Goal: Task Accomplishment & Management: Manage account settings

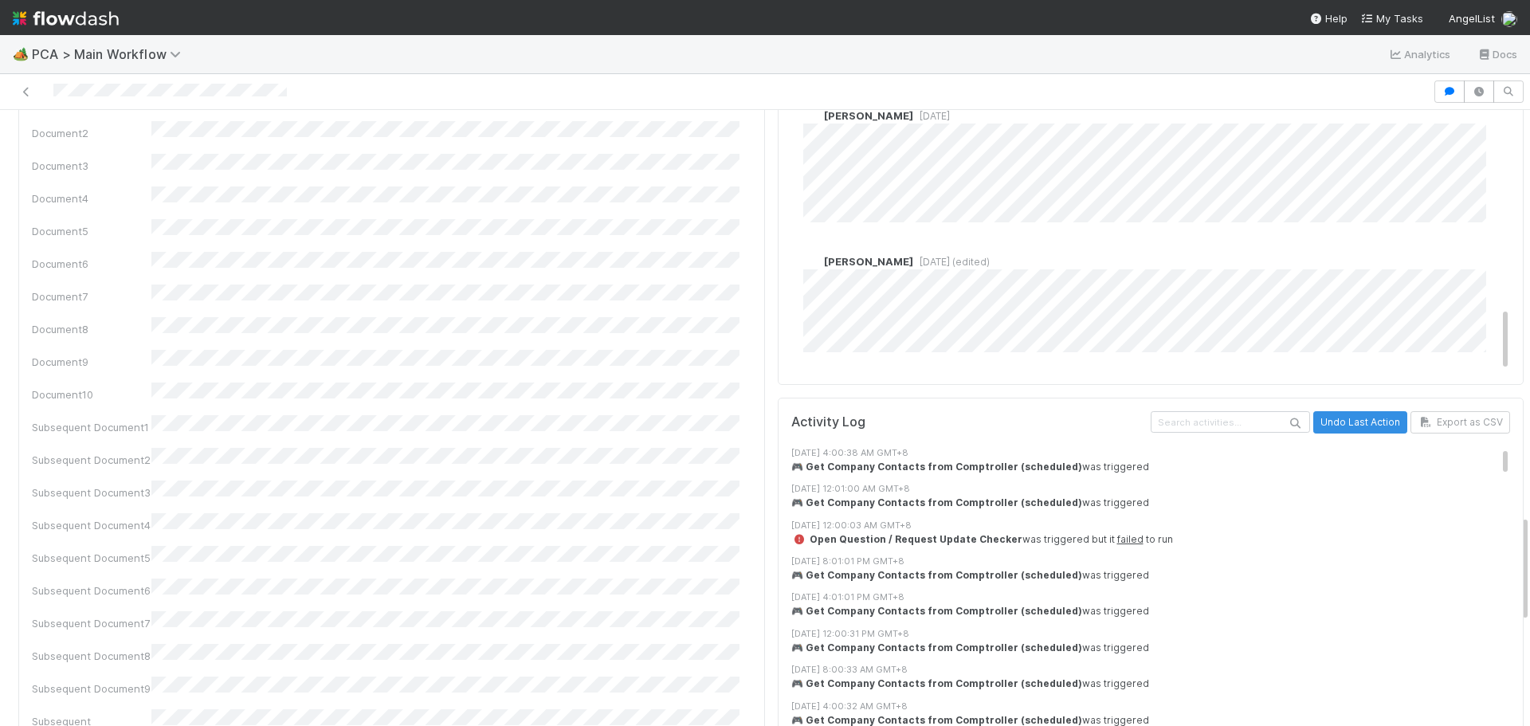
scroll to position [2310, 0]
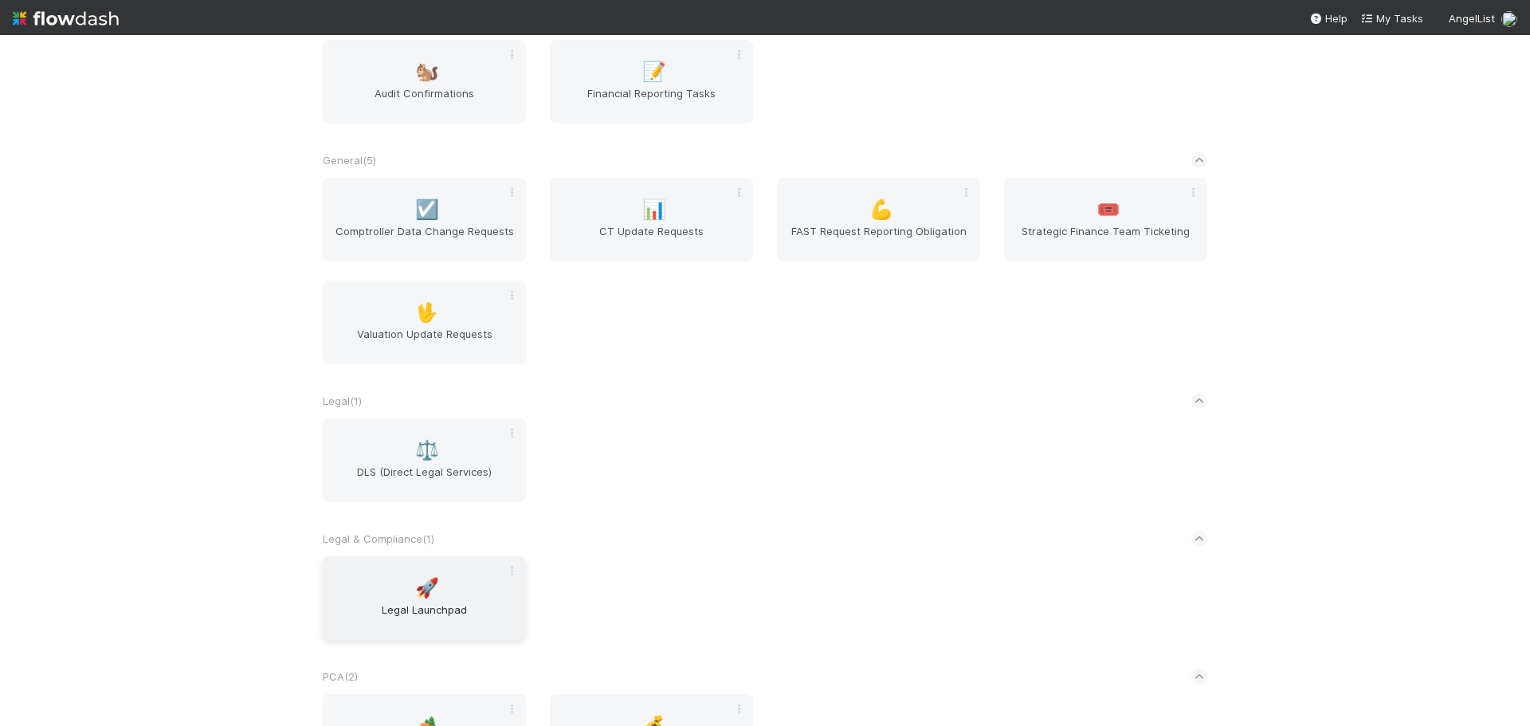
scroll to position [455, 0]
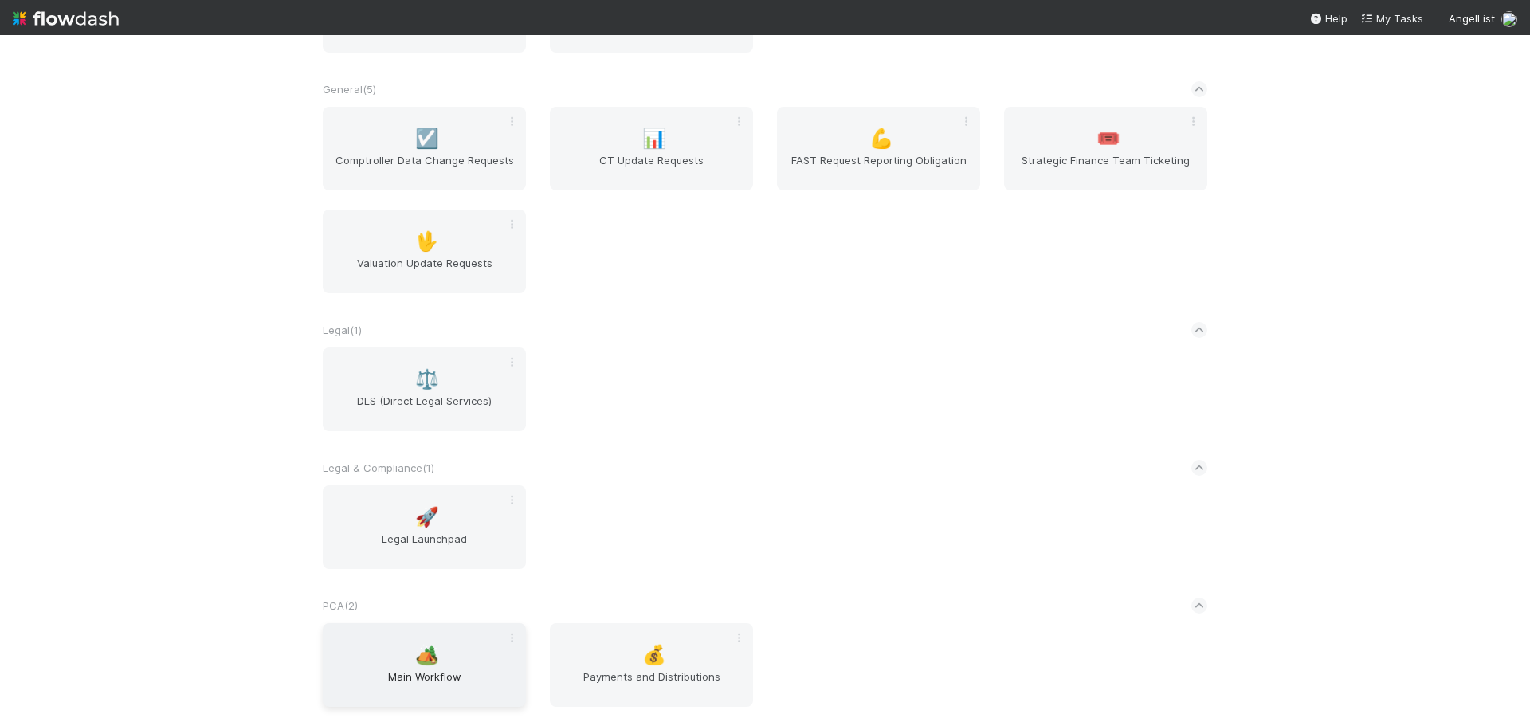
click at [423, 650] on span "🏕️" at bounding box center [427, 655] width 24 height 21
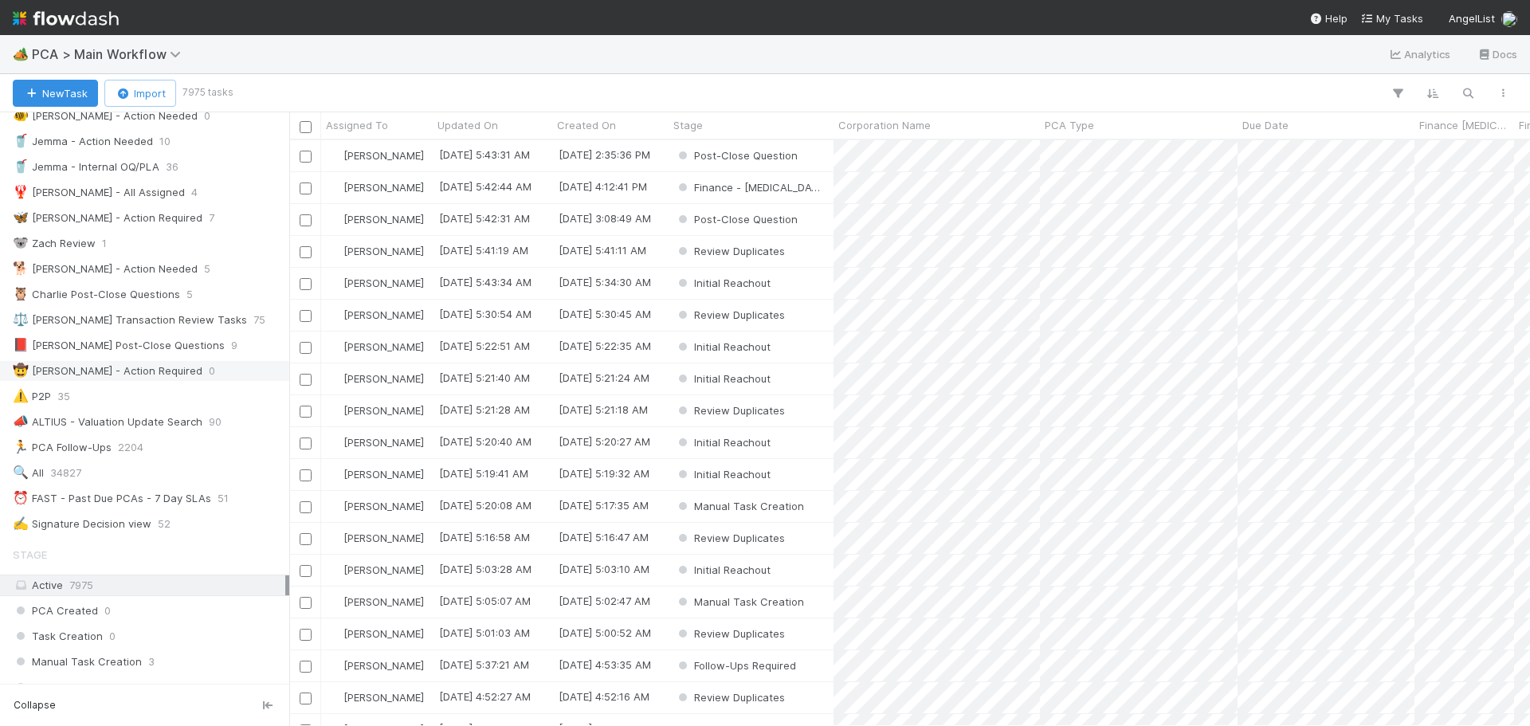
scroll to position [239, 0]
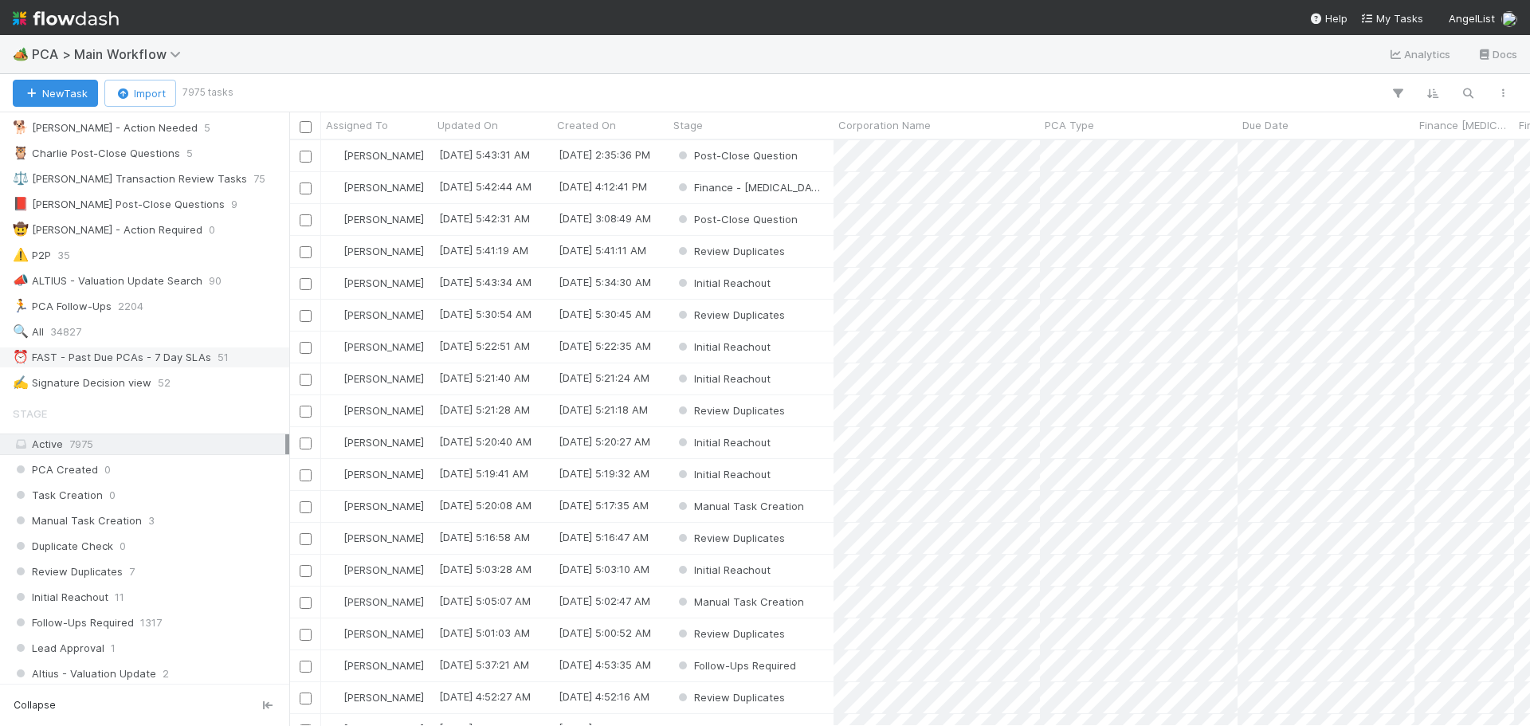
click at [152, 359] on div "⏰ FAST - Past Due PCAs - 7 Day SLAs" at bounding box center [112, 357] width 198 height 20
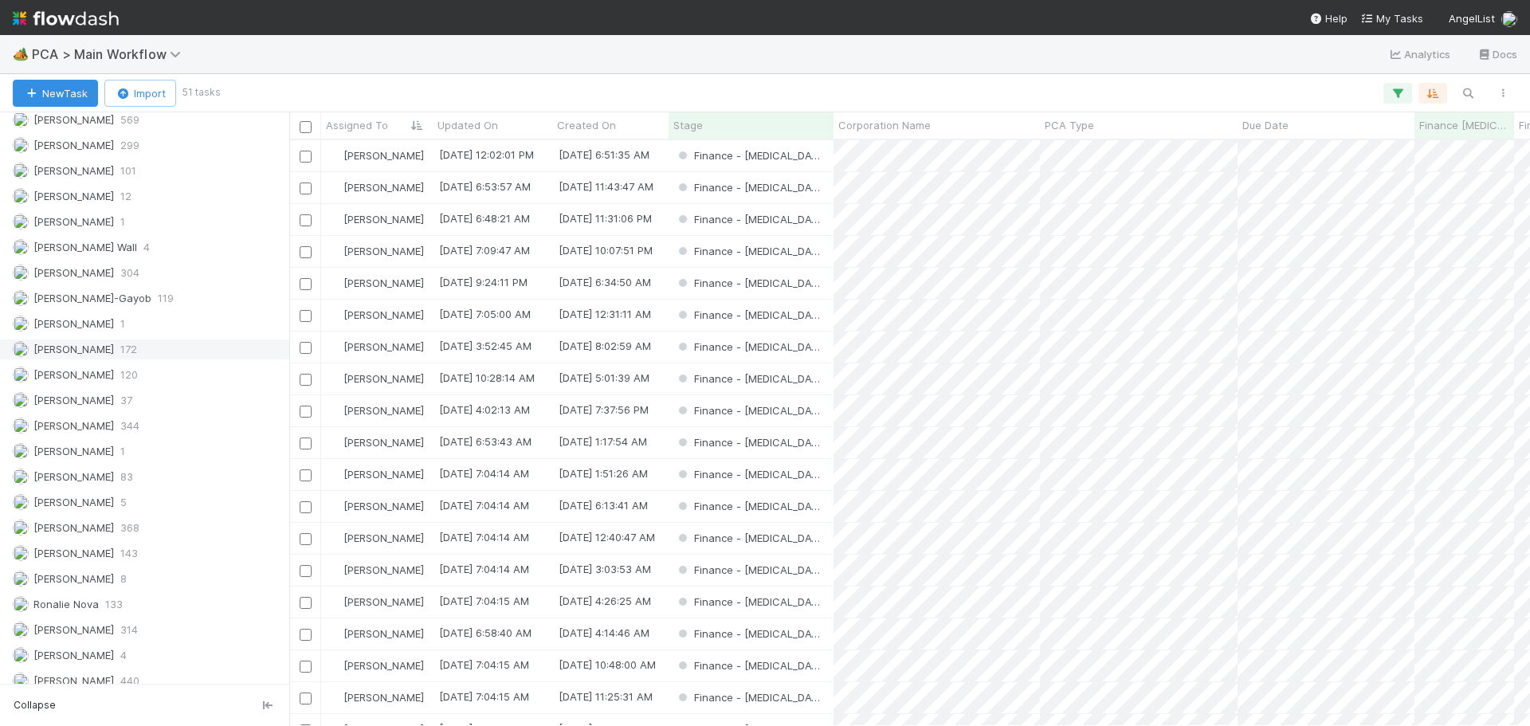
scroll to position [574, 1229]
click at [149, 351] on div "Marenz Trajano 172" at bounding box center [149, 349] width 272 height 20
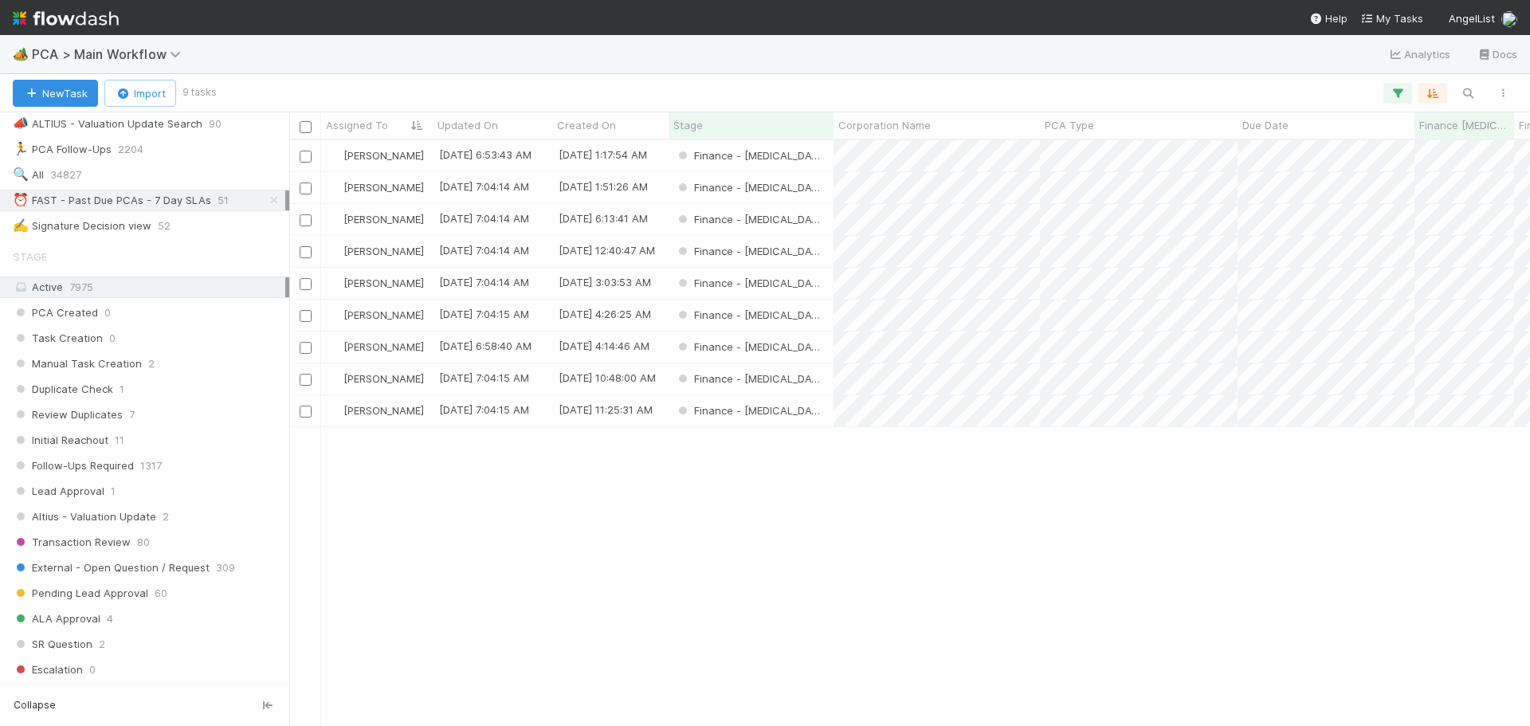
scroll to position [319, 0]
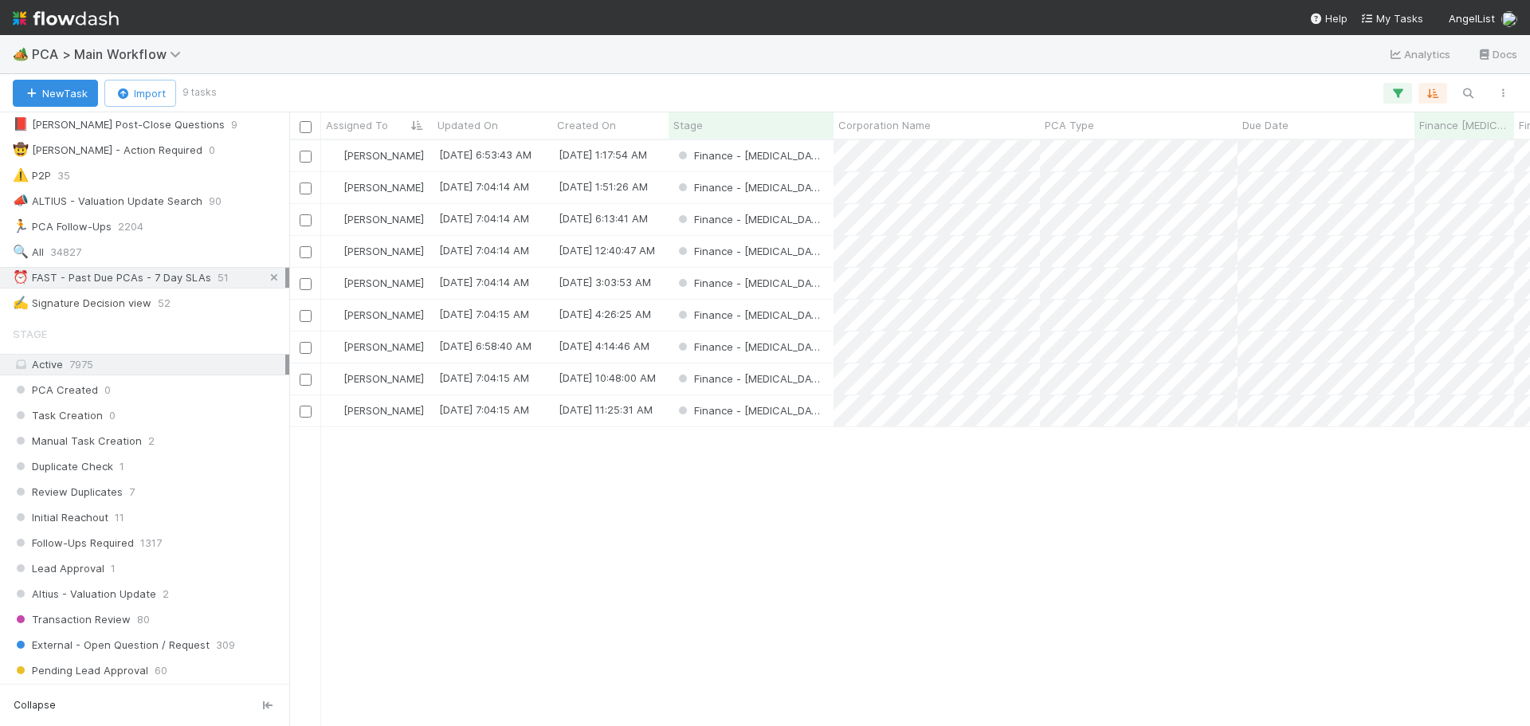
click at [266, 279] on icon at bounding box center [274, 277] width 16 height 10
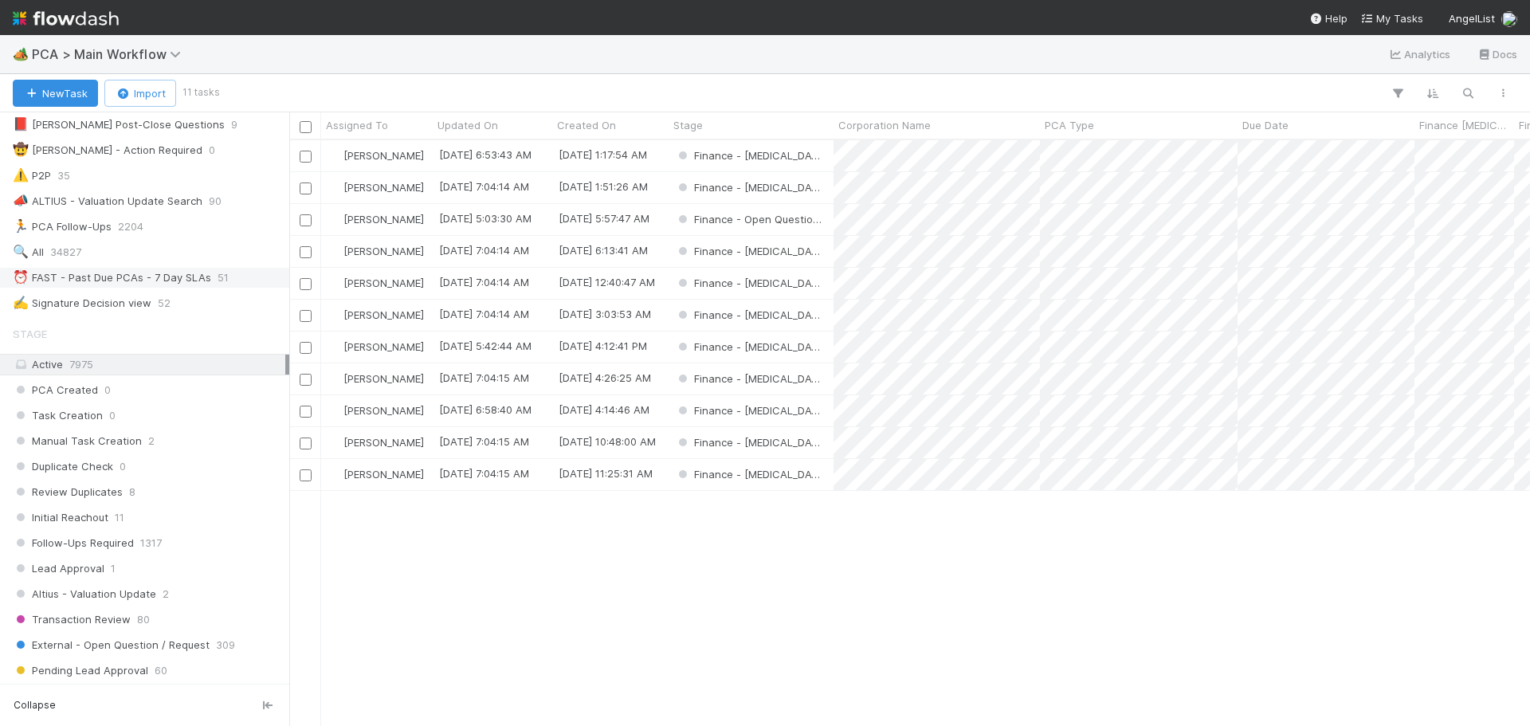
scroll to position [574, 1229]
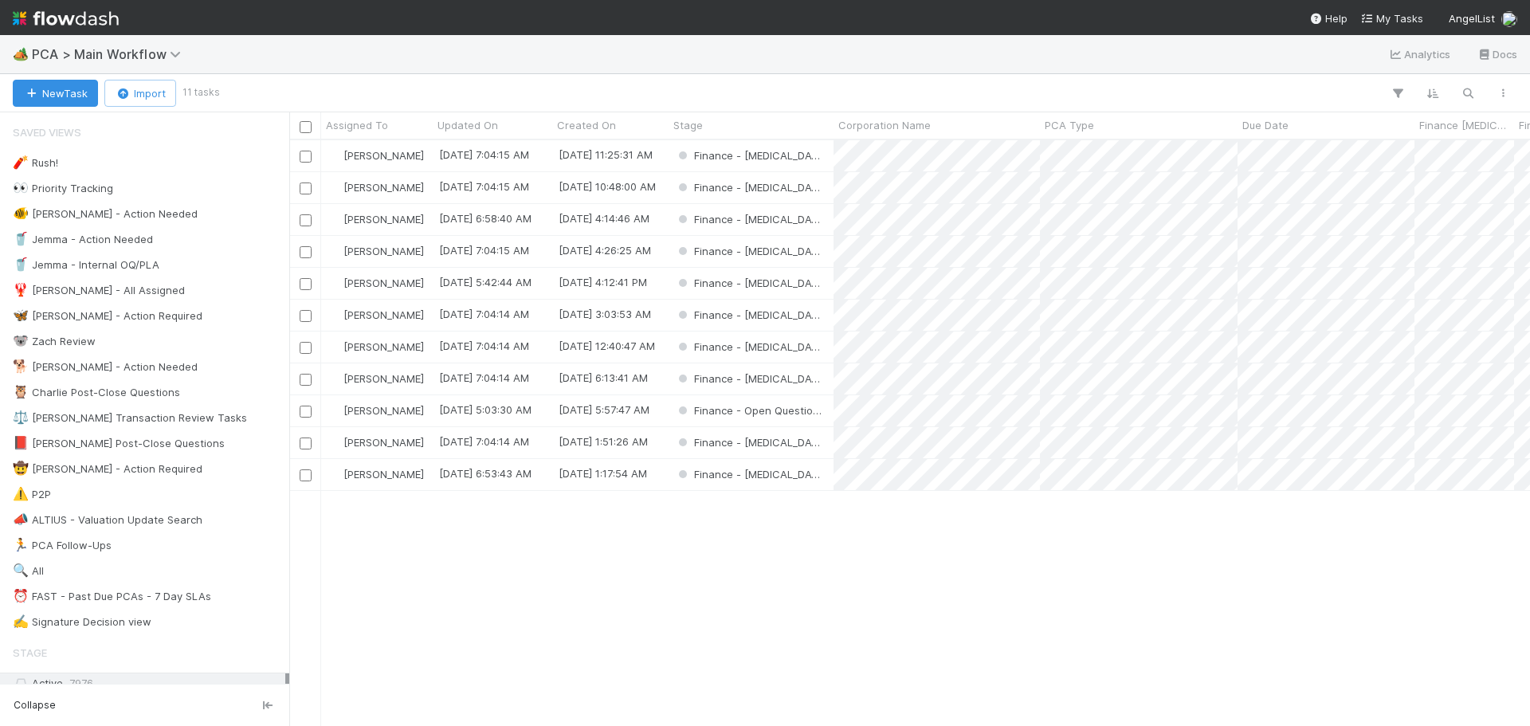
scroll to position [574, 1229]
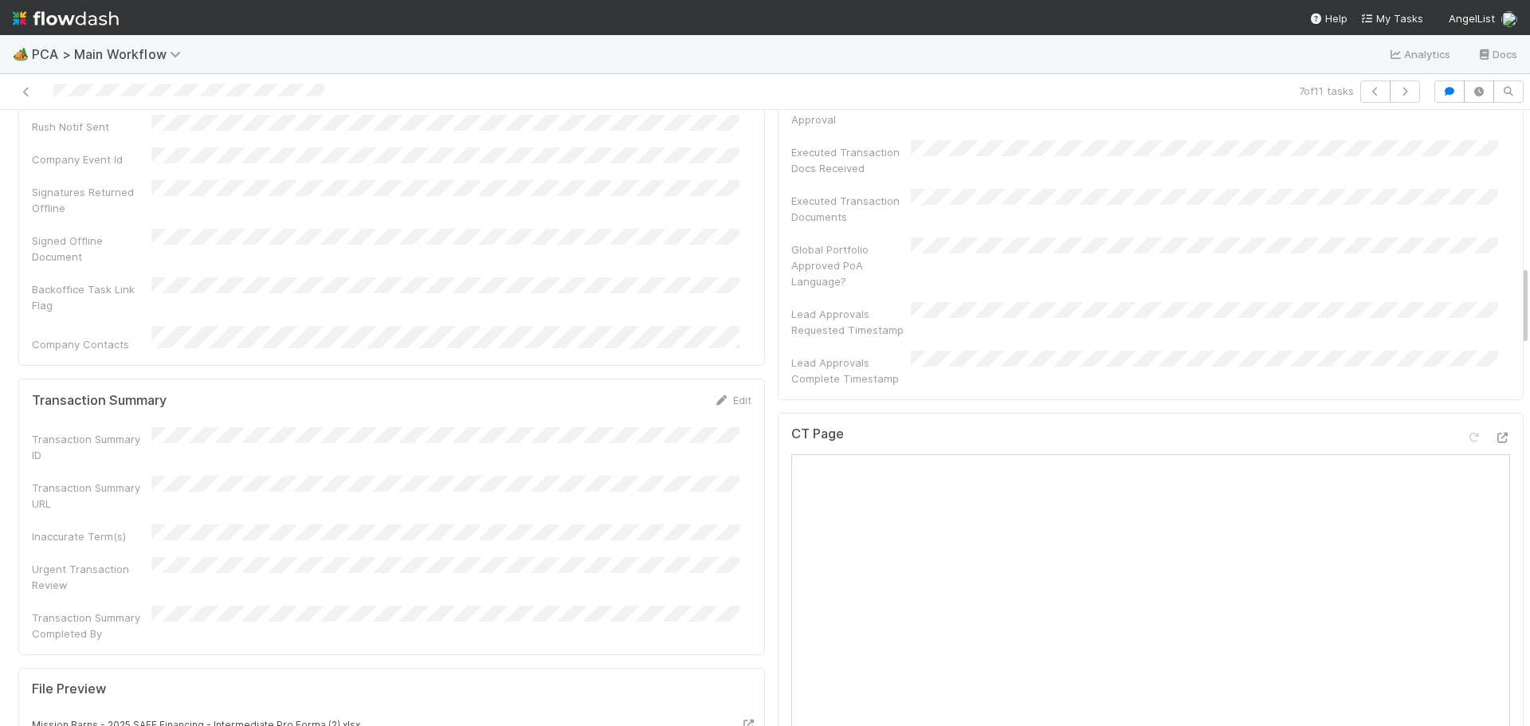
scroll to position [1195, 0]
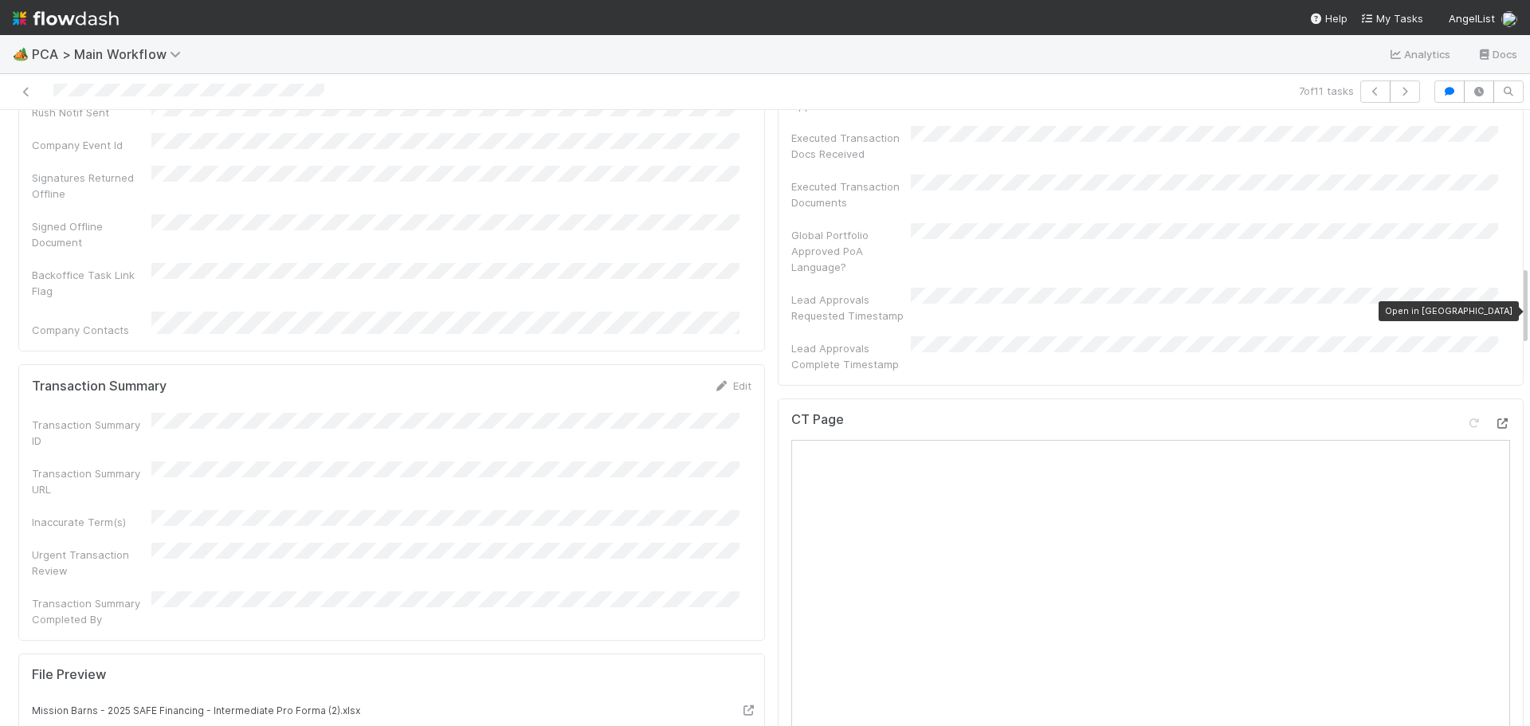
click at [1494, 418] on icon at bounding box center [1502, 423] width 16 height 10
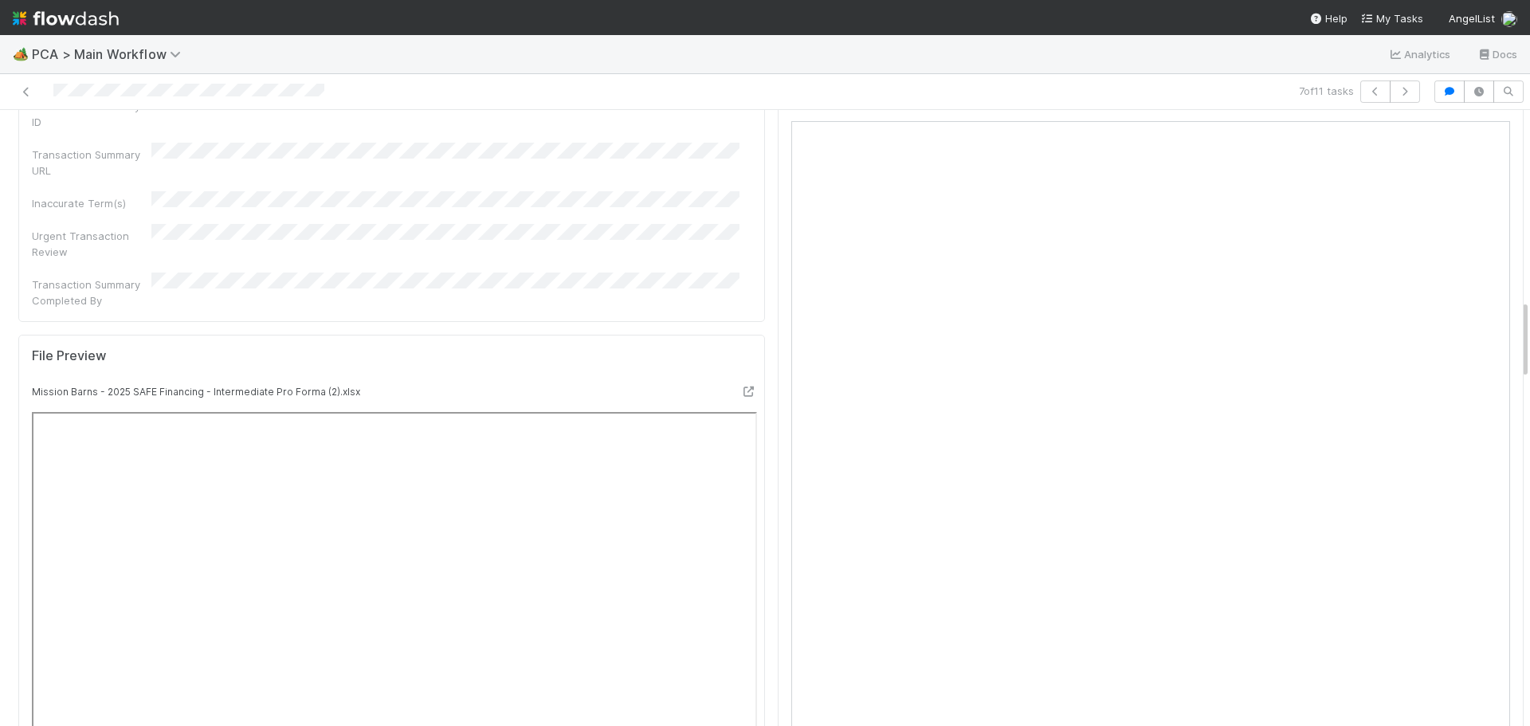
scroll to position [1275, 0]
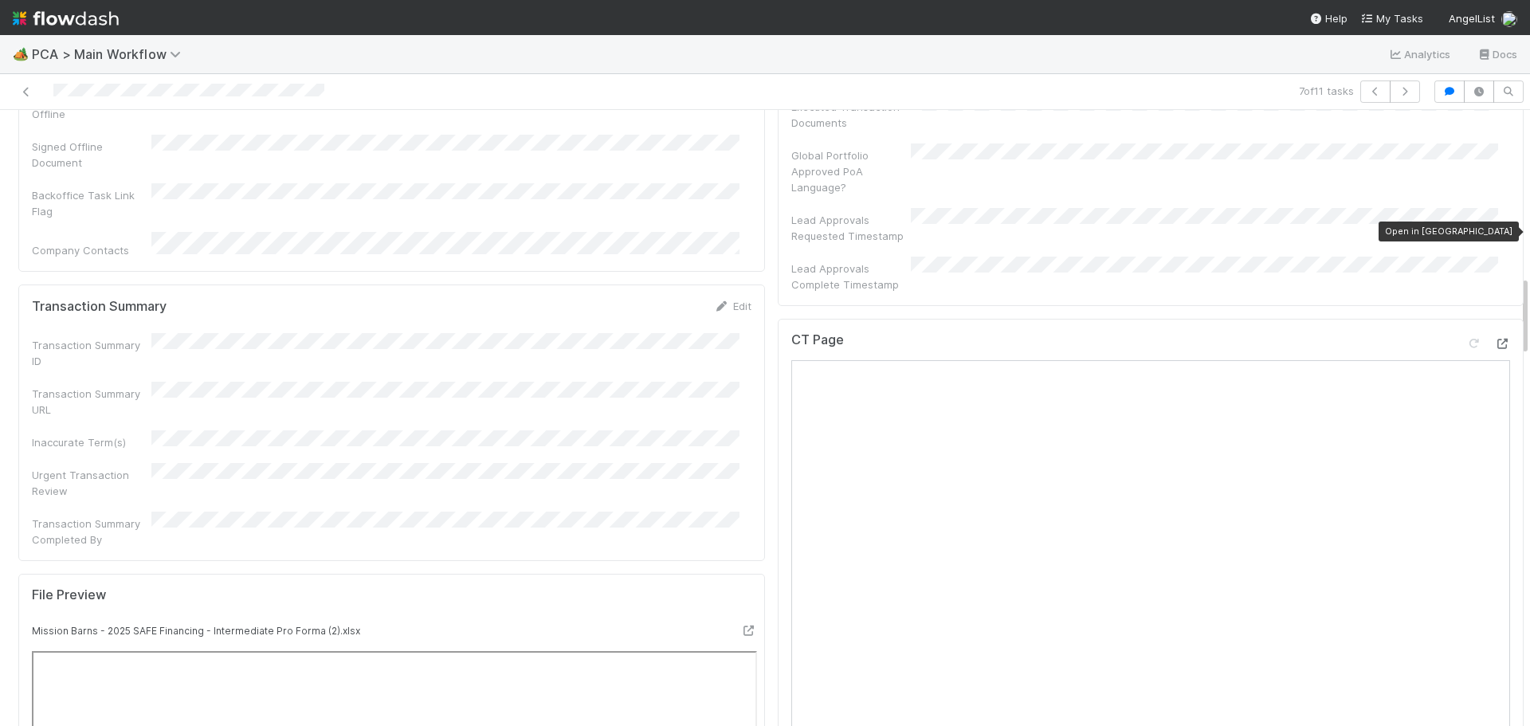
click at [1494, 335] on div at bounding box center [1502, 343] width 16 height 16
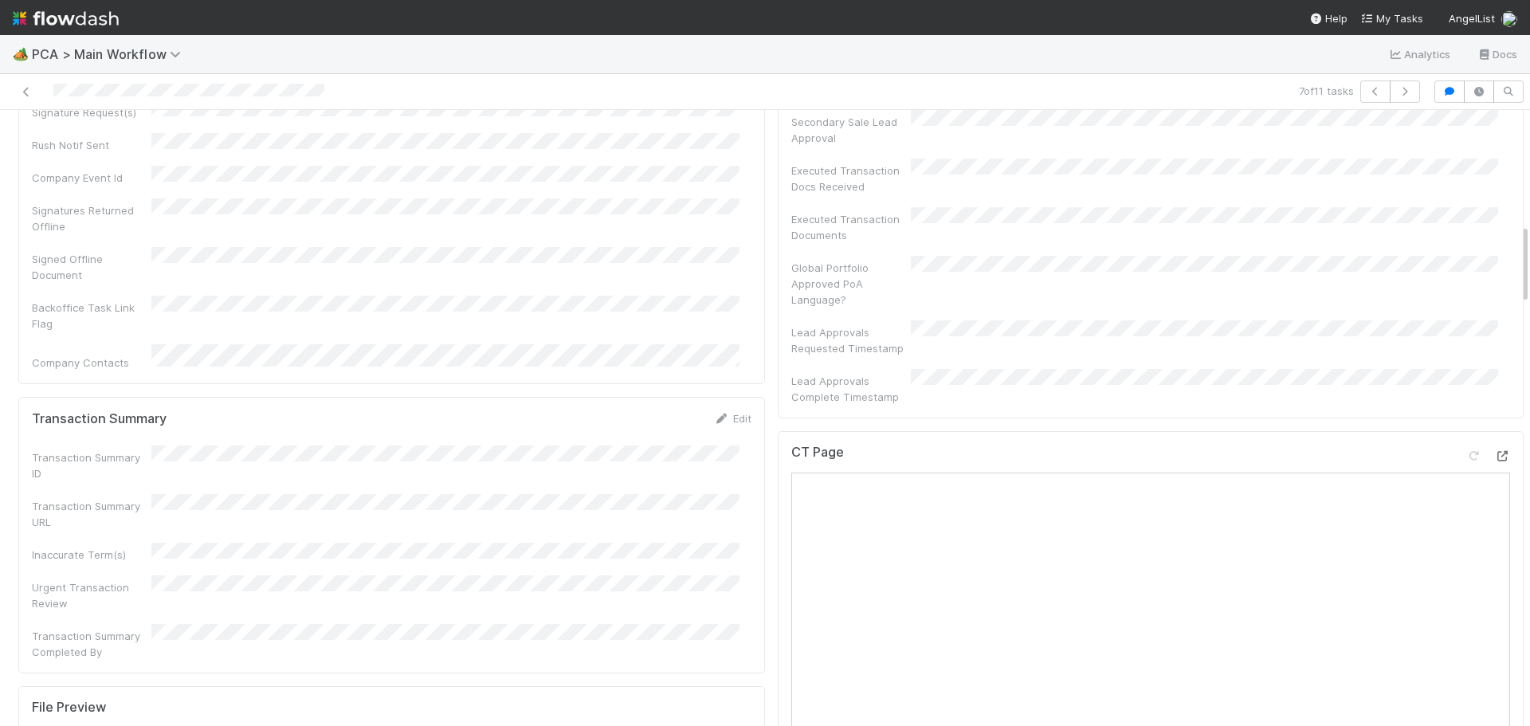
scroll to position [1354, 0]
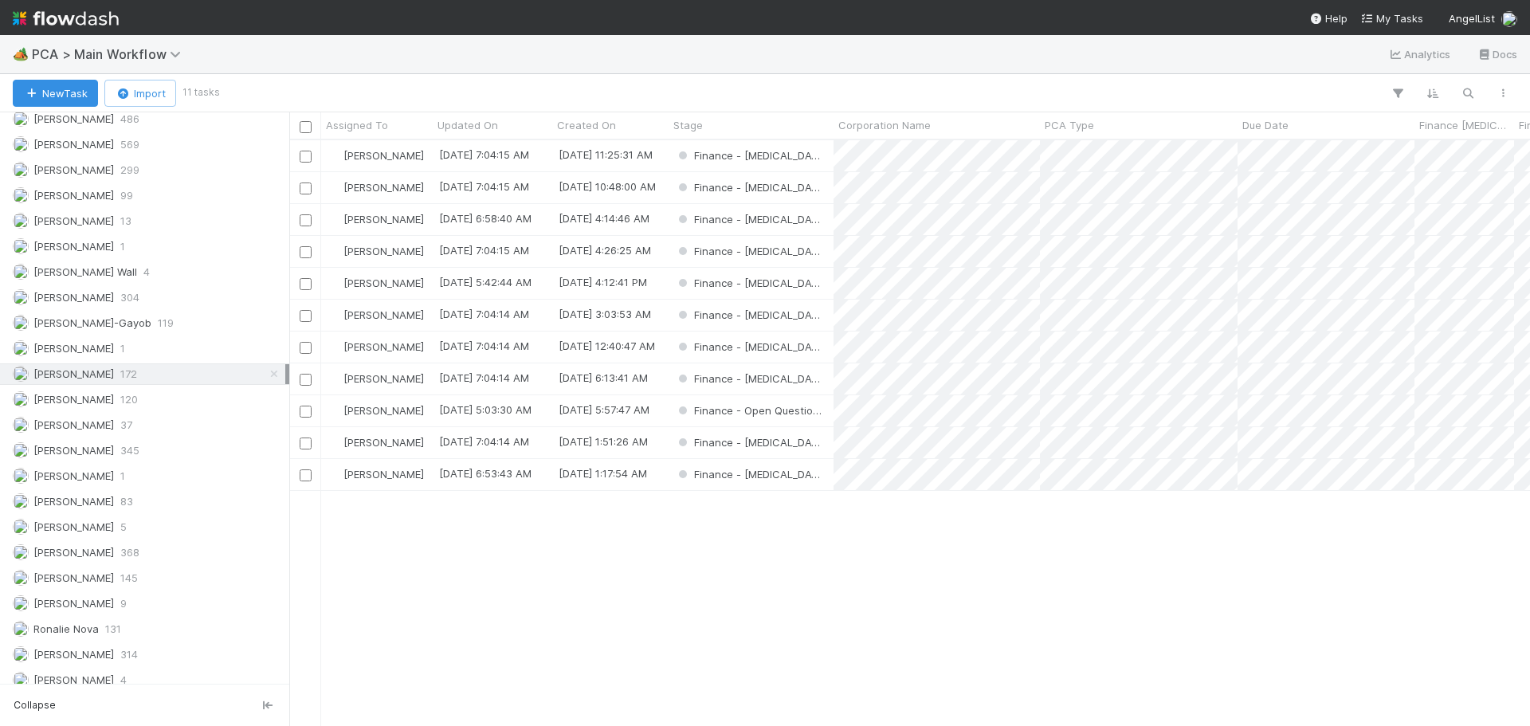
scroll to position [2294, 0]
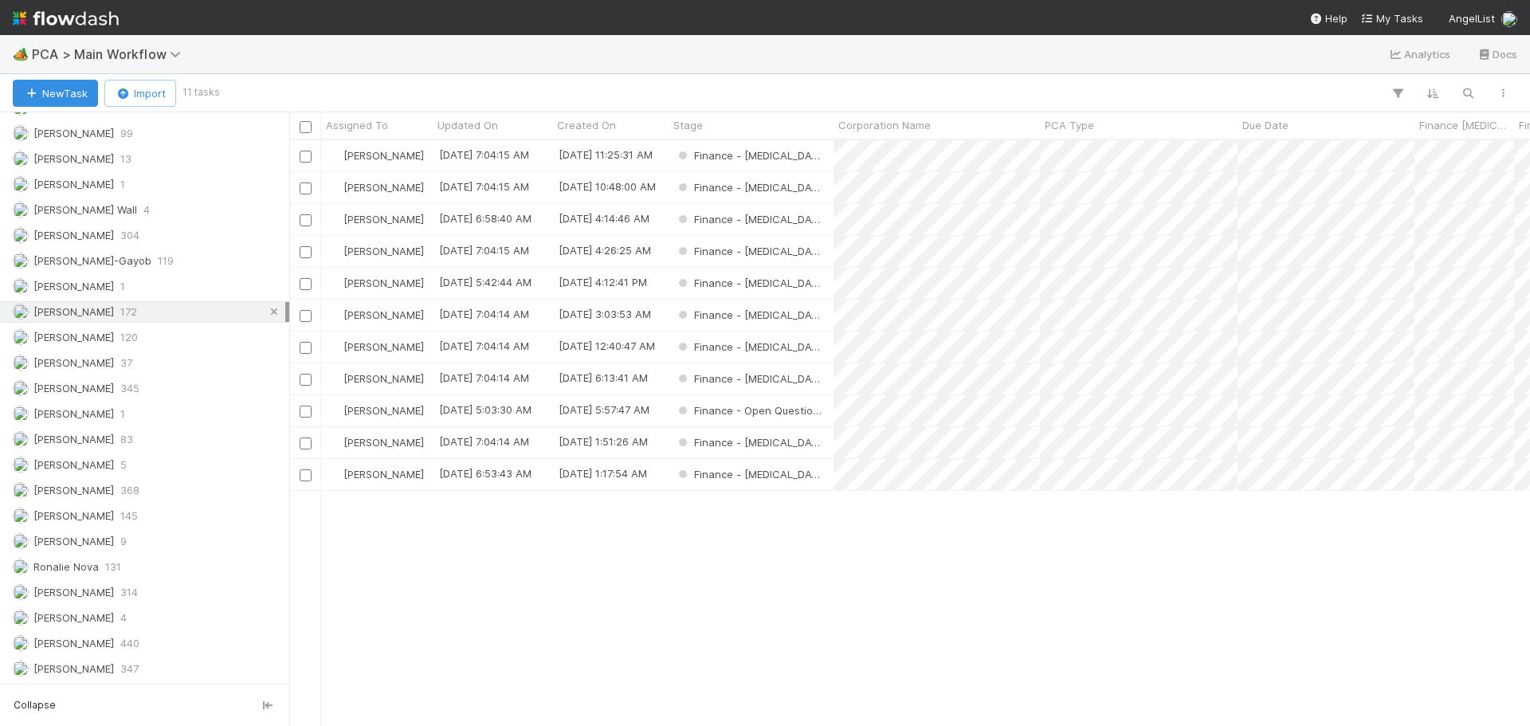
click at [266, 313] on icon at bounding box center [274, 312] width 16 height 10
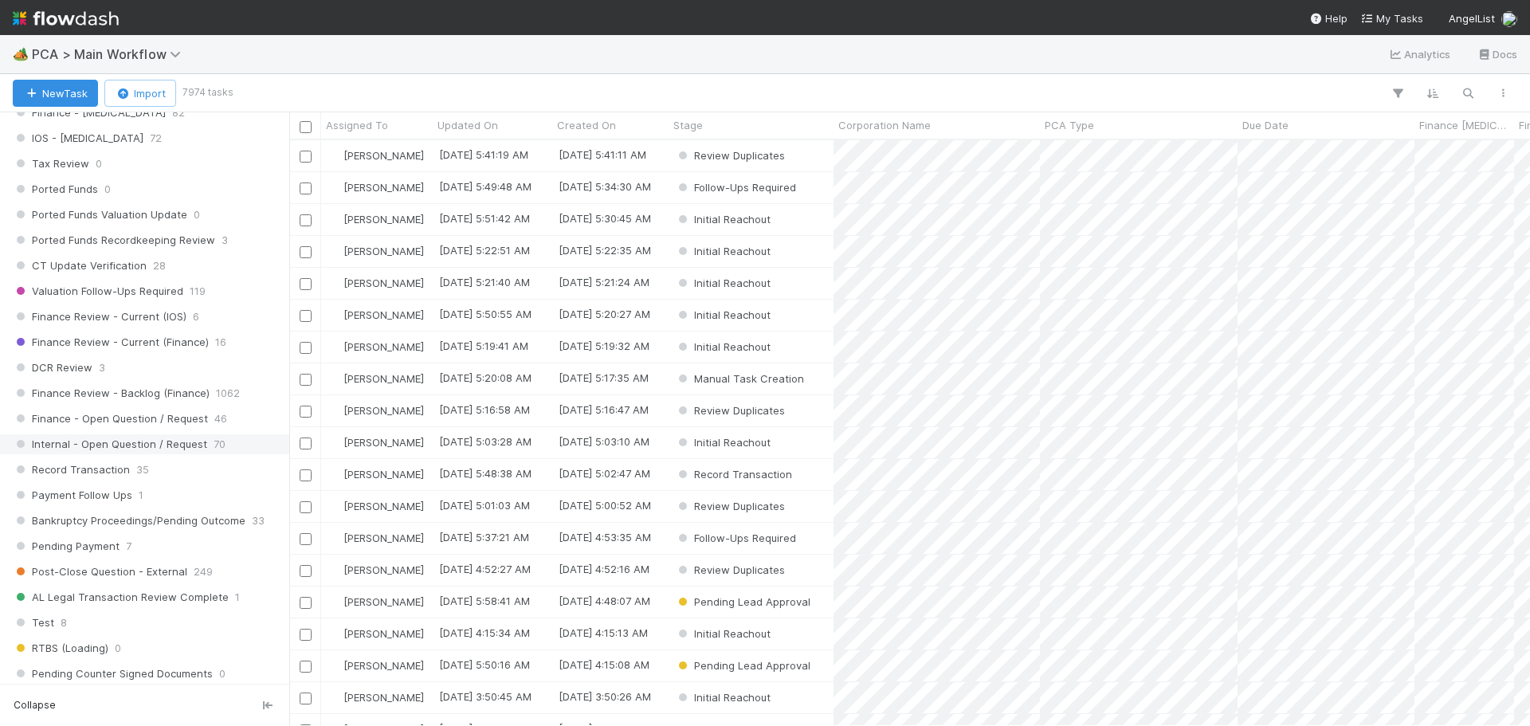
scroll to position [1099, 0]
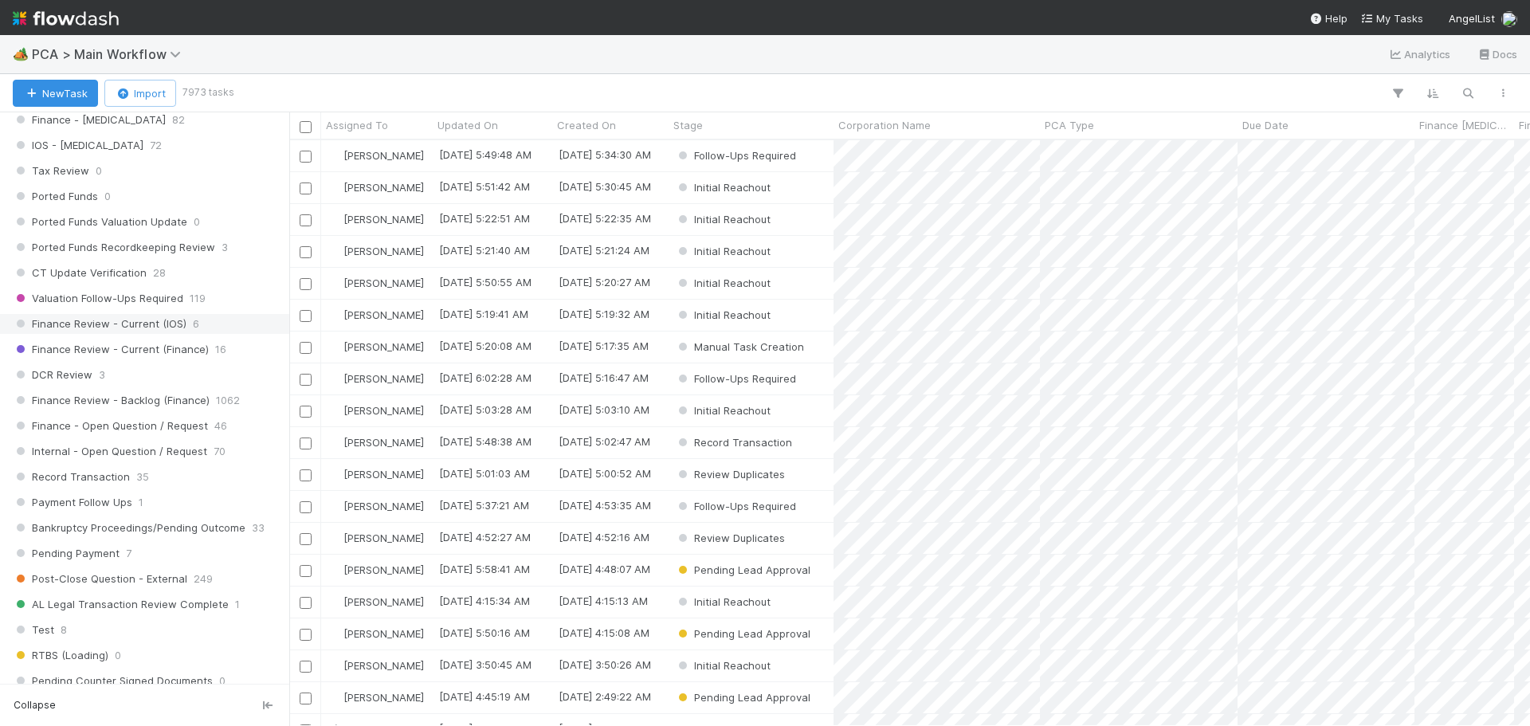
click at [148, 327] on span "Finance Review - Current (IOS)" at bounding box center [100, 324] width 174 height 20
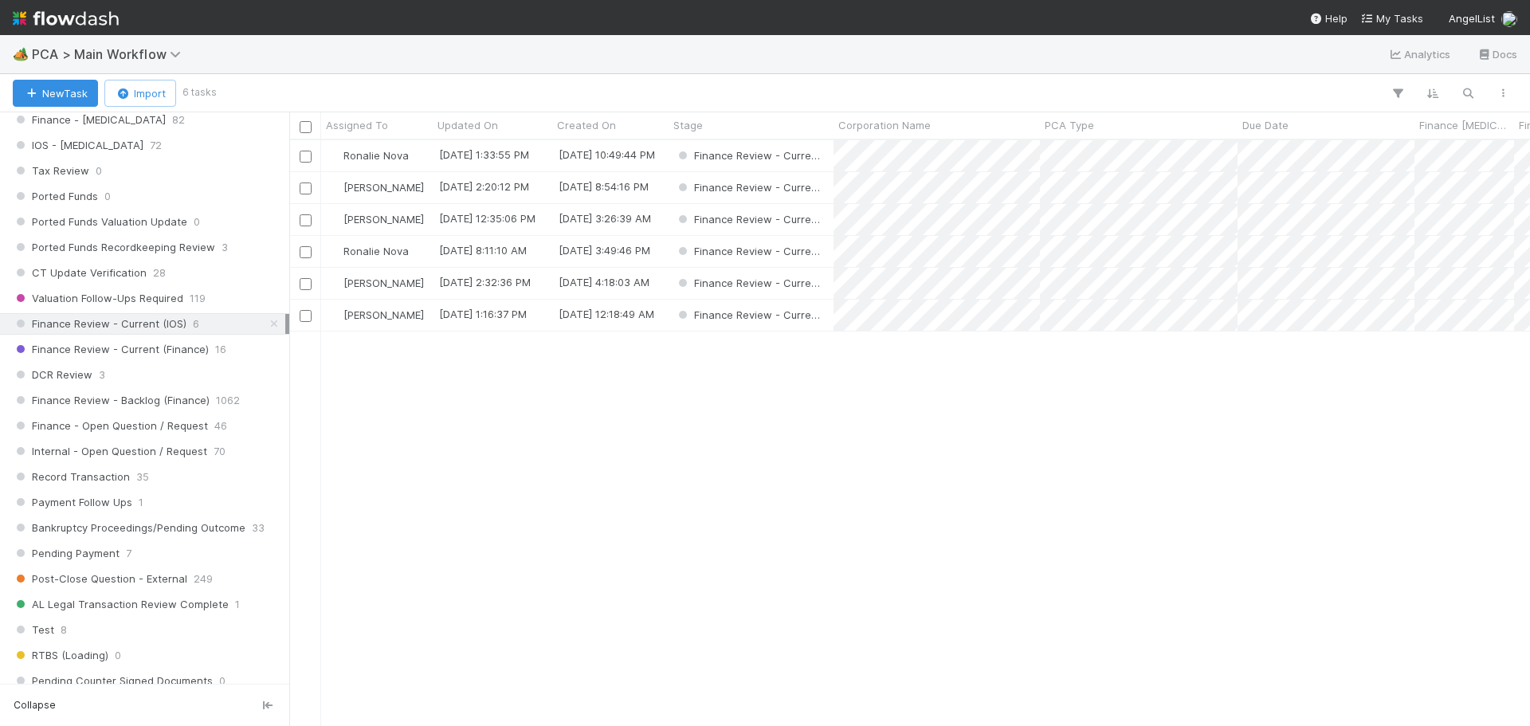
scroll to position [574, 1229]
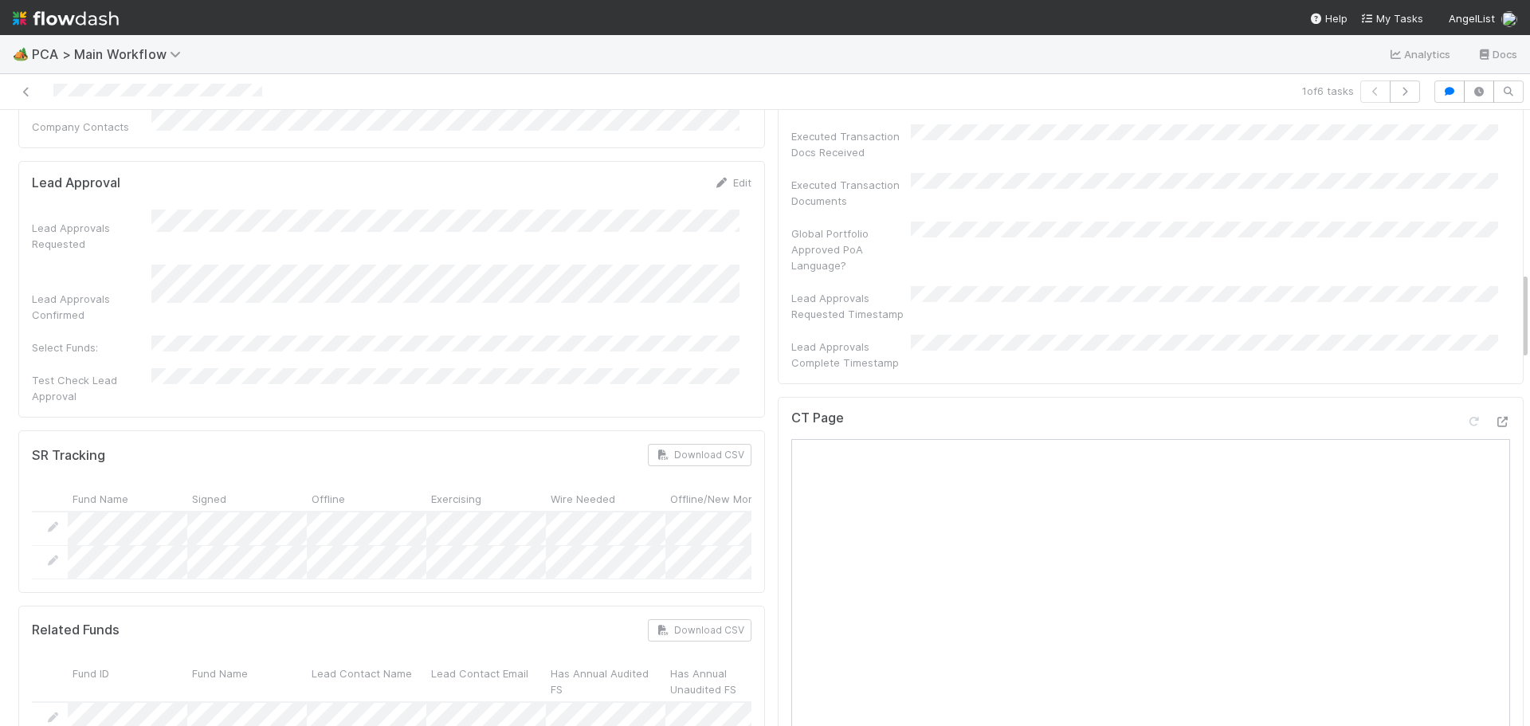
scroll to position [1115, 0]
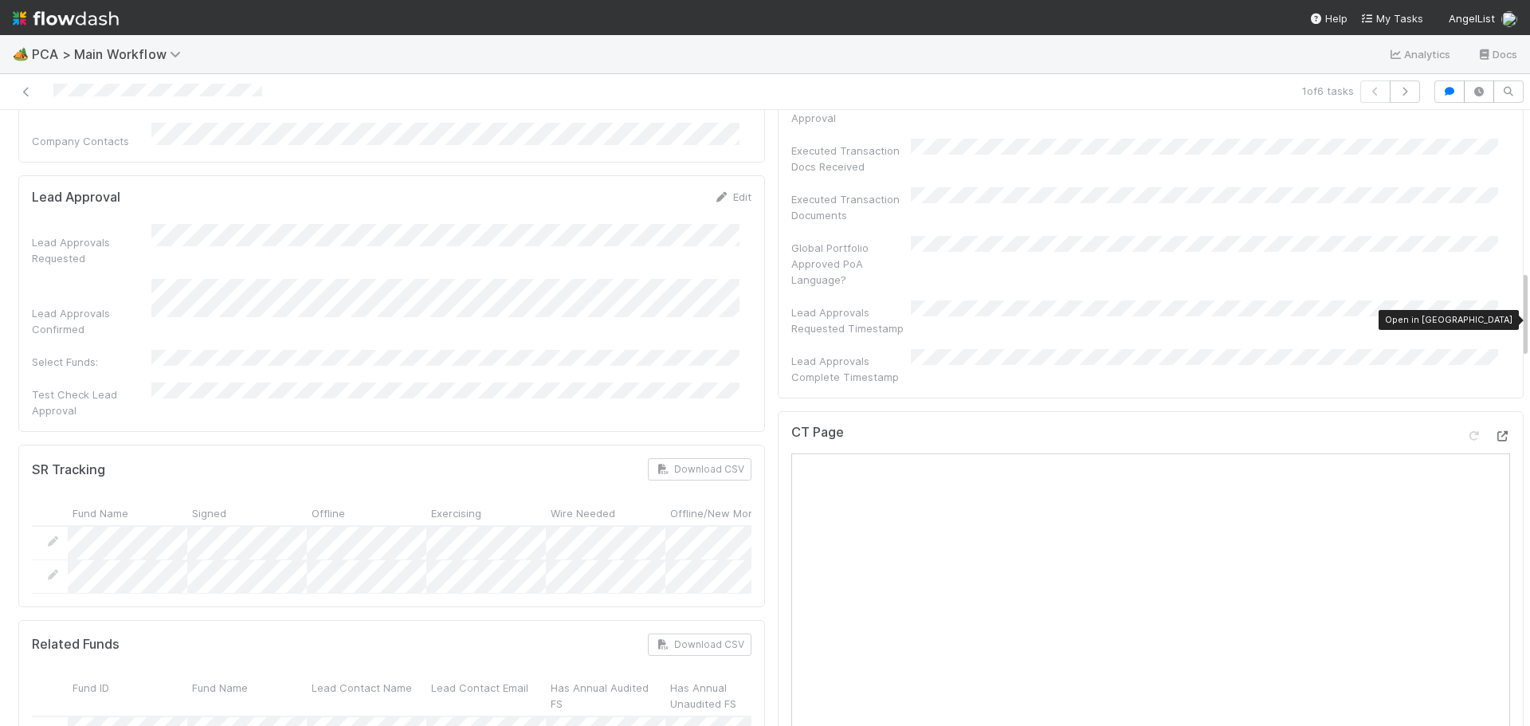
click at [1494, 428] on div at bounding box center [1502, 436] width 16 height 16
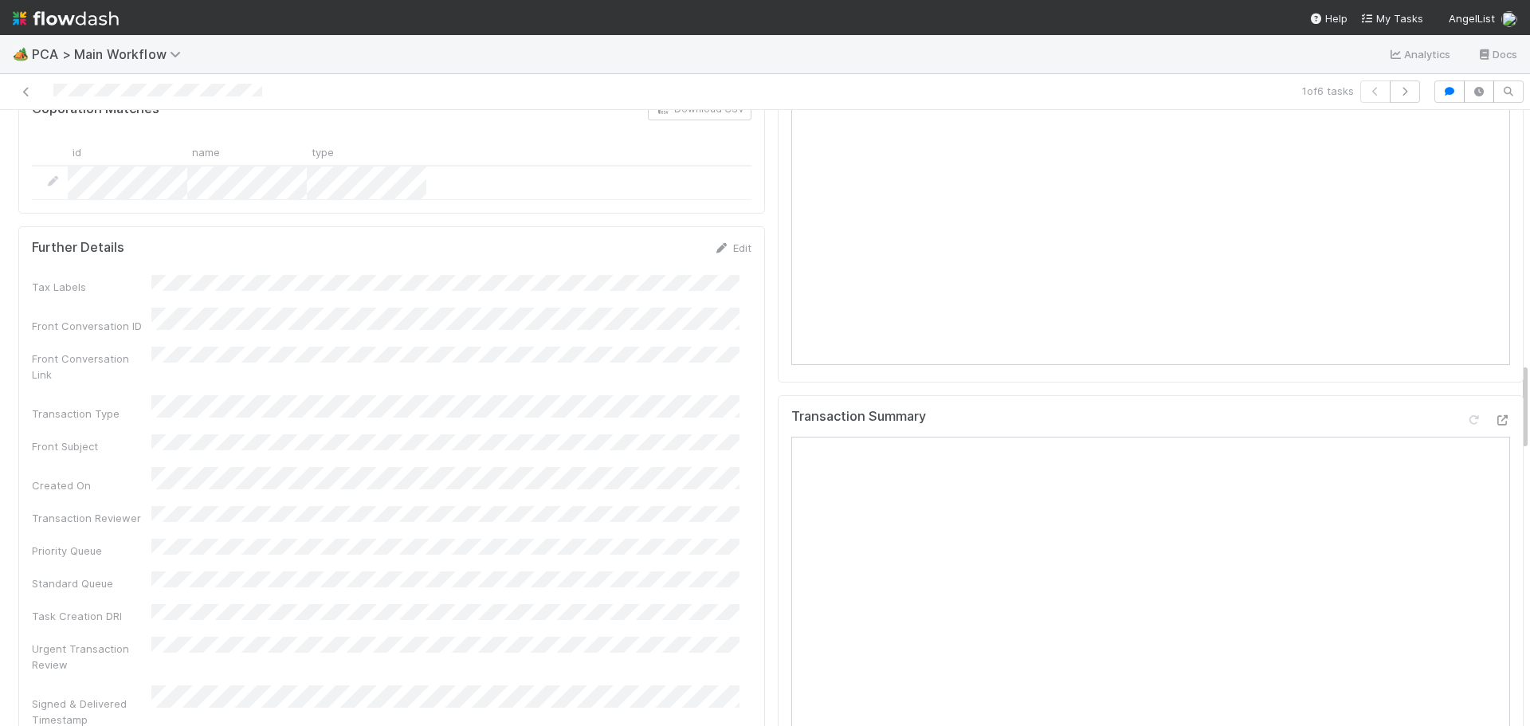
scroll to position [1753, 0]
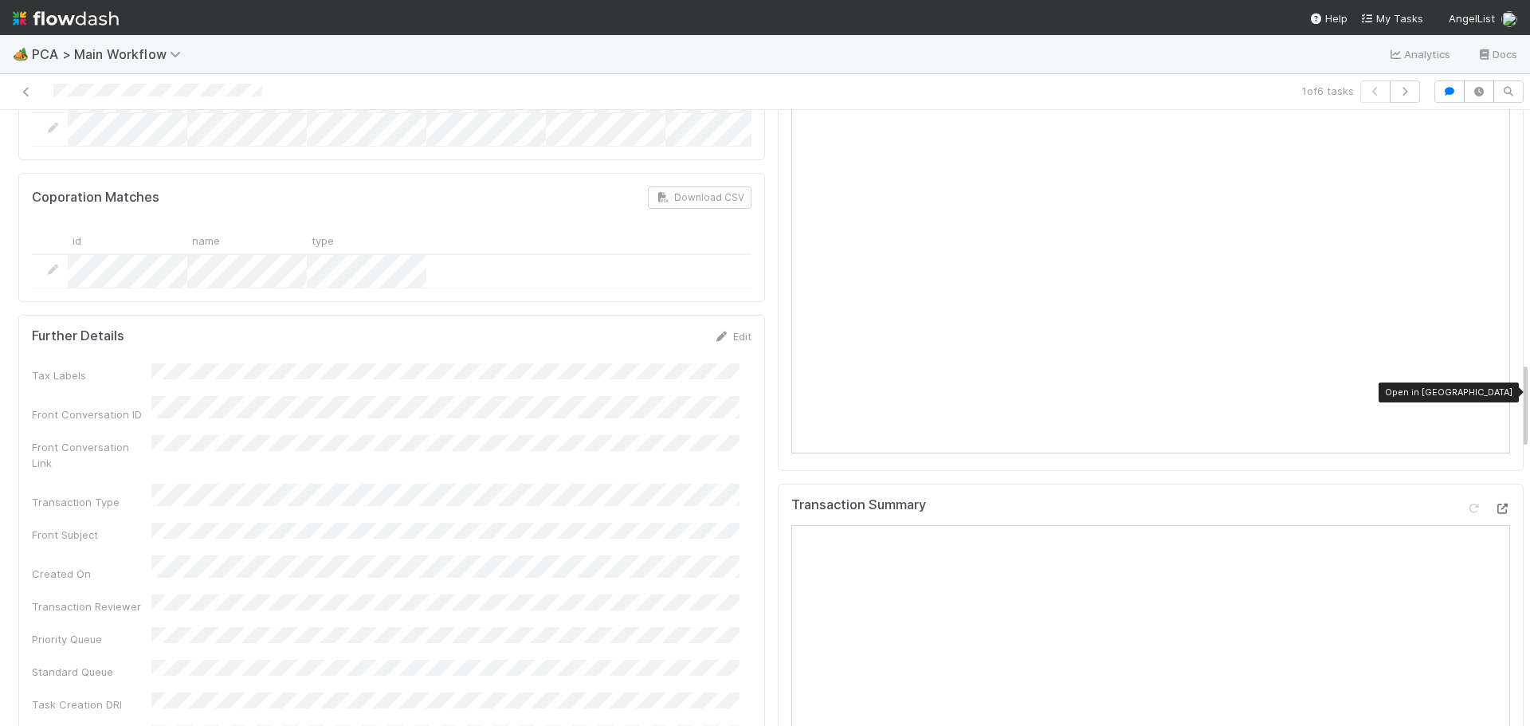
click at [1494, 504] on icon at bounding box center [1502, 509] width 16 height 10
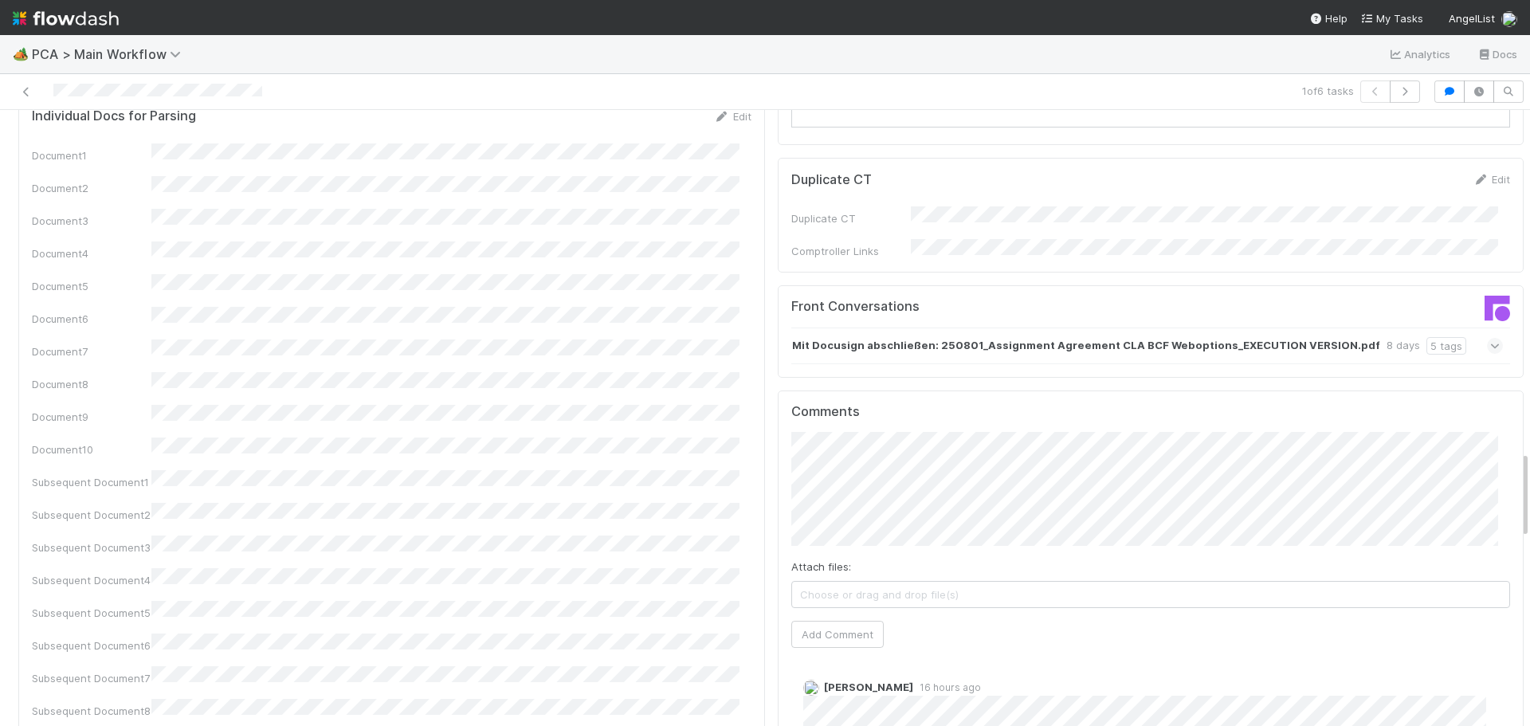
scroll to position [2549, 0]
click at [843, 620] on button "Add Comment" at bounding box center [837, 633] width 92 height 27
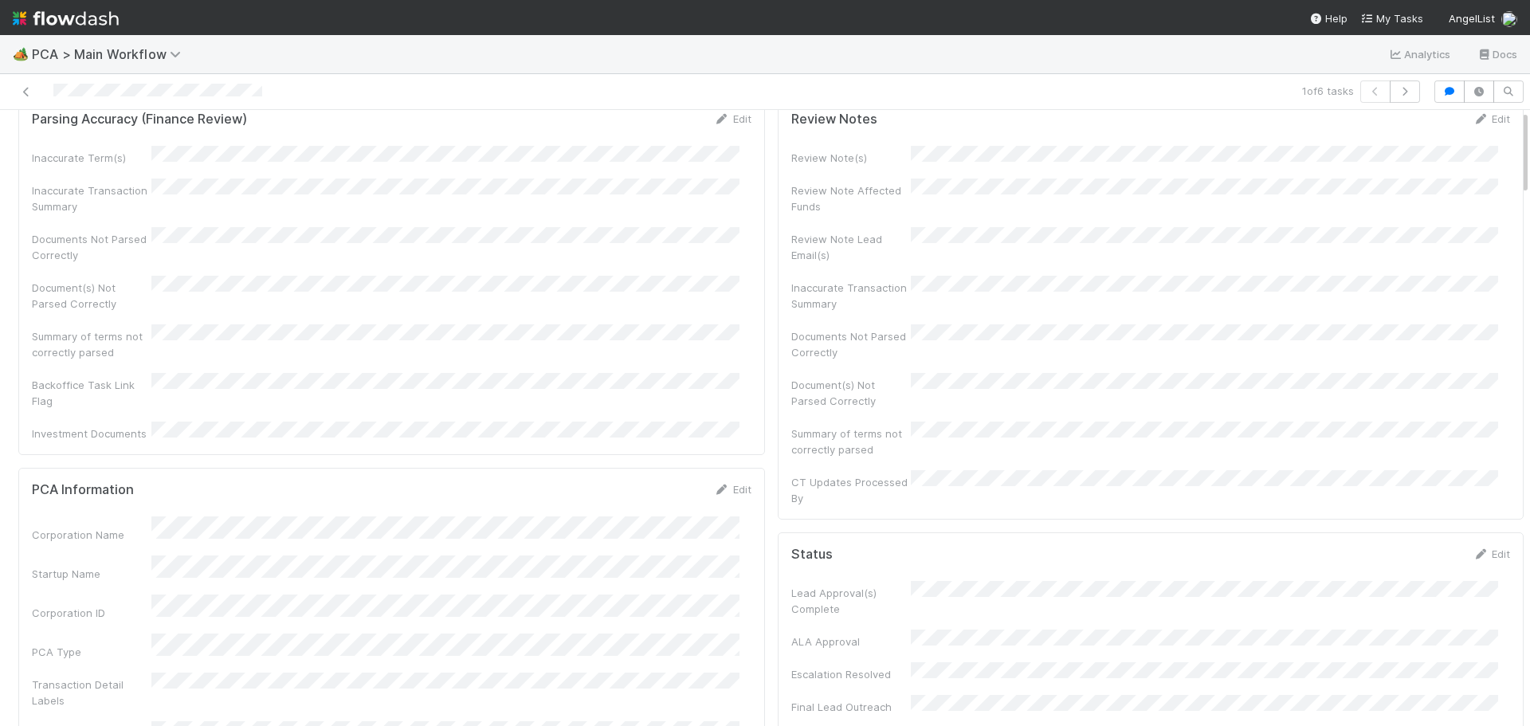
scroll to position [0, 0]
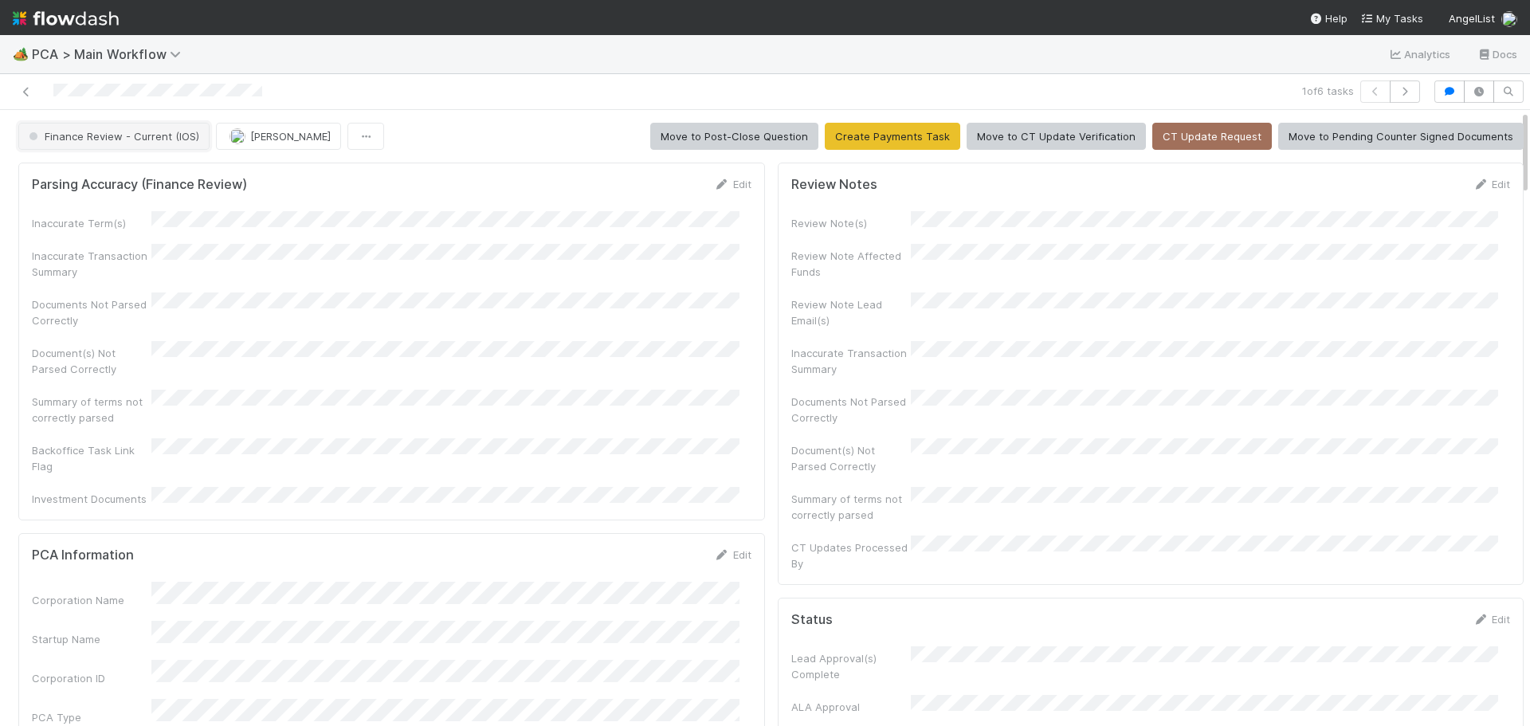
click at [178, 135] on span "Finance Review - Current (IOS)" at bounding box center [112, 136] width 174 height 13
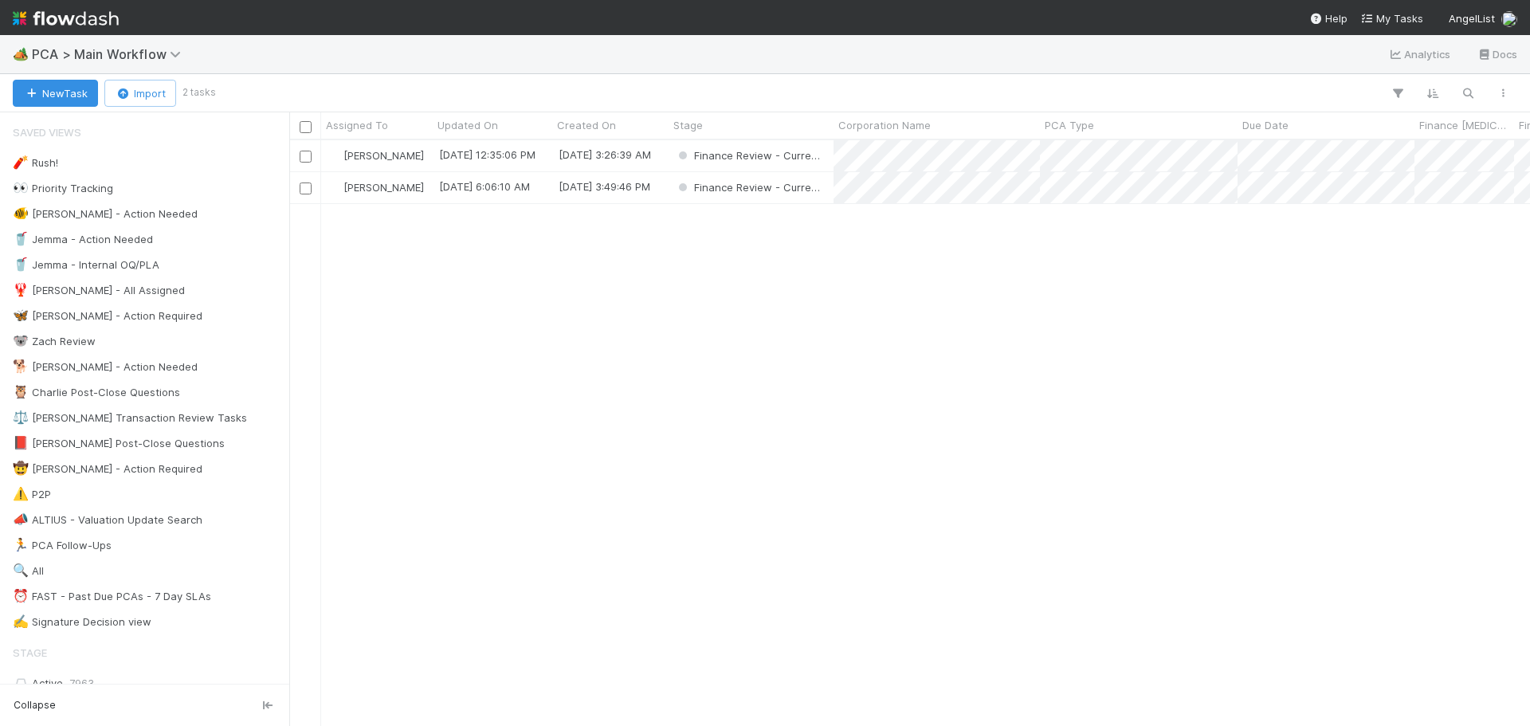
scroll to position [574, 1229]
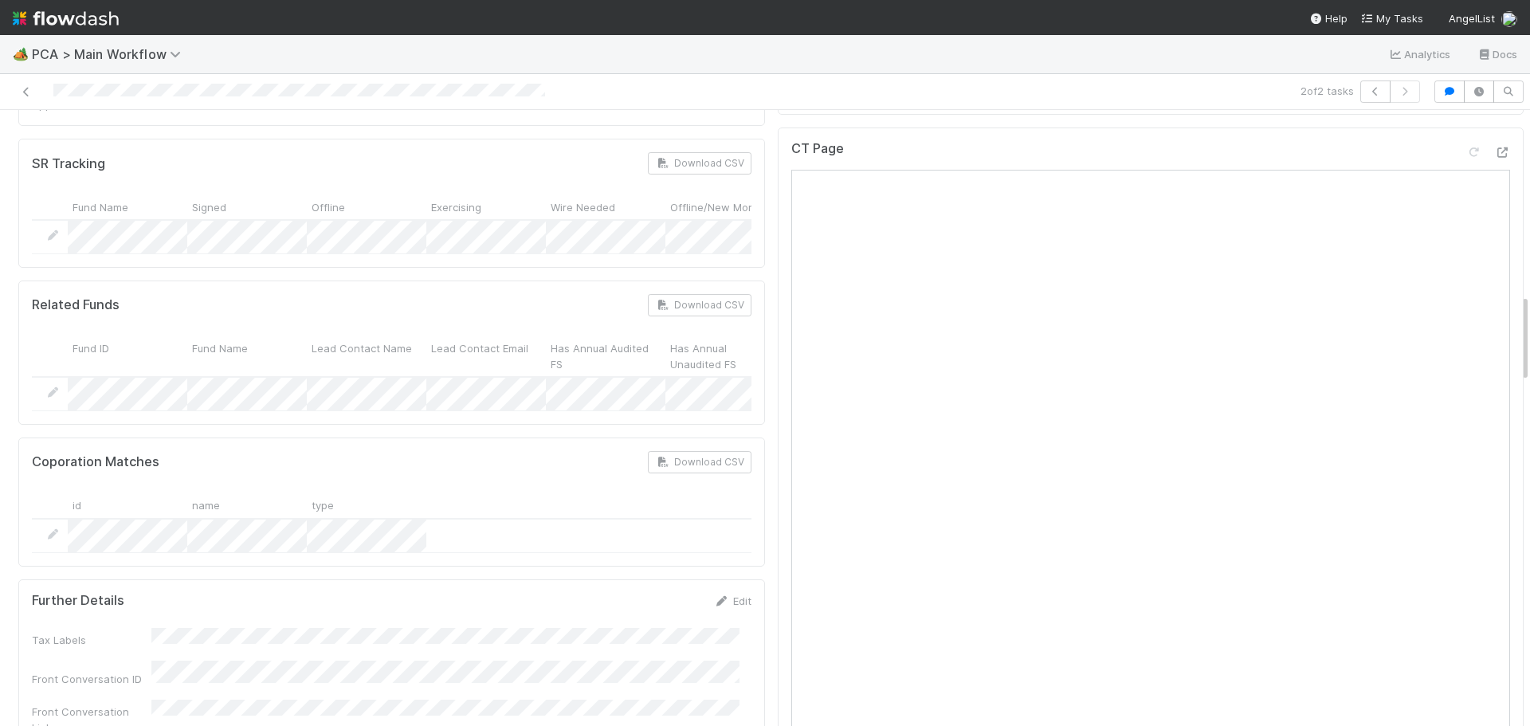
scroll to position [1275, 0]
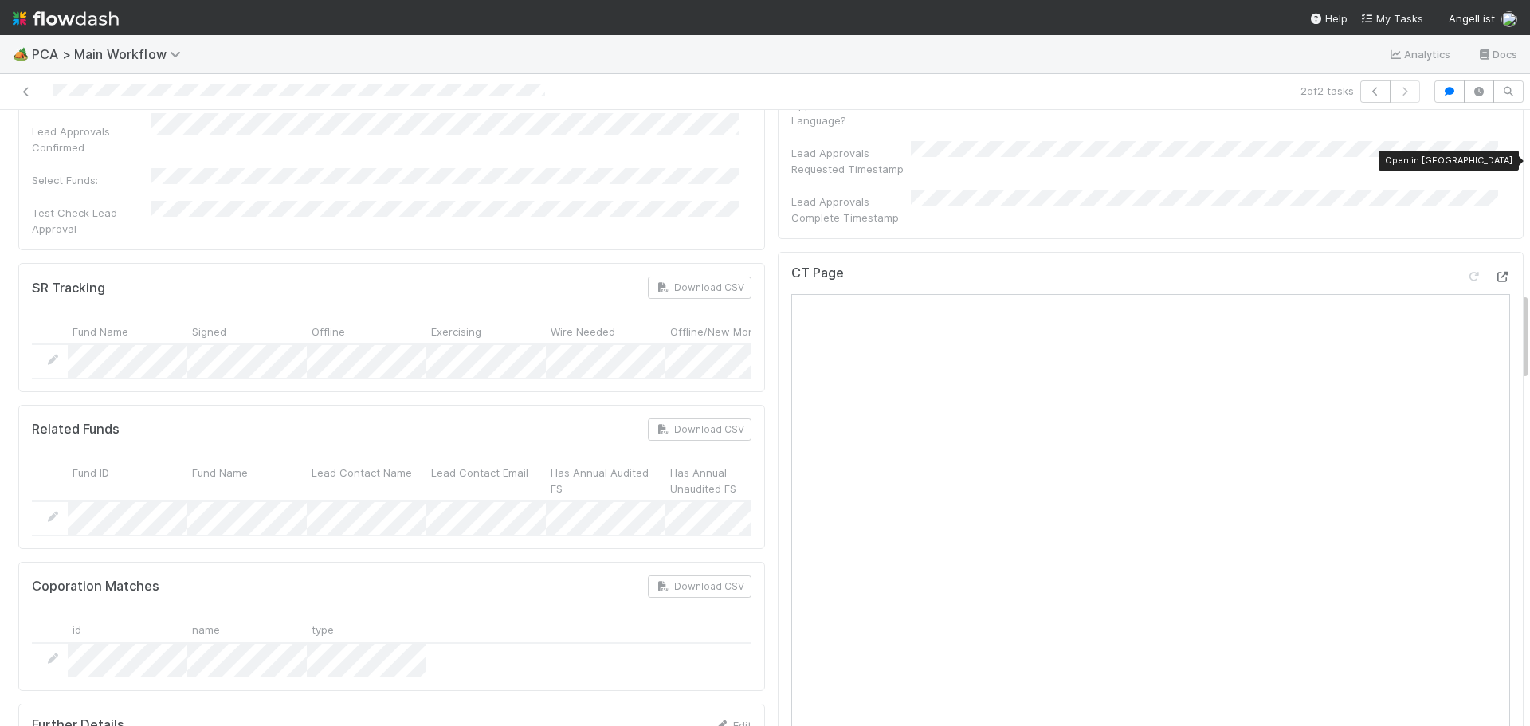
click at [1494, 272] on icon at bounding box center [1502, 277] width 16 height 10
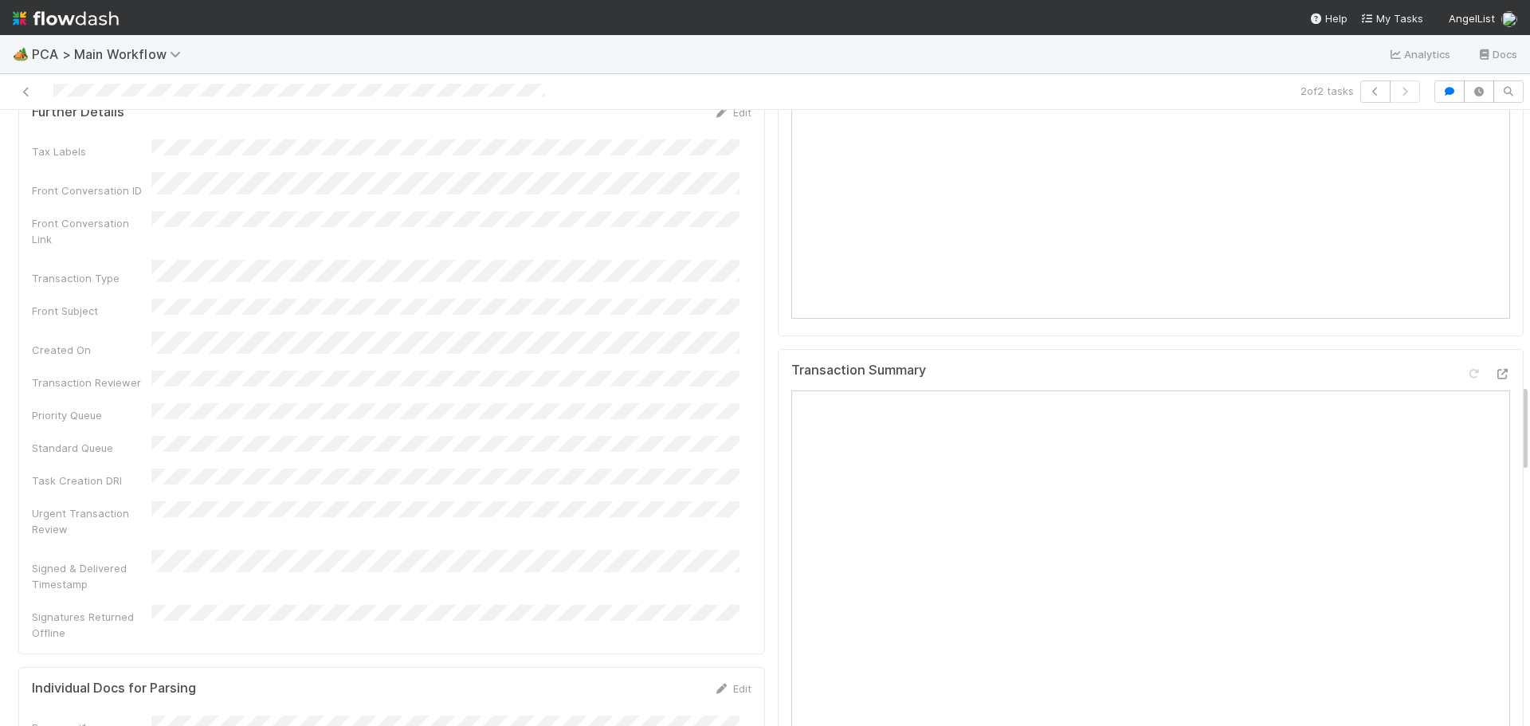
scroll to position [1912, 0]
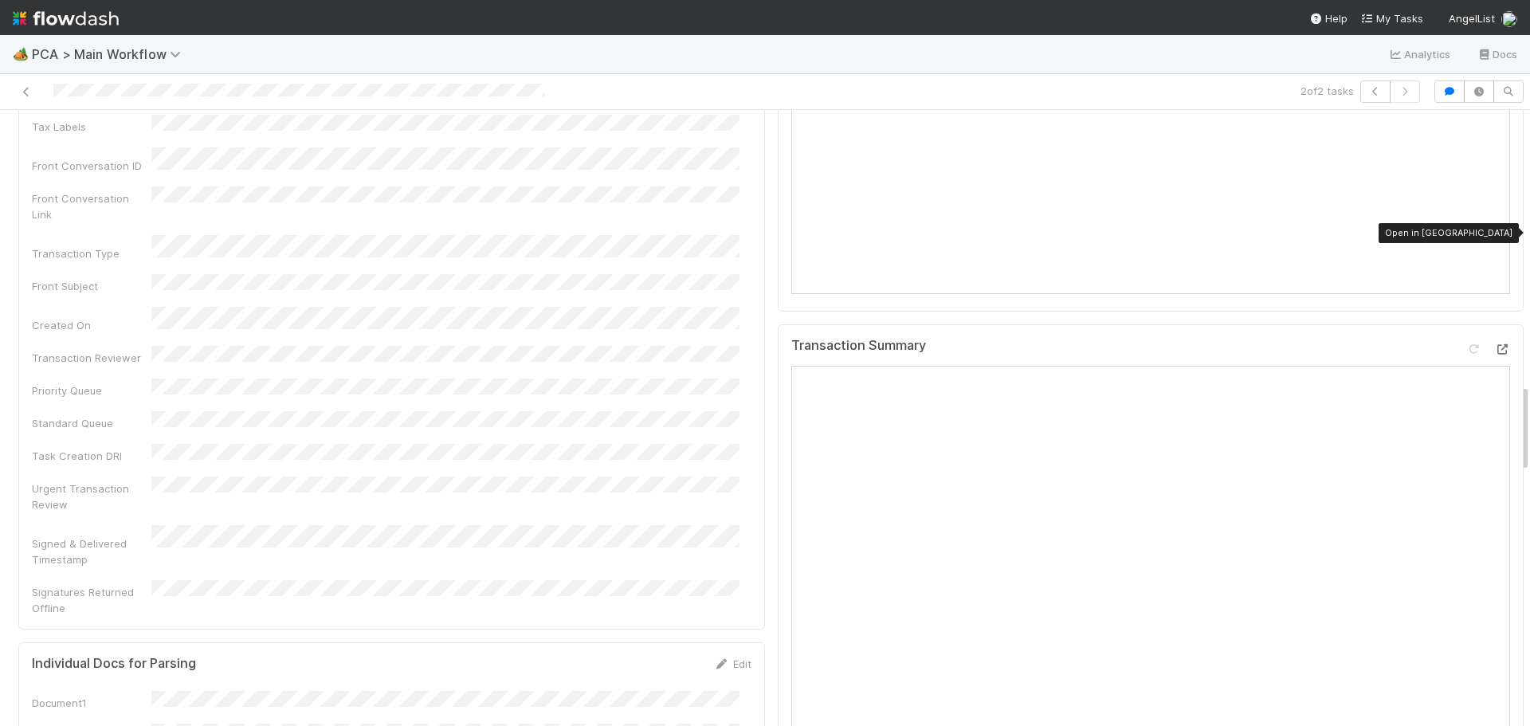
click at [1494, 344] on icon at bounding box center [1502, 349] width 16 height 10
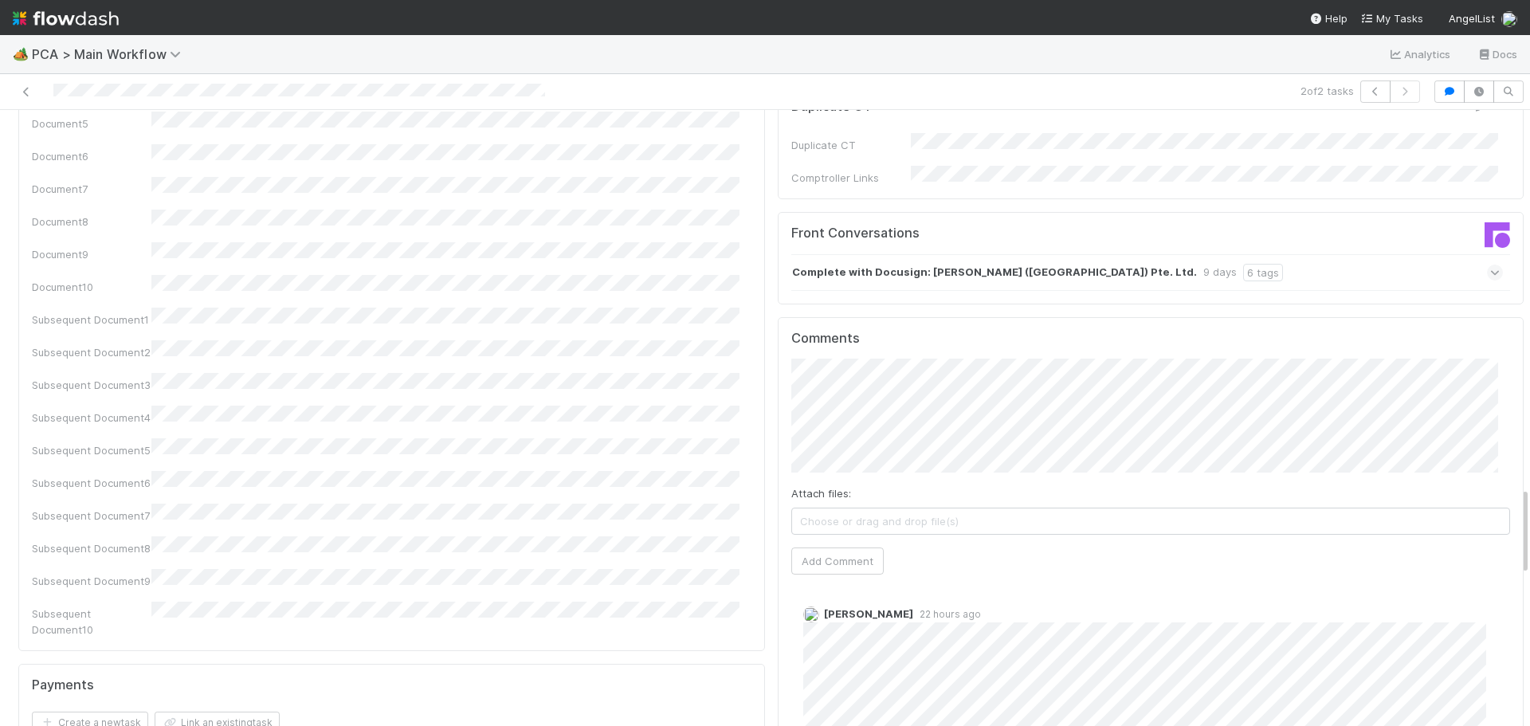
scroll to position [2629, 0]
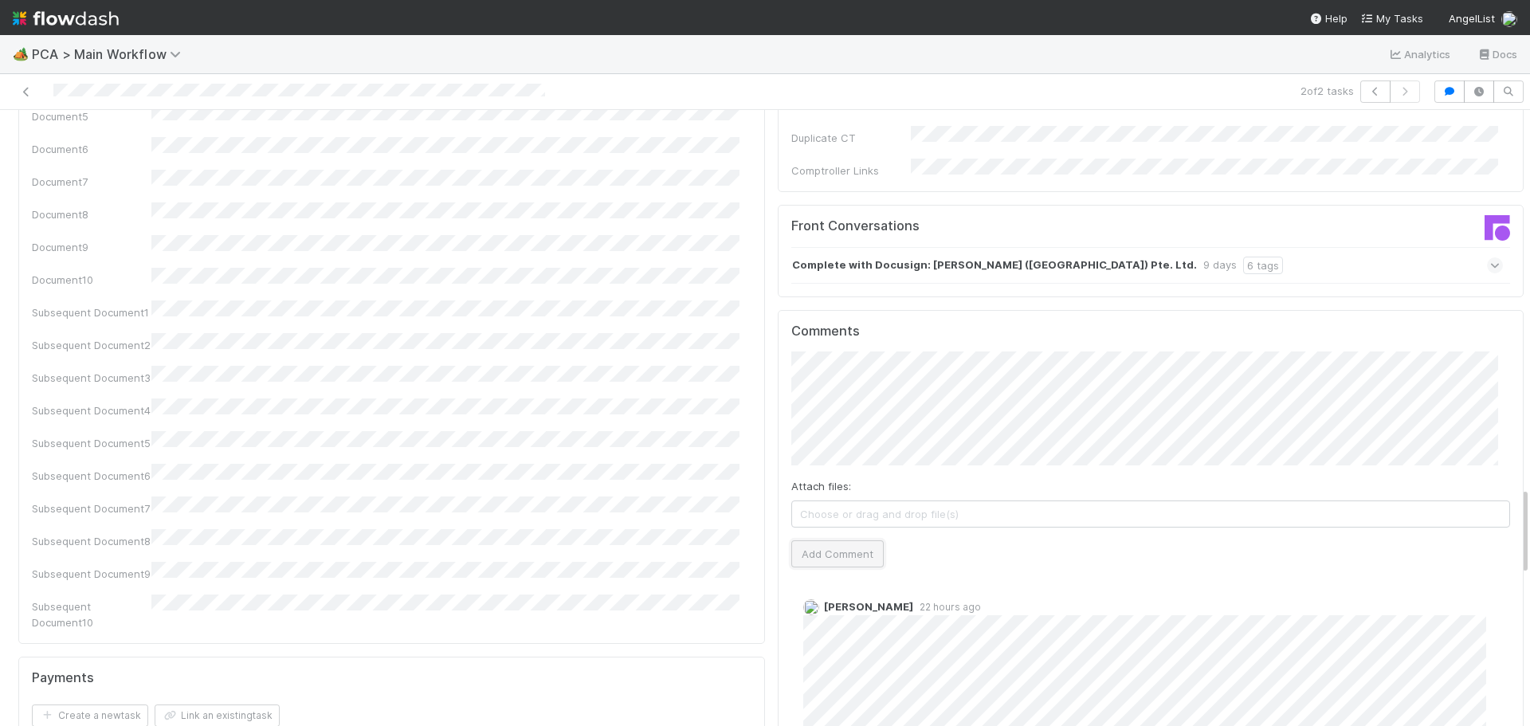
click at [838, 540] on button "Add Comment" at bounding box center [837, 553] width 92 height 27
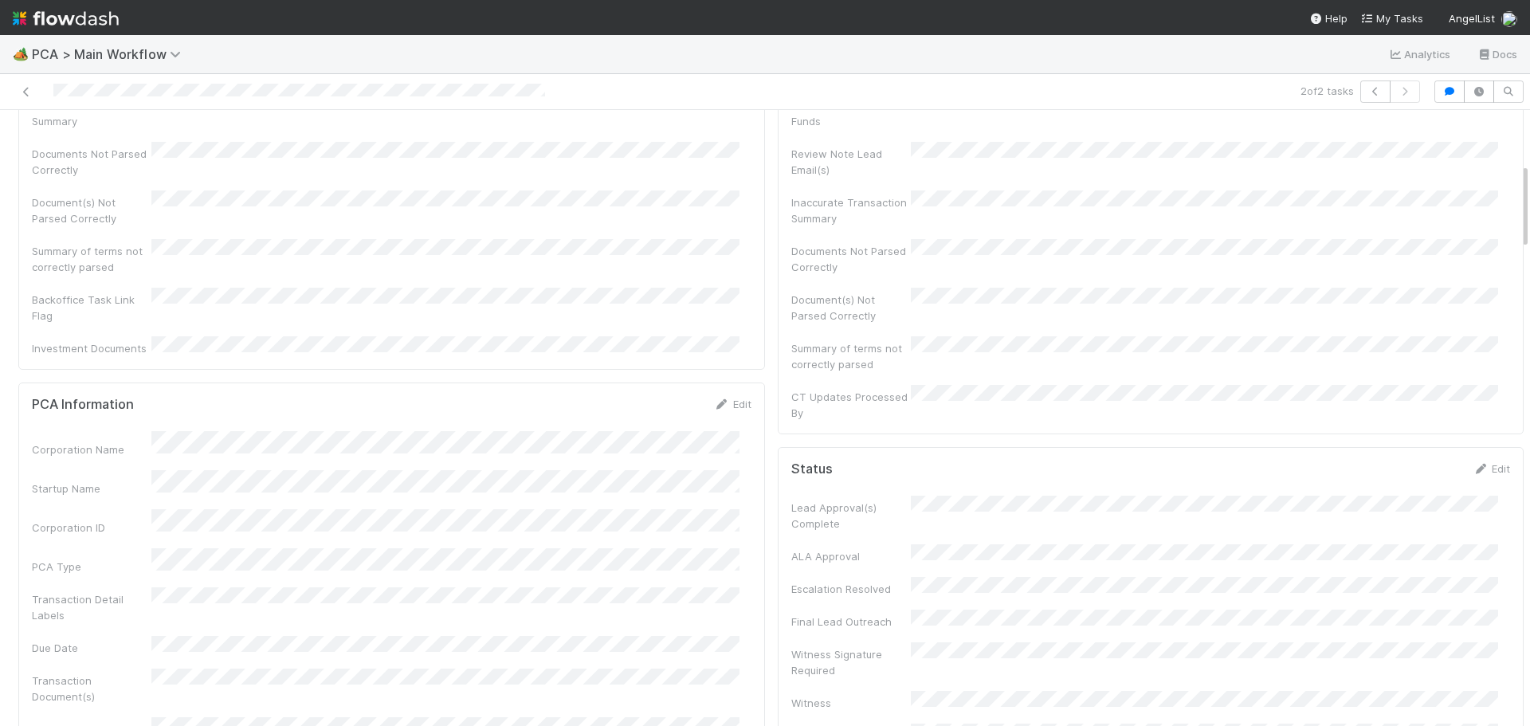
scroll to position [0, 0]
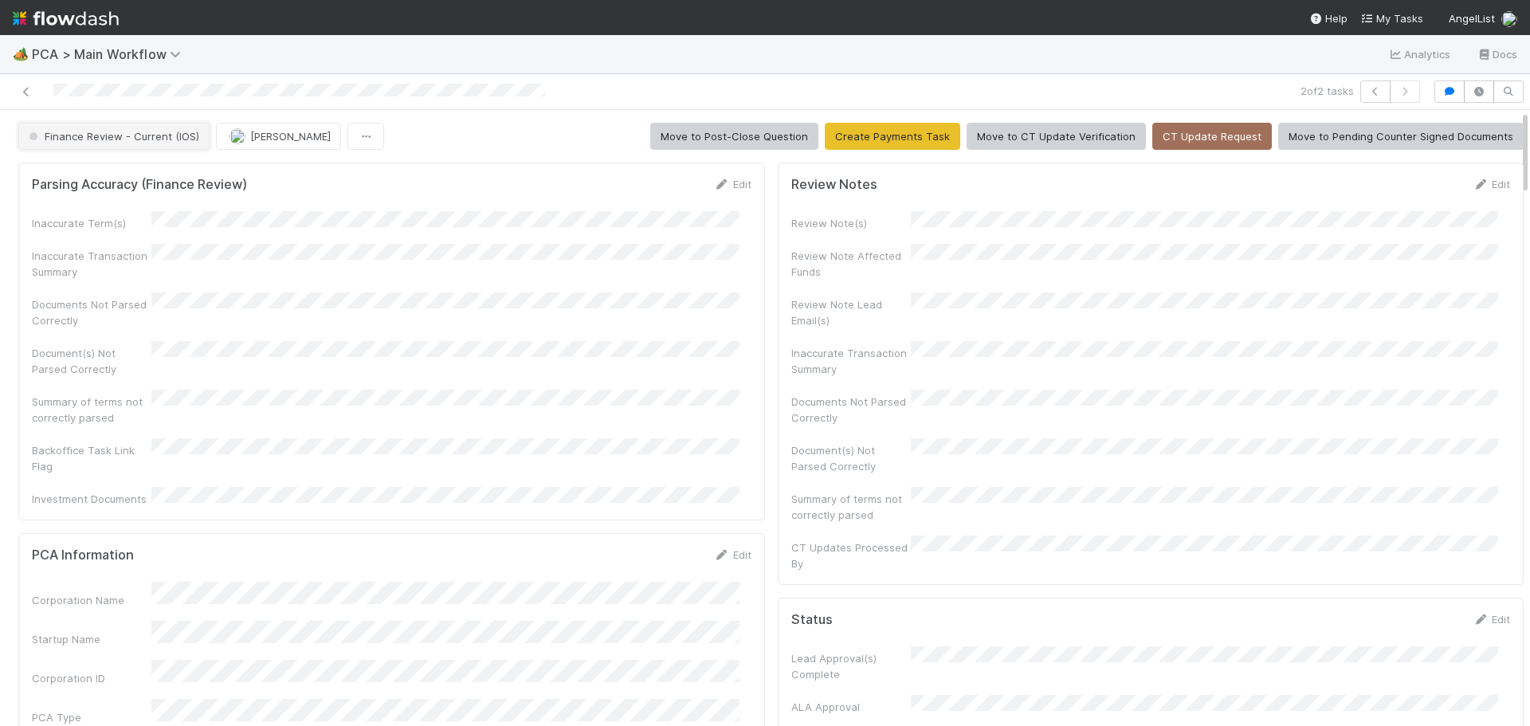
click at [152, 139] on span "Finance Review - Current (IOS)" at bounding box center [112, 136] width 174 height 13
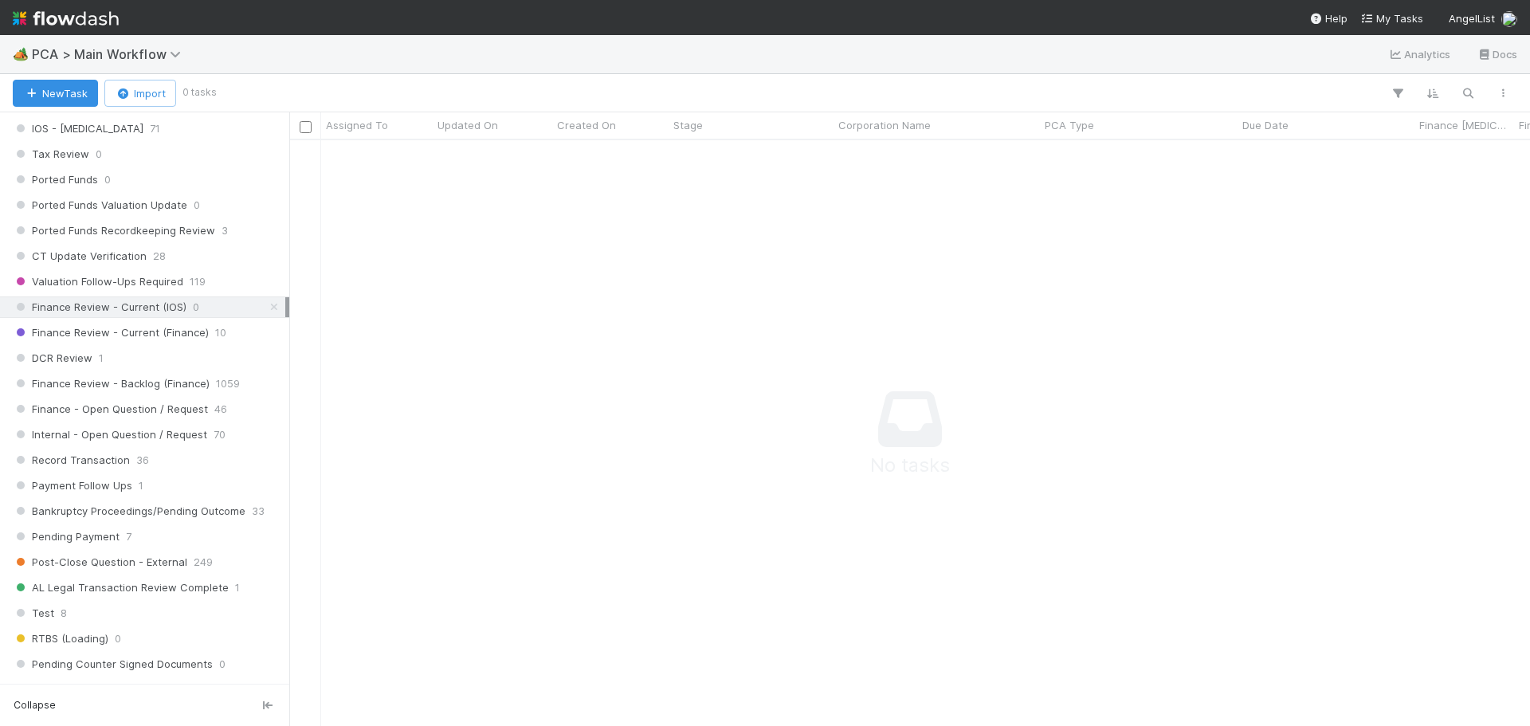
scroll to position [13, 13]
click at [267, 310] on icon at bounding box center [274, 307] width 16 height 10
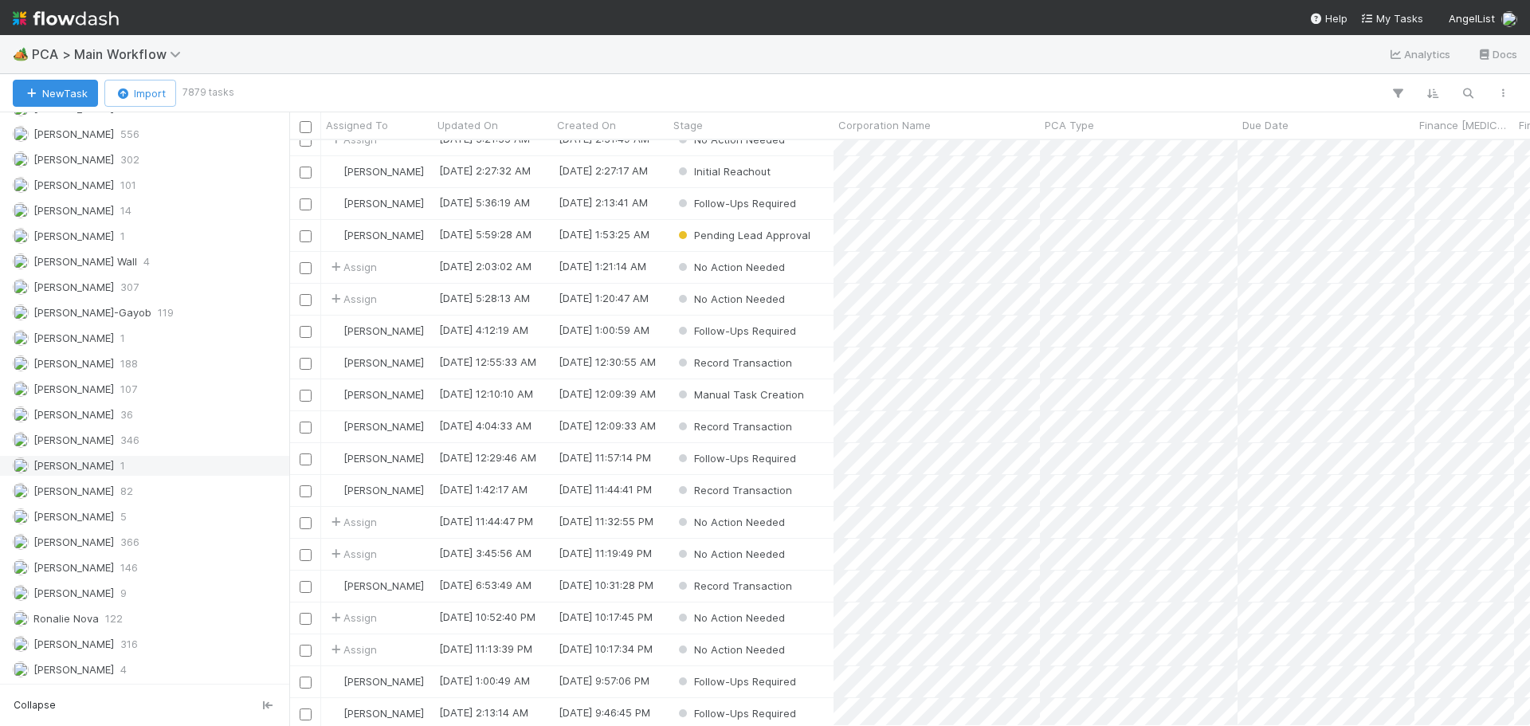
scroll to position [2214, 0]
click at [106, 398] on span "[PERSON_NAME]" at bounding box center [63, 392] width 101 height 20
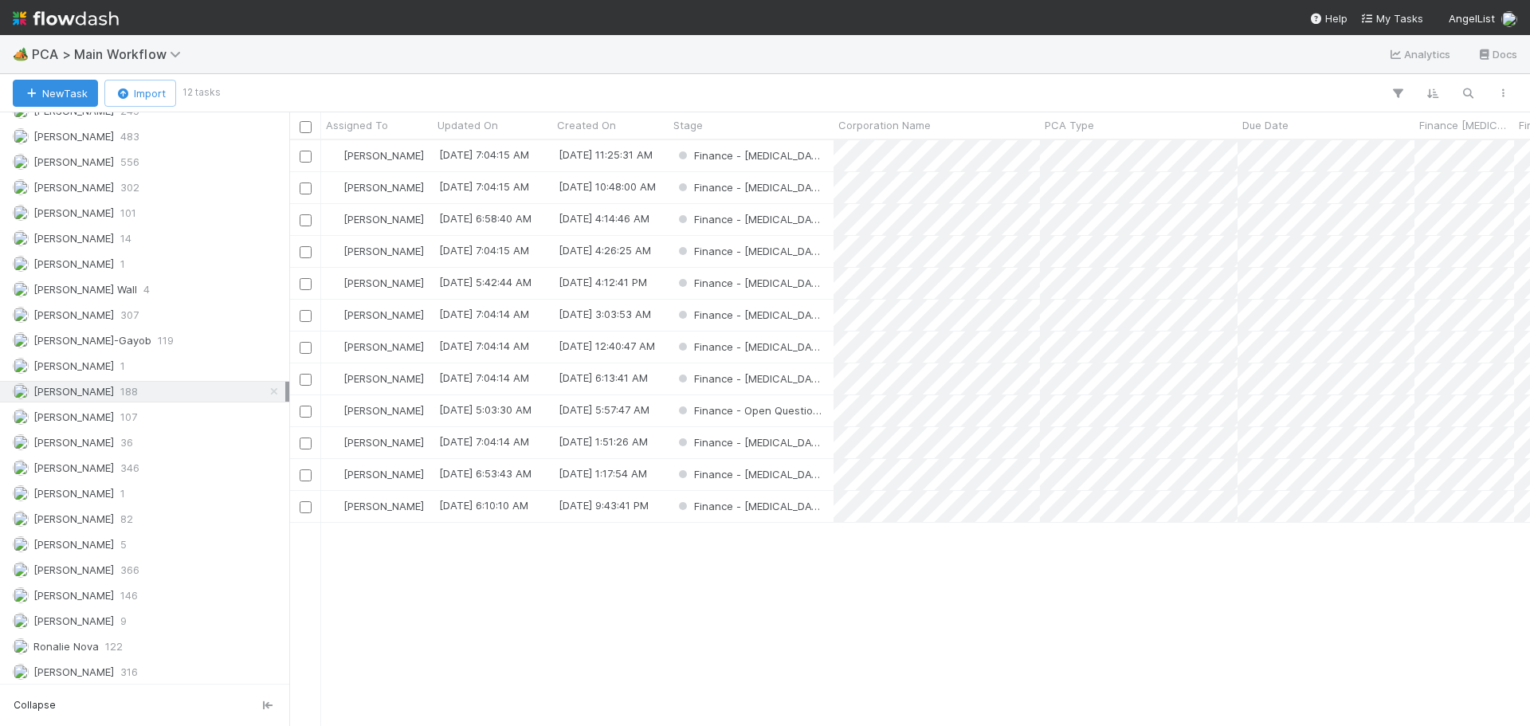
scroll to position [574, 1229]
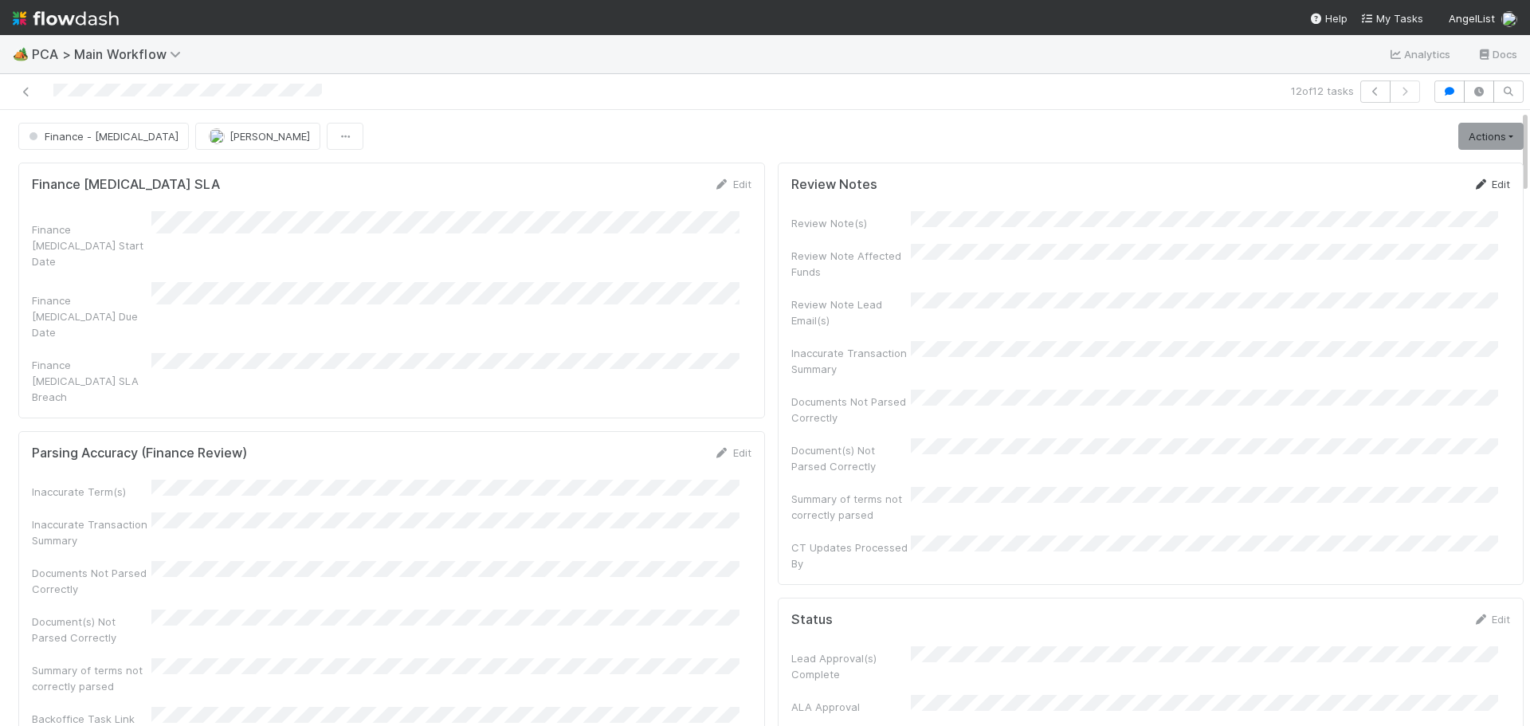
click at [1472, 189] on link "Edit" at bounding box center [1490, 184] width 37 height 13
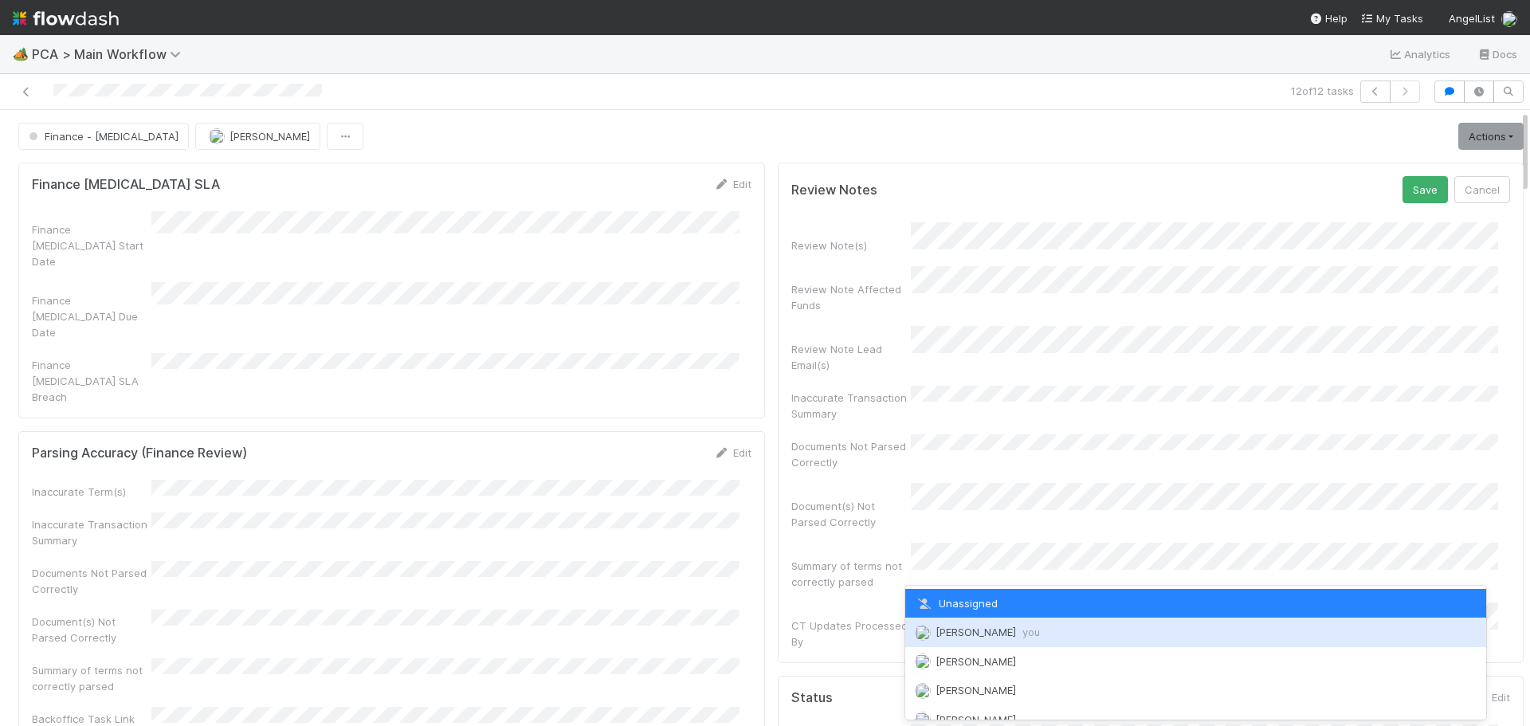
click at [1005, 636] on span "[PERSON_NAME] you" at bounding box center [987, 631] width 104 height 13
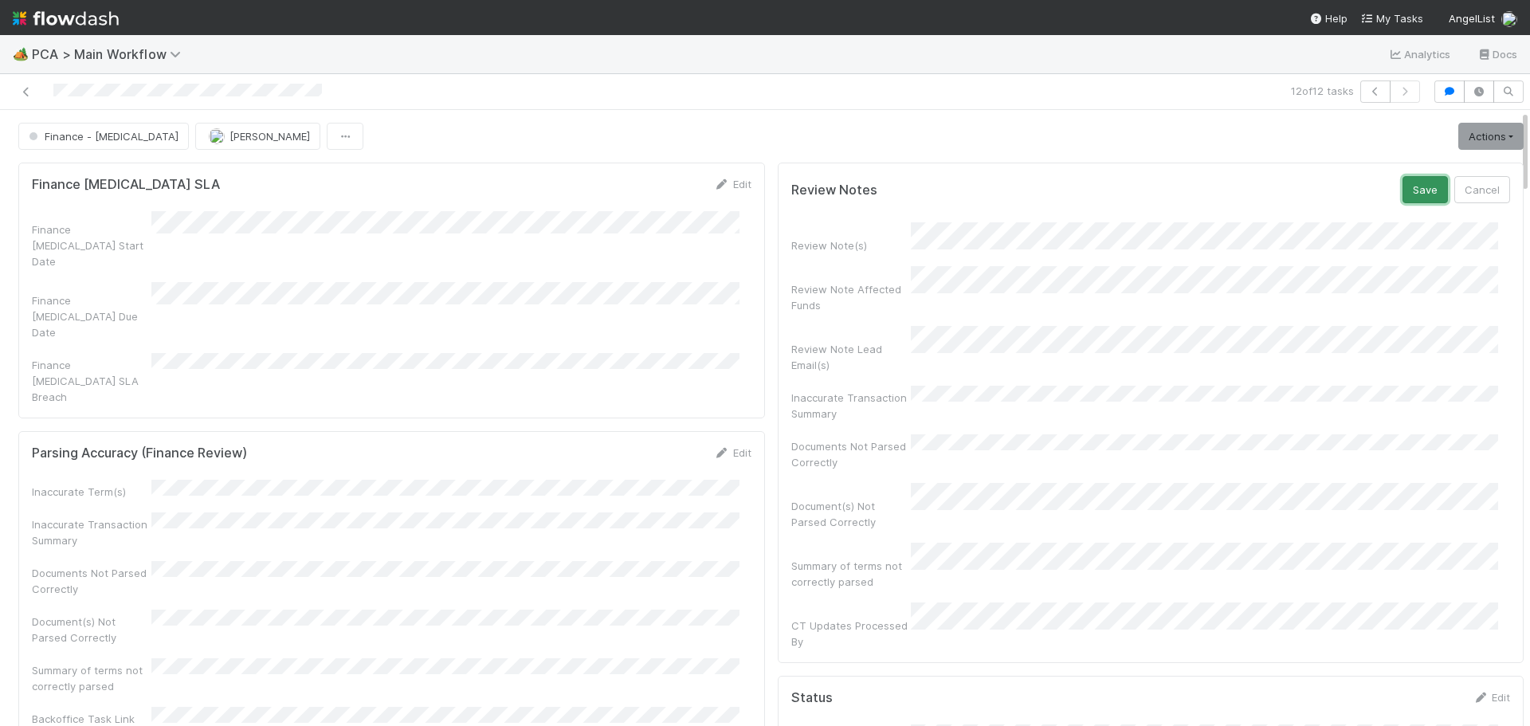
click at [1402, 193] on button "Save" at bounding box center [1424, 189] width 45 height 27
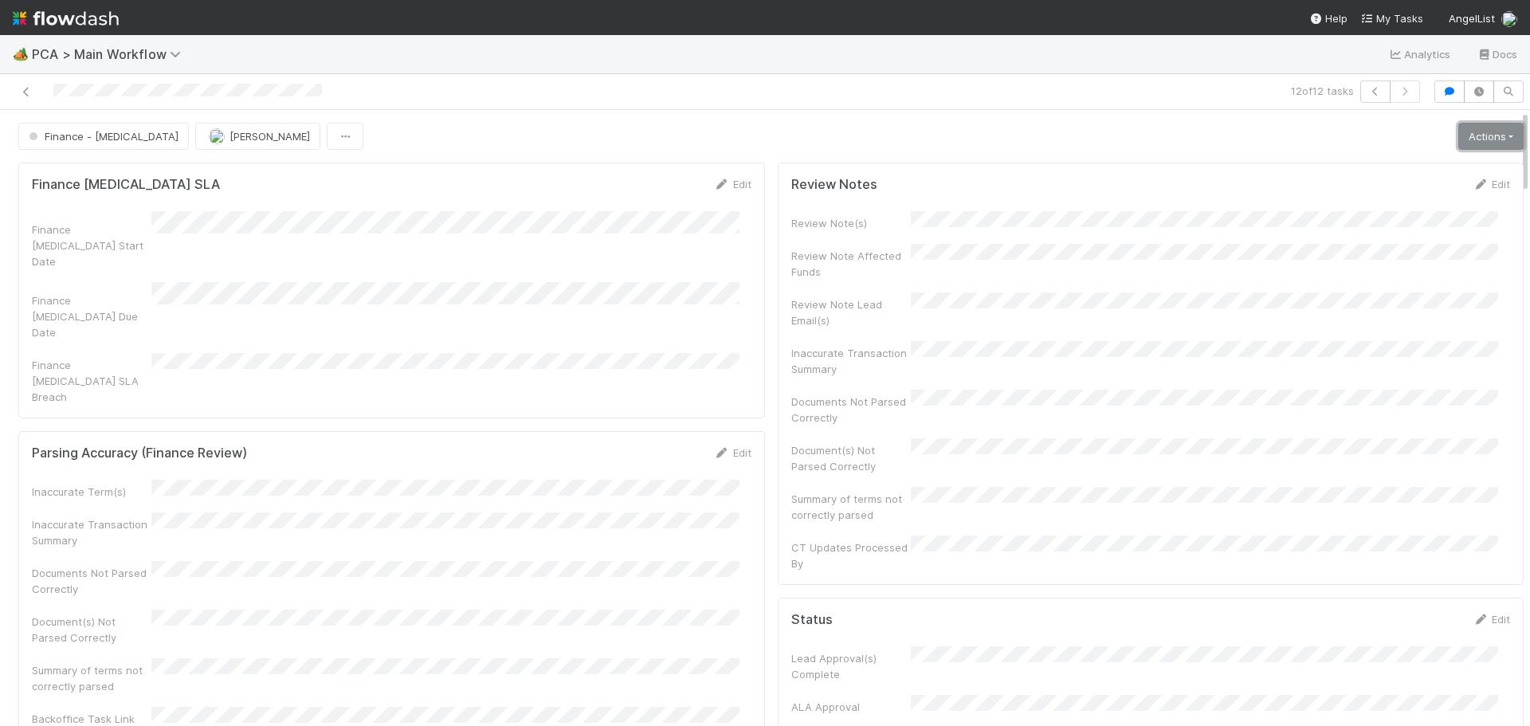
click at [1458, 143] on link "Actions" at bounding box center [1490, 136] width 65 height 27
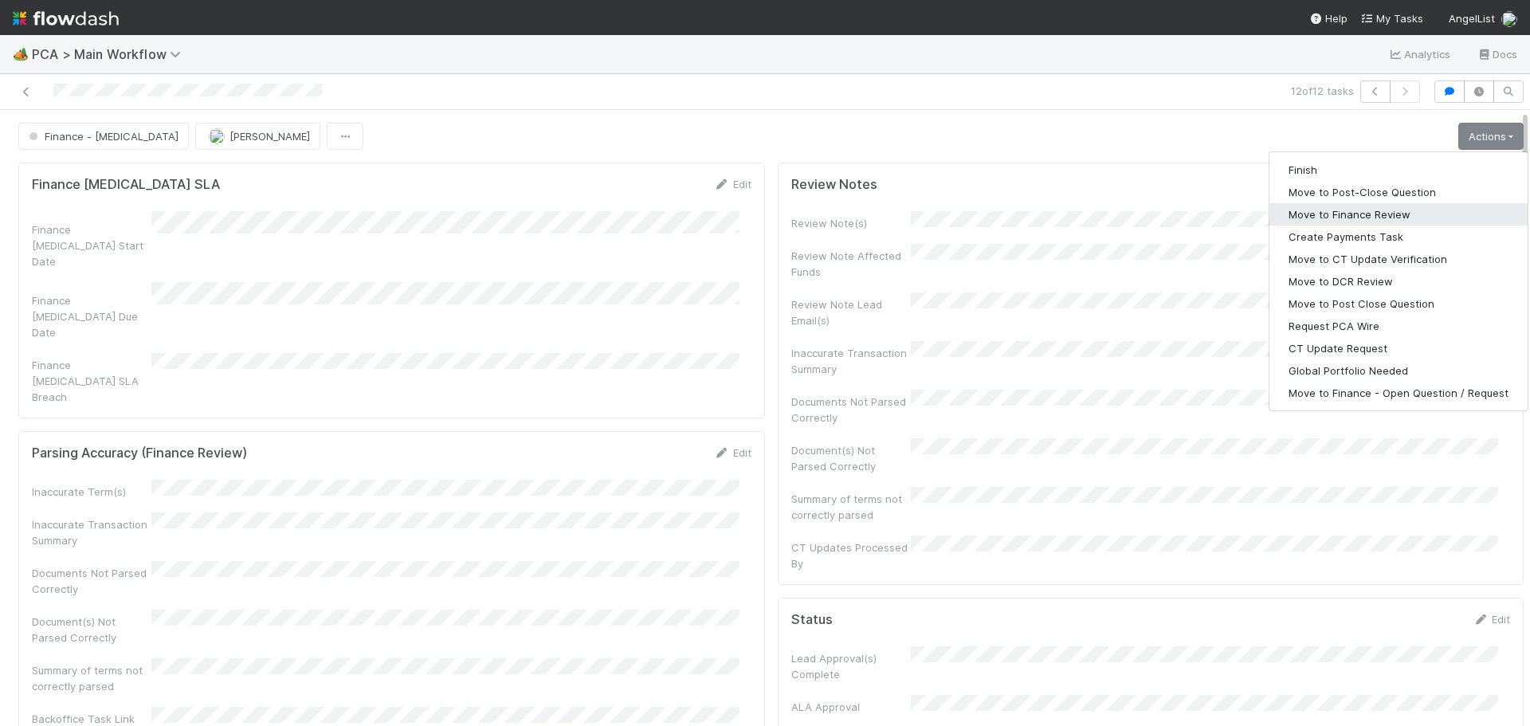
click at [1375, 210] on button "Move to Finance Review" at bounding box center [1398, 214] width 258 height 22
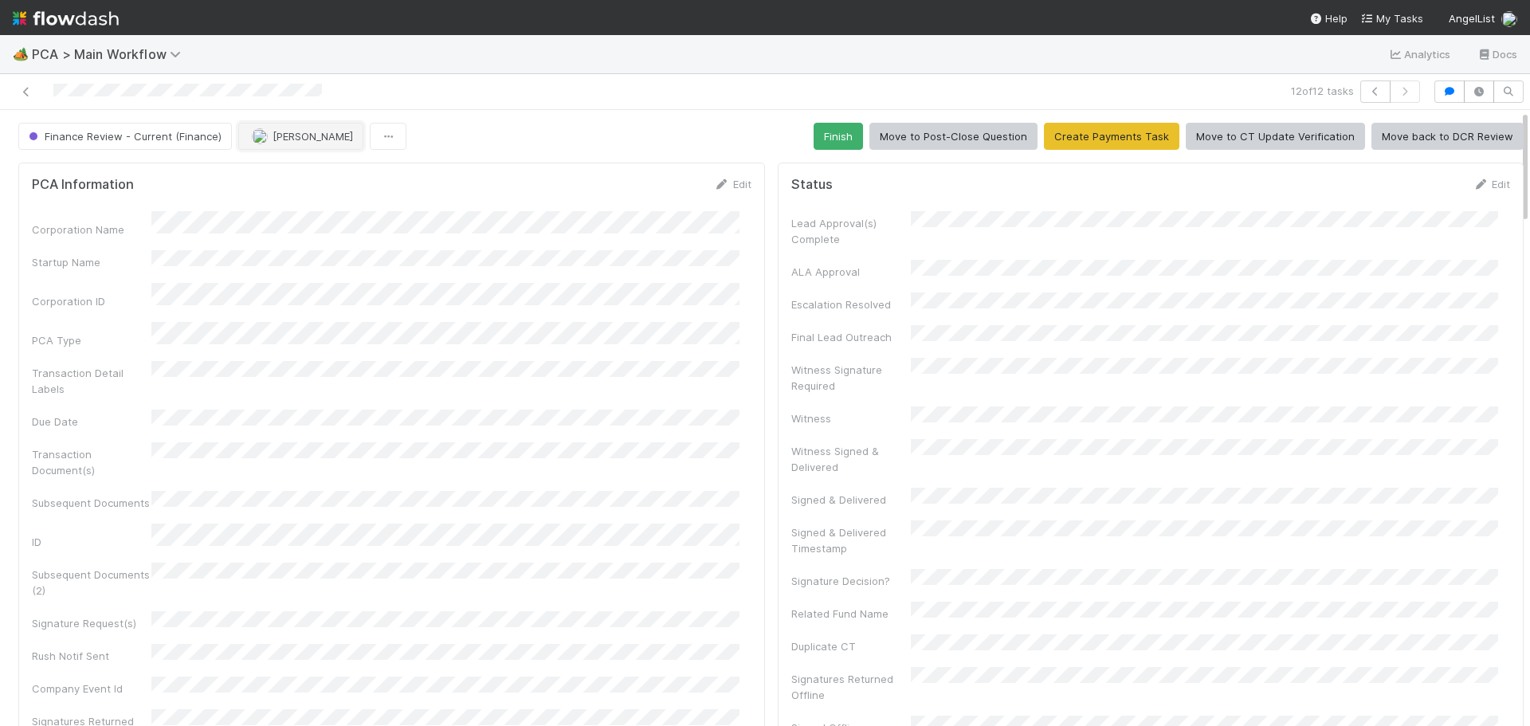
click at [296, 135] on span "Marenz Trajano" at bounding box center [312, 136] width 80 height 13
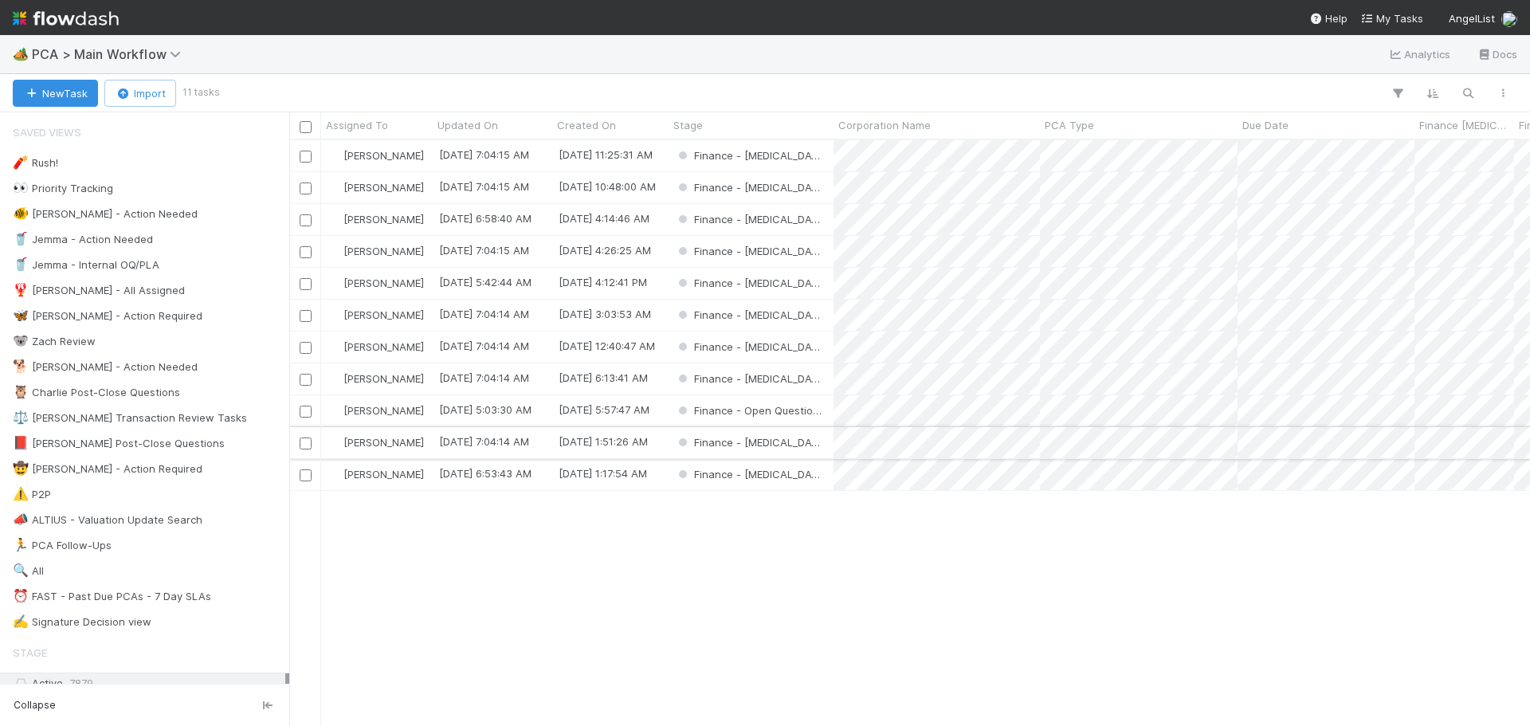
scroll to position [574, 1229]
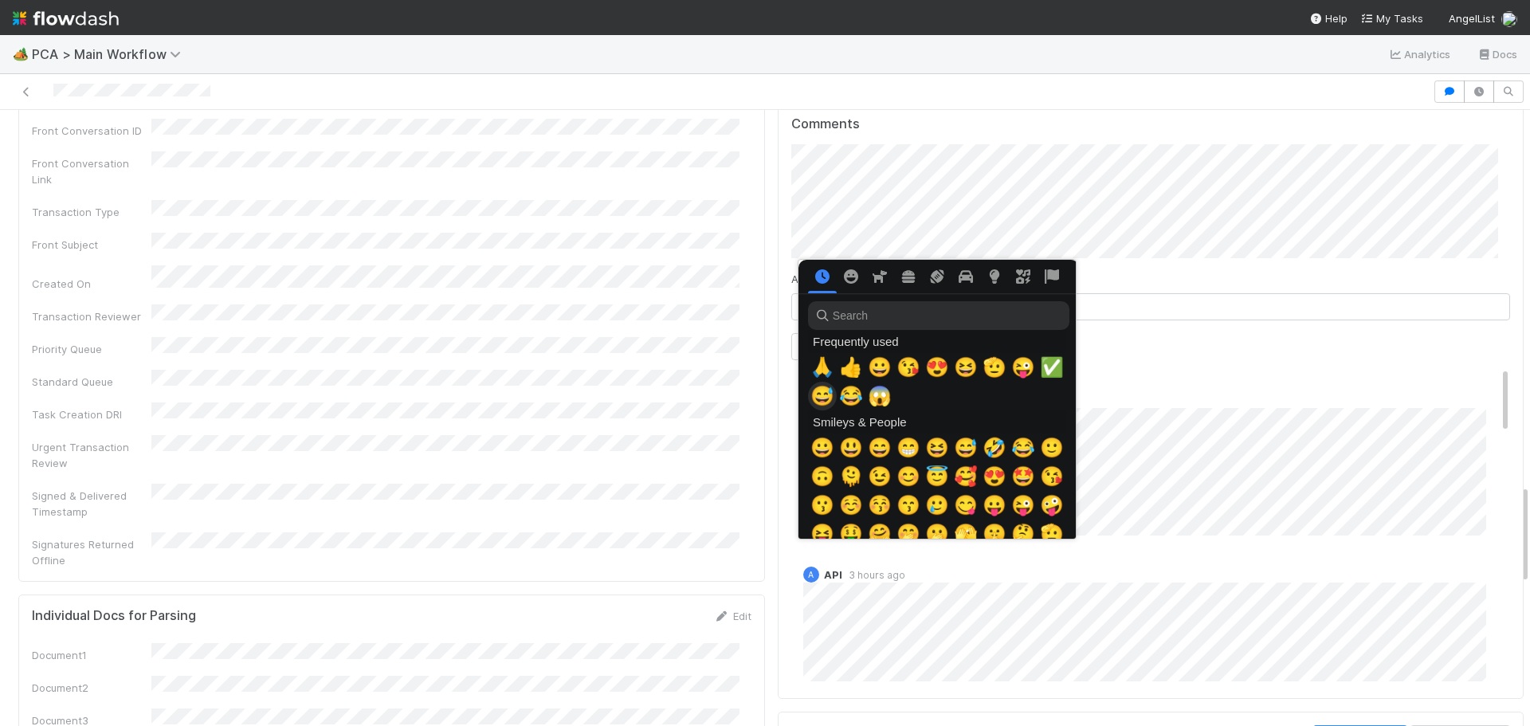
scroll to position [0, 6]
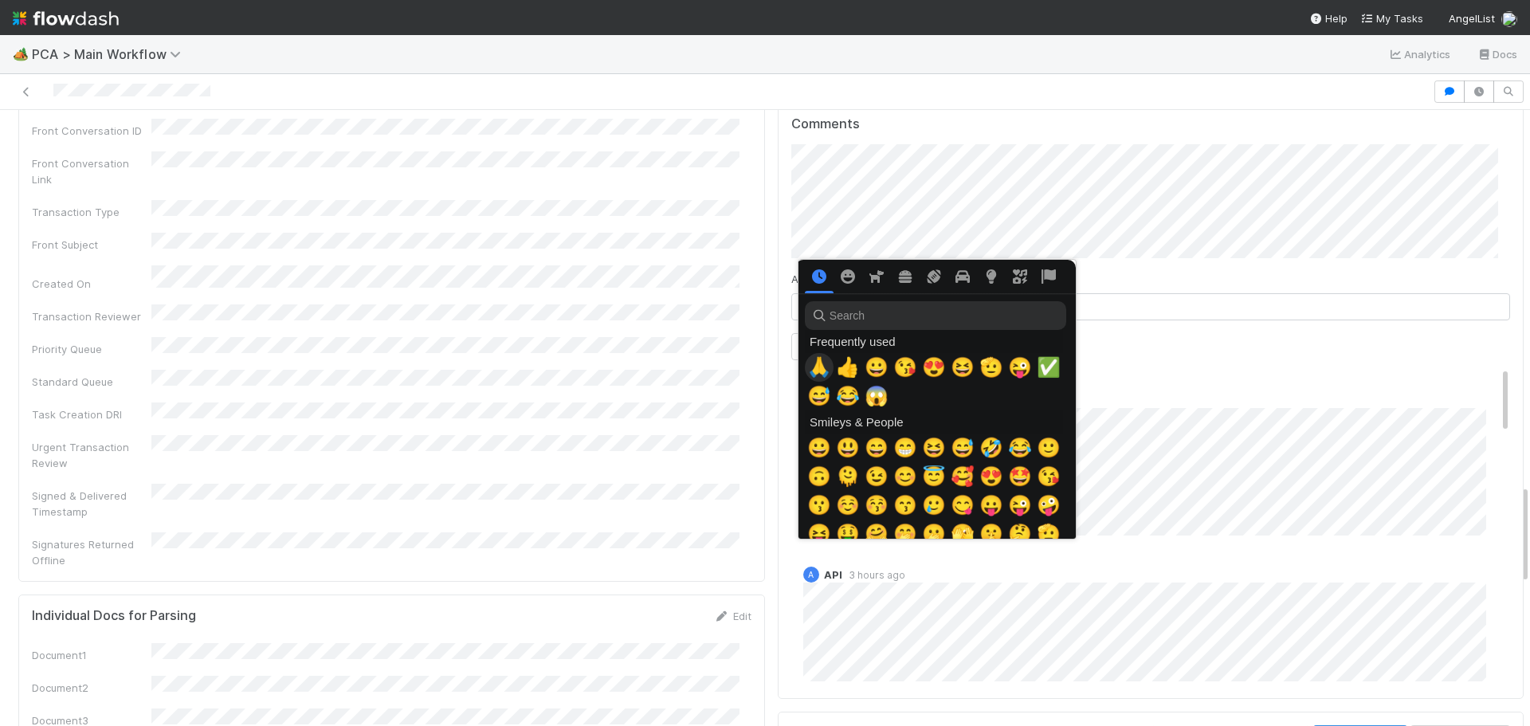
click at [816, 370] on span "🙏" at bounding box center [819, 367] width 24 height 22
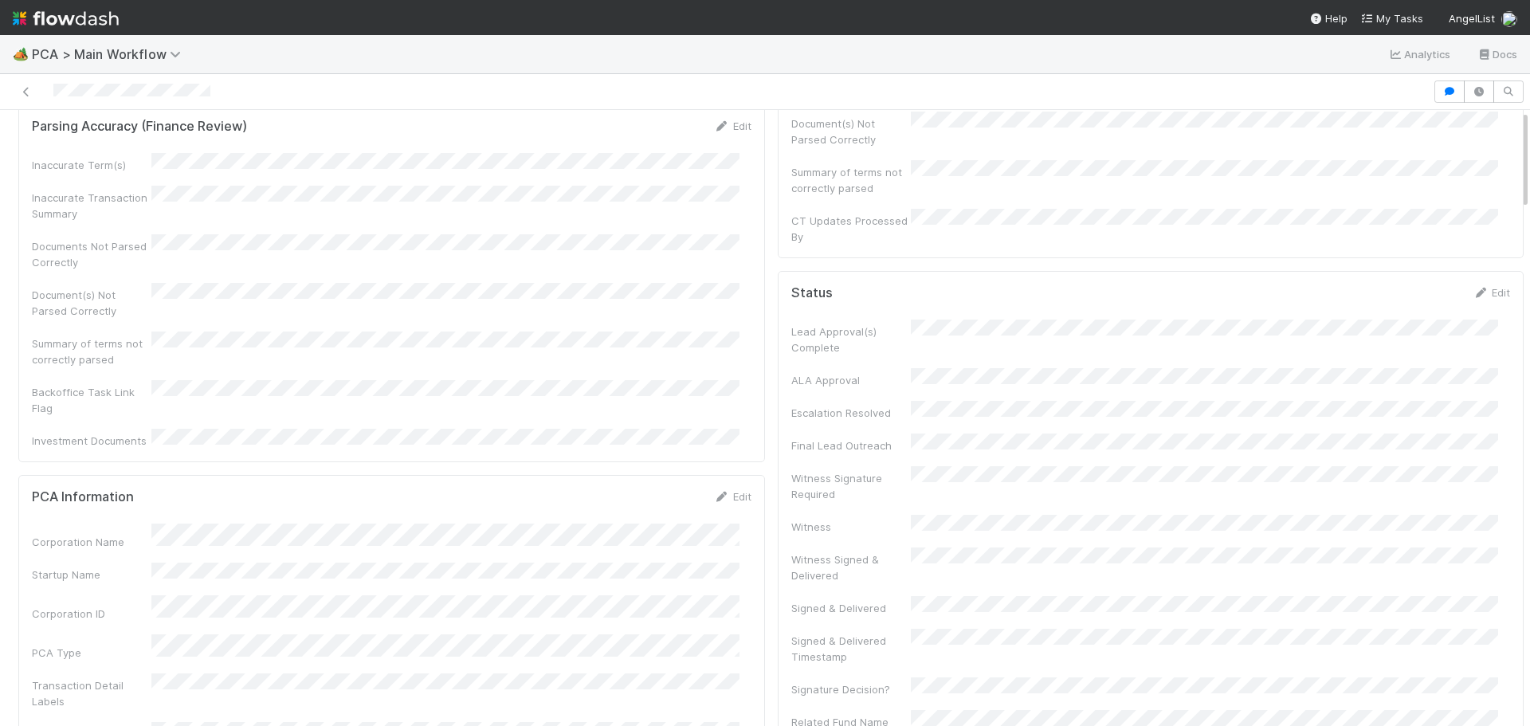
scroll to position [0, 0]
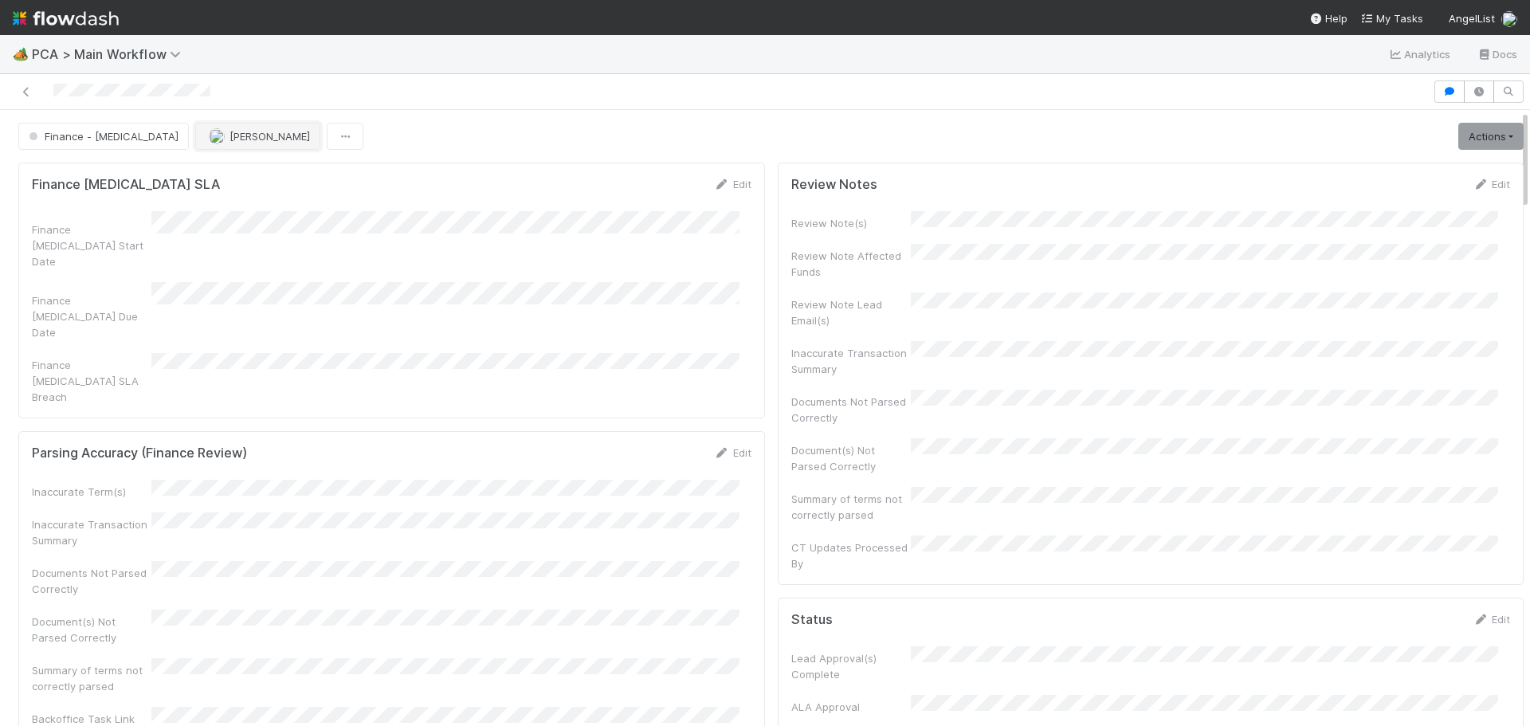
click at [229, 135] on span "[PERSON_NAME]" at bounding box center [269, 136] width 80 height 13
drag, startPoint x: 262, startPoint y: 181, endPoint x: 419, endPoint y: 182, distance: 157.0
click at [264, 181] on div "[PERSON_NAME] you" at bounding box center [235, 176] width 225 height 29
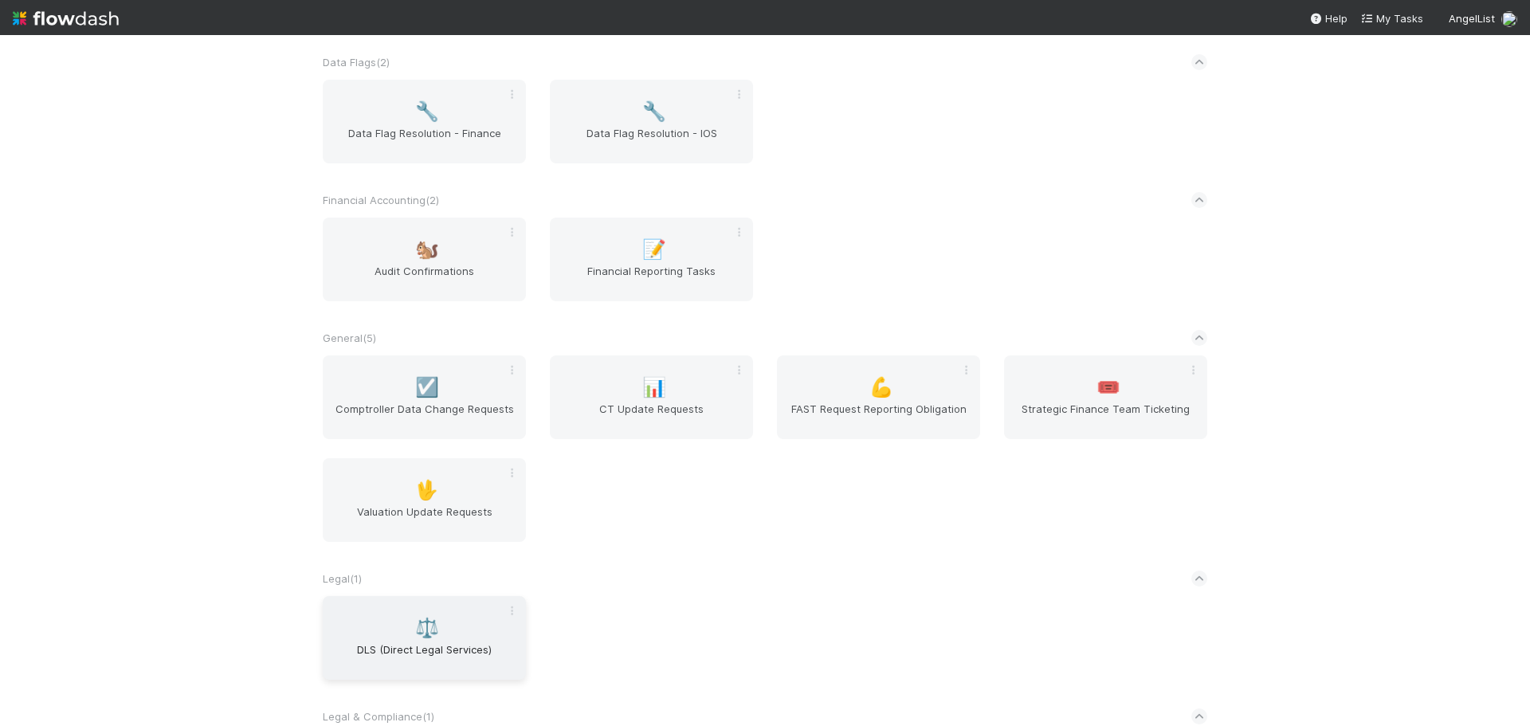
scroll to position [455, 0]
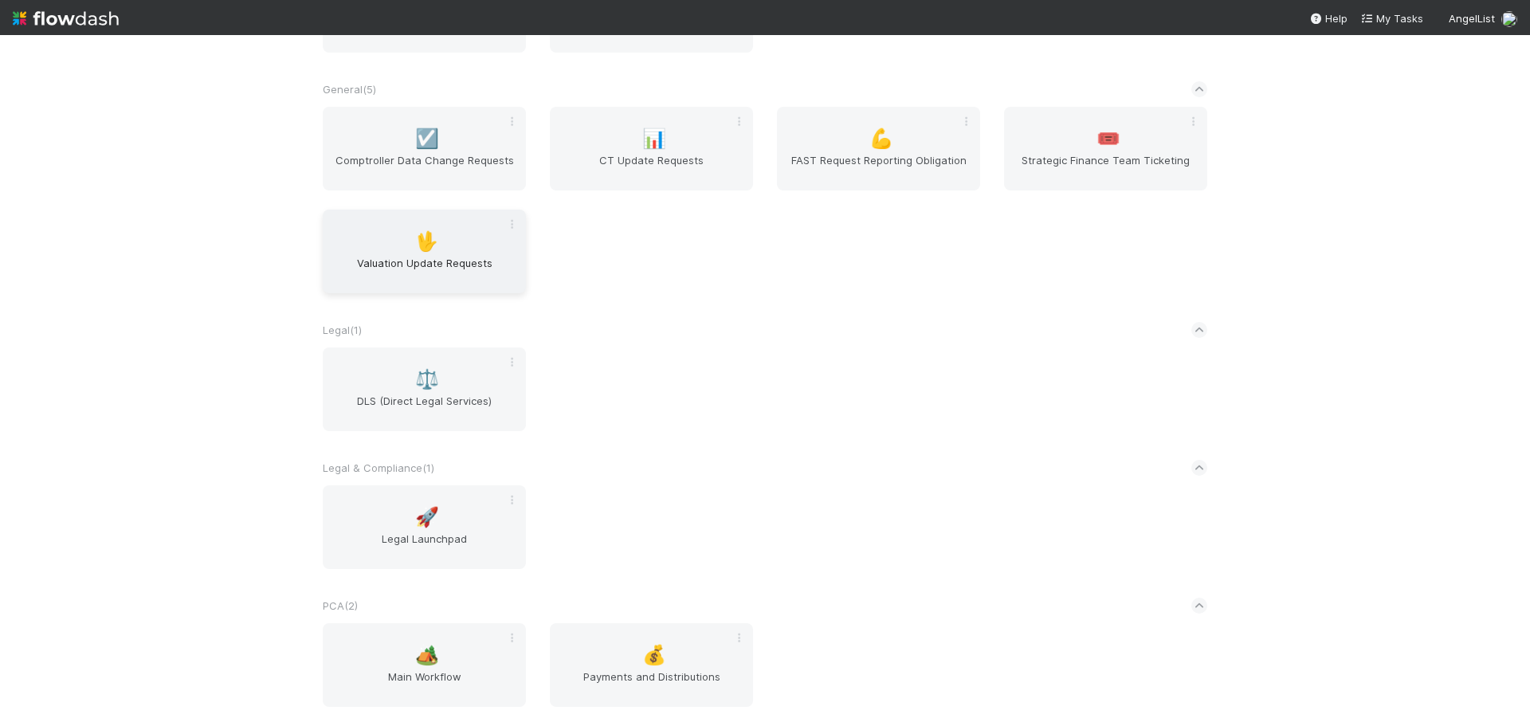
click at [385, 262] on span "Valuation Update Requests" at bounding box center [424, 271] width 190 height 32
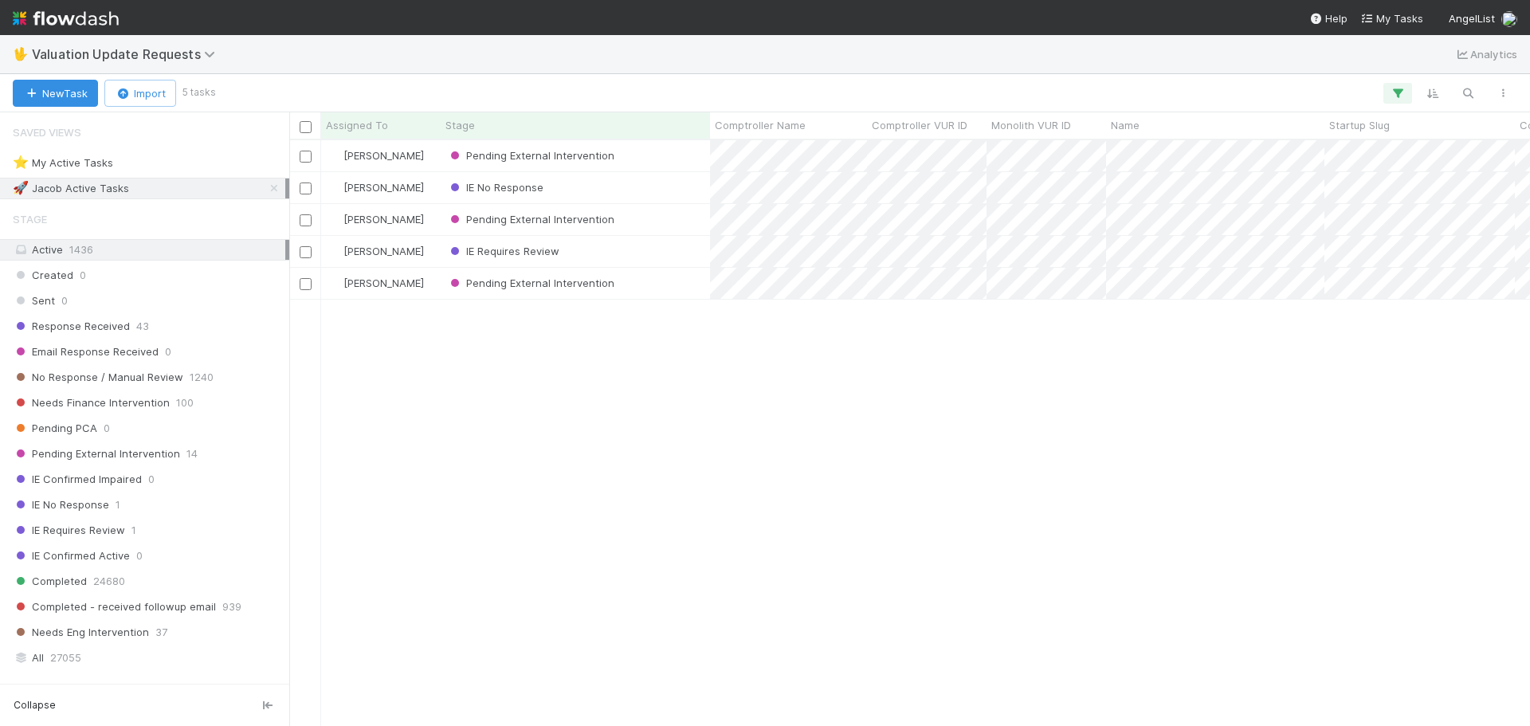
scroll to position [574, 1229]
click at [266, 186] on icon at bounding box center [274, 188] width 16 height 10
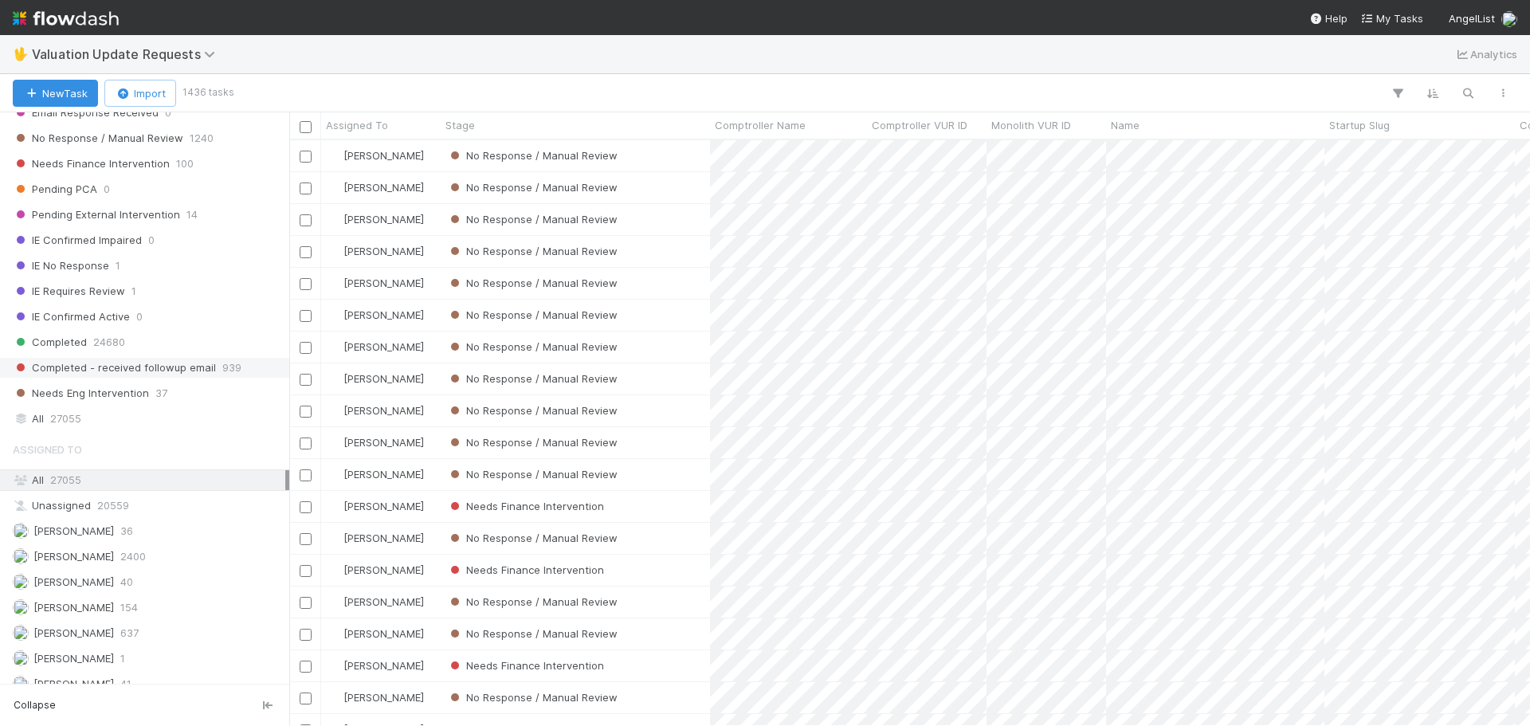
scroll to position [159, 0]
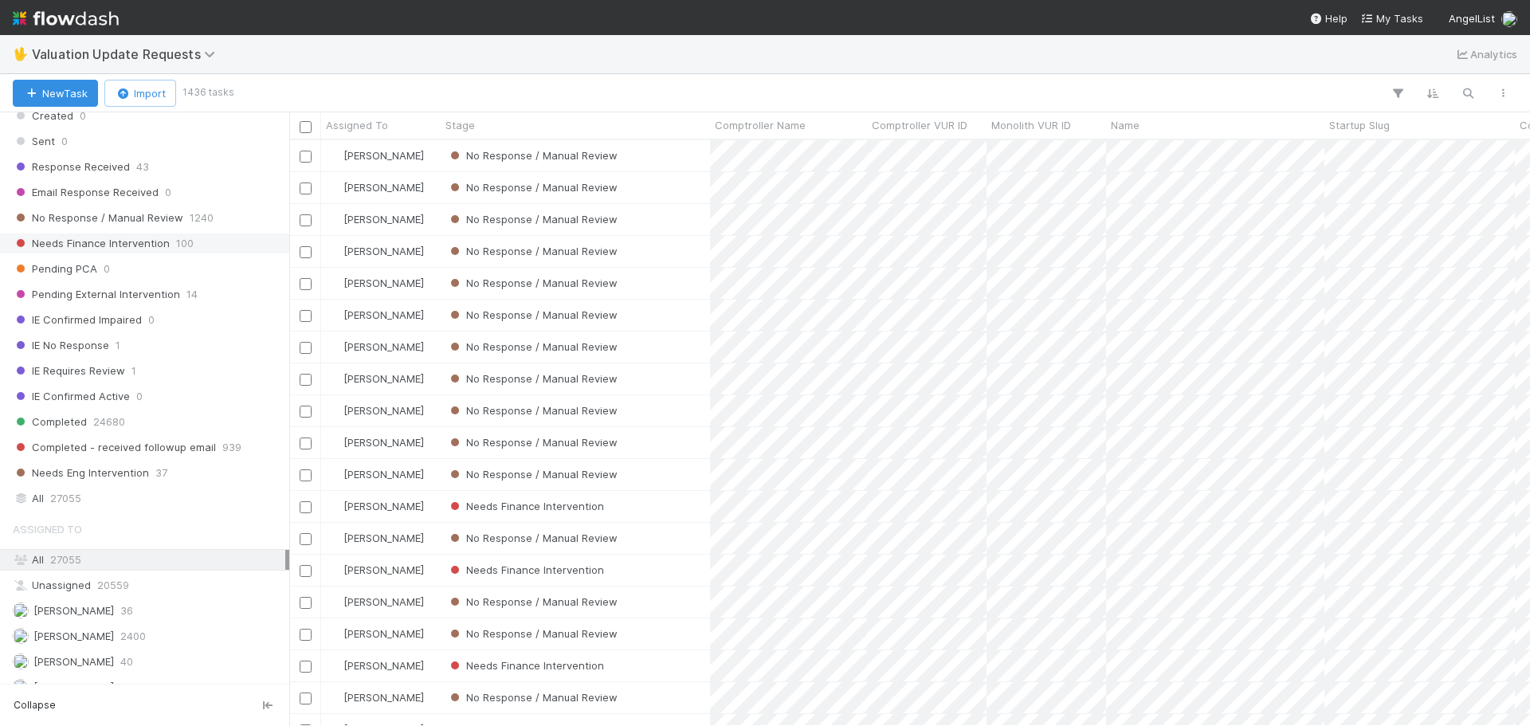
click at [182, 245] on span "100" at bounding box center [185, 243] width 18 height 20
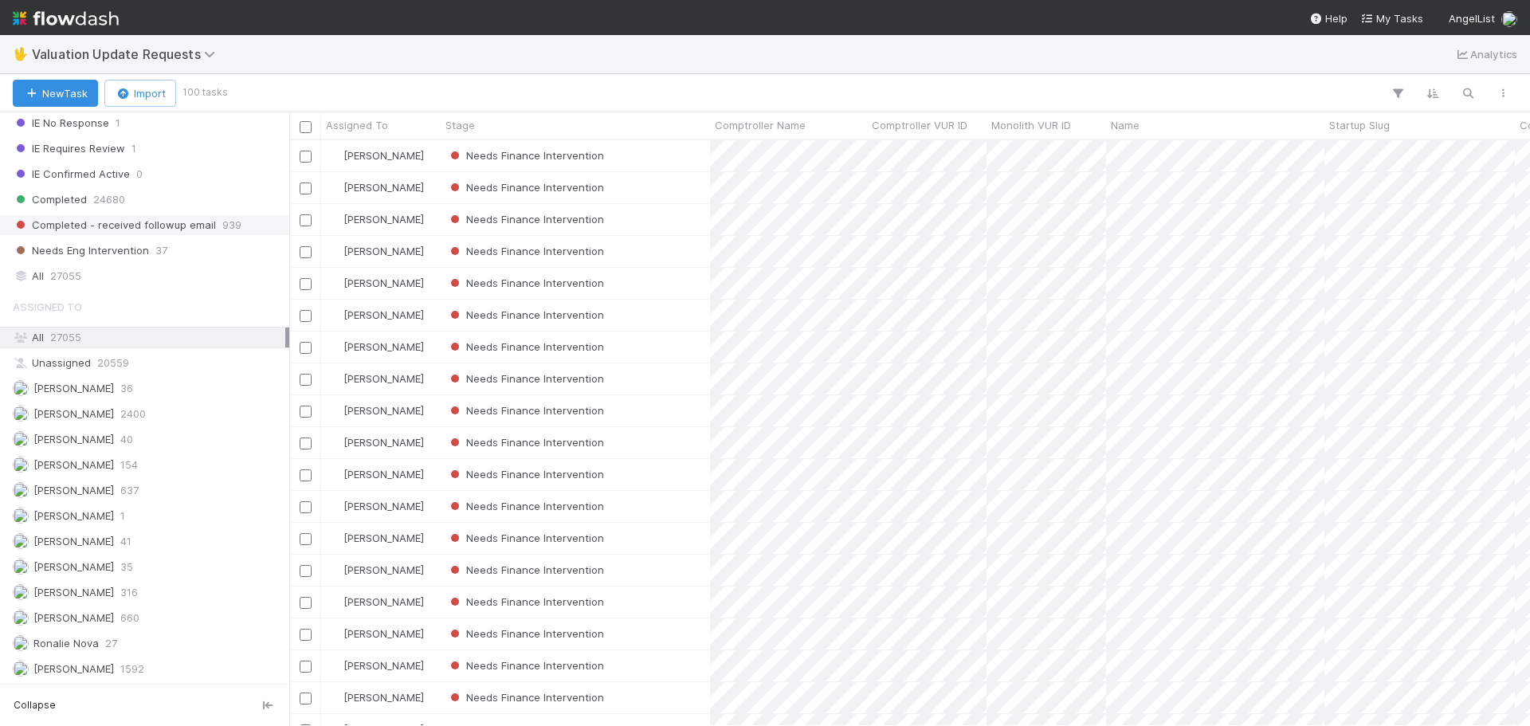
scroll to position [574, 1229]
click at [152, 536] on div "Marenz Trajano 41" at bounding box center [149, 541] width 272 height 20
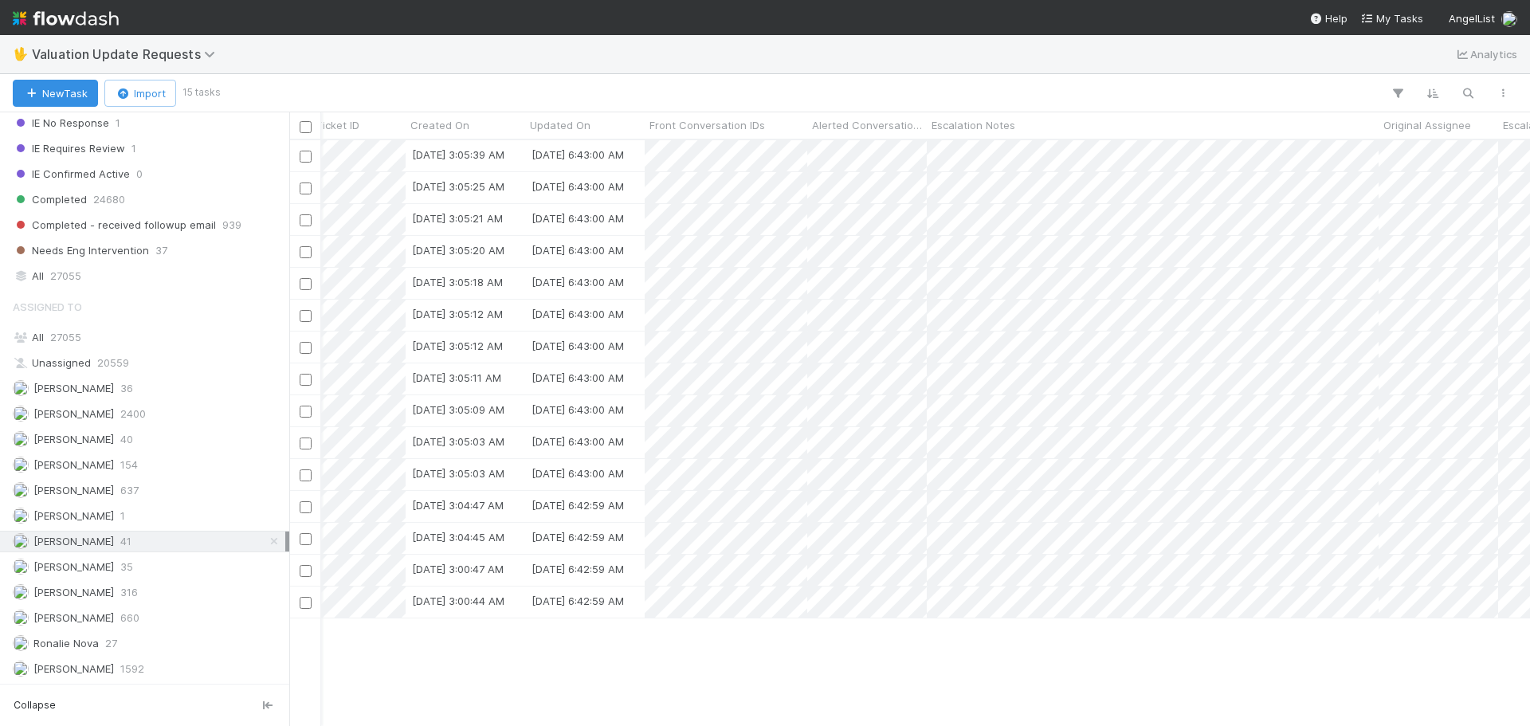
scroll to position [0, 1664]
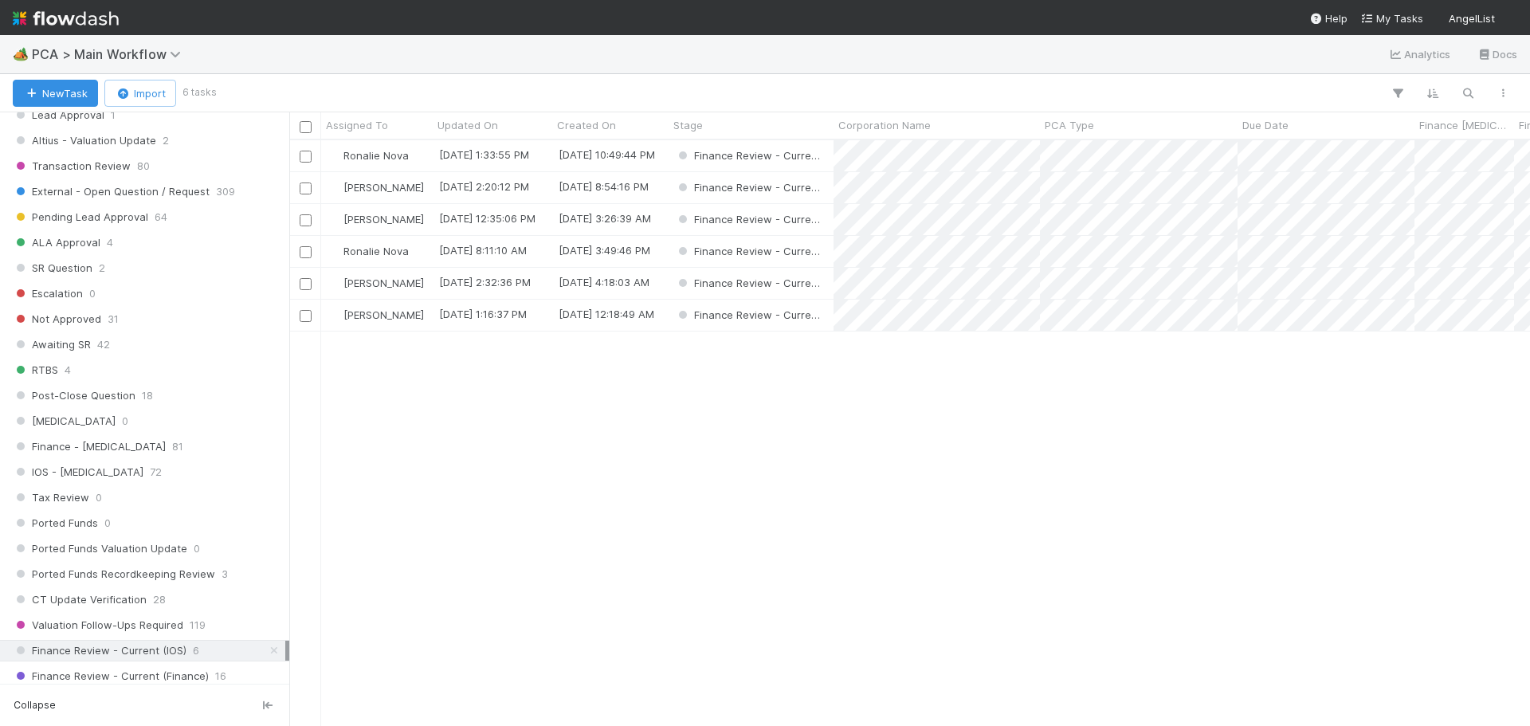
scroll to position [1036, 0]
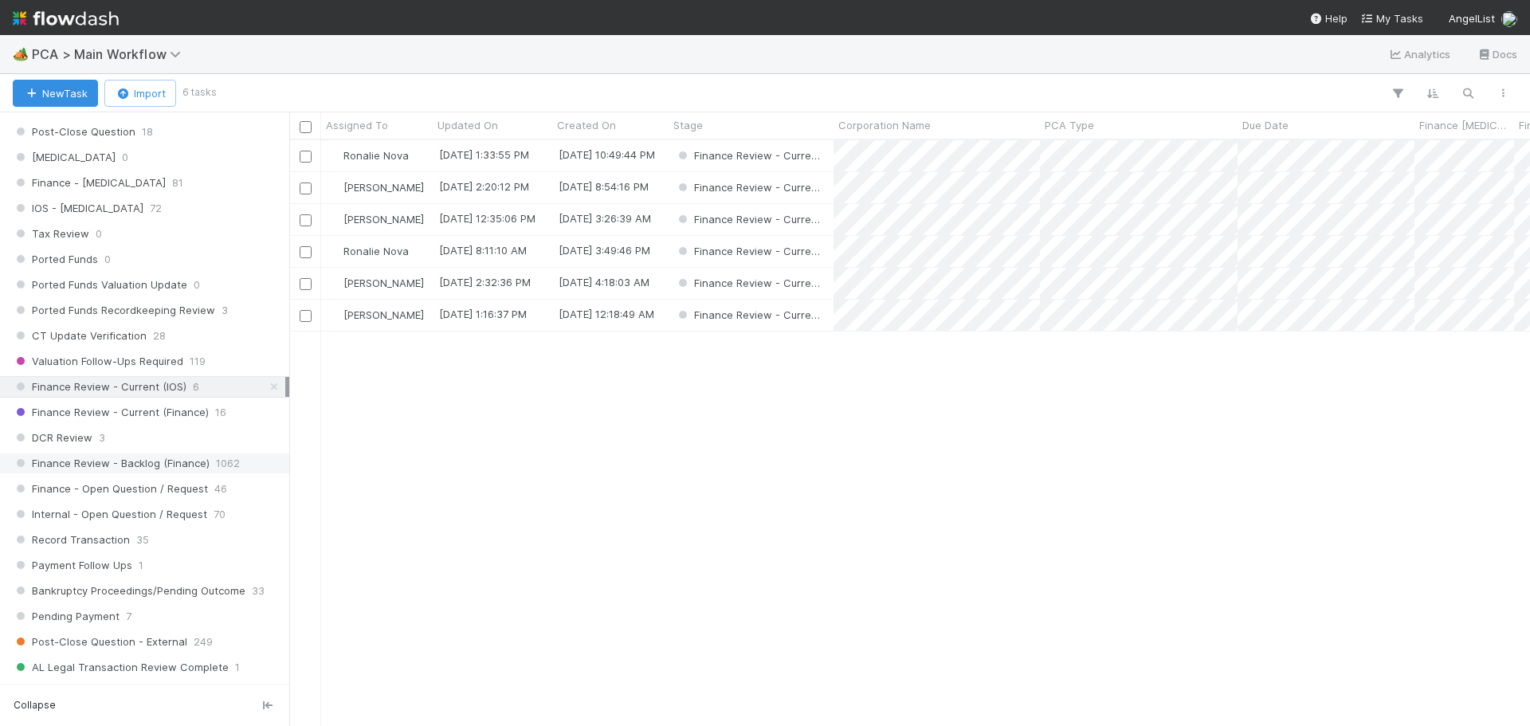
click at [168, 459] on span "Finance Review - Backlog (Finance)" at bounding box center [111, 463] width 197 height 20
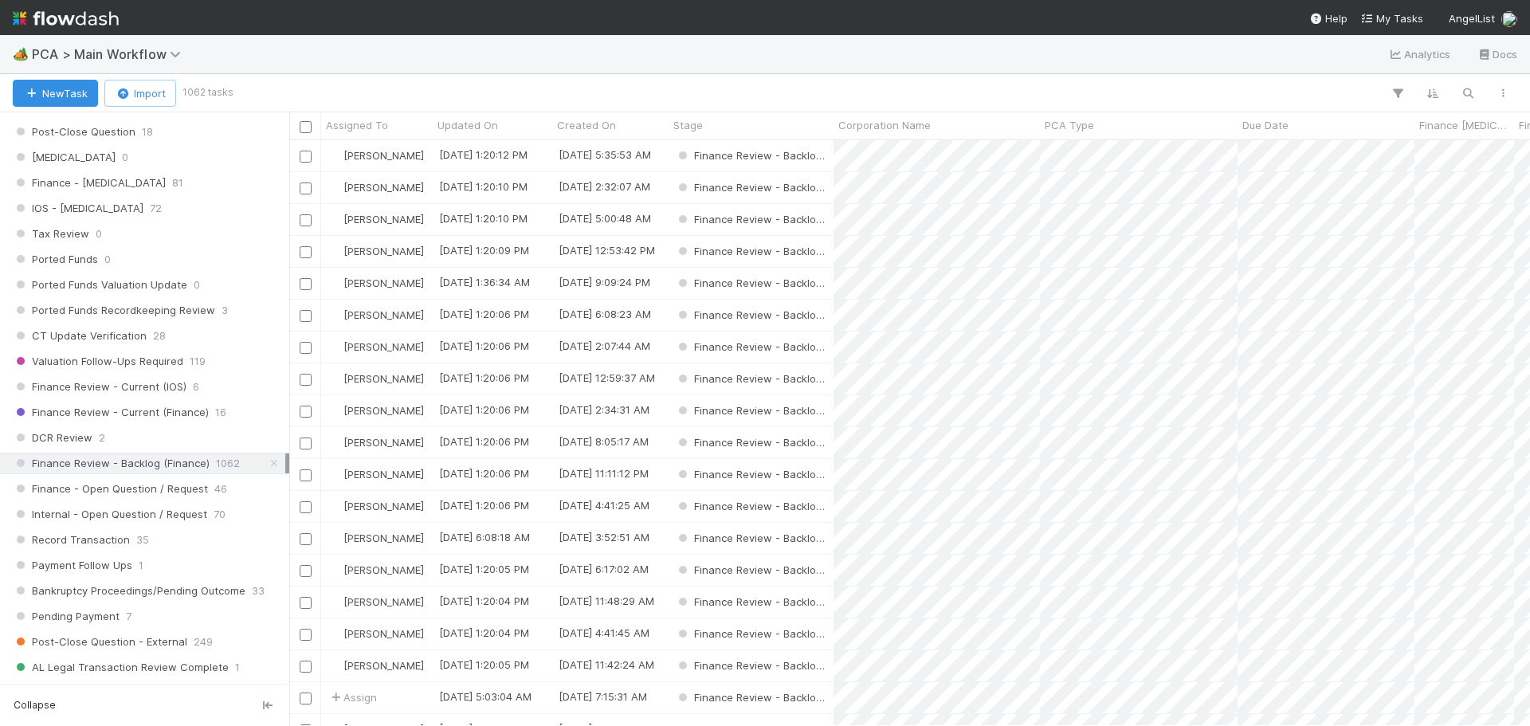
scroll to position [574, 1229]
click at [1391, 90] on icon "button" at bounding box center [1397, 93] width 16 height 14
click at [1150, 139] on button "Add Filter" at bounding box center [1153, 141] width 478 height 23
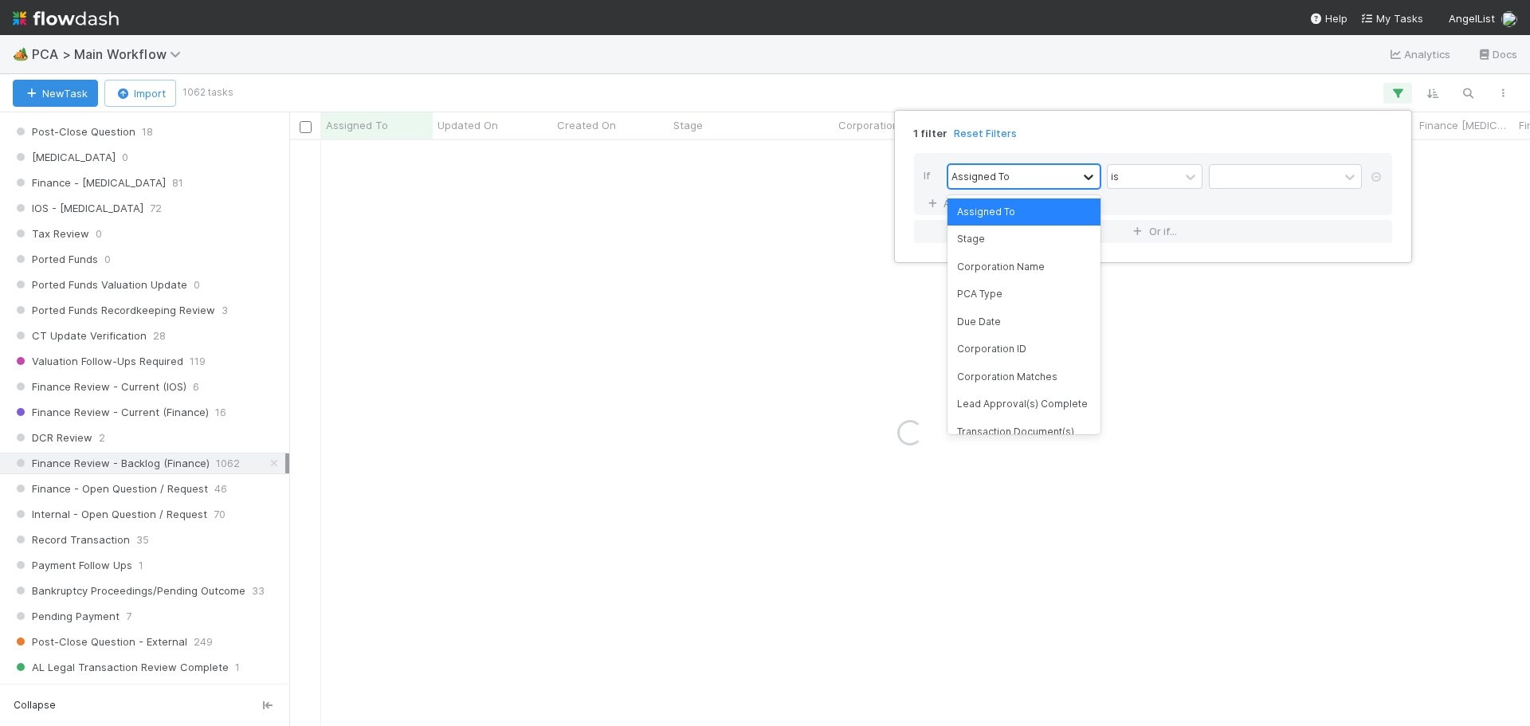
click at [1091, 177] on icon at bounding box center [1089, 177] width 10 height 6
click at [1013, 296] on div "PCA Type" at bounding box center [1023, 293] width 153 height 27
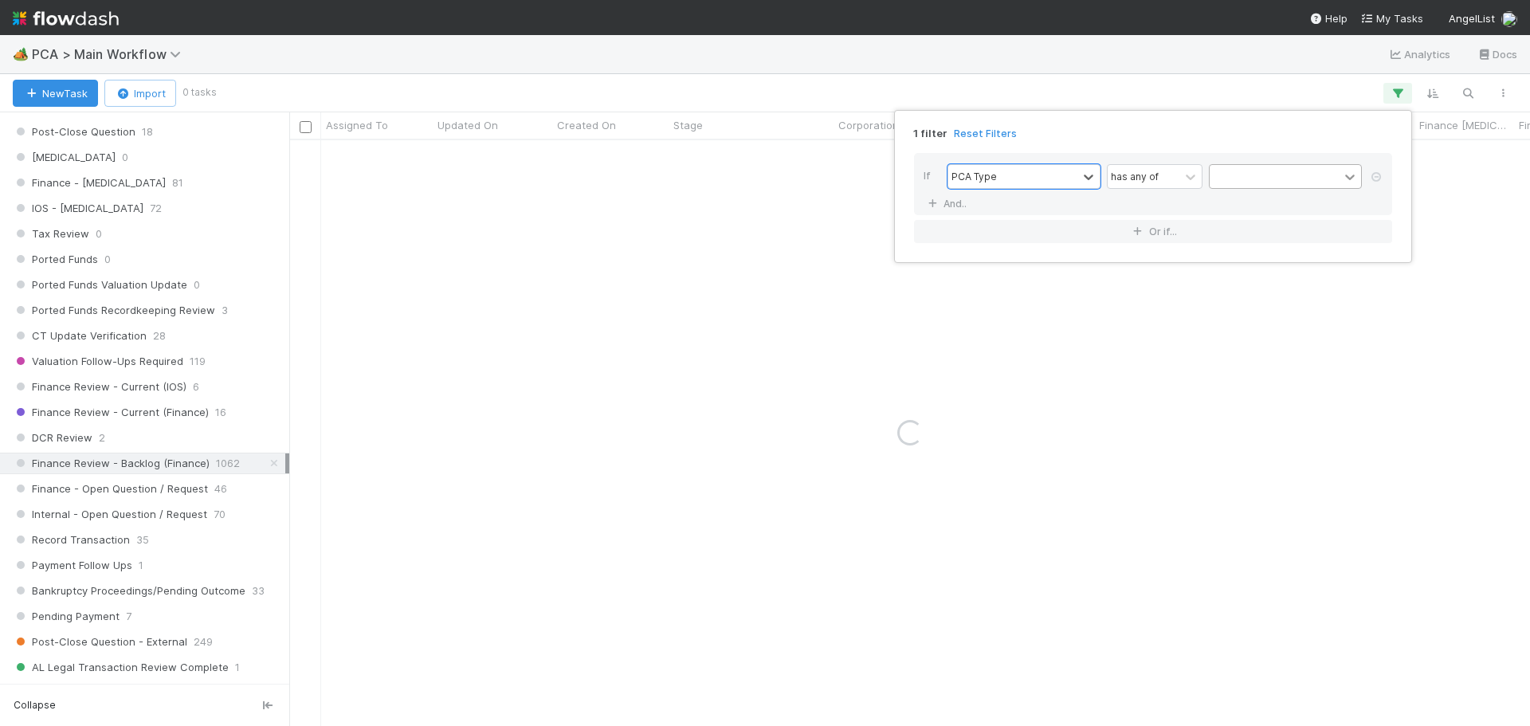
click at [1349, 178] on icon at bounding box center [1350, 177] width 10 height 6
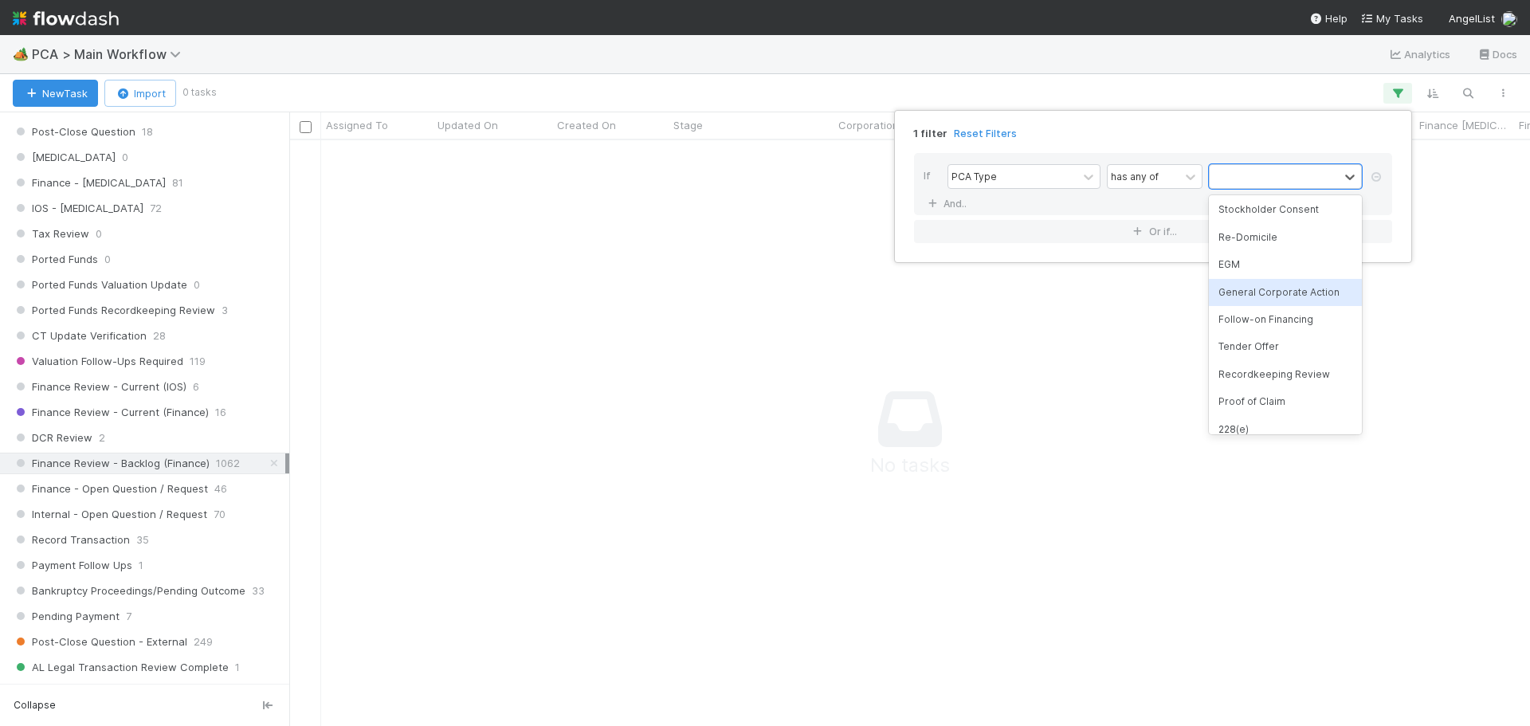
scroll to position [239, 0]
click at [1298, 257] on div "General Corporate Action" at bounding box center [1285, 247] width 153 height 27
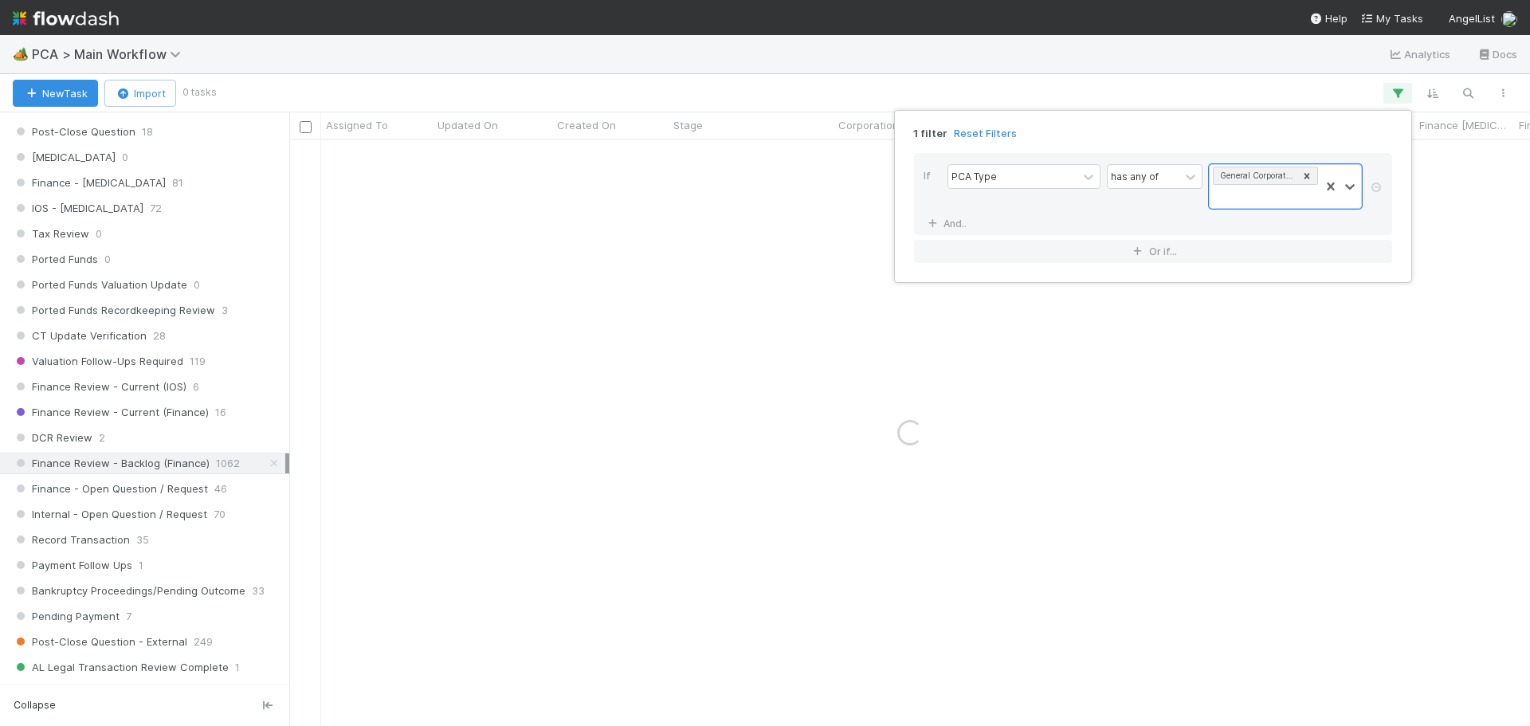
click at [924, 56] on div "1 filter Reset Filters If PCA Type has any of option General Corporate Action, …" at bounding box center [765, 363] width 1530 height 726
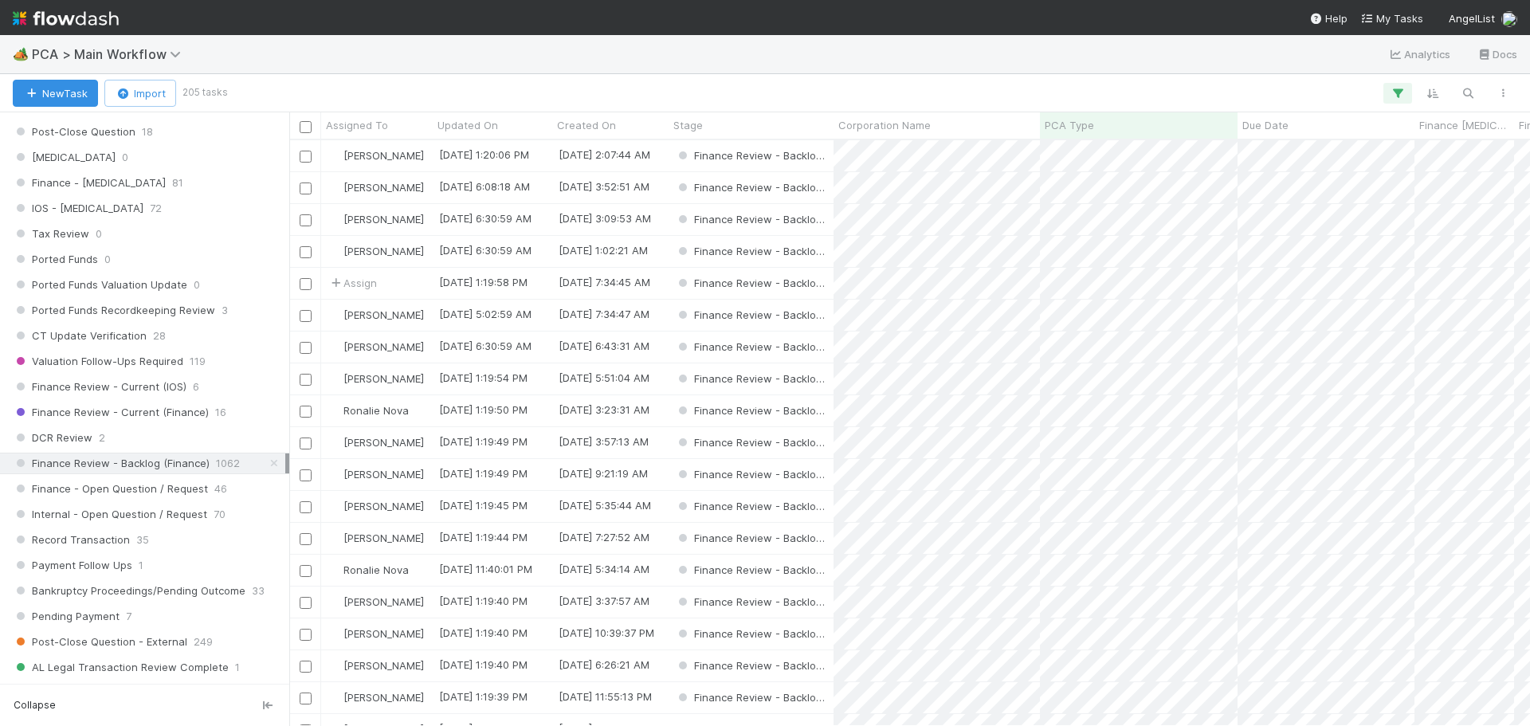
scroll to position [574, 1229]
click at [370, 129] on span "Assigned To" at bounding box center [357, 125] width 62 height 16
click at [378, 156] on div "Sort A → Z" at bounding box center [418, 155] width 182 height 24
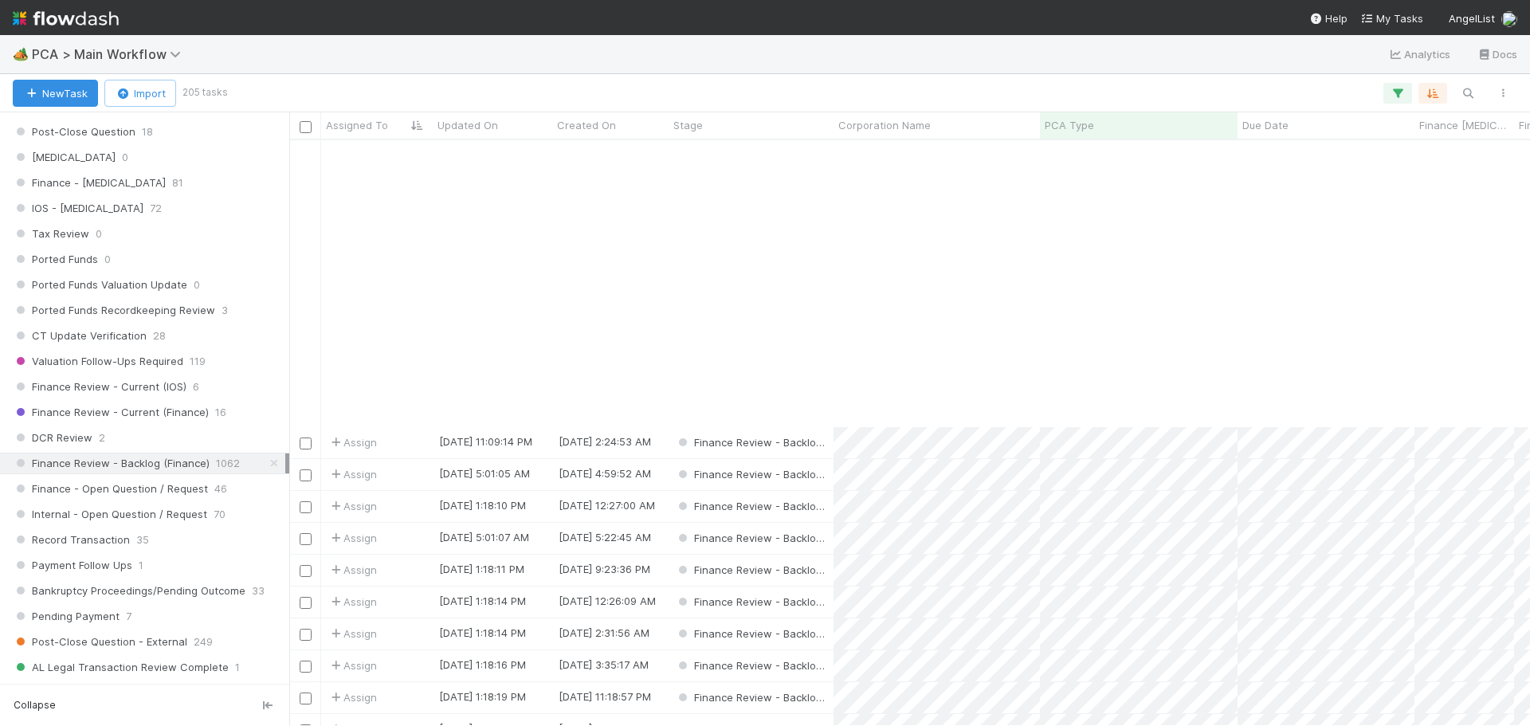
scroll to position [319, 0]
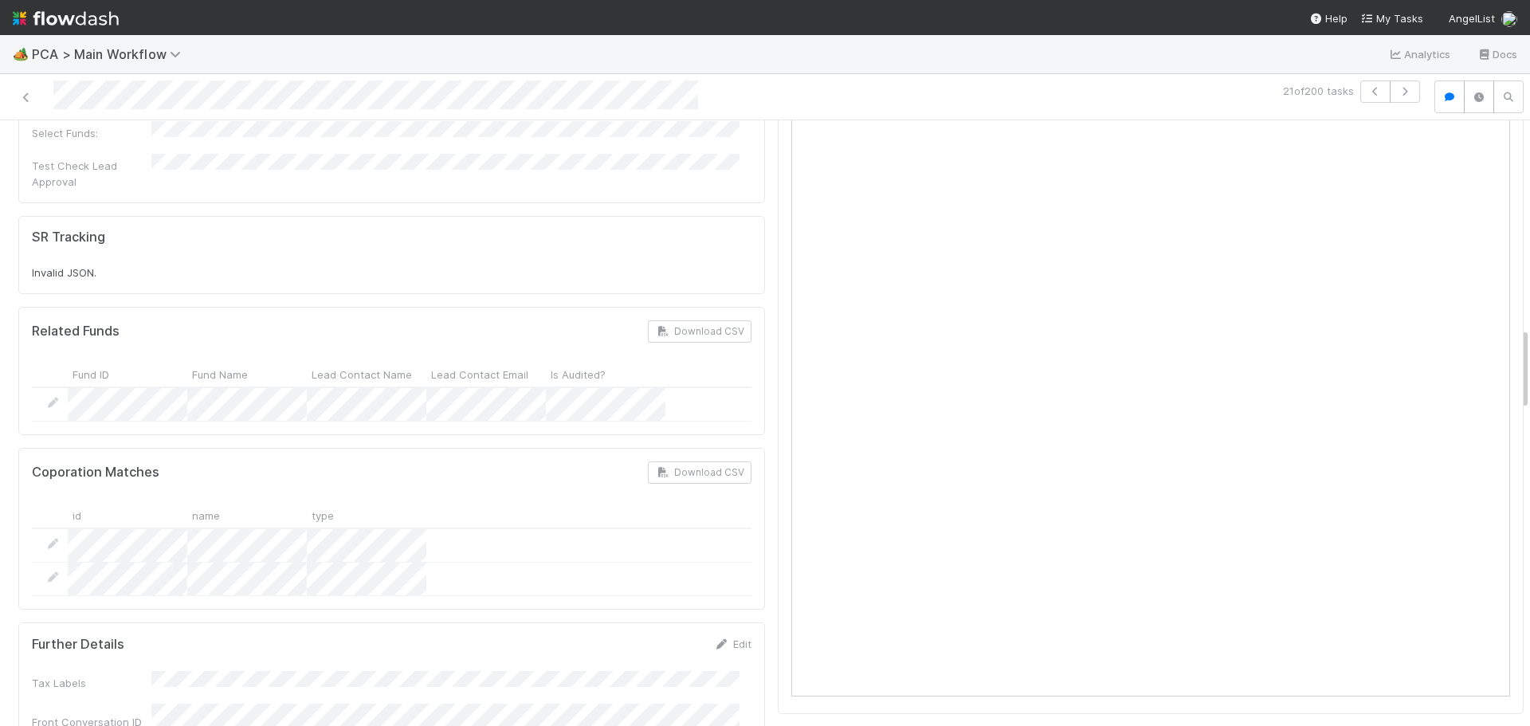
scroll to position [1115, 0]
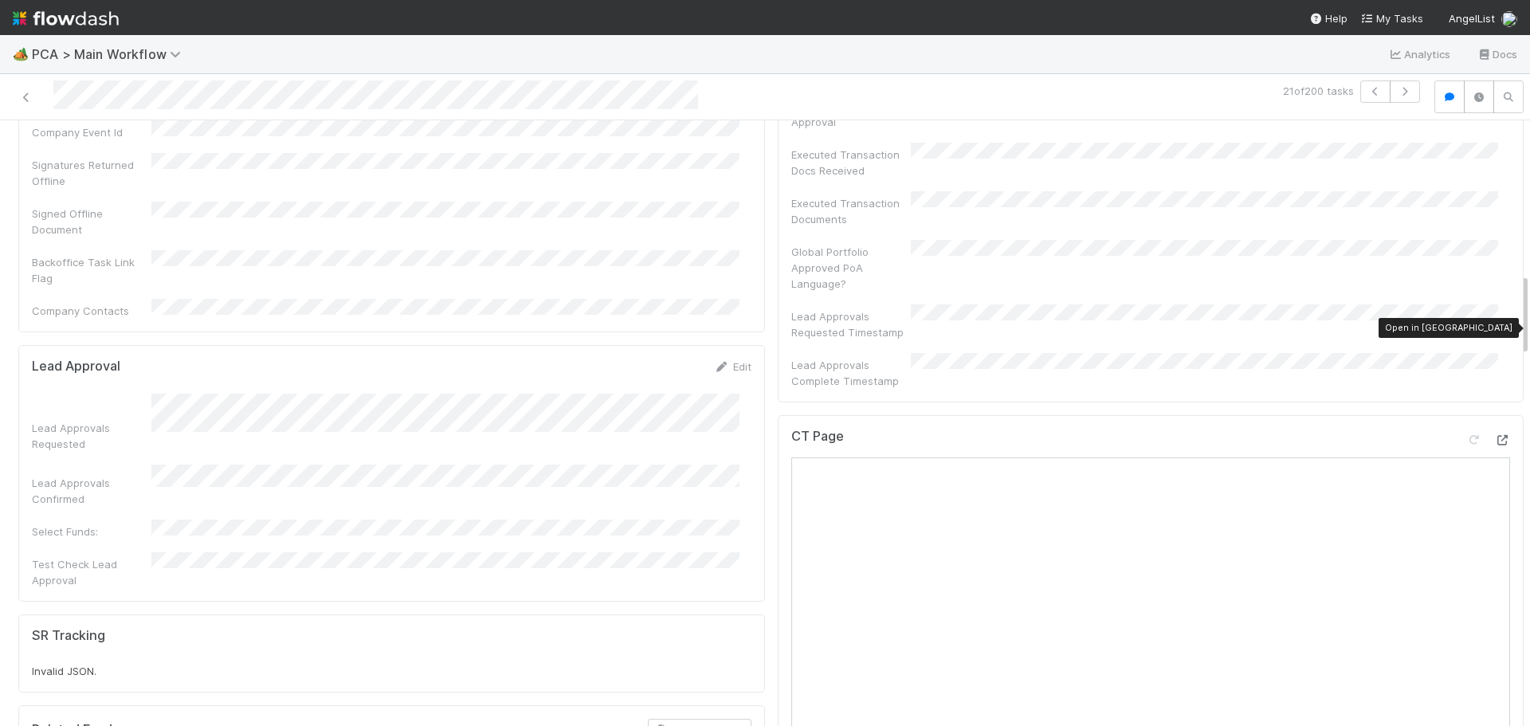
click at [1494, 435] on icon at bounding box center [1502, 440] width 16 height 10
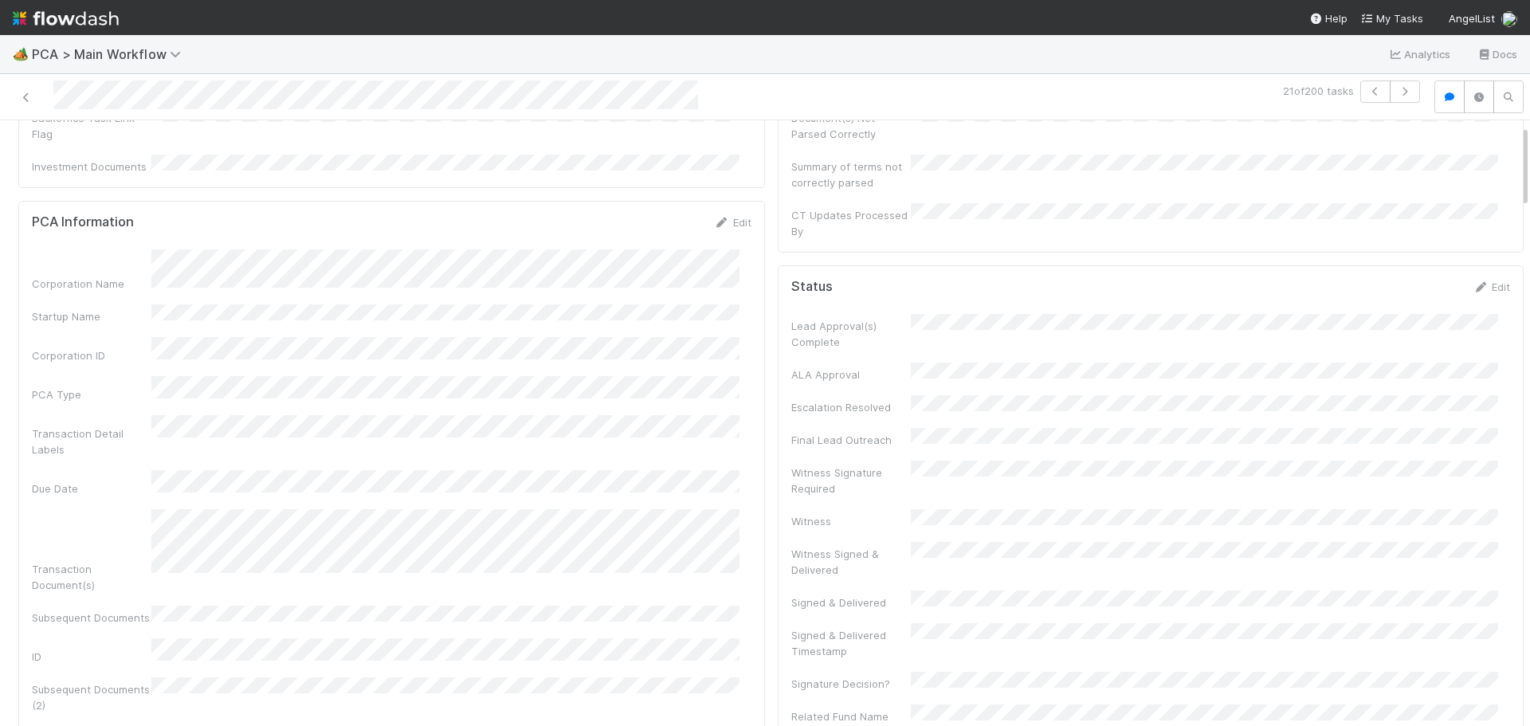
scroll to position [0, 0]
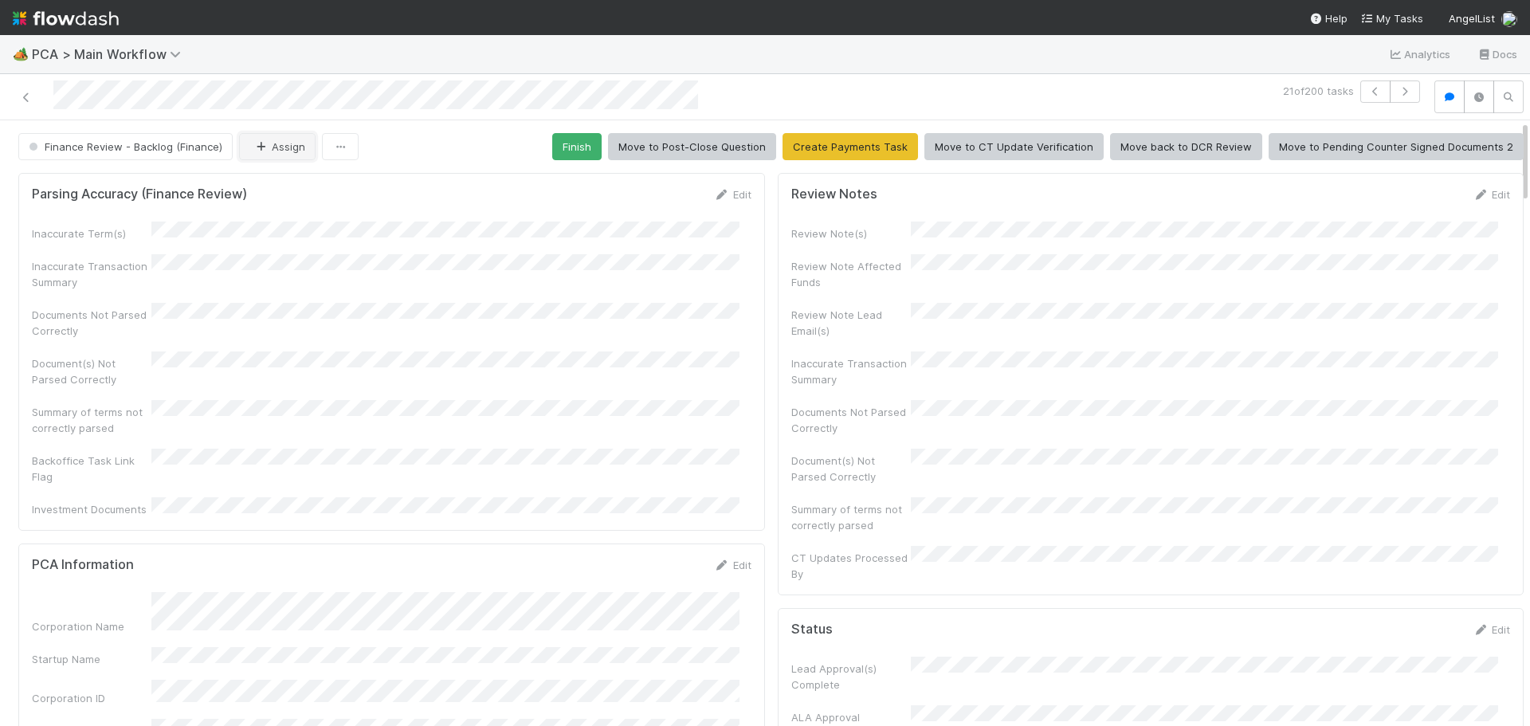
click at [268, 143] on button "Assign" at bounding box center [277, 146] width 76 height 27
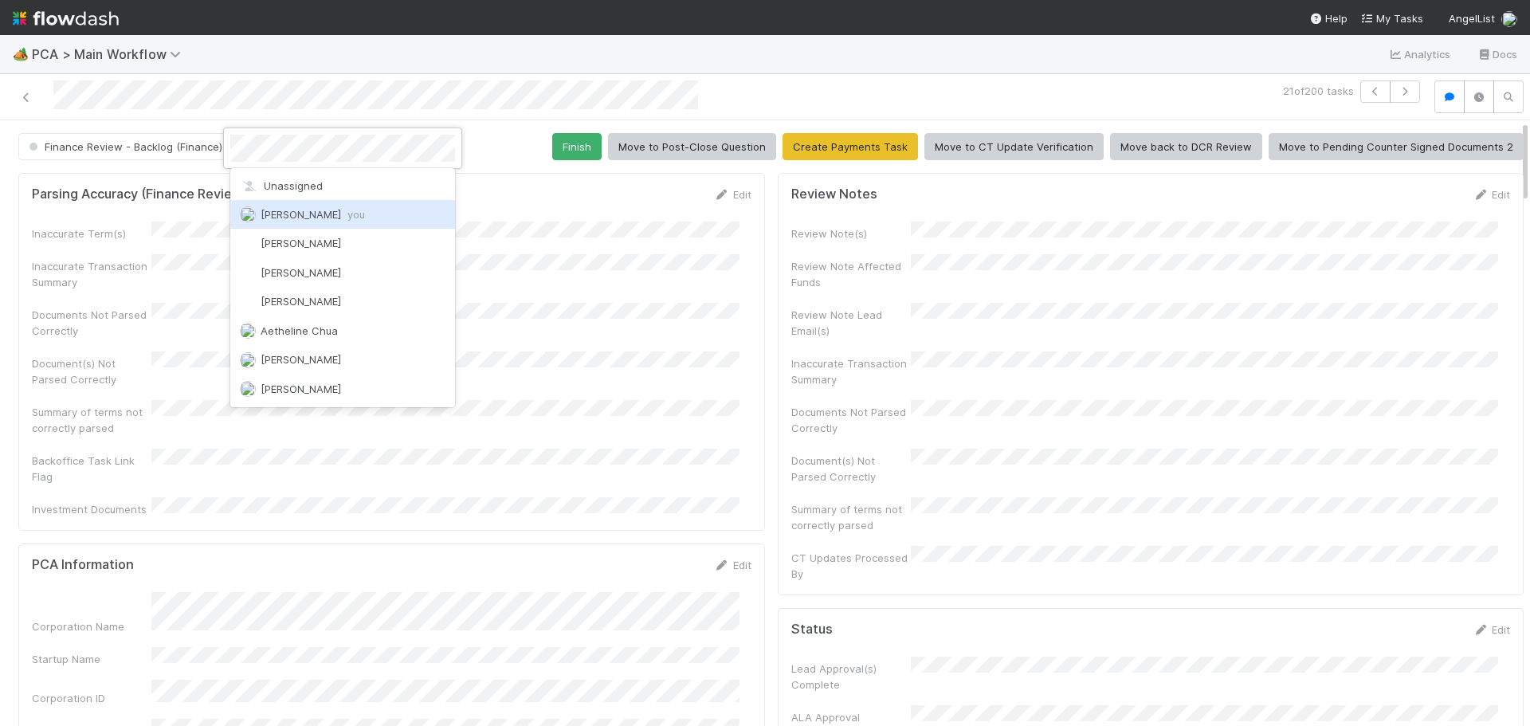
click at [307, 219] on span "[PERSON_NAME] you" at bounding box center [313, 214] width 104 height 13
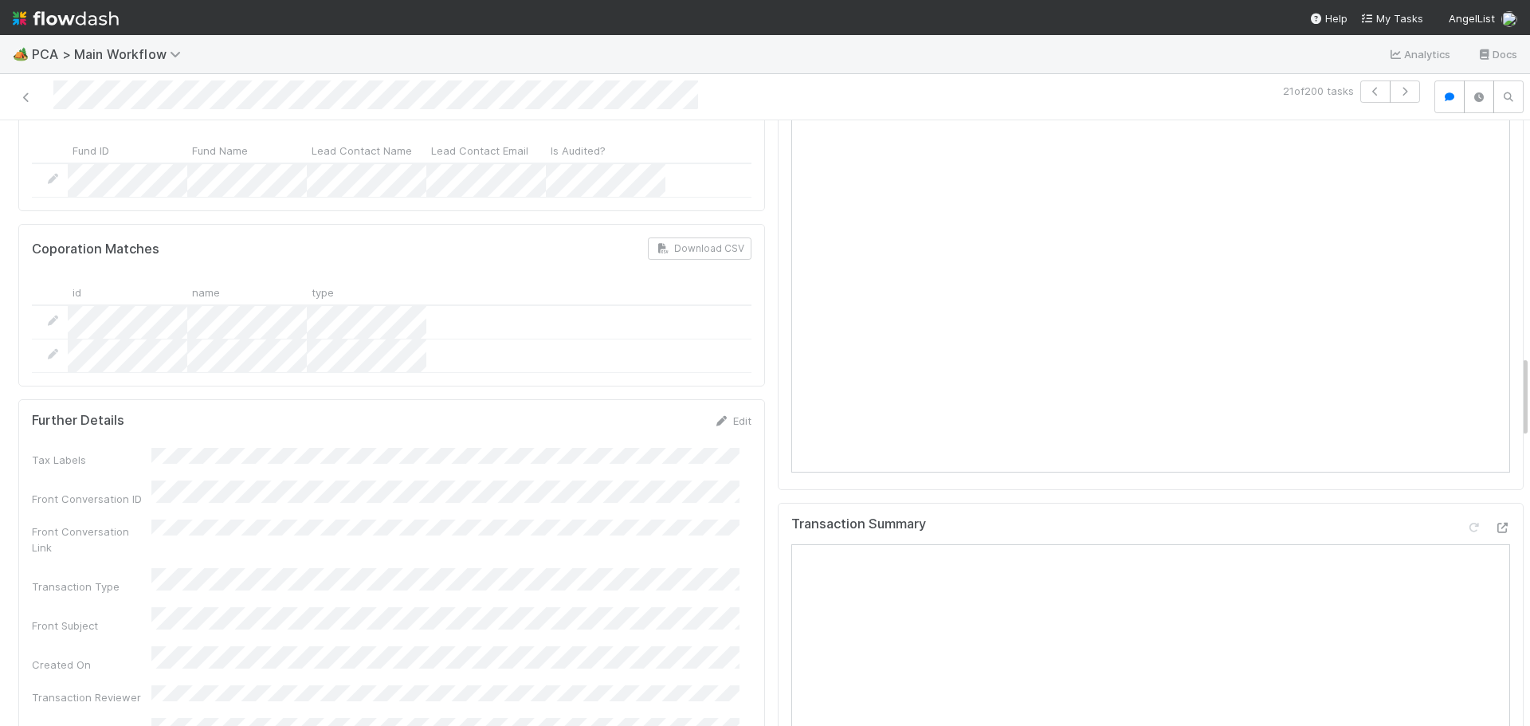
scroll to position [1673, 0]
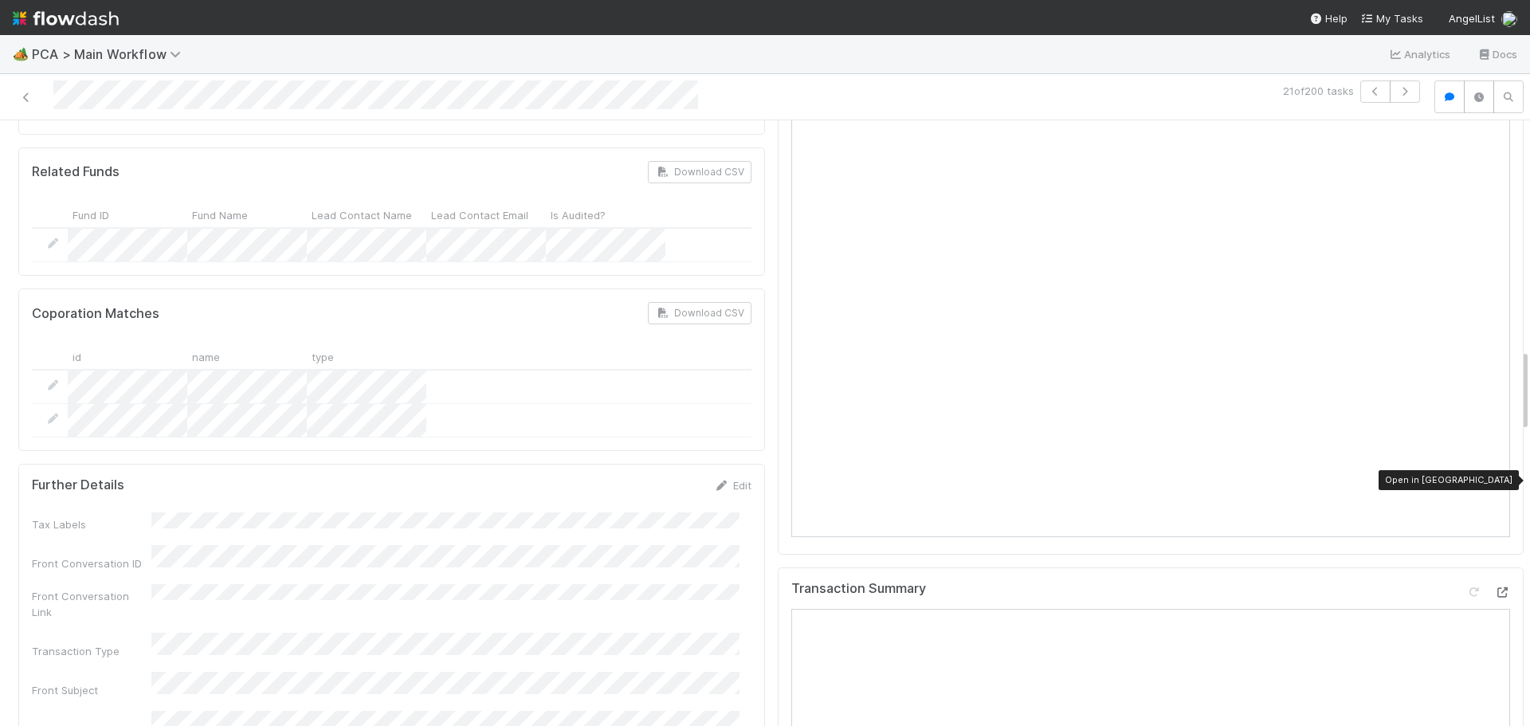
click at [1494, 587] on icon at bounding box center [1502, 592] width 16 height 10
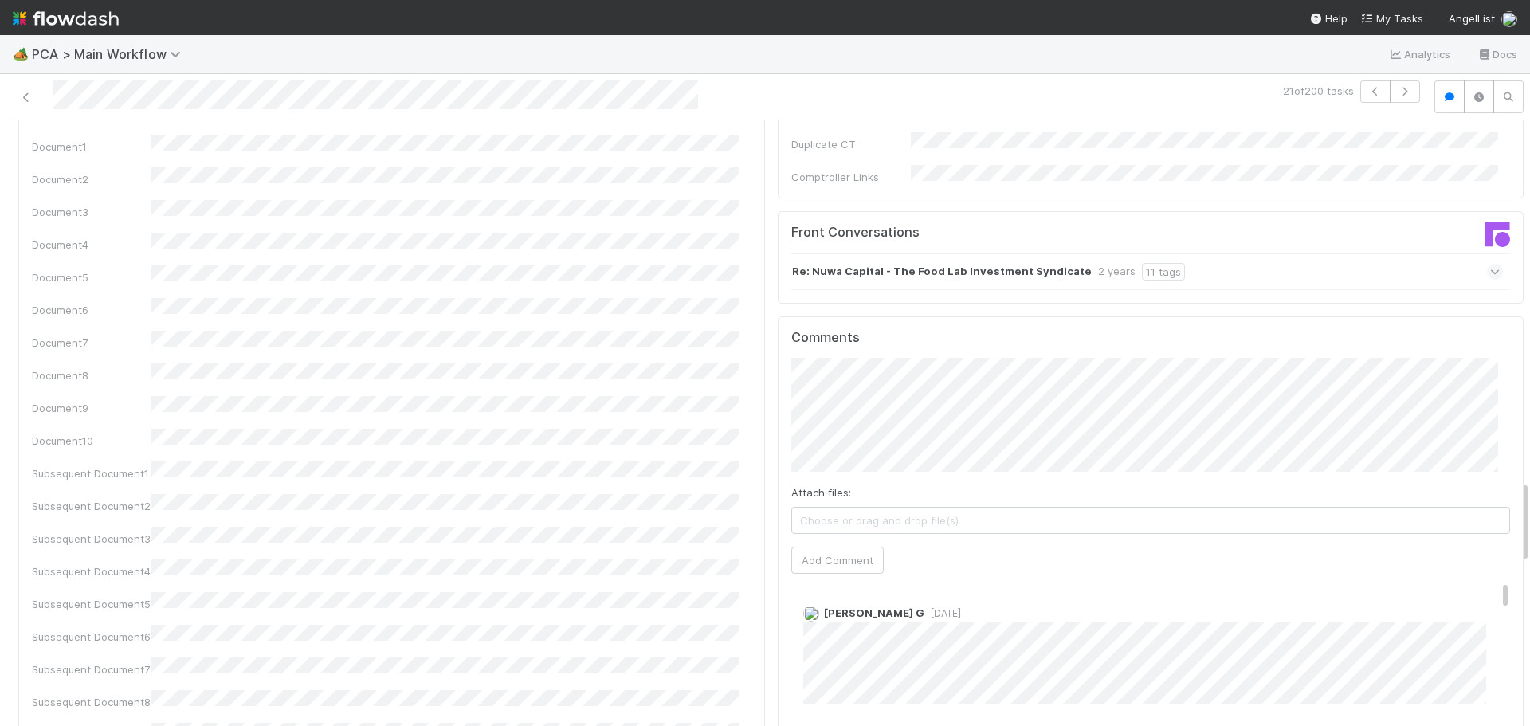
scroll to position [2629, 0]
click at [823, 544] on button "Add Comment" at bounding box center [837, 557] width 92 height 27
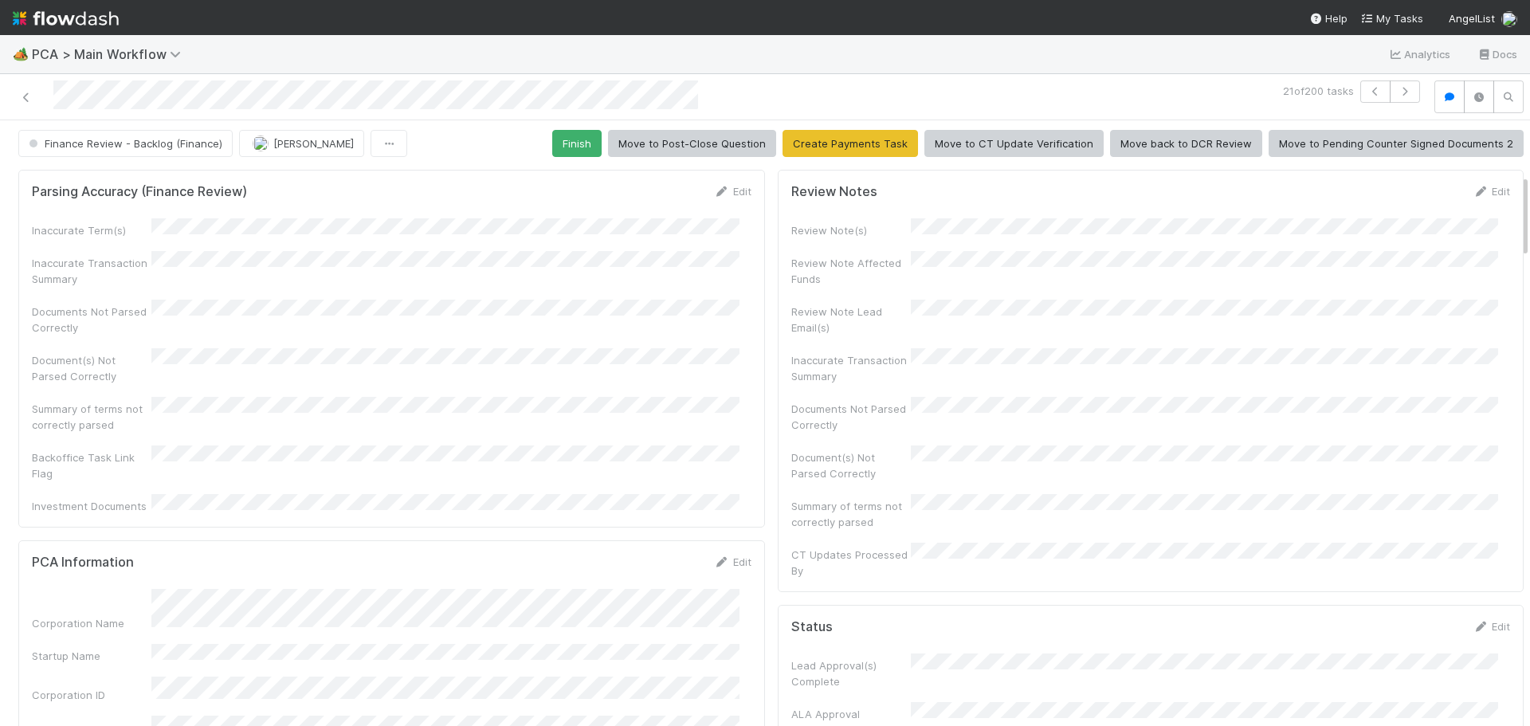
scroll to position [0, 0]
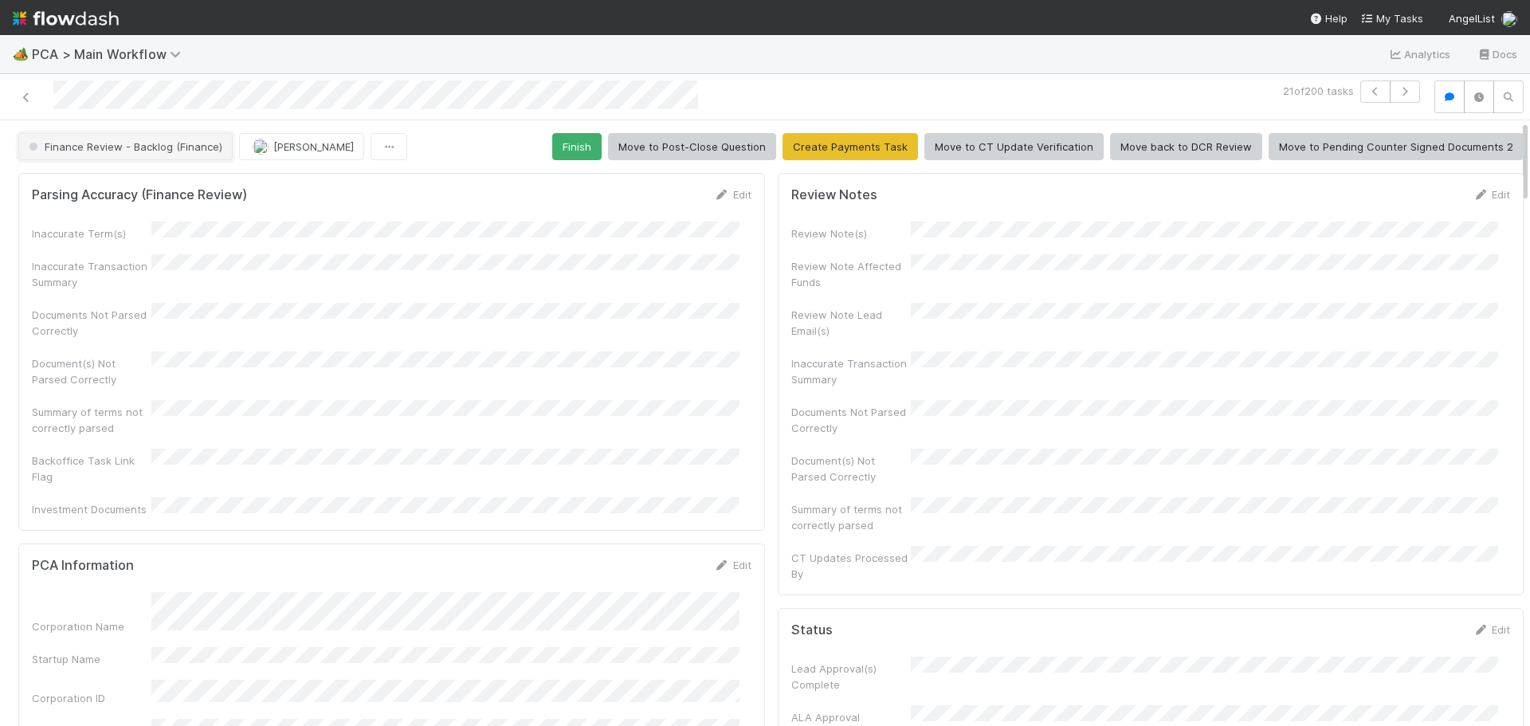
click at [173, 141] on span "Finance Review - Backlog (Finance)" at bounding box center [123, 146] width 197 height 13
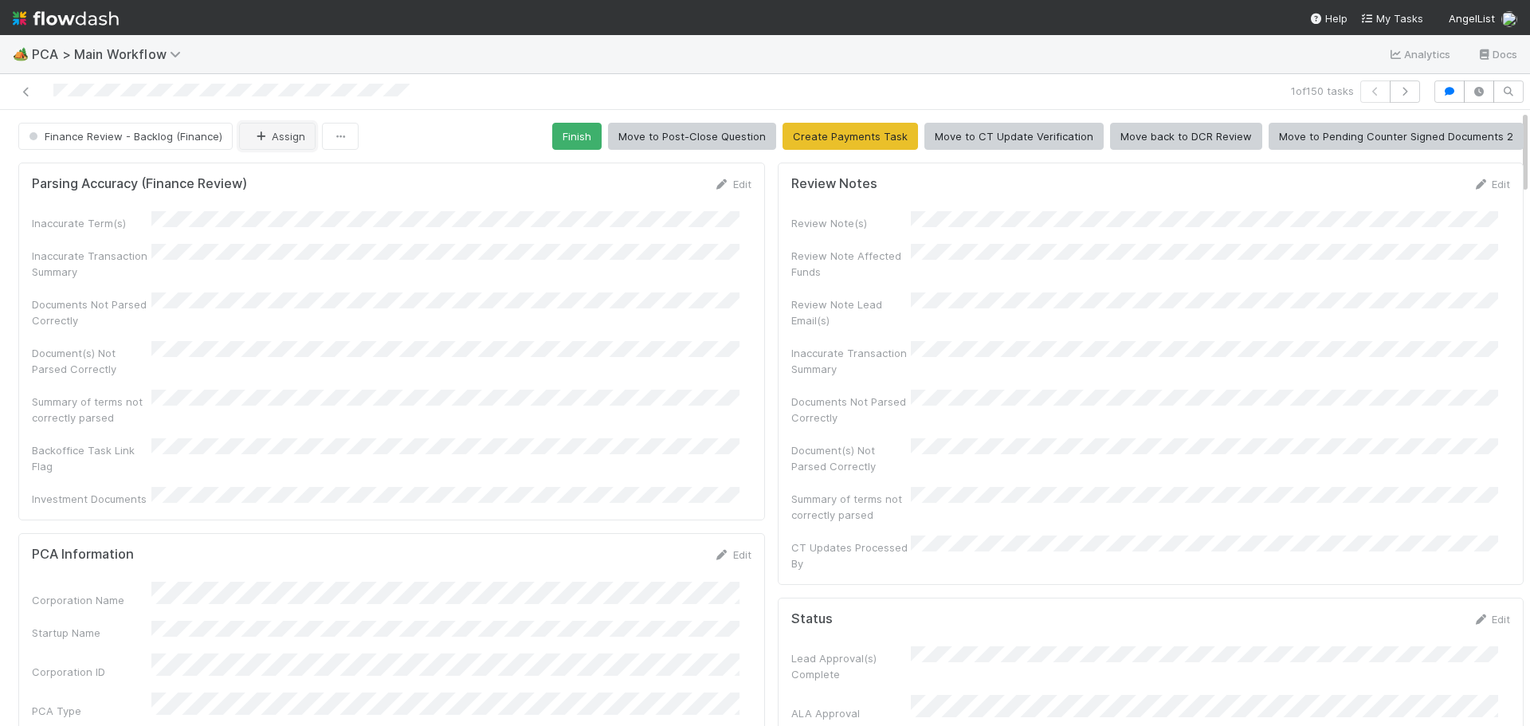
click at [295, 139] on button "Assign" at bounding box center [277, 136] width 76 height 27
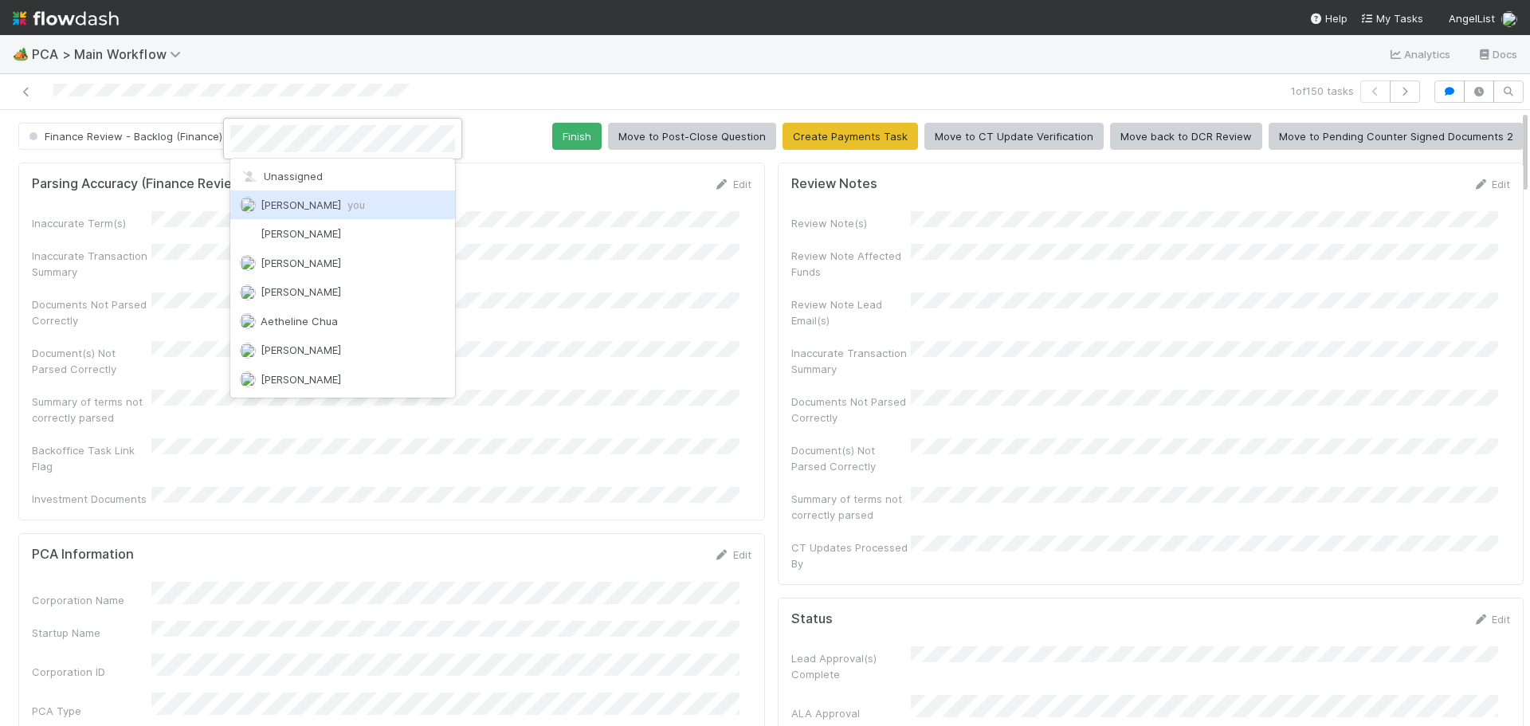
drag, startPoint x: 315, startPoint y: 203, endPoint x: 328, endPoint y: 198, distance: 13.6
click at [316, 202] on span "[PERSON_NAME] you" at bounding box center [313, 204] width 104 height 13
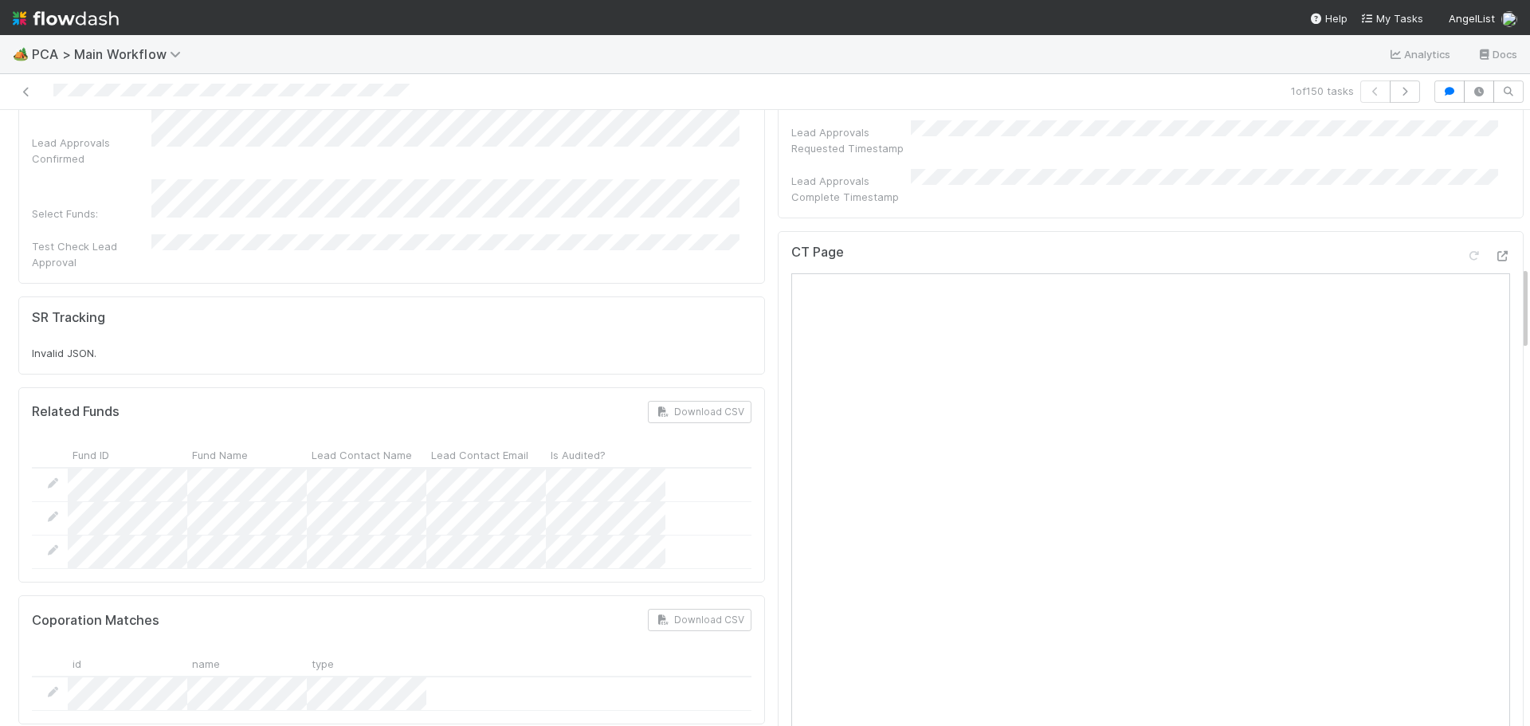
scroll to position [1115, 0]
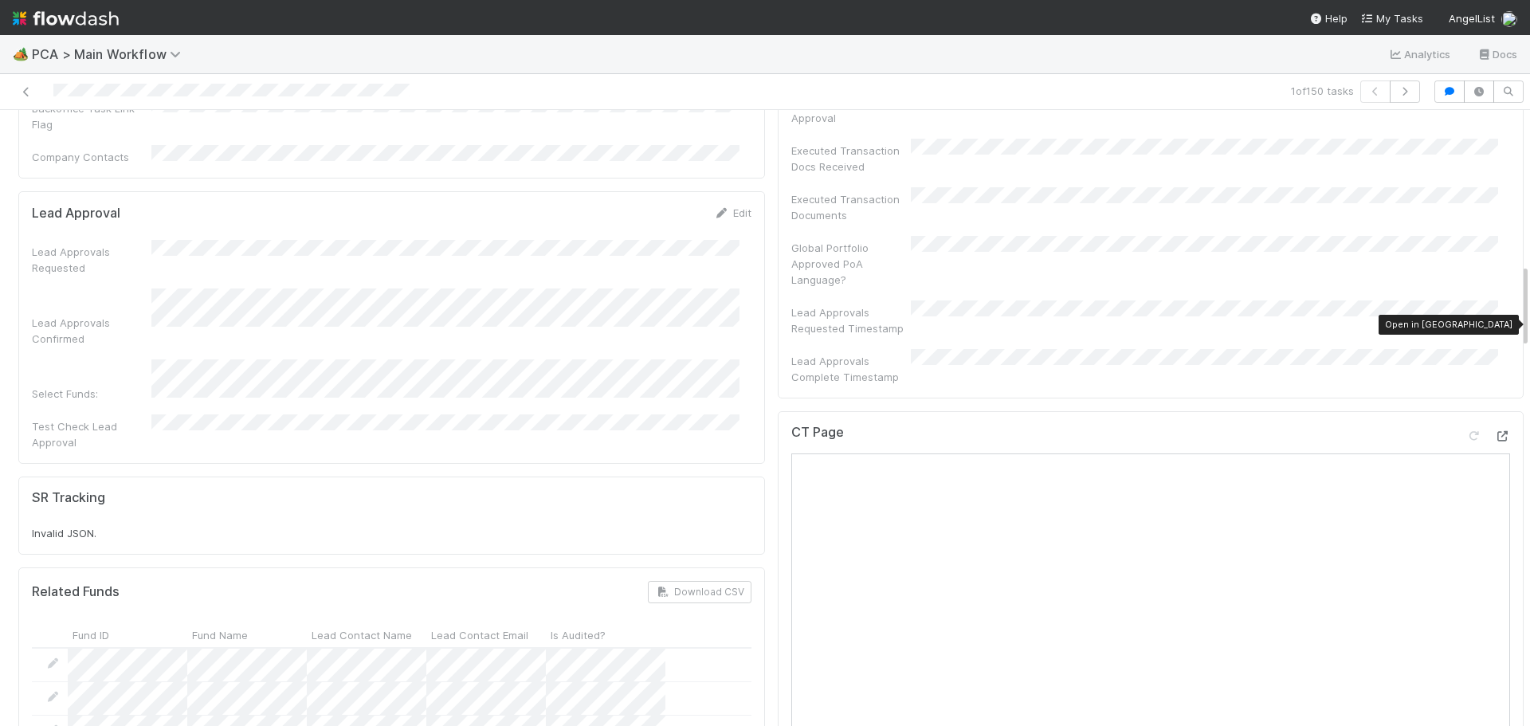
click at [1494, 431] on icon at bounding box center [1502, 436] width 16 height 10
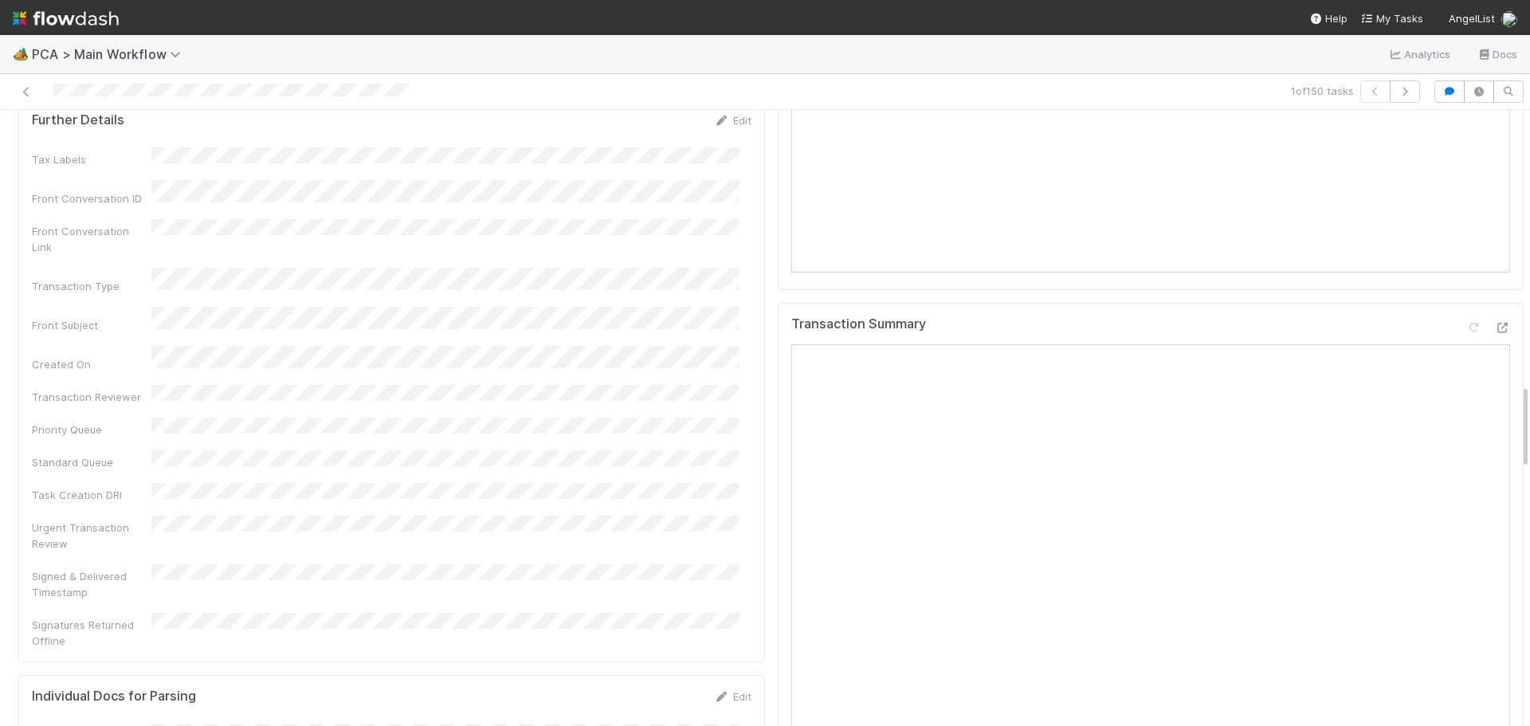
scroll to position [1992, 0]
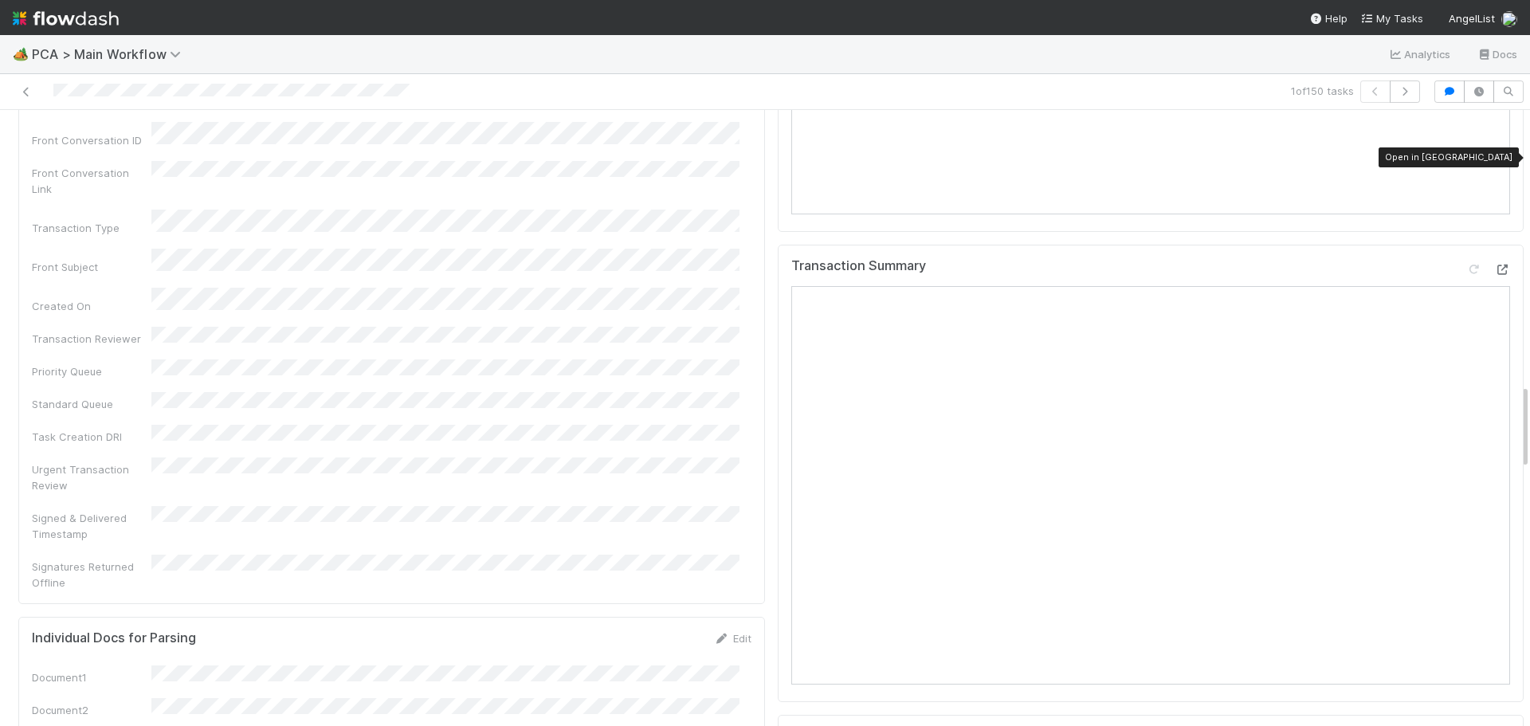
click at [1494, 265] on icon at bounding box center [1502, 270] width 16 height 10
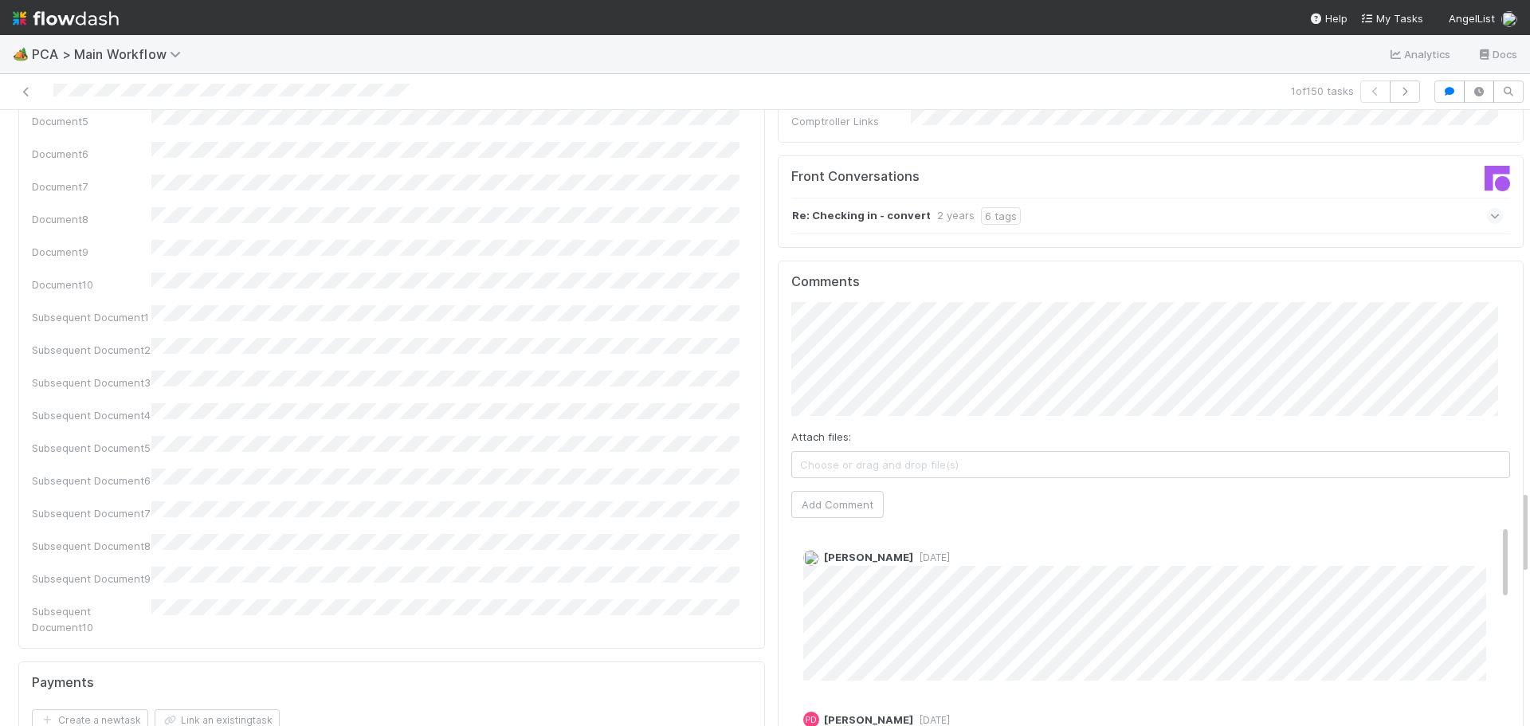
scroll to position [2549, 0]
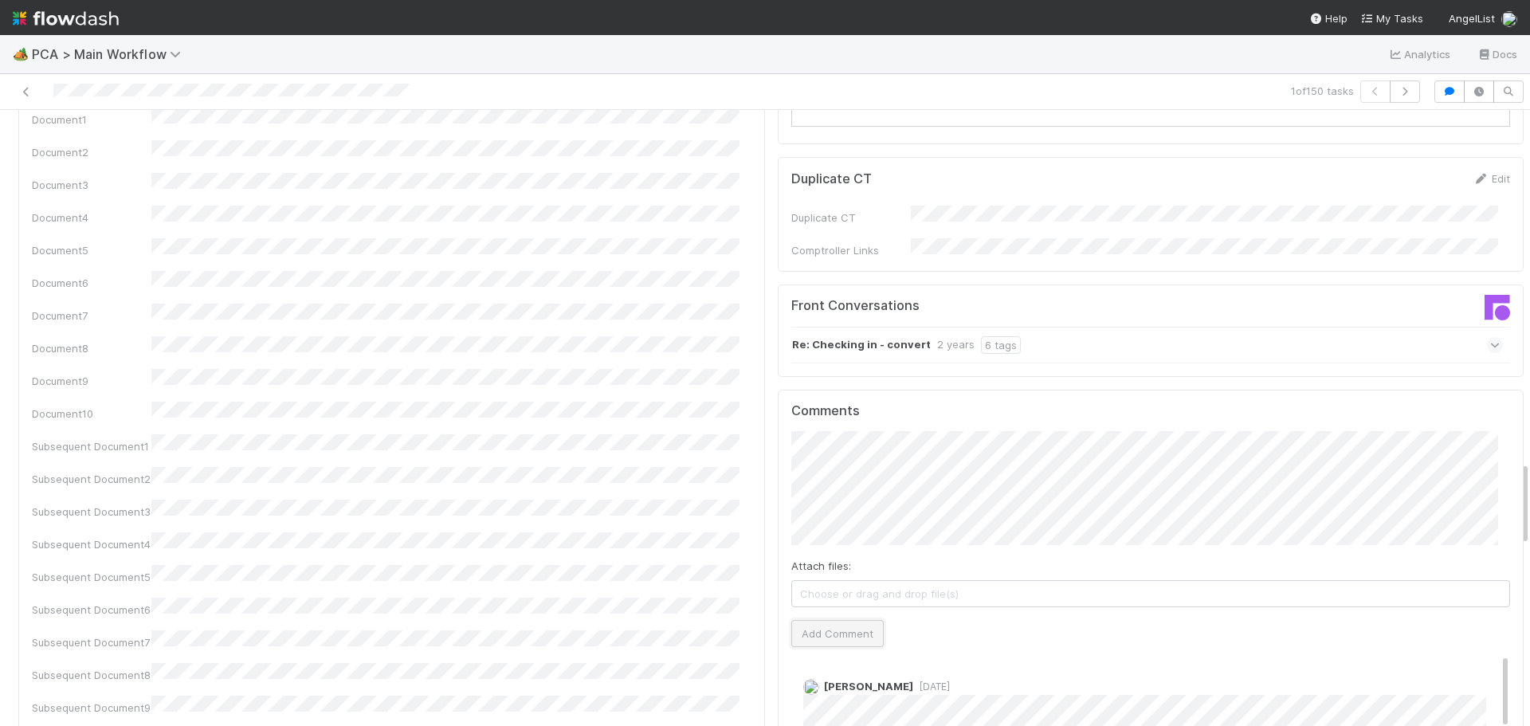
click at [805, 620] on button "Add Comment" at bounding box center [837, 633] width 92 height 27
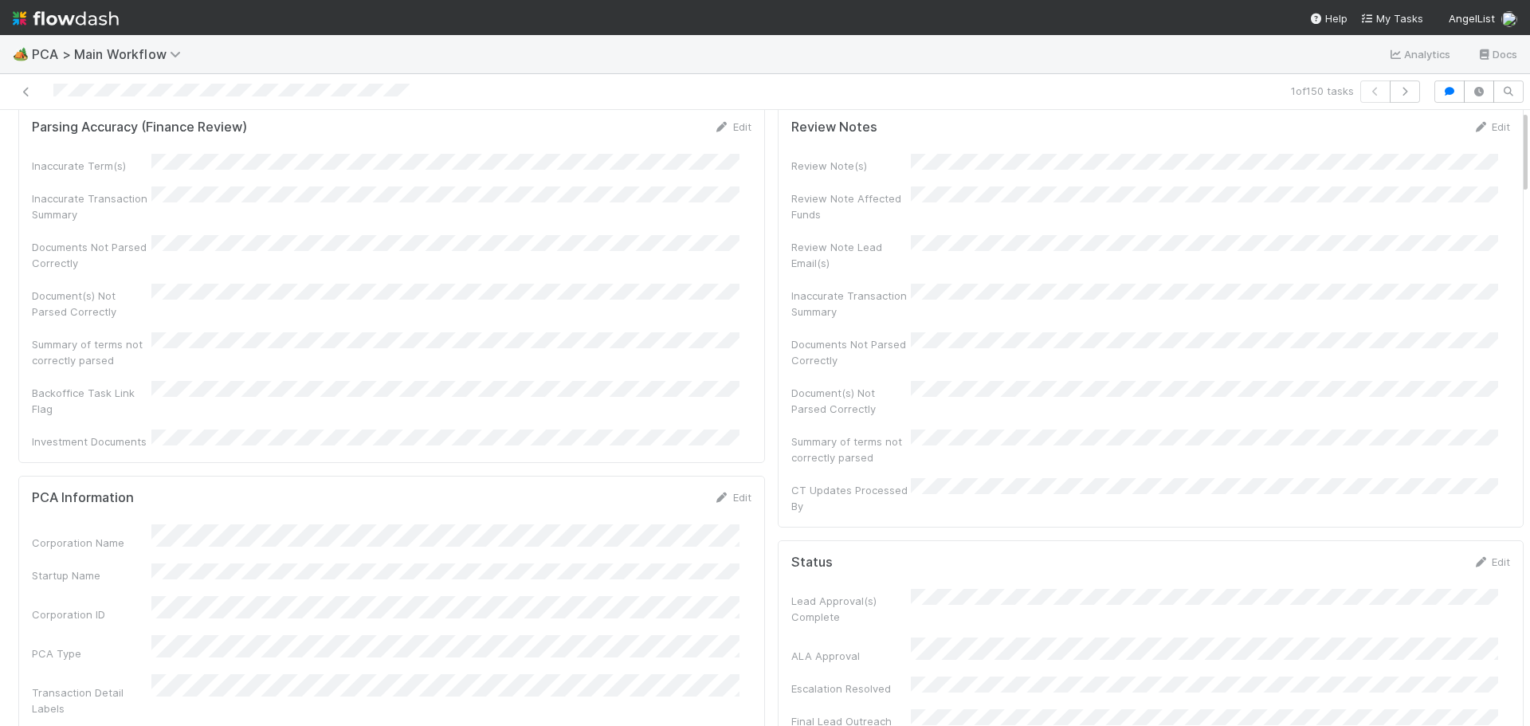
scroll to position [0, 0]
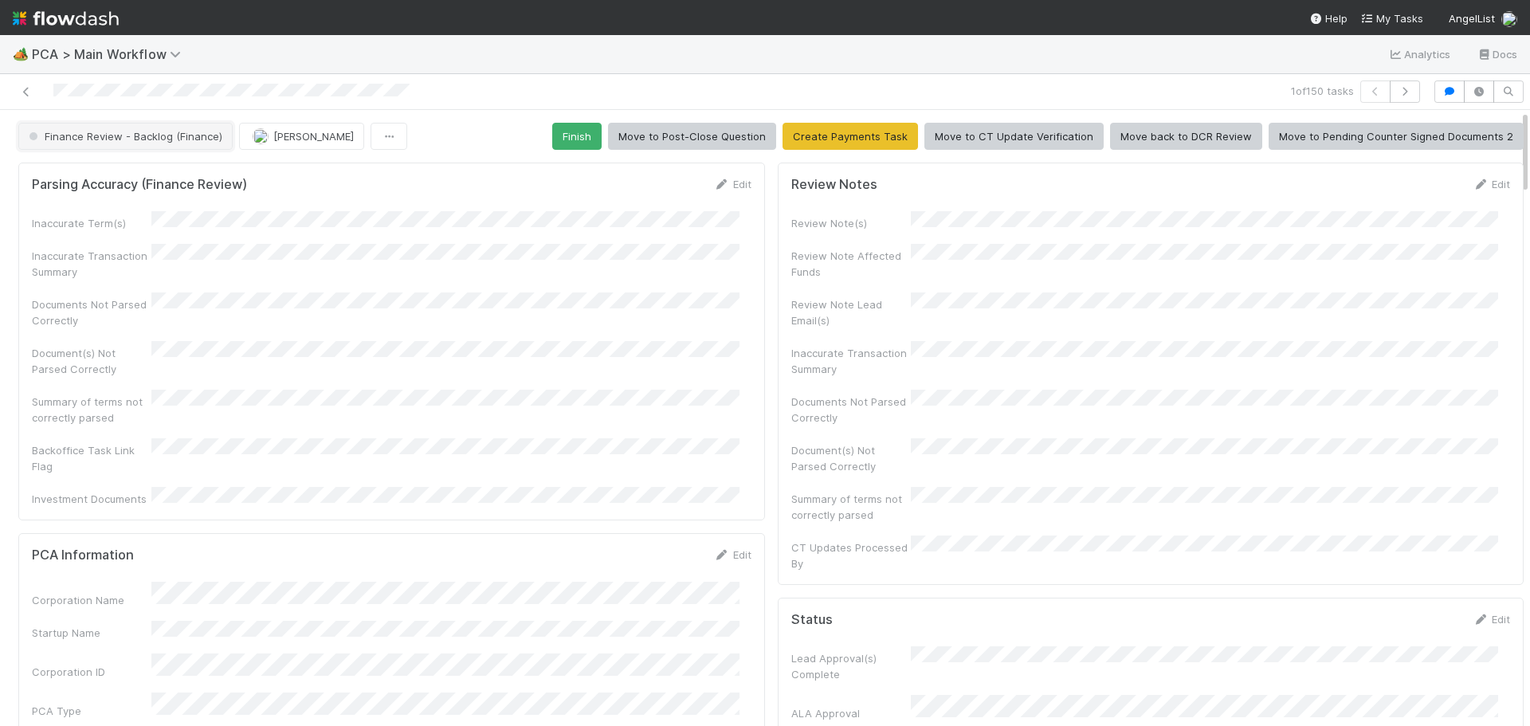
click at [189, 133] on span "Finance Review - Backlog (Finance)" at bounding box center [123, 136] width 197 height 13
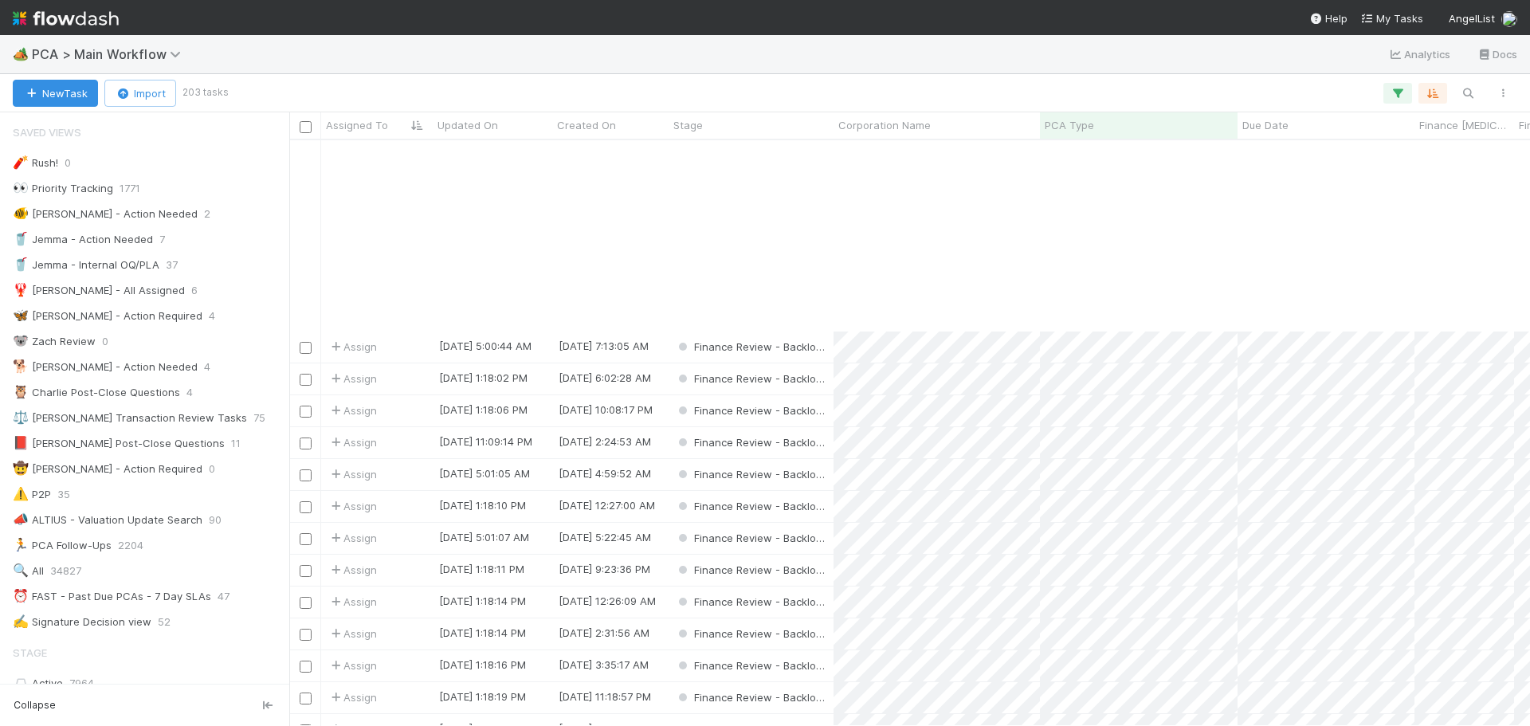
scroll to position [239, 0]
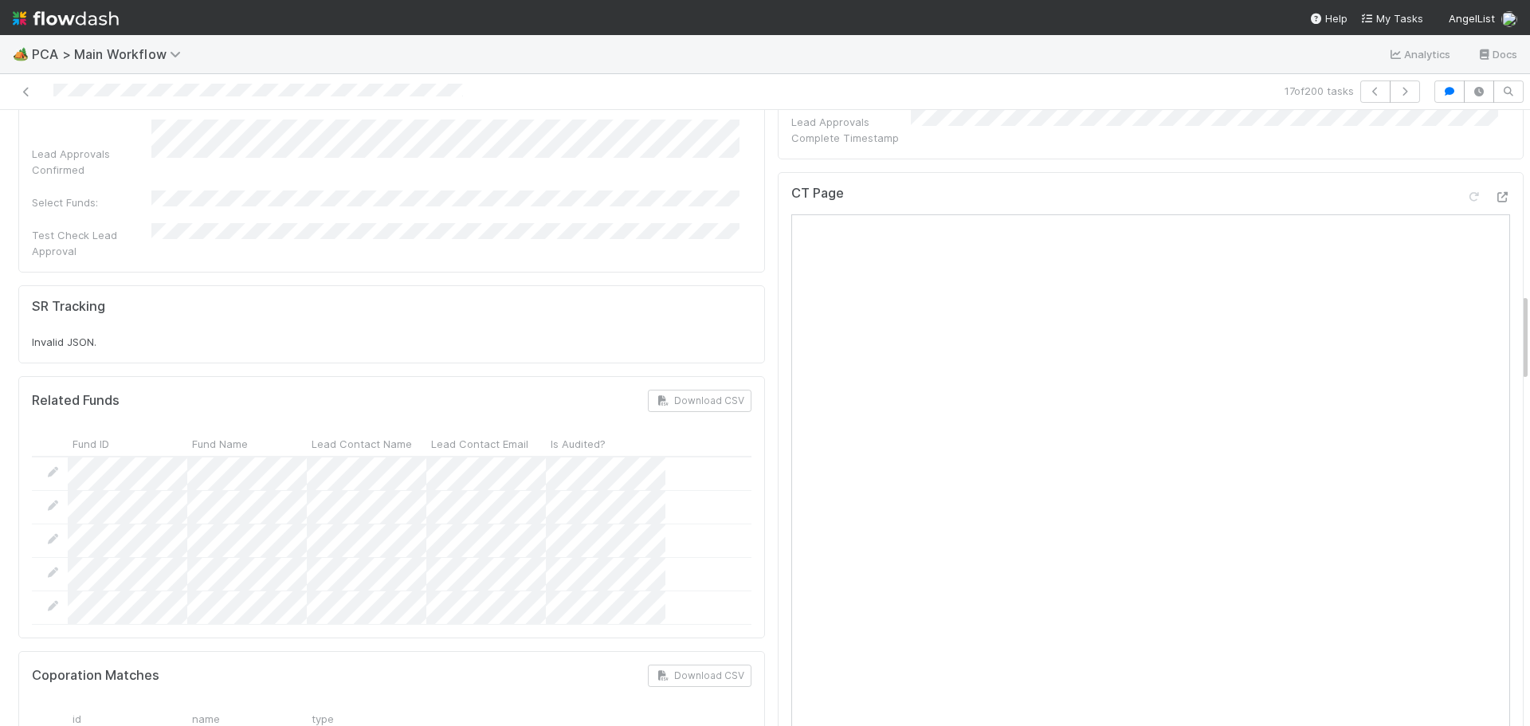
scroll to position [1115, 0]
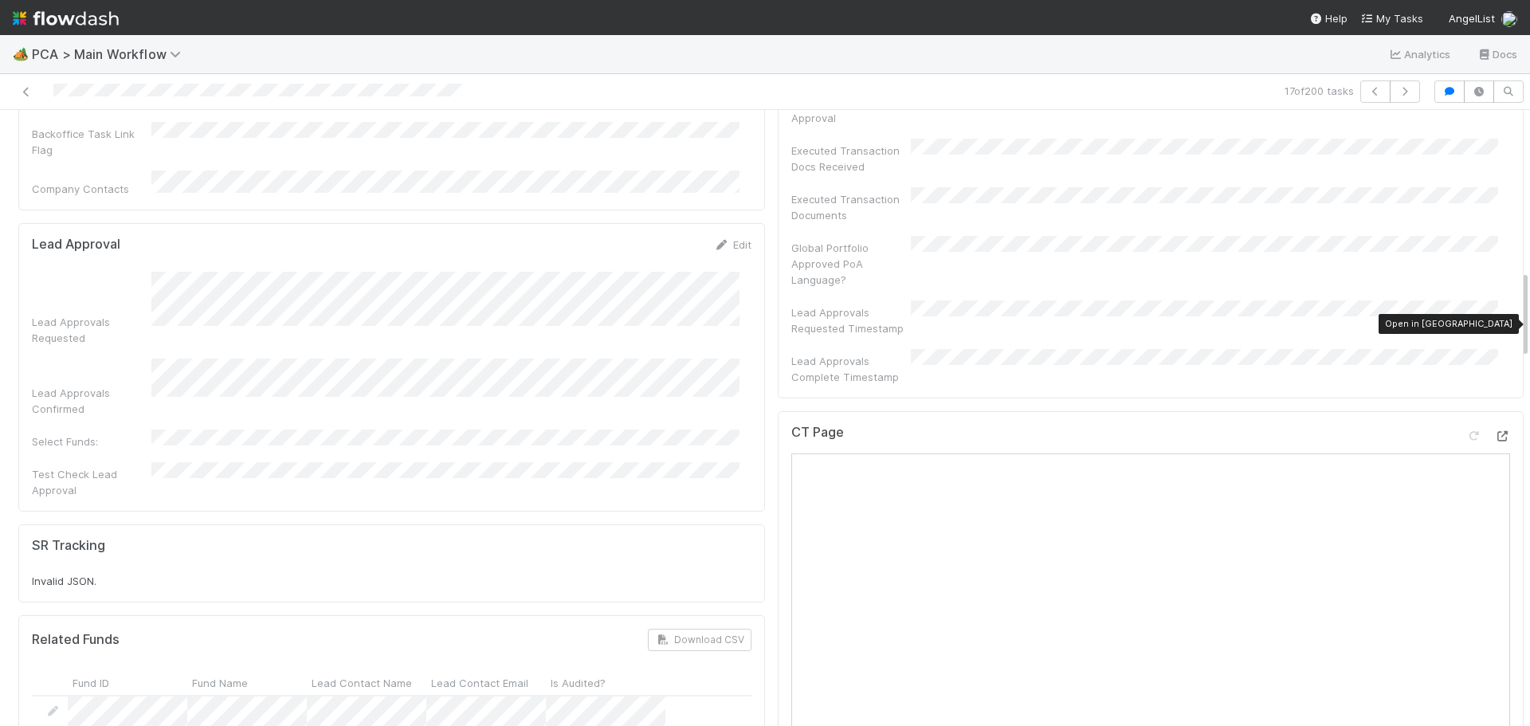
click at [1494, 431] on icon at bounding box center [1502, 436] width 16 height 10
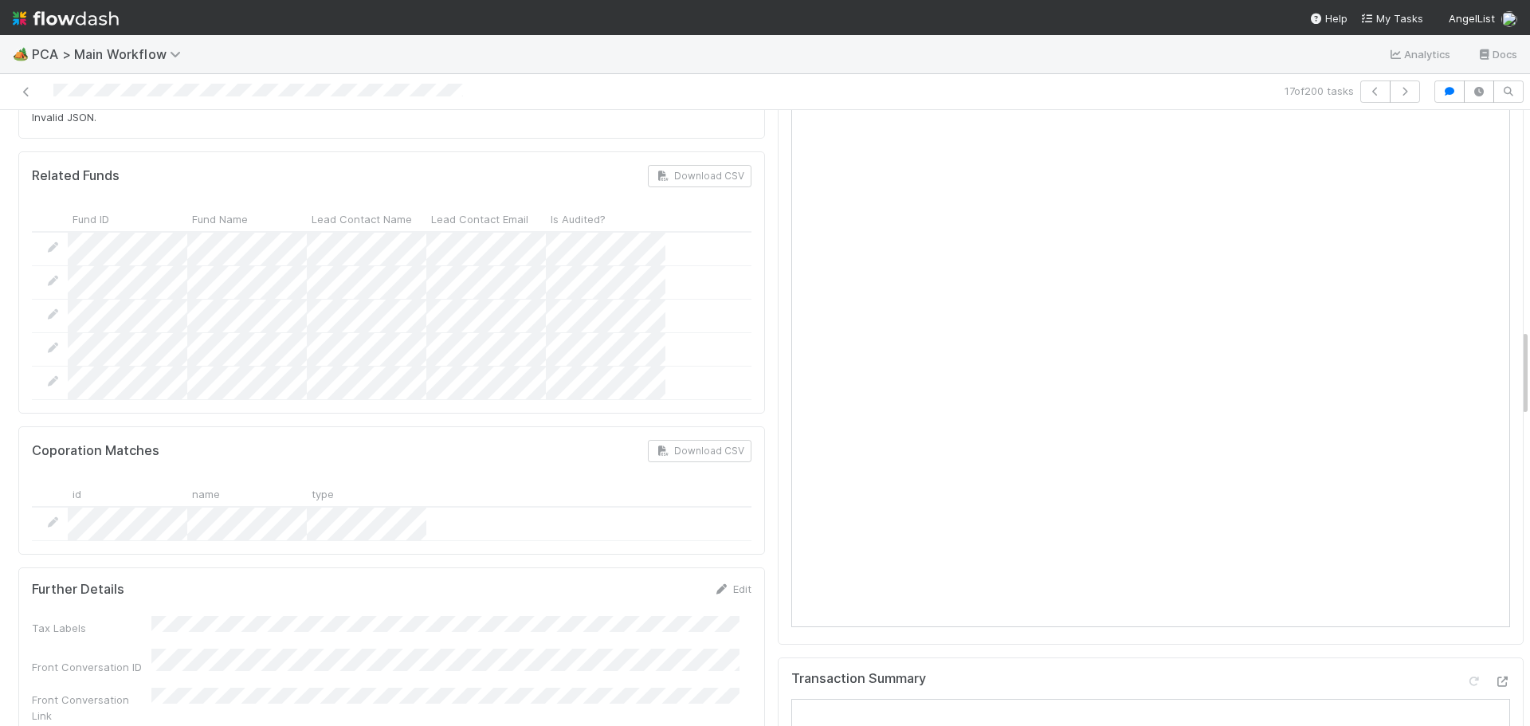
scroll to position [1753, 0]
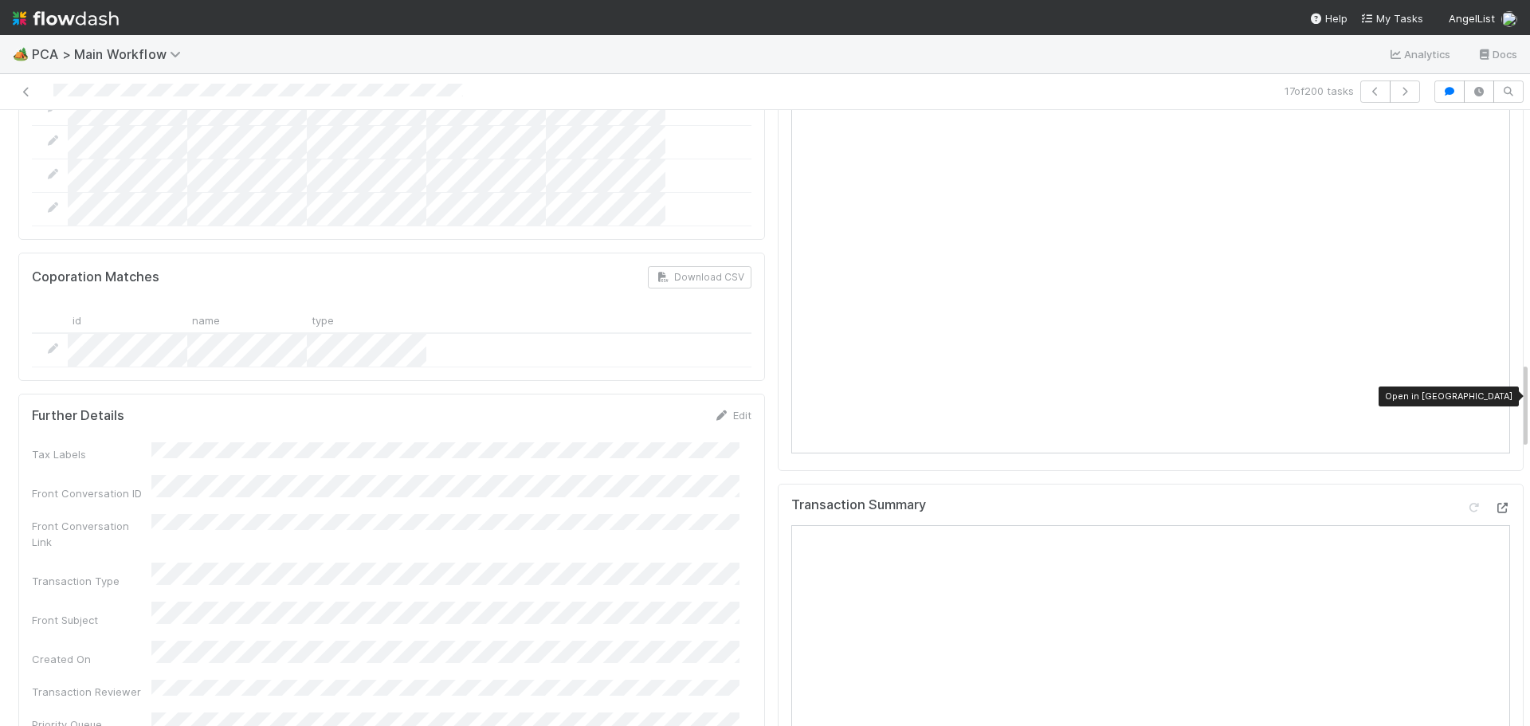
click at [1494, 503] on icon at bounding box center [1502, 508] width 16 height 10
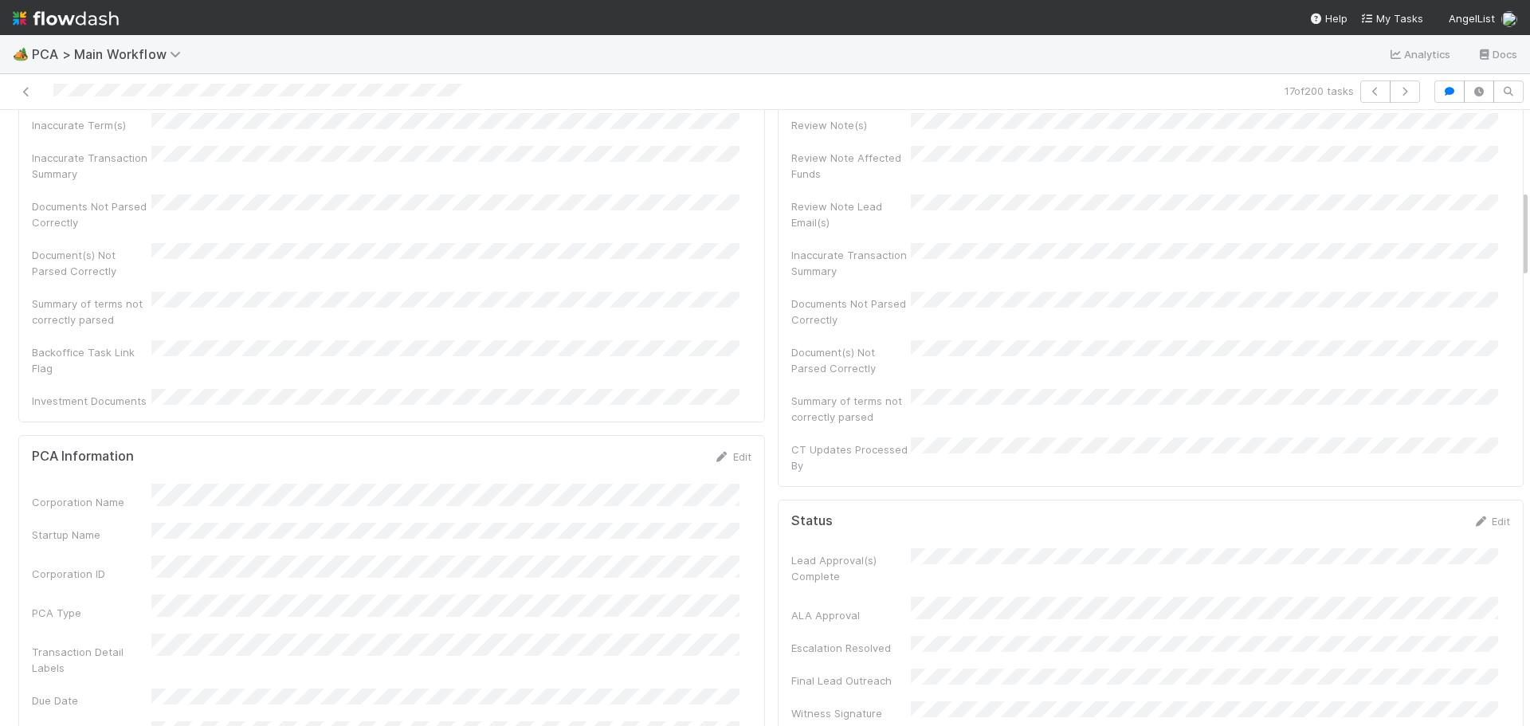
scroll to position [0, 0]
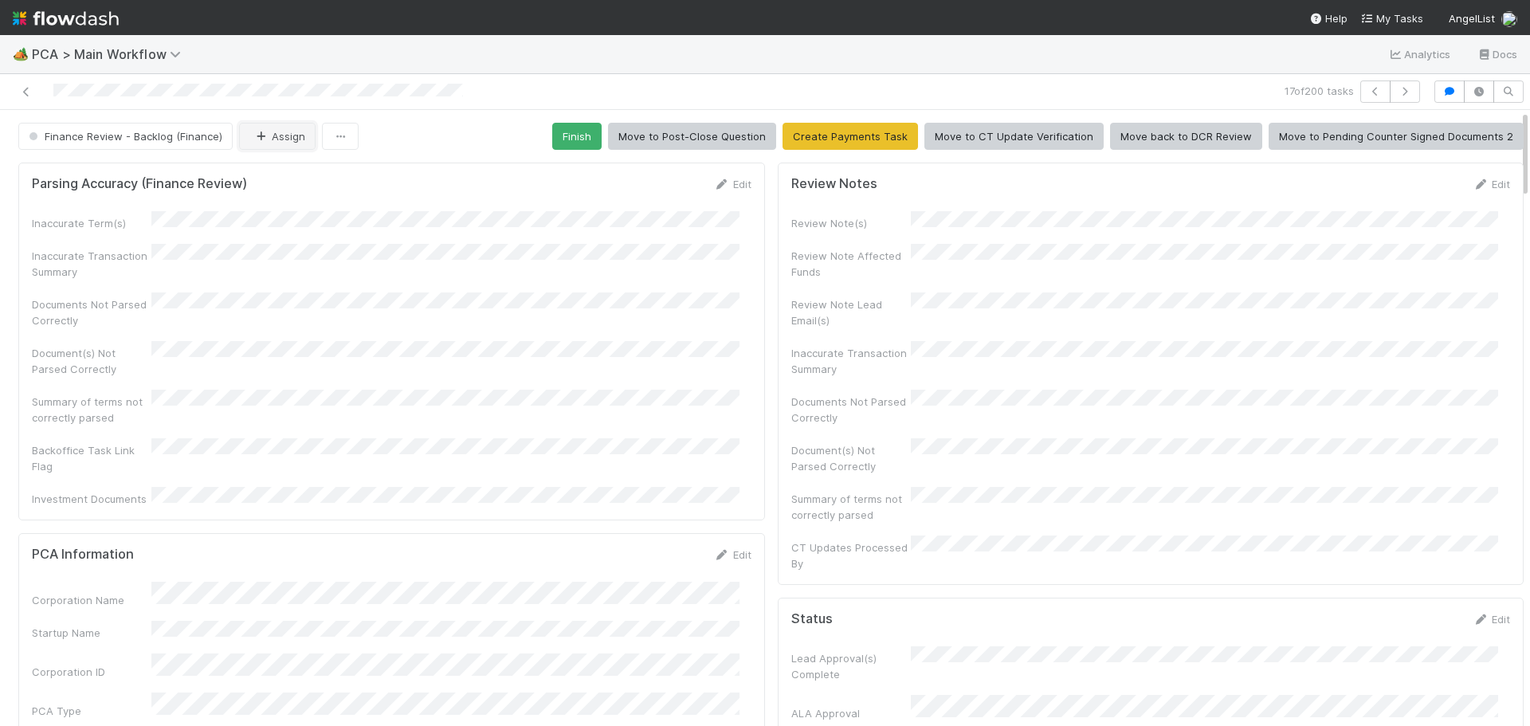
click at [253, 131] on icon "button" at bounding box center [261, 136] width 16 height 10
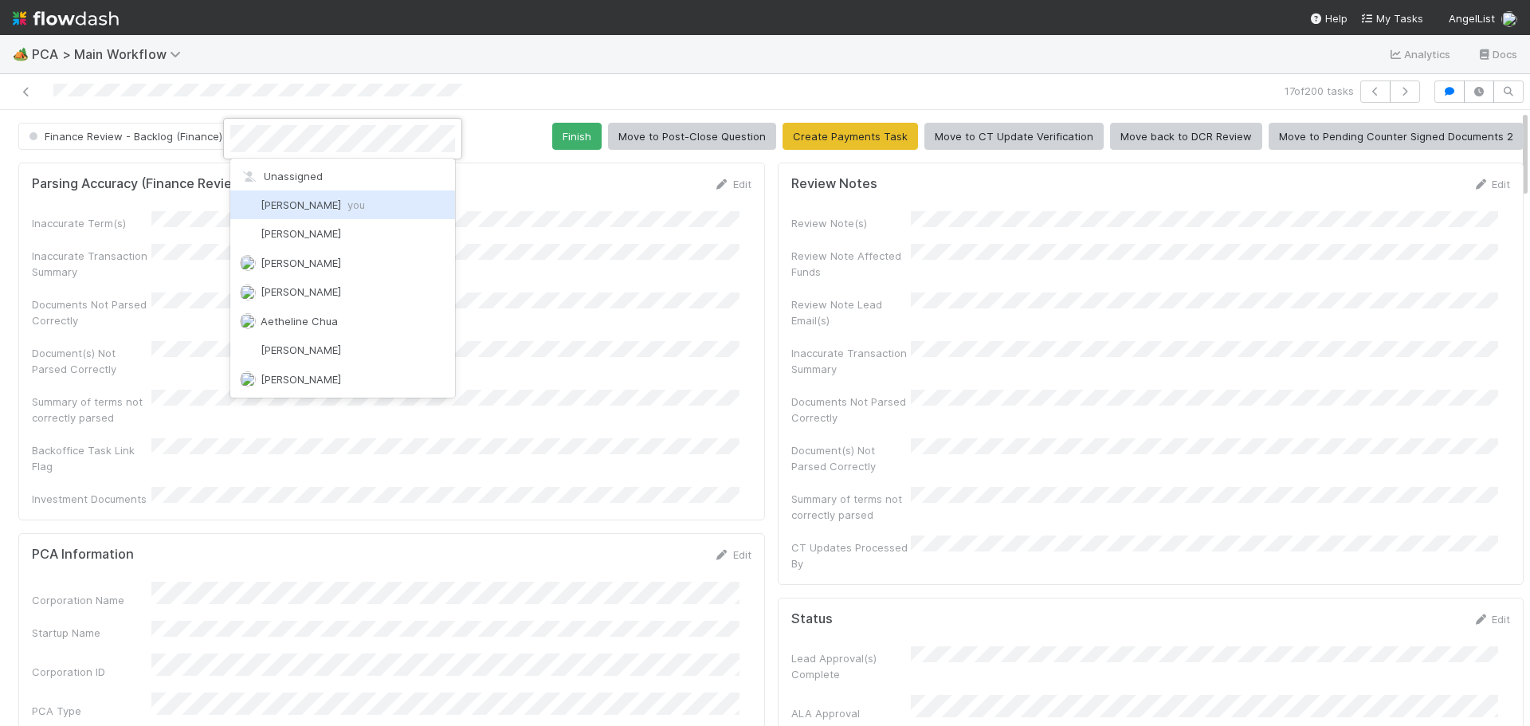
click at [307, 211] on div "[PERSON_NAME] you" at bounding box center [342, 204] width 225 height 29
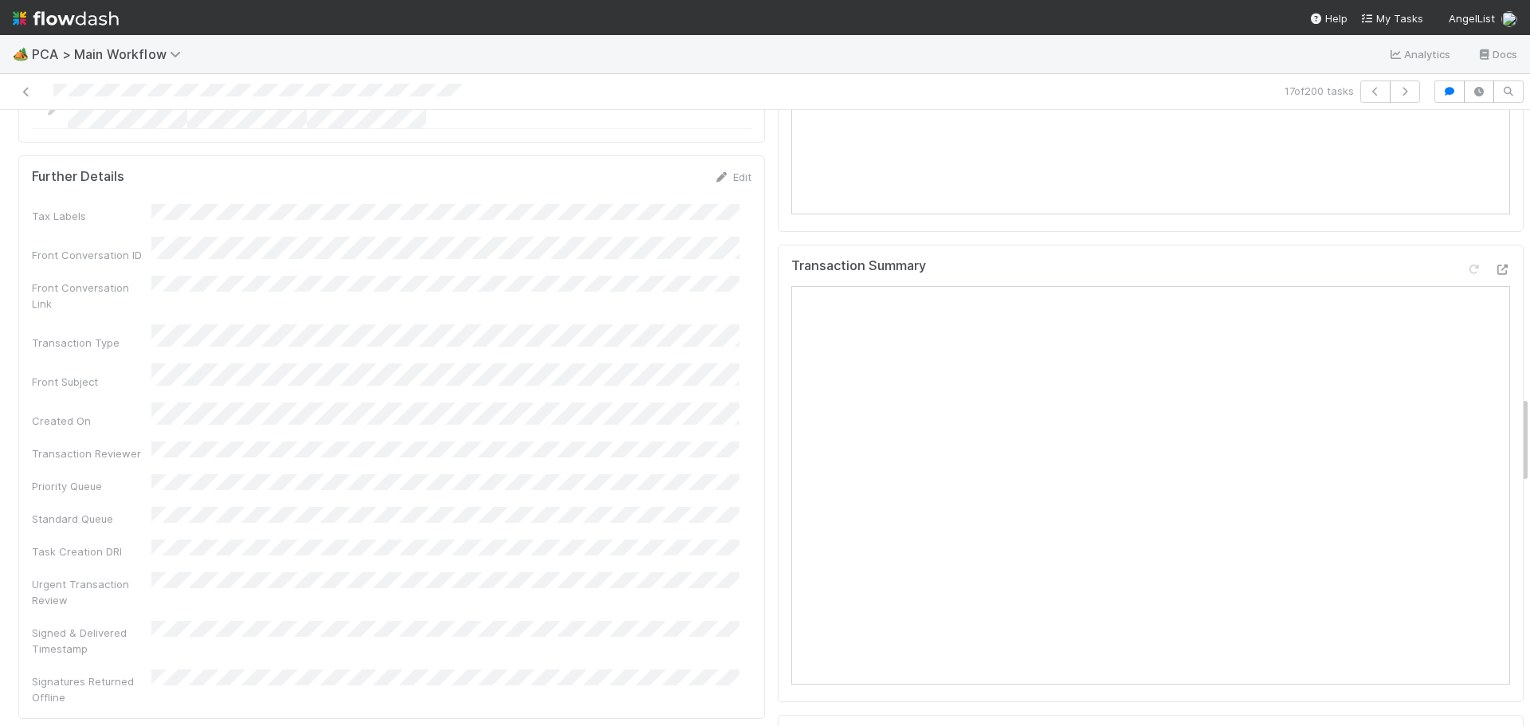
scroll to position [2549, 0]
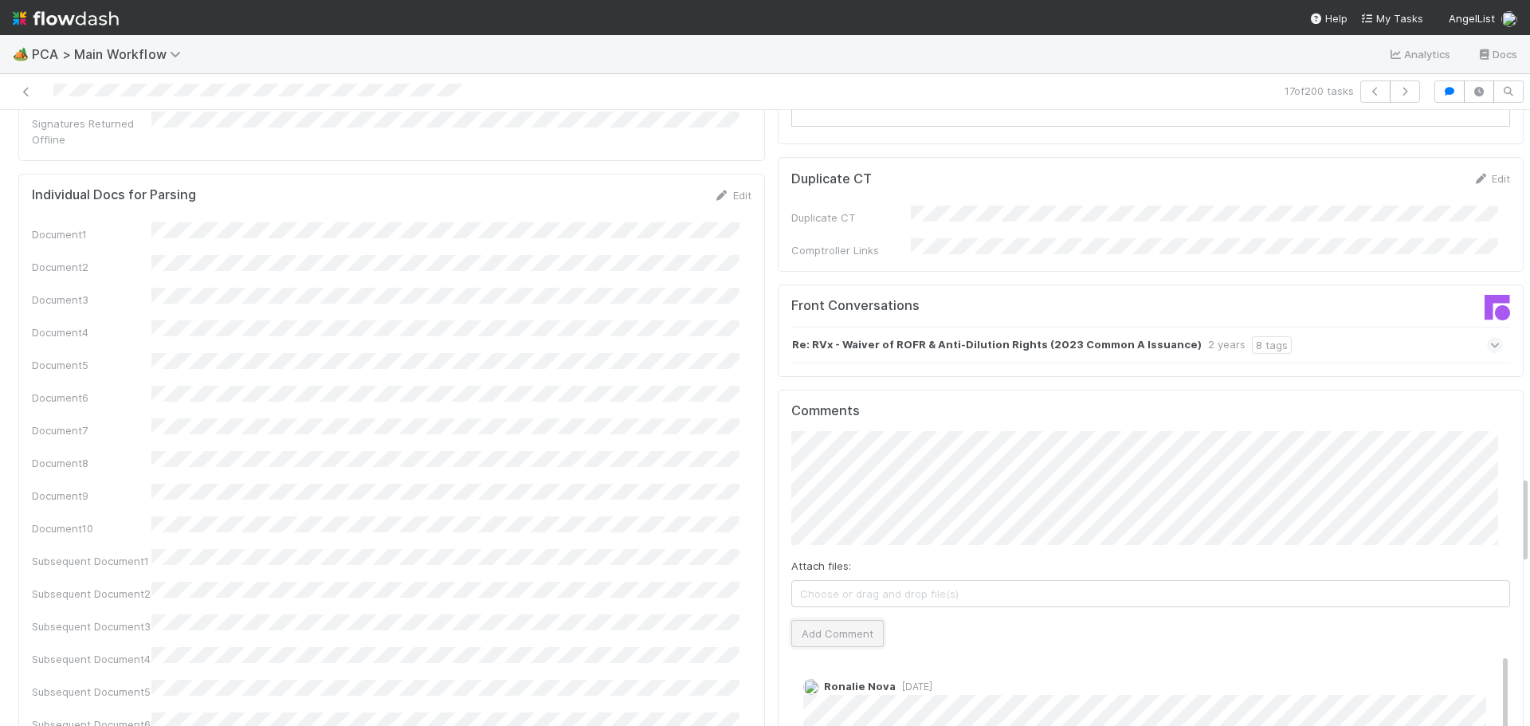
click at [829, 620] on button "Add Comment" at bounding box center [837, 633] width 92 height 27
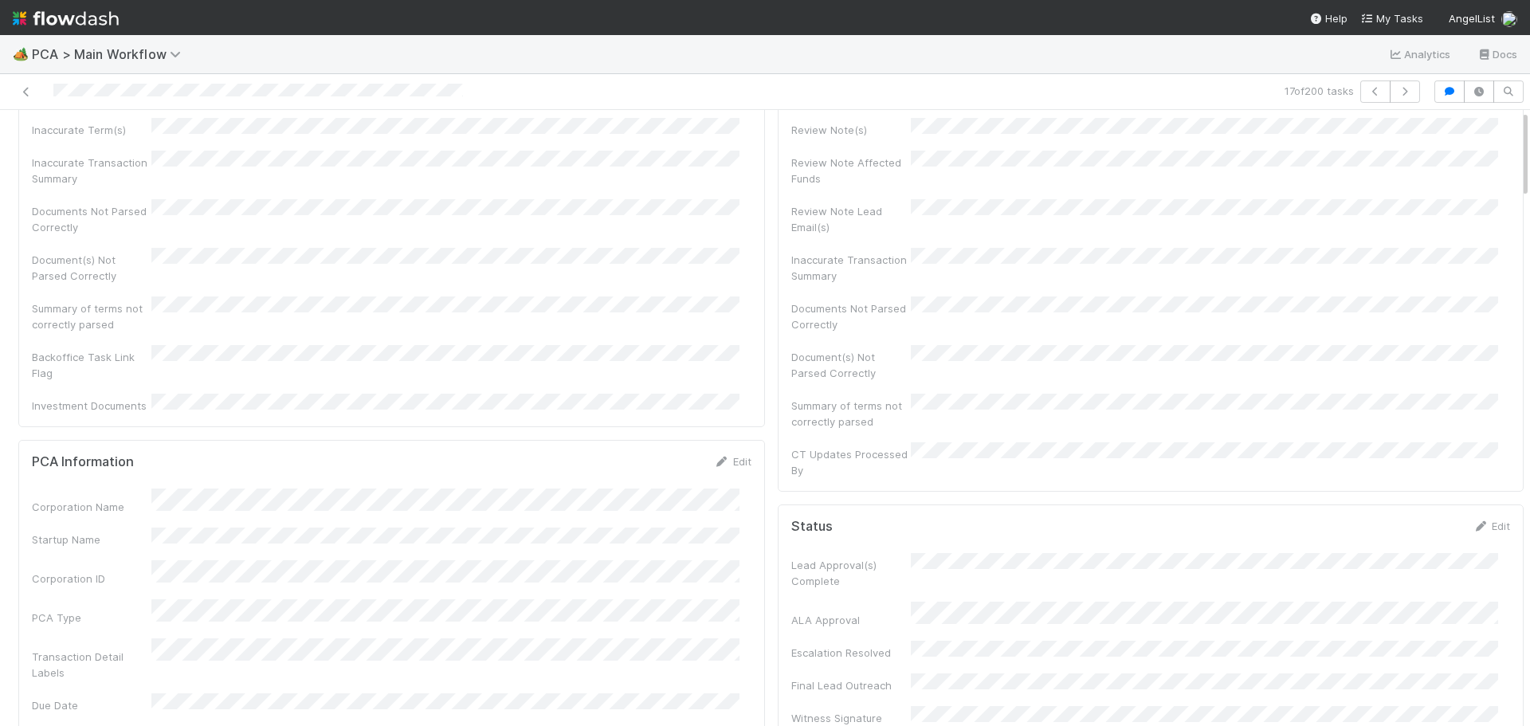
scroll to position [0, 0]
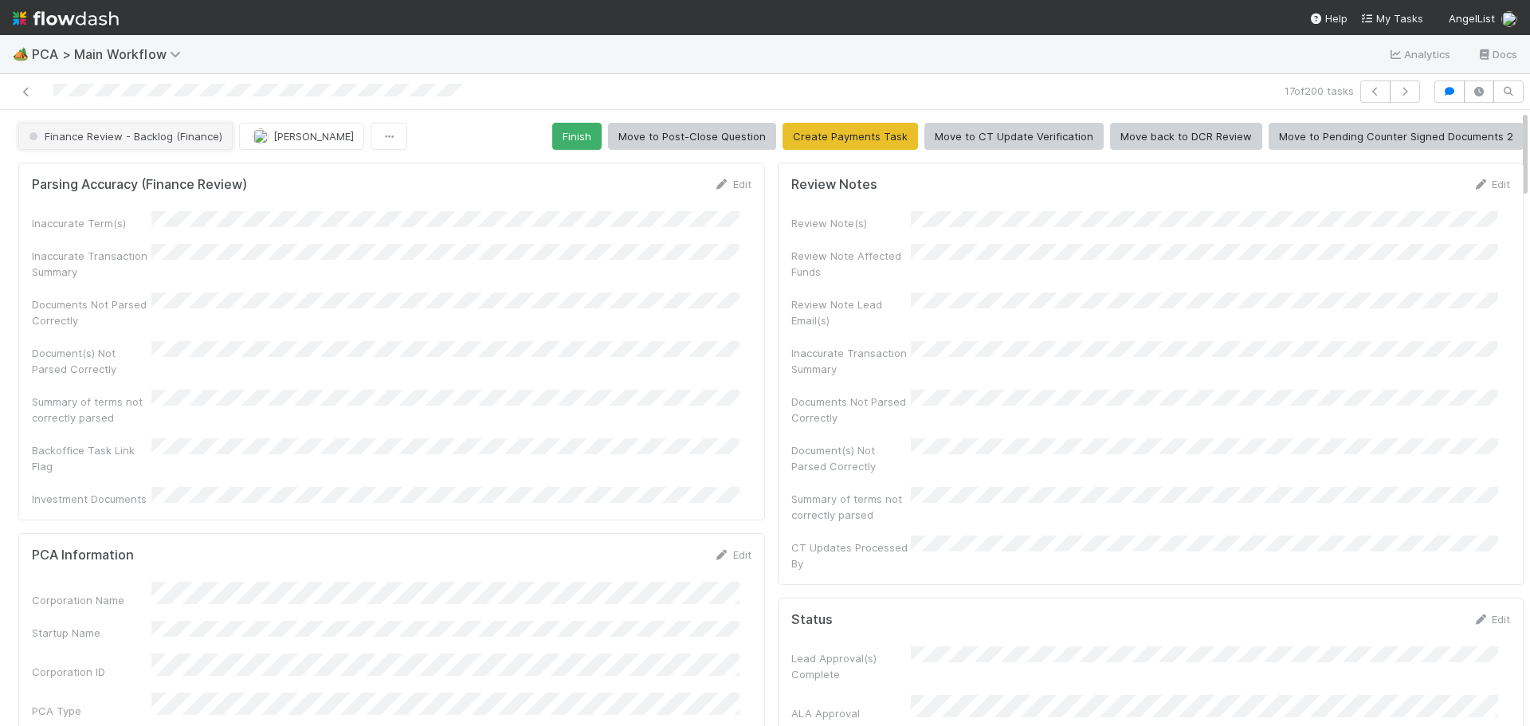
click at [194, 143] on button "Finance Review - Backlog (Finance)" at bounding box center [125, 136] width 214 height 27
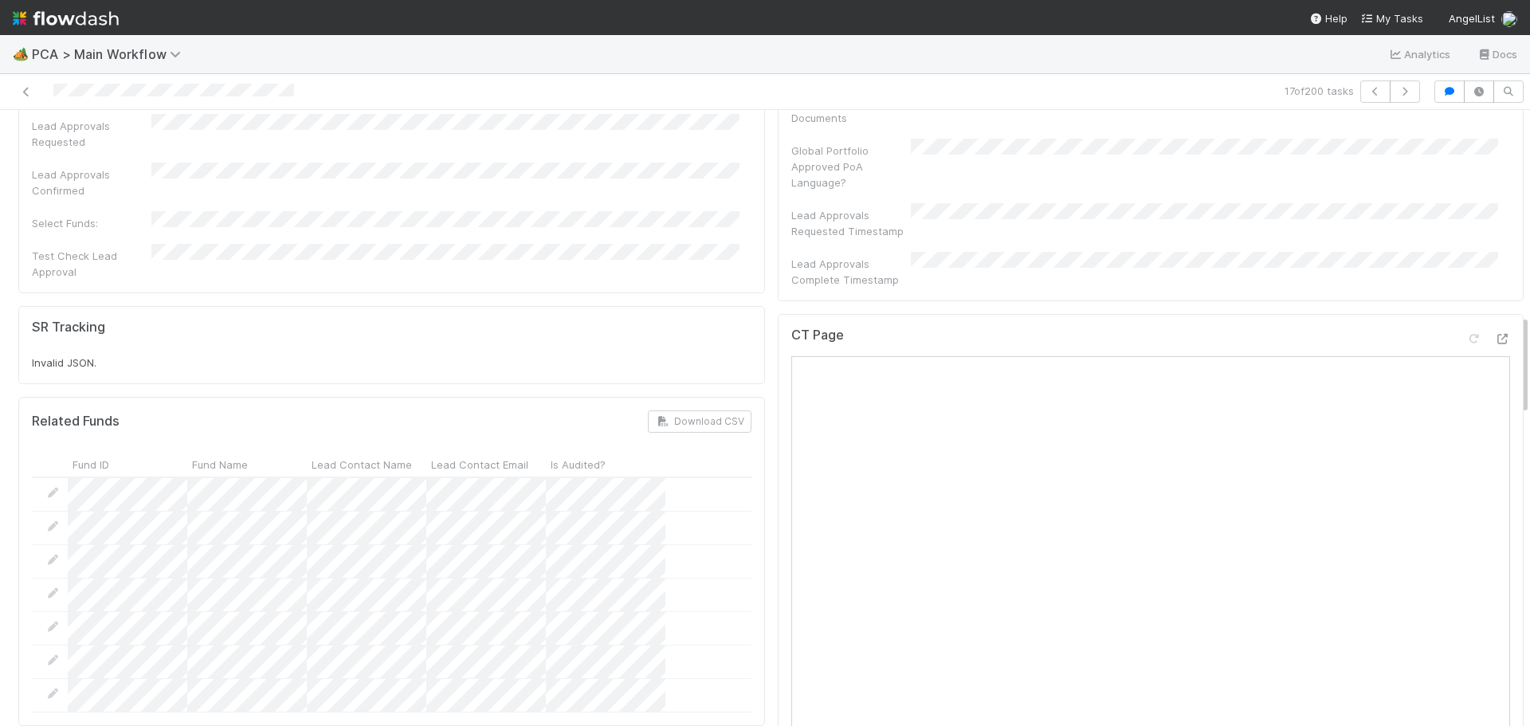
scroll to position [1115, 0]
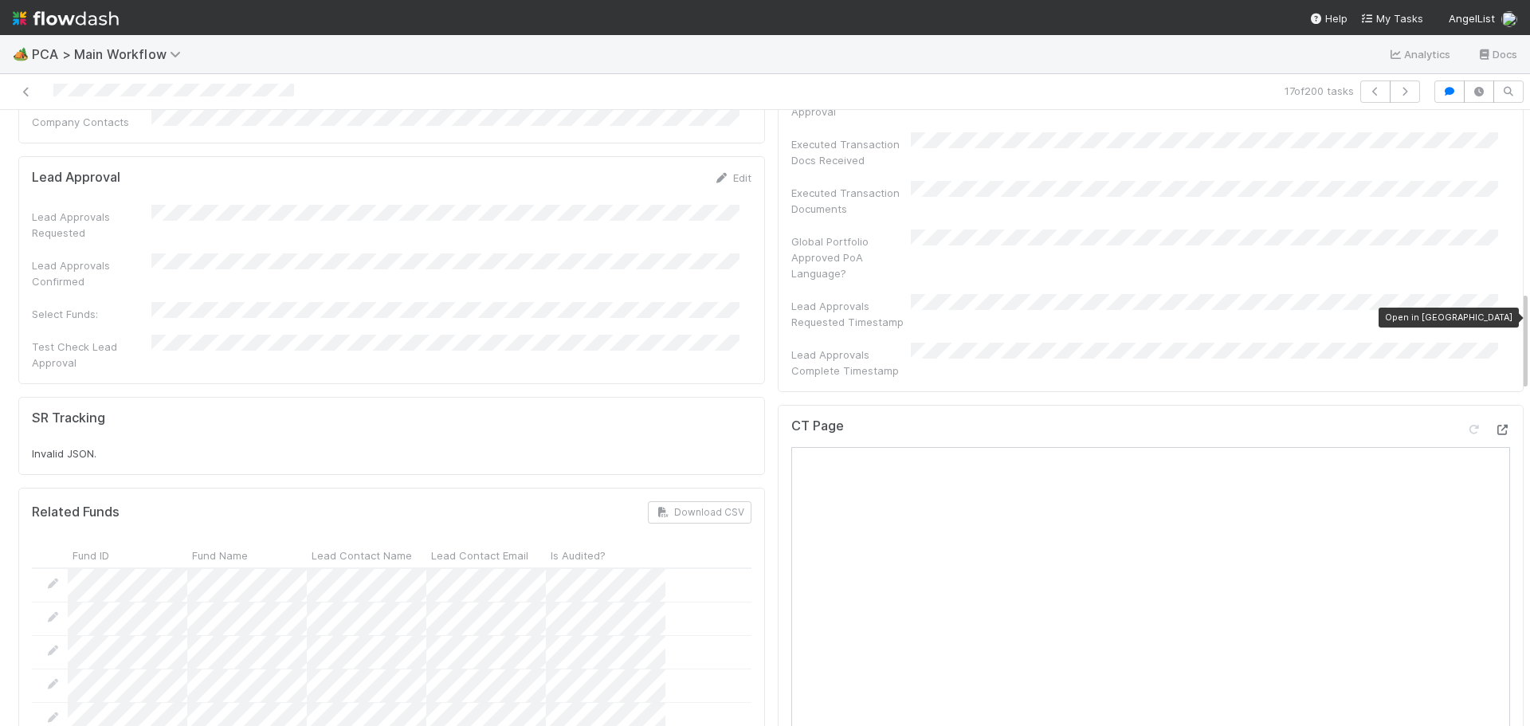
click at [1494, 425] on icon at bounding box center [1502, 430] width 16 height 10
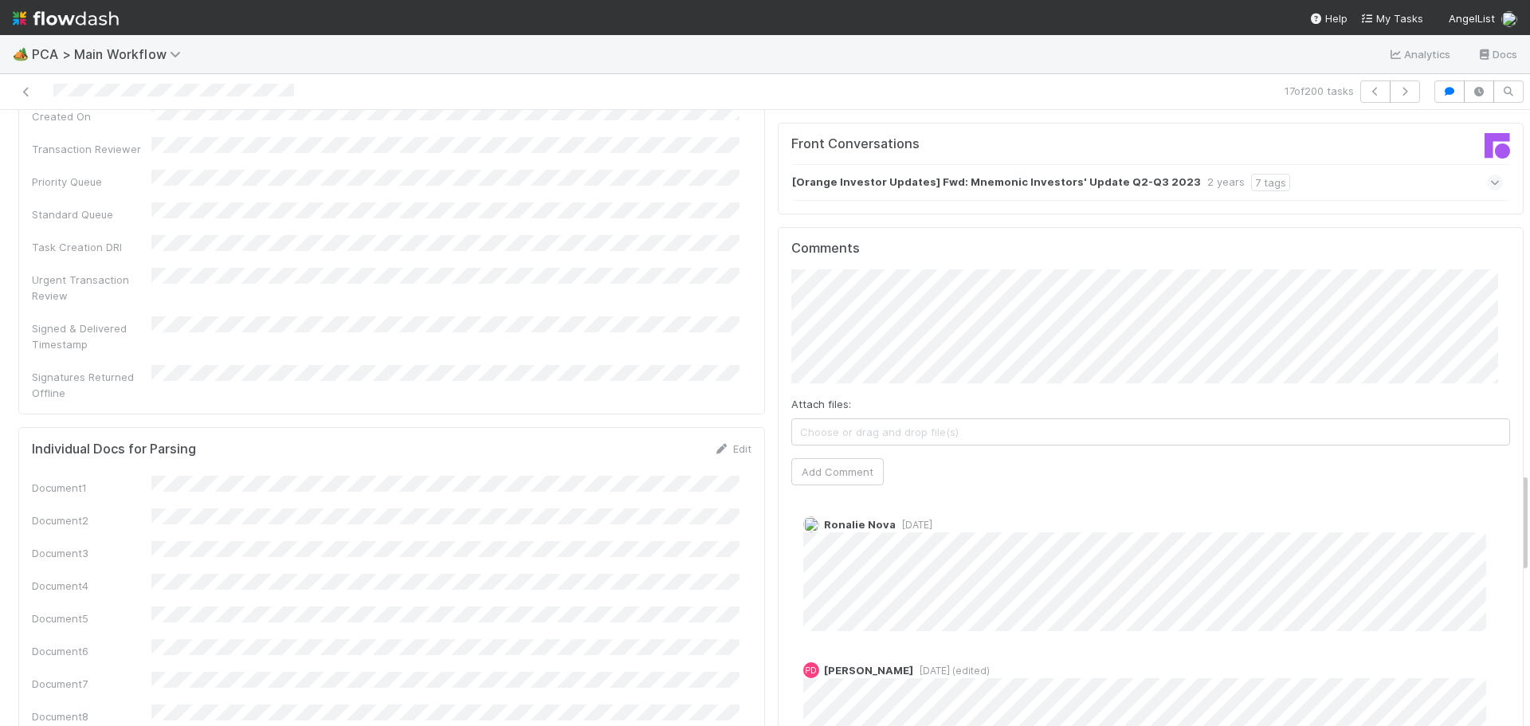
scroll to position [2231, 0]
click at [848, 462] on button "Add Comment" at bounding box center [837, 475] width 92 height 27
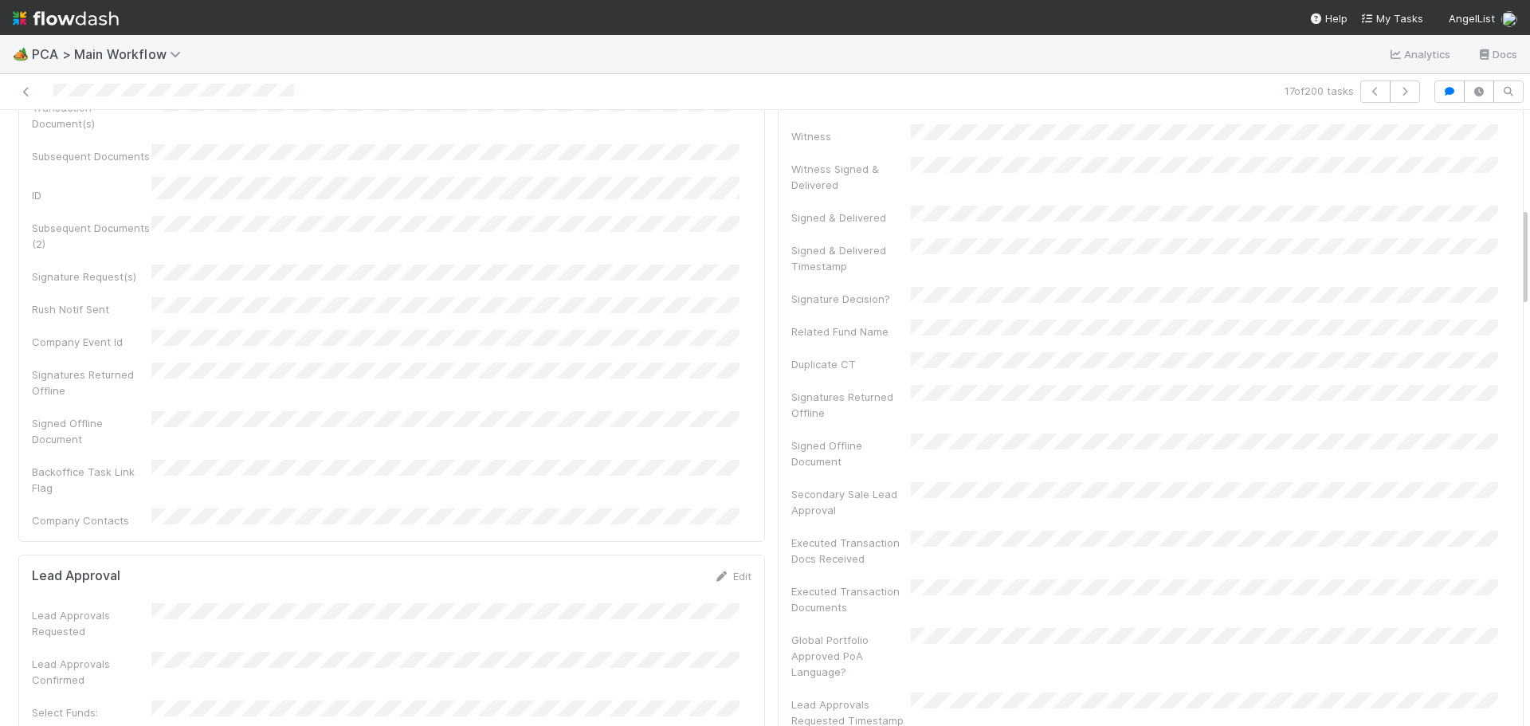
scroll to position [0, 0]
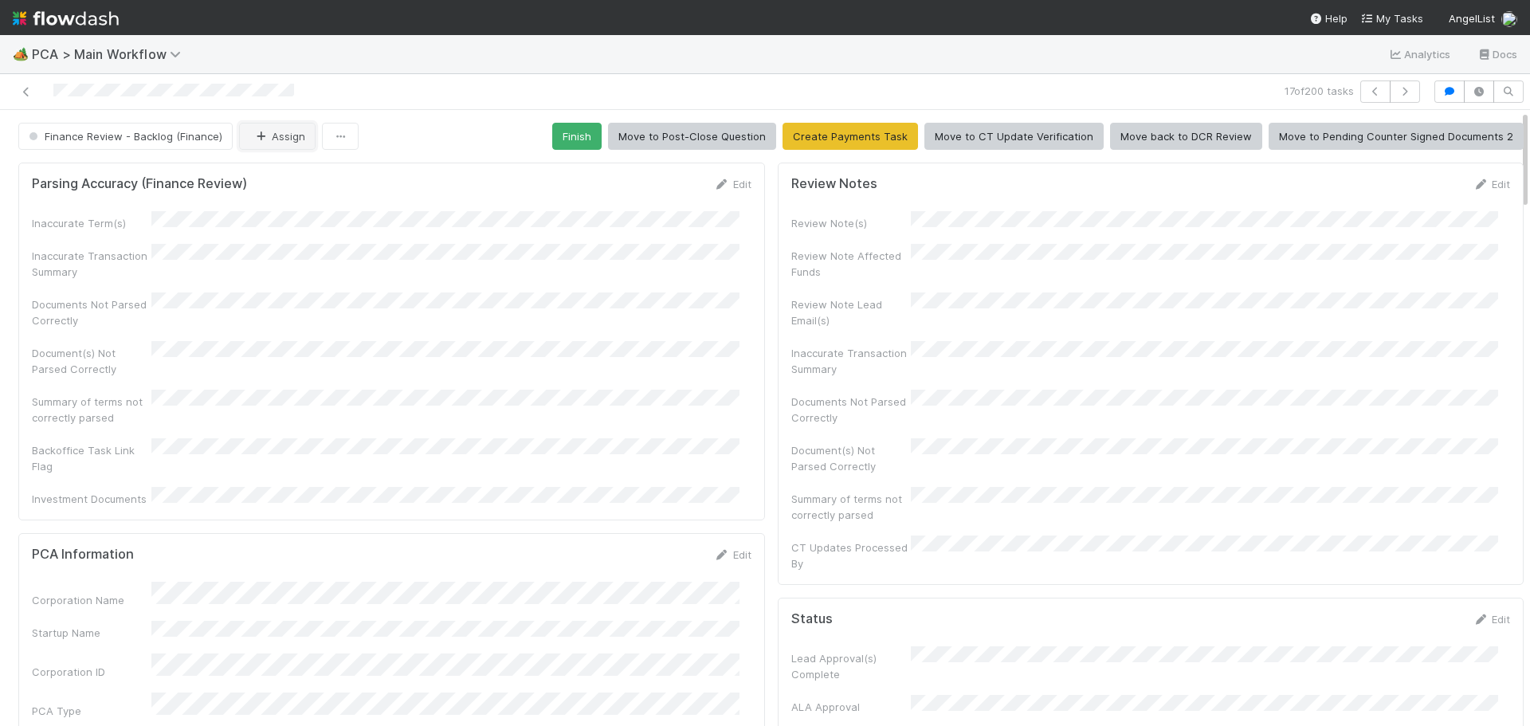
click at [271, 135] on button "Assign" at bounding box center [277, 136] width 76 height 27
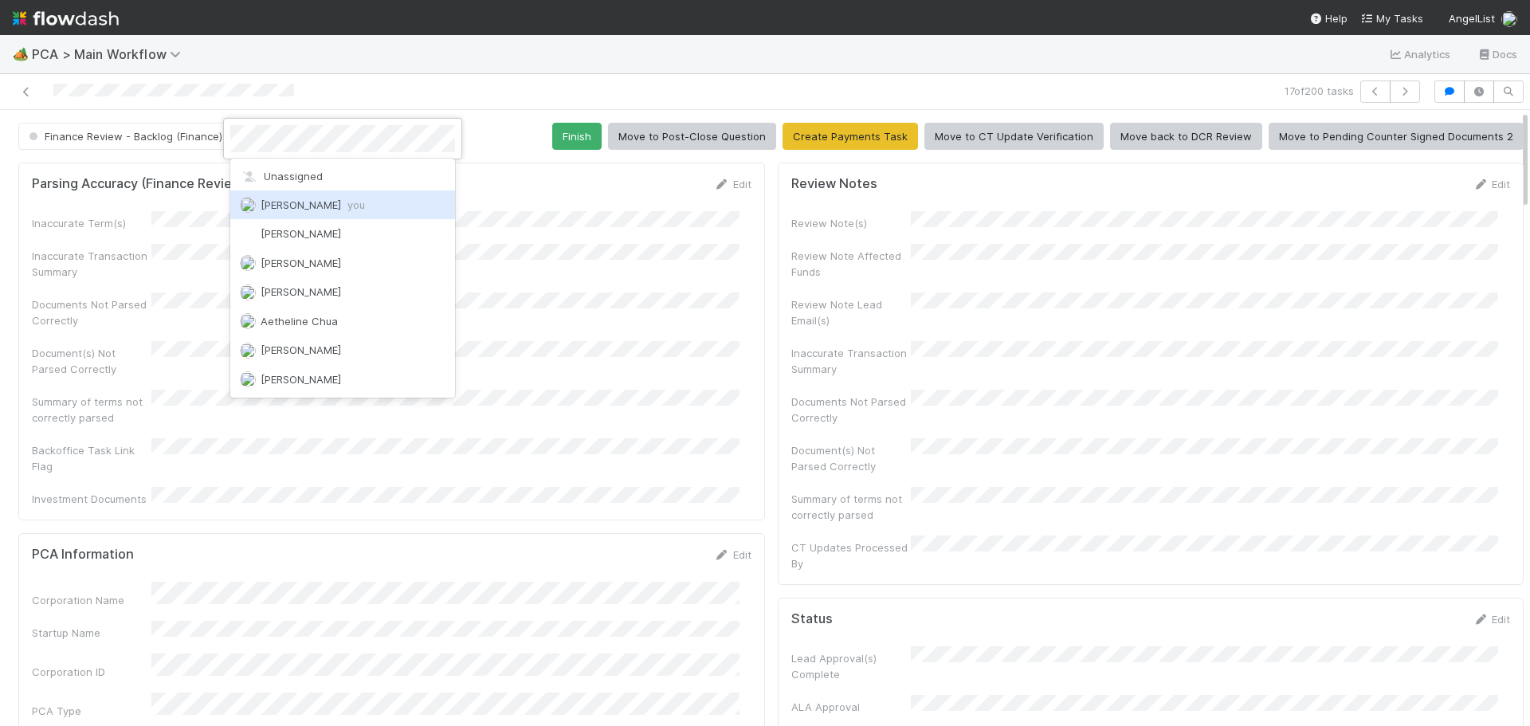
click at [296, 196] on div "[PERSON_NAME] you" at bounding box center [342, 204] width 225 height 29
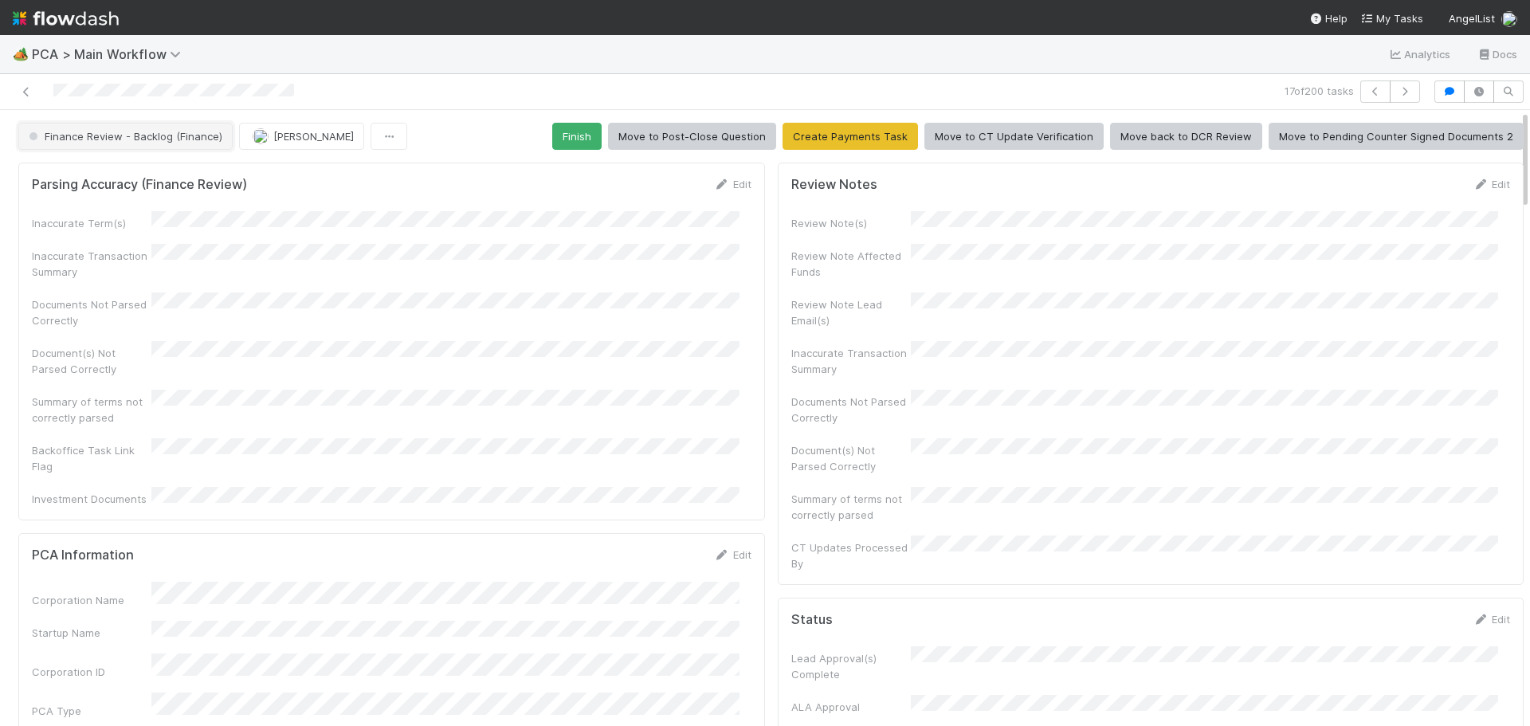
click at [178, 135] on span "Finance Review - Backlog (Finance)" at bounding box center [123, 136] width 197 height 13
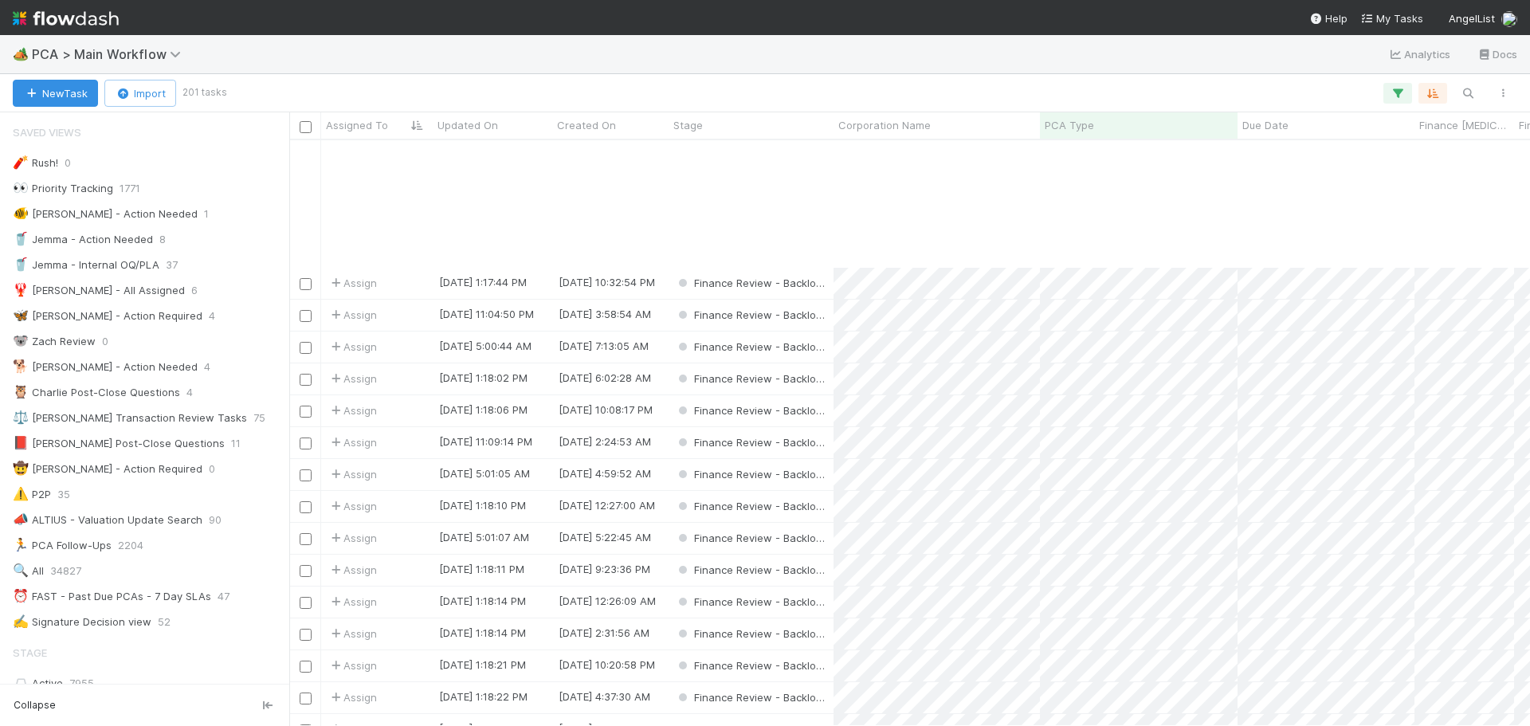
scroll to position [159, 0]
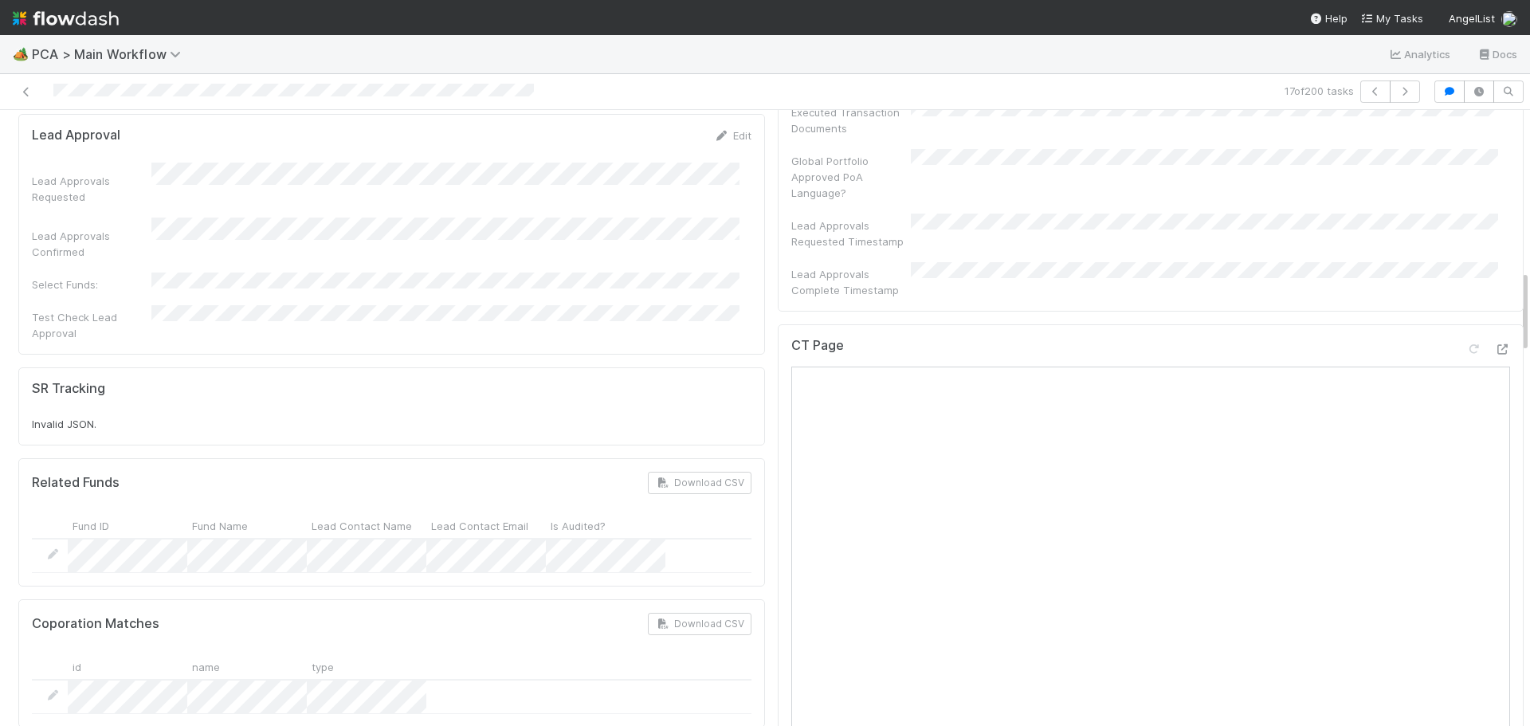
scroll to position [1195, 0]
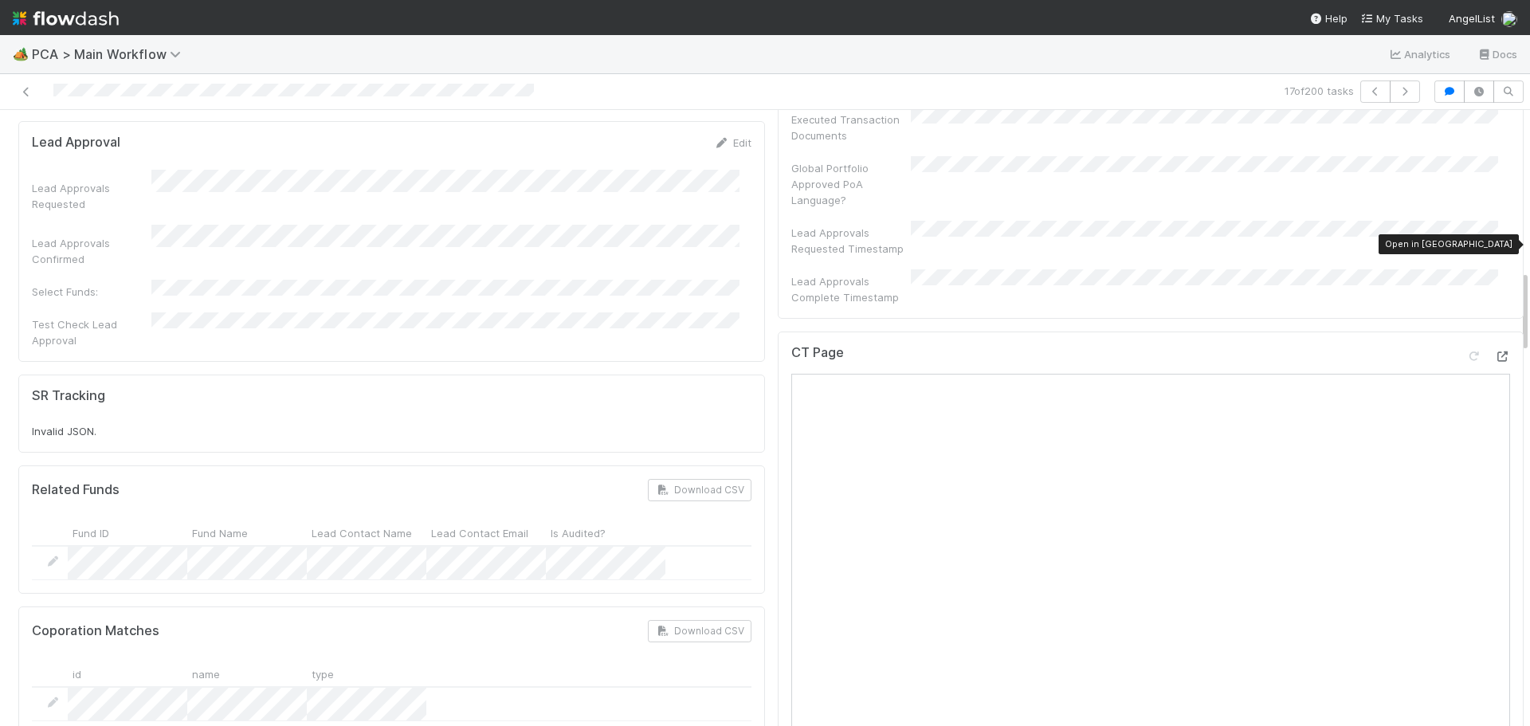
click at [1494, 348] on div at bounding box center [1502, 356] width 16 height 16
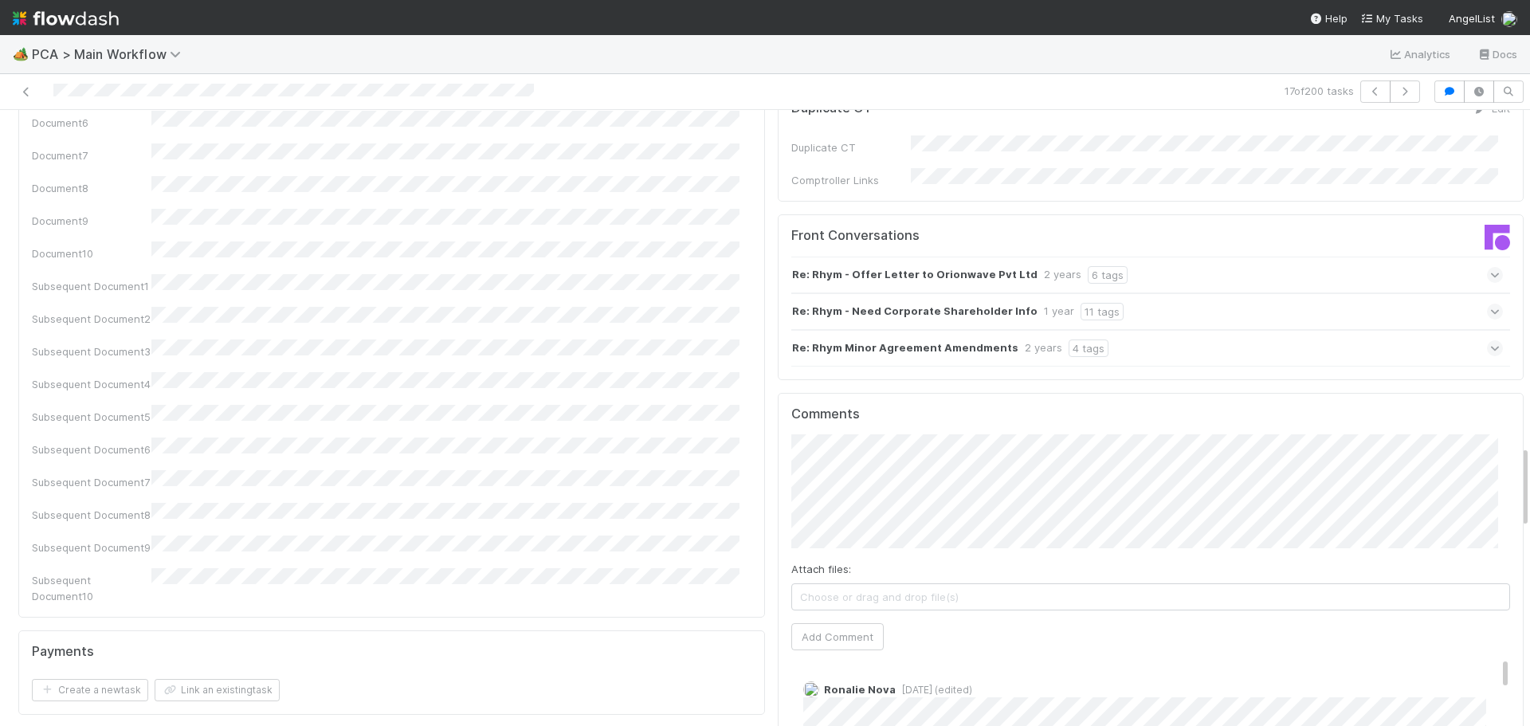
scroll to position [2788, 0]
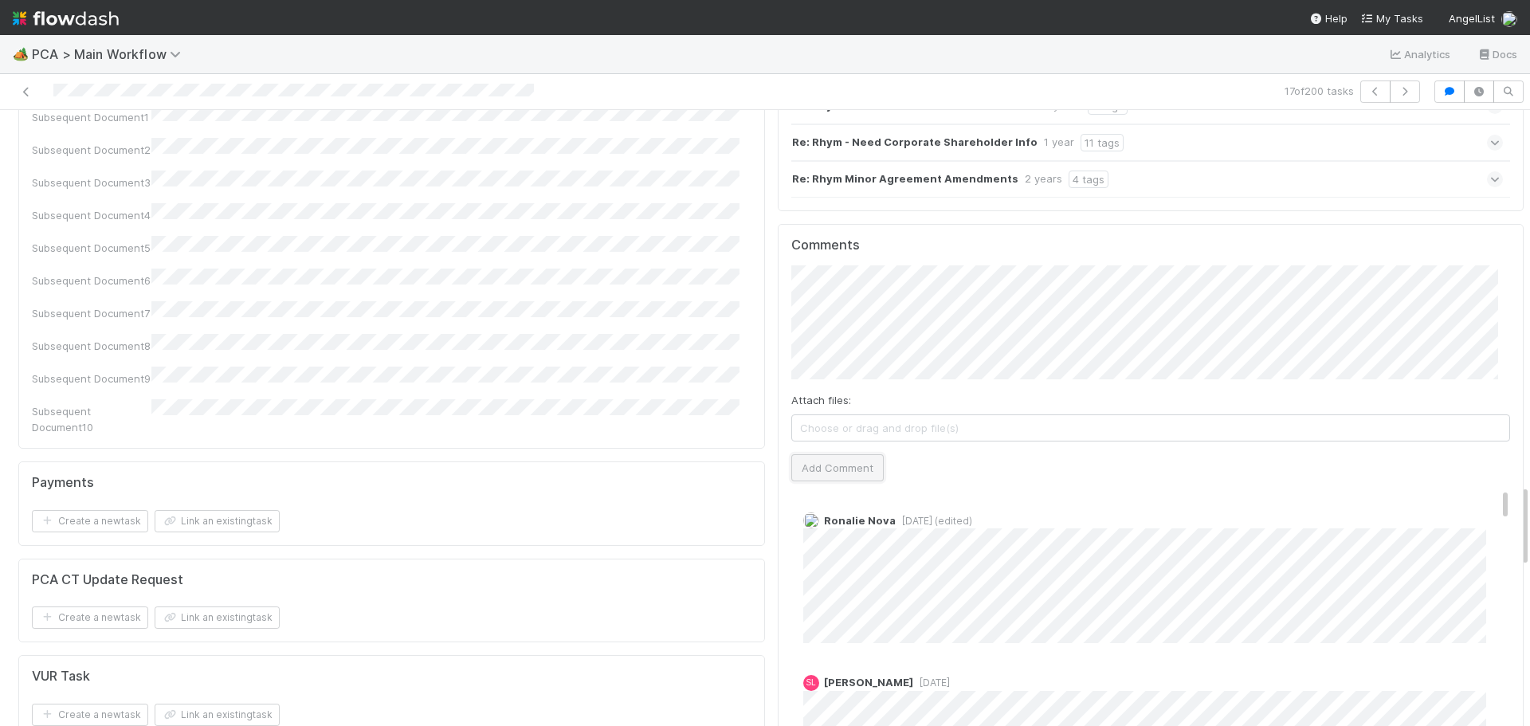
click at [825, 454] on button "Add Comment" at bounding box center [837, 467] width 92 height 27
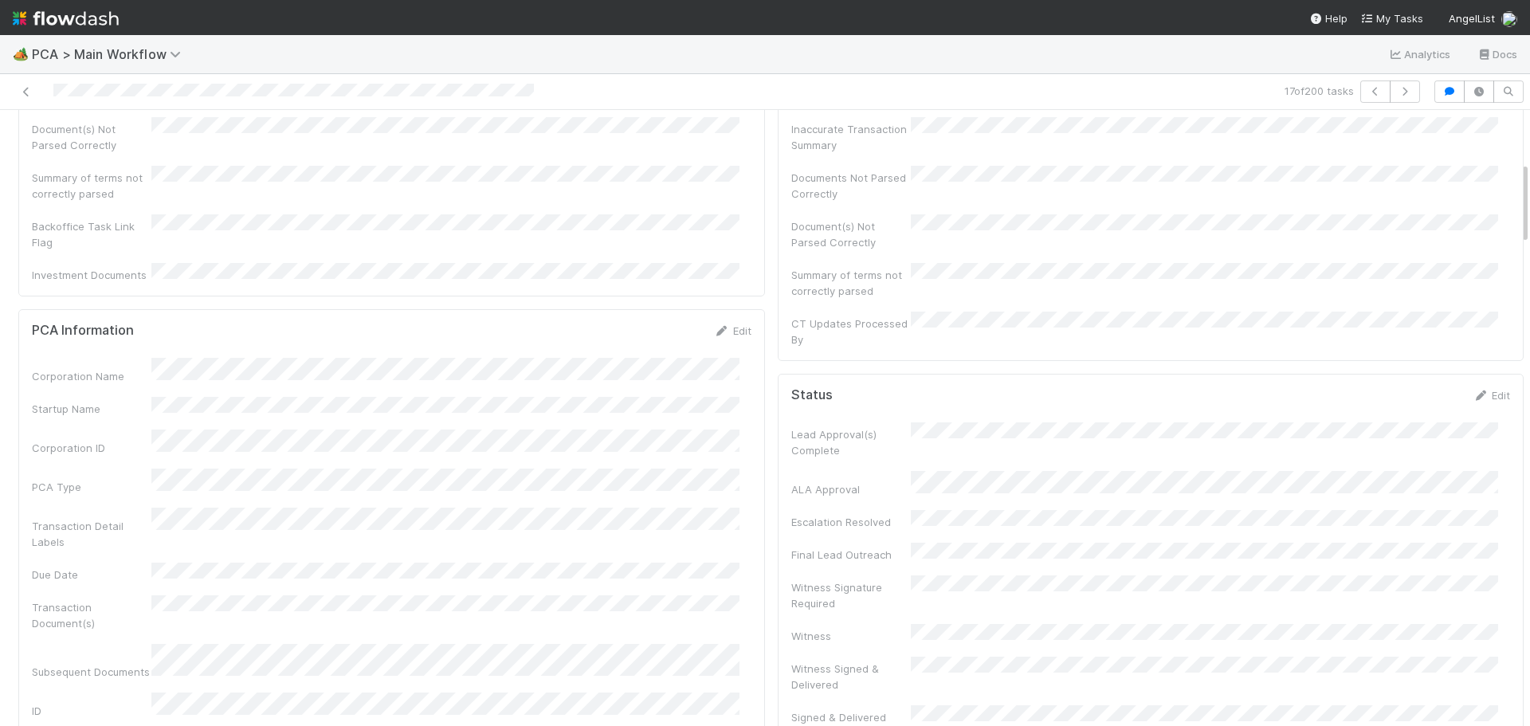
scroll to position [0, 0]
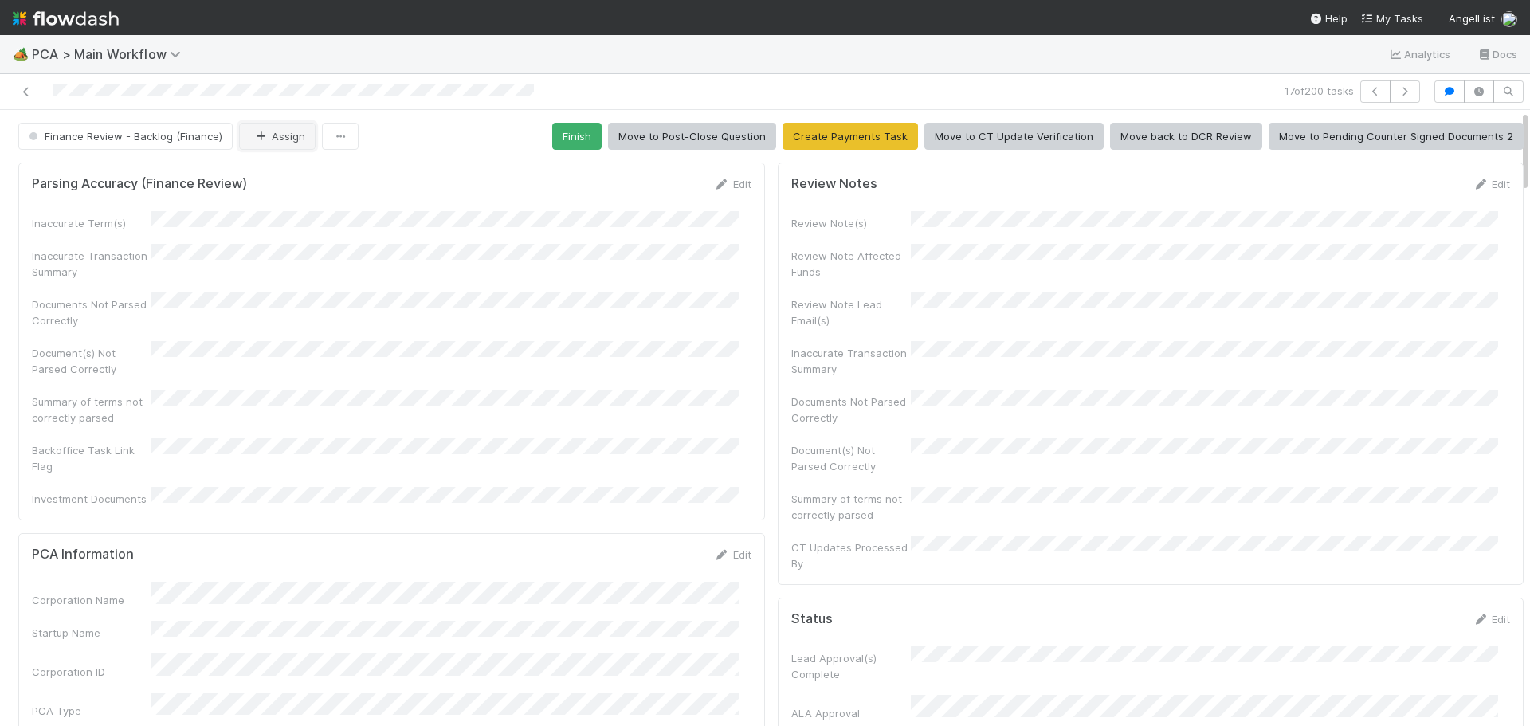
click at [281, 139] on button "Assign" at bounding box center [277, 136] width 76 height 27
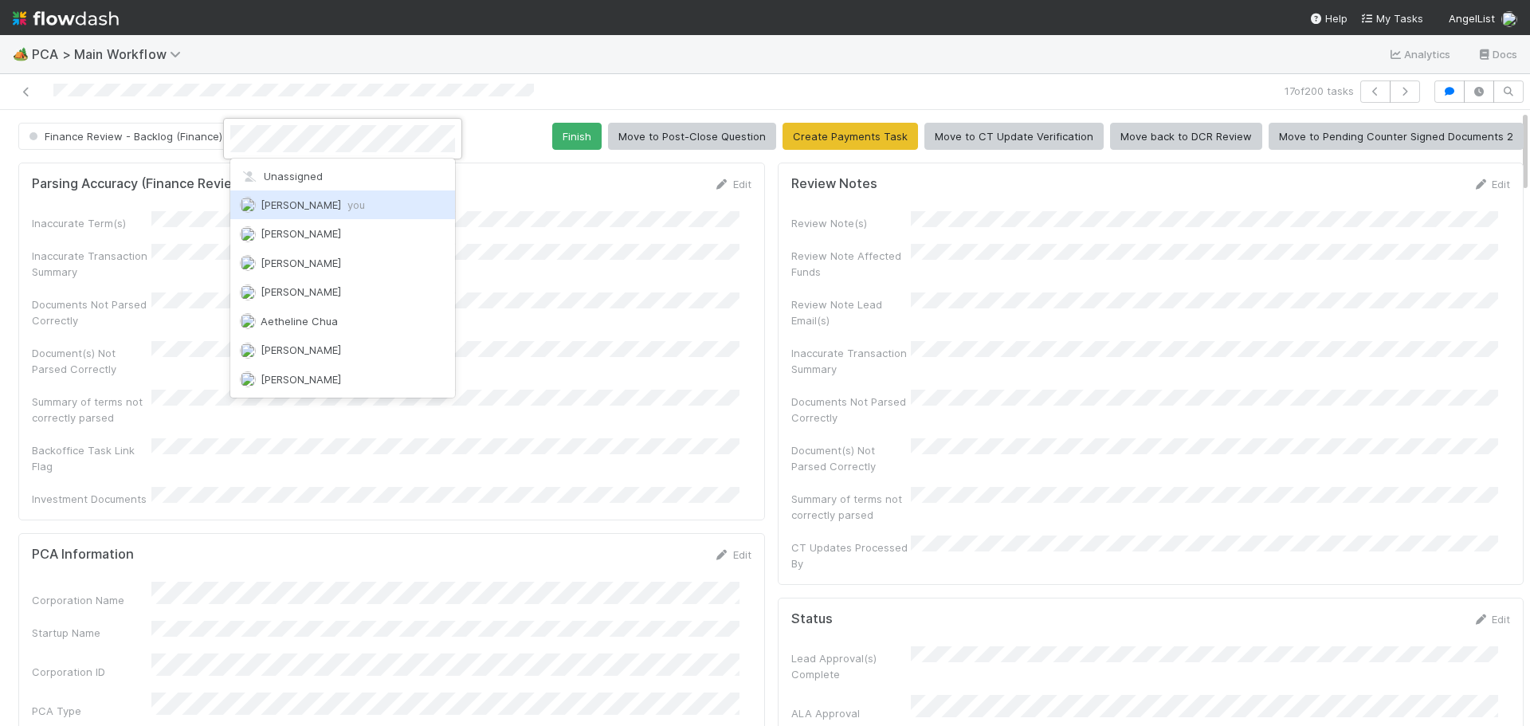
click at [290, 204] on span "[PERSON_NAME] you" at bounding box center [313, 204] width 104 height 13
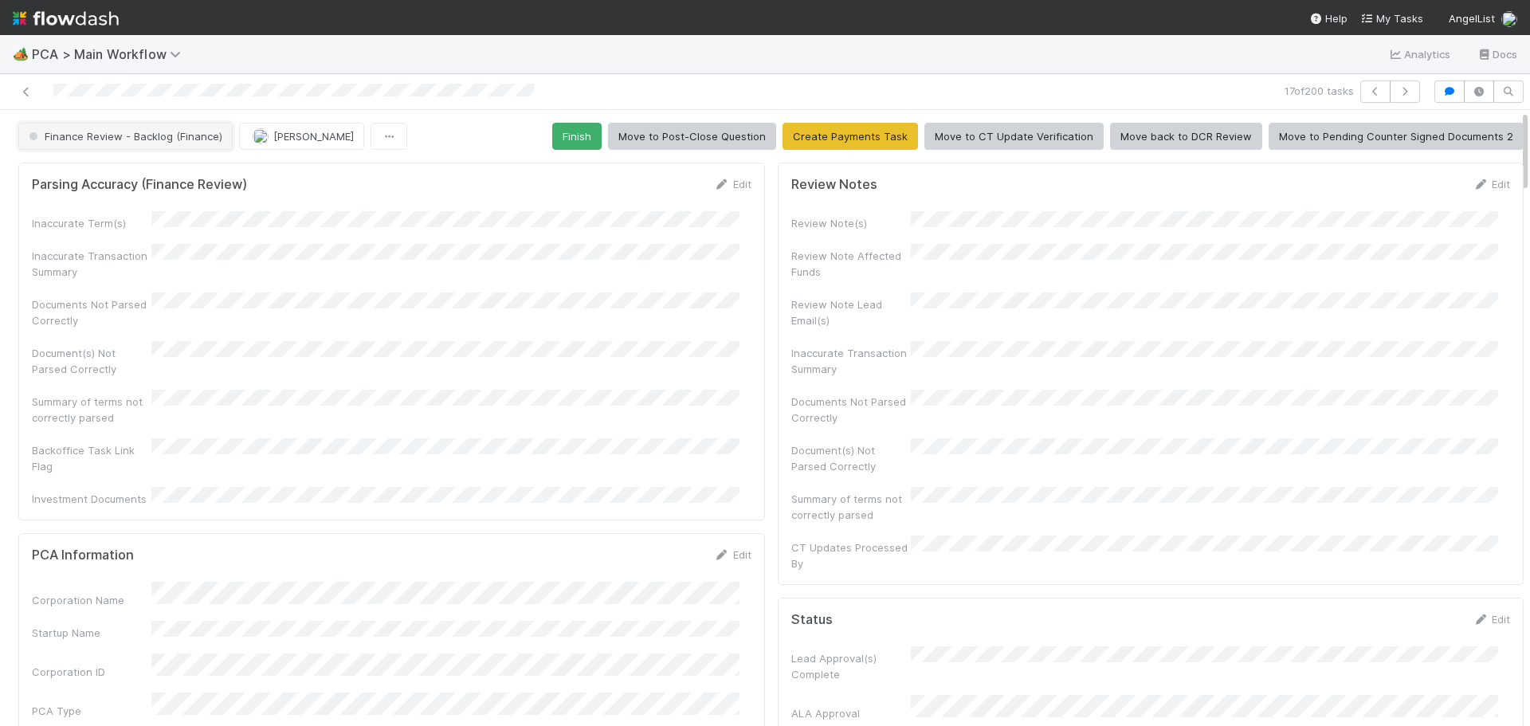
click at [181, 135] on span "Finance Review - Backlog (Finance)" at bounding box center [123, 136] width 197 height 13
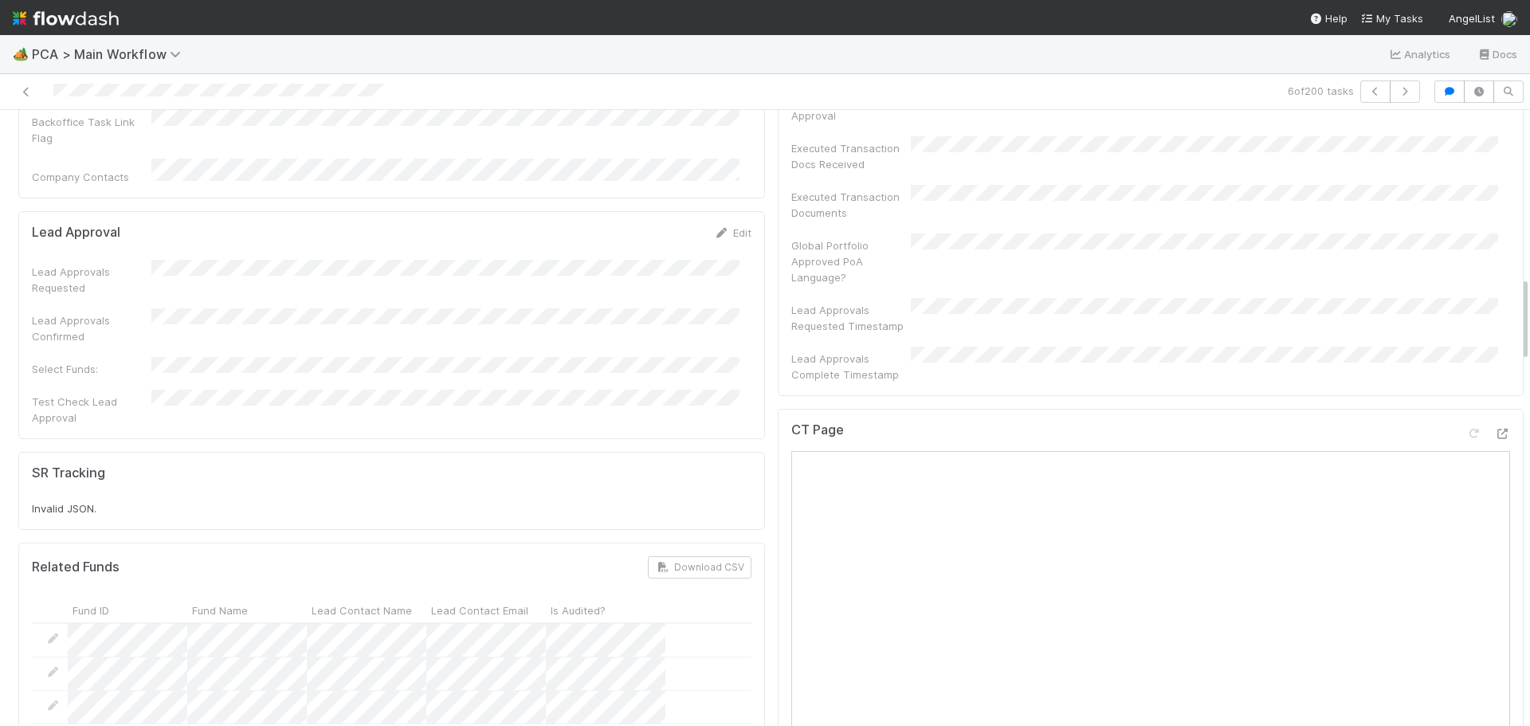
scroll to position [1115, 0]
click at [1494, 431] on icon at bounding box center [1502, 436] width 16 height 10
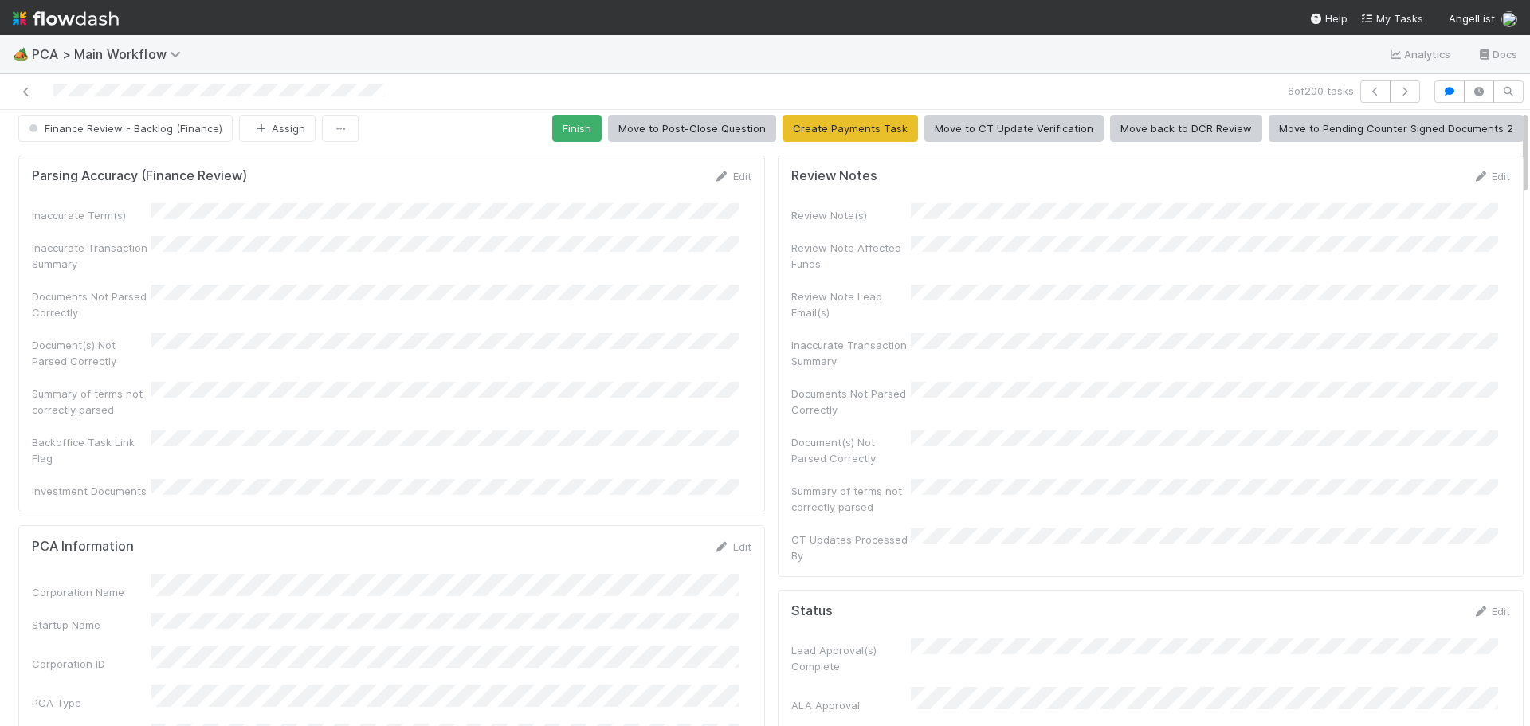
scroll to position [0, 0]
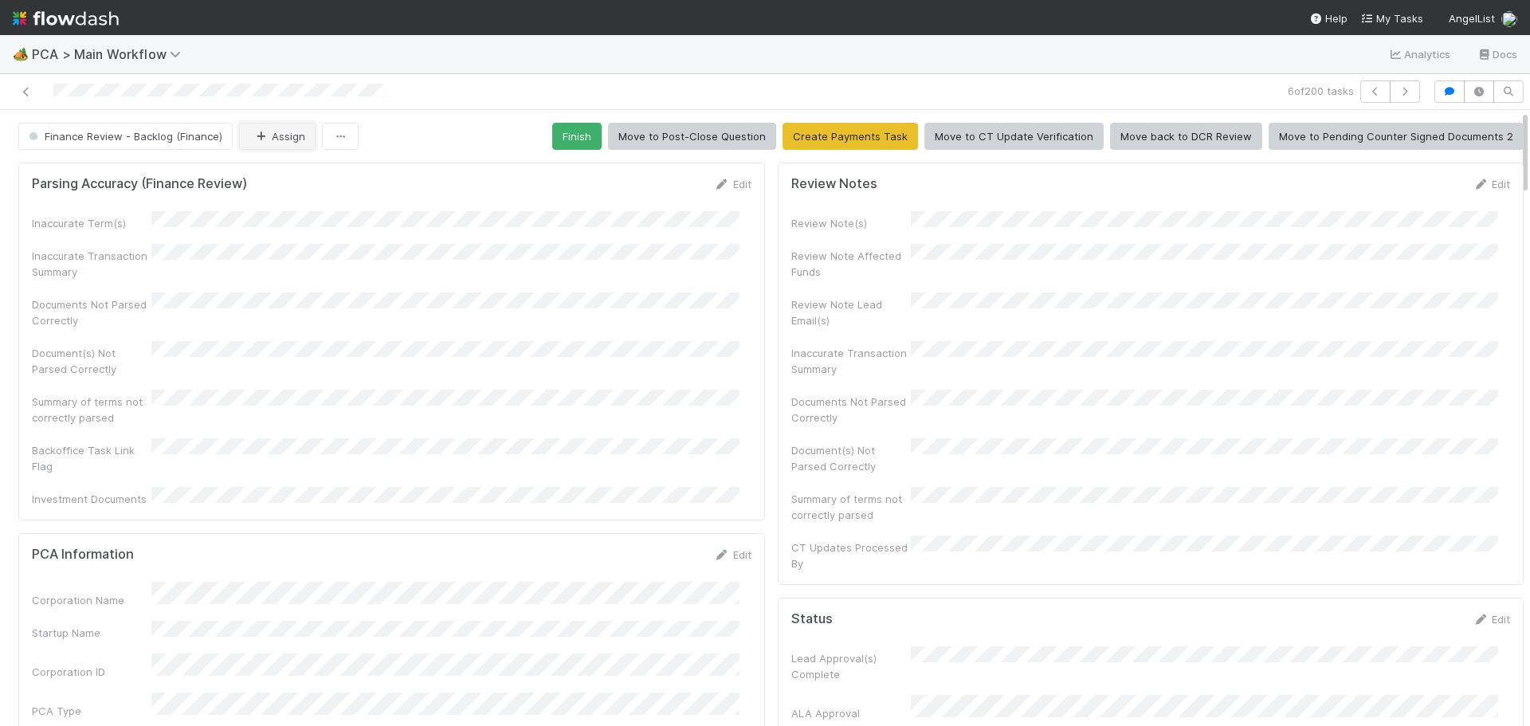
click at [258, 127] on button "Assign" at bounding box center [277, 136] width 76 height 27
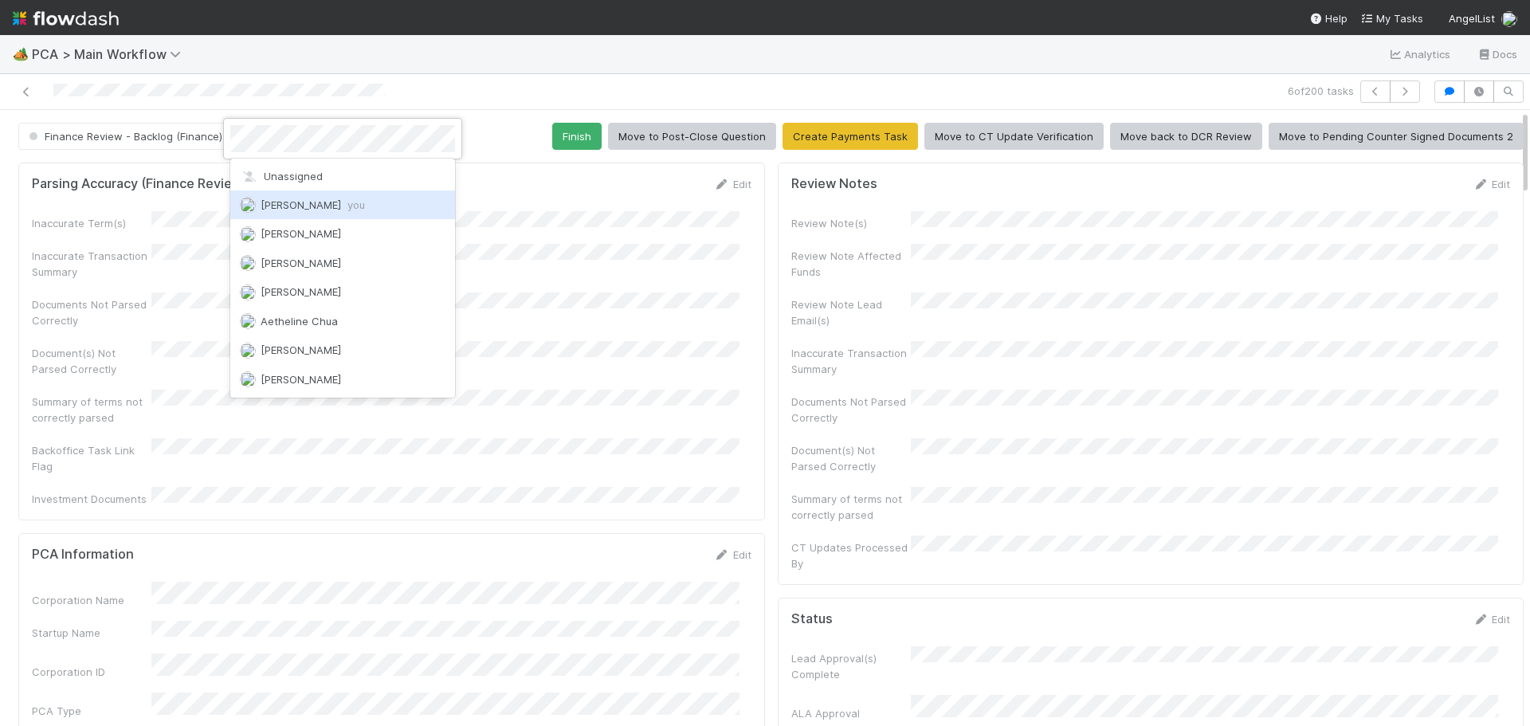
click at [296, 206] on span "[PERSON_NAME] you" at bounding box center [313, 204] width 104 height 13
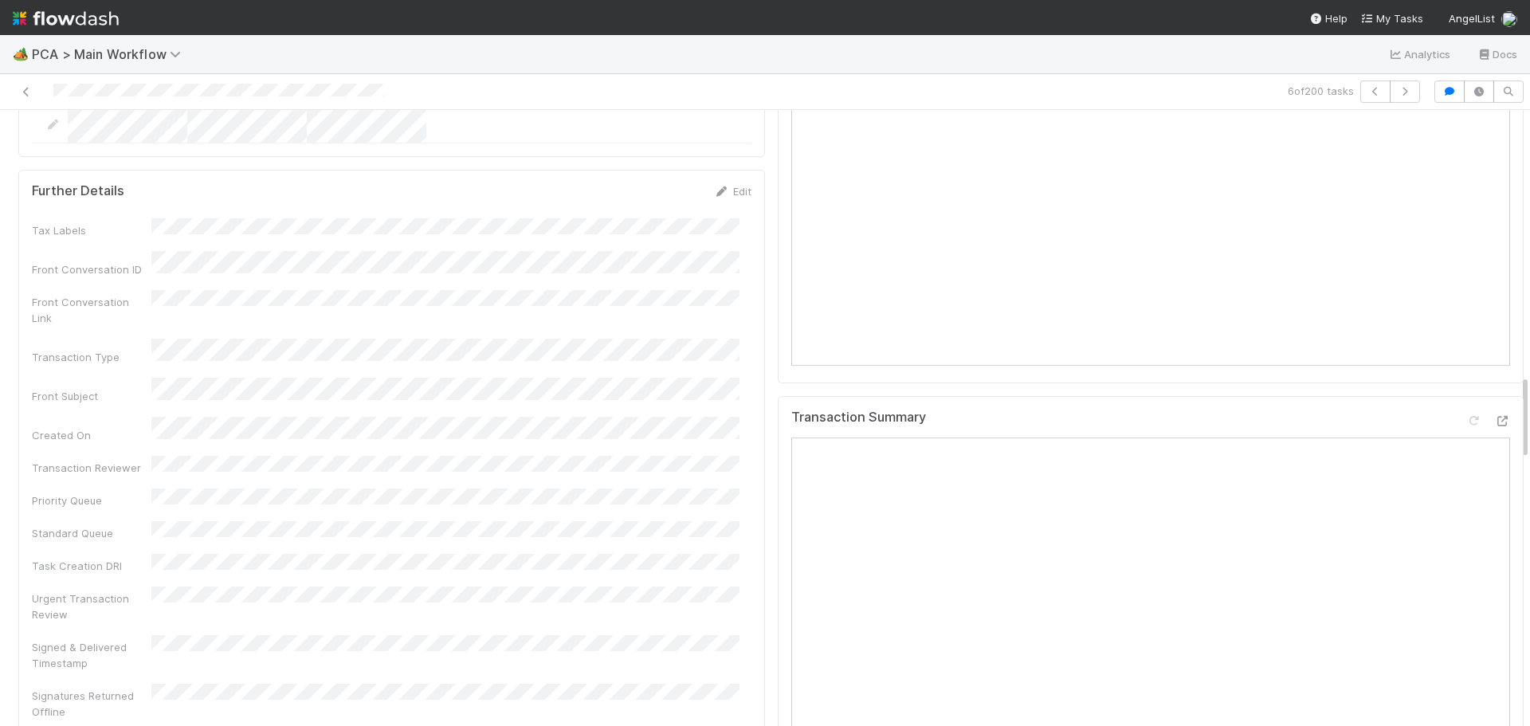
scroll to position [1832, 0]
click at [1494, 424] on icon at bounding box center [1502, 429] width 16 height 10
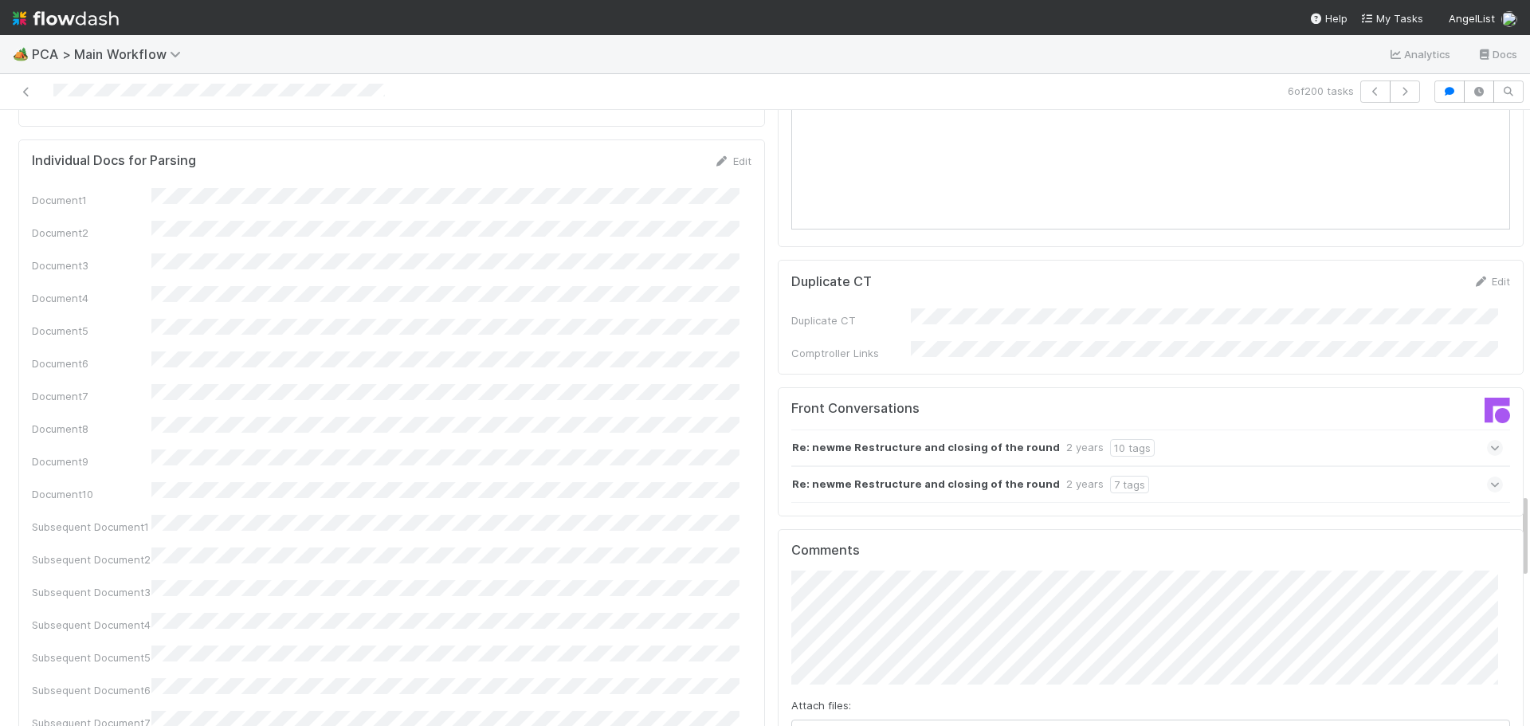
scroll to position [2788, 0]
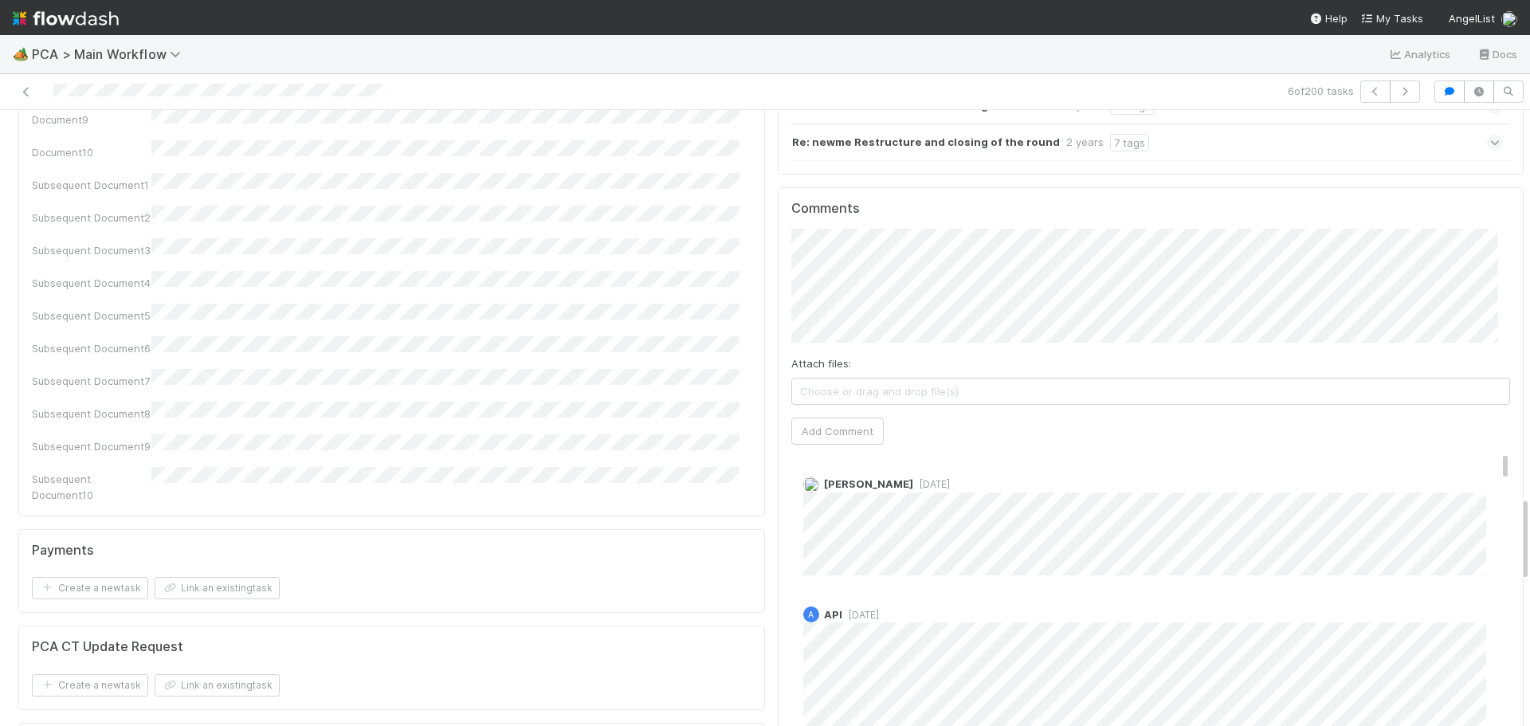
click at [913, 478] on span "[DATE]" at bounding box center [931, 484] width 37 height 12
click at [841, 417] on button "Add Comment" at bounding box center [837, 430] width 92 height 27
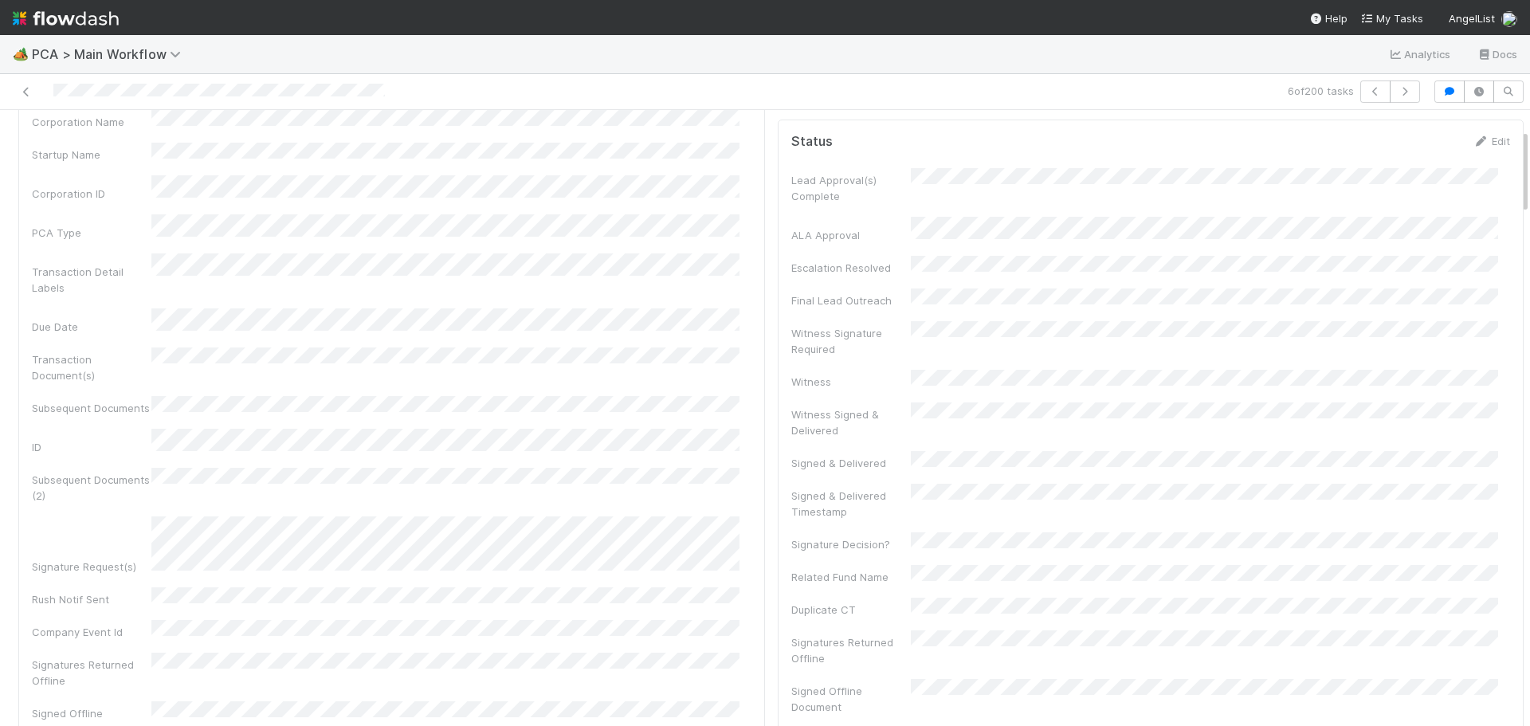
scroll to position [0, 0]
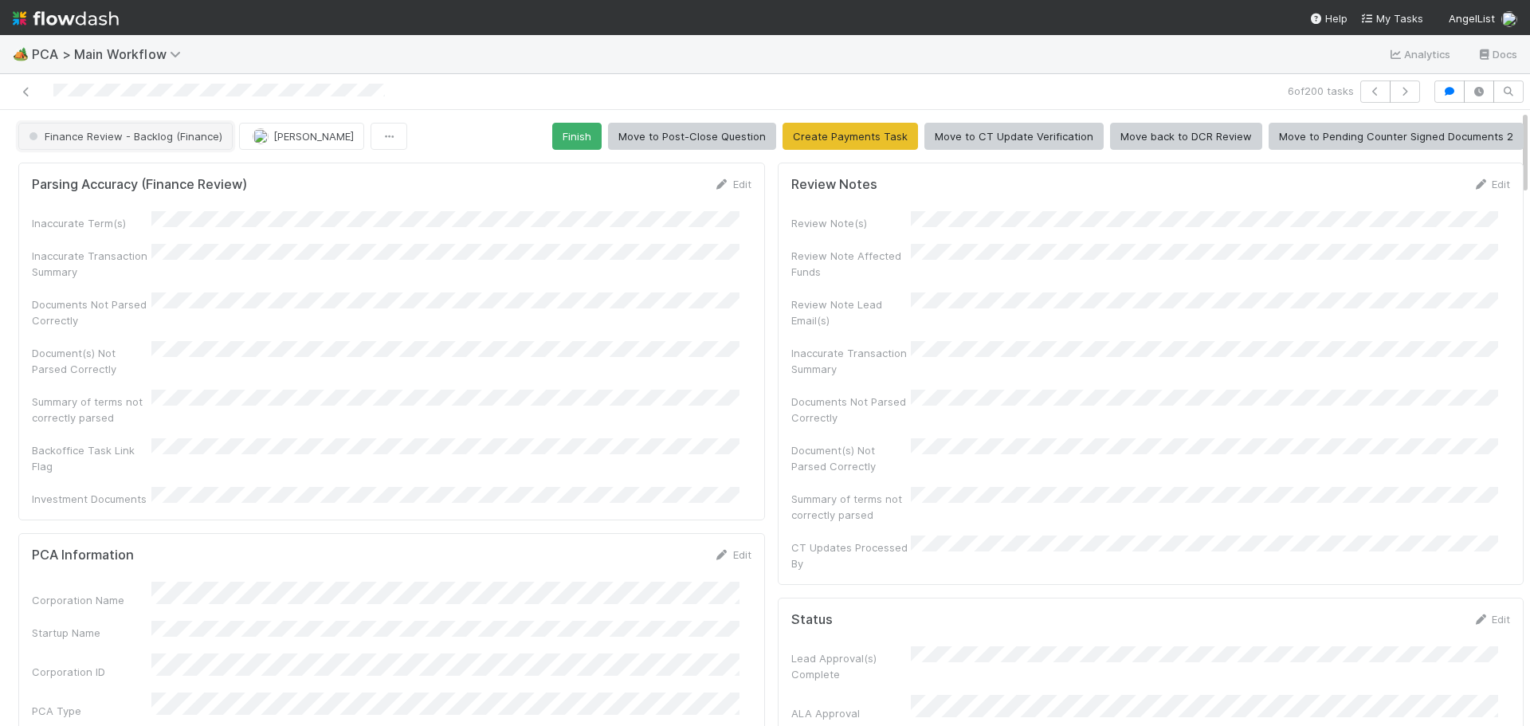
click at [147, 143] on button "Finance Review - Backlog (Finance)" at bounding box center [125, 136] width 214 height 27
click at [270, 139] on button "Assign" at bounding box center [277, 136] width 76 height 27
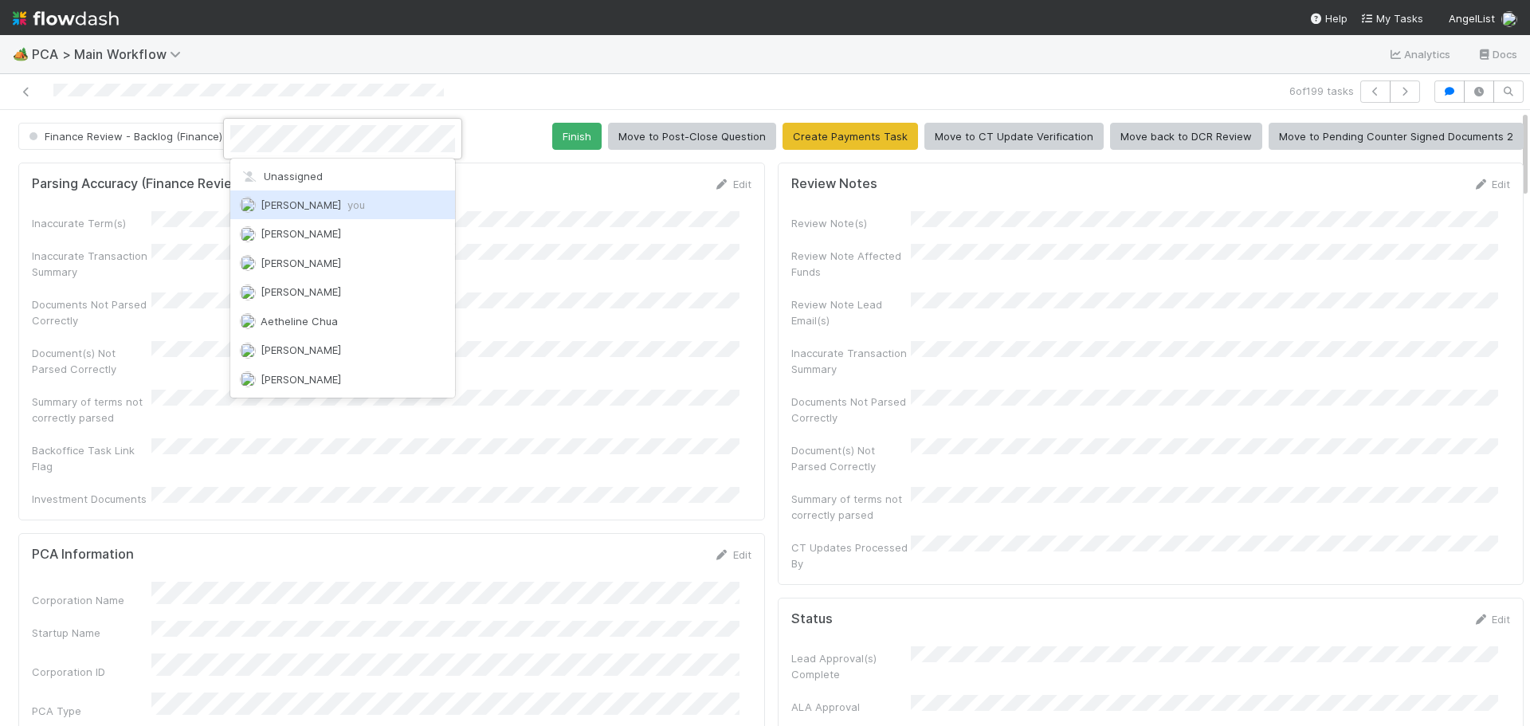
click at [288, 201] on span "Marenz Trajano you" at bounding box center [313, 204] width 104 height 13
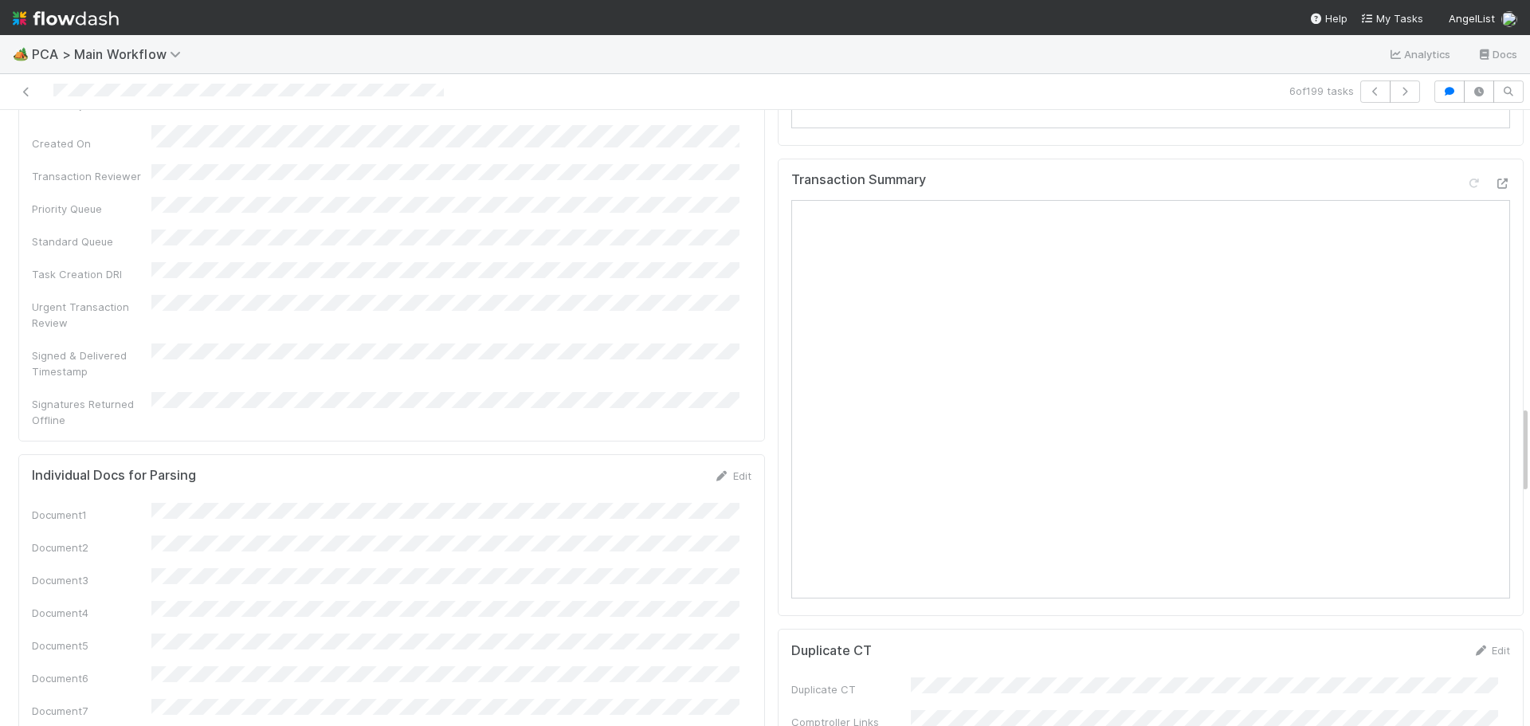
scroll to position [1992, 0]
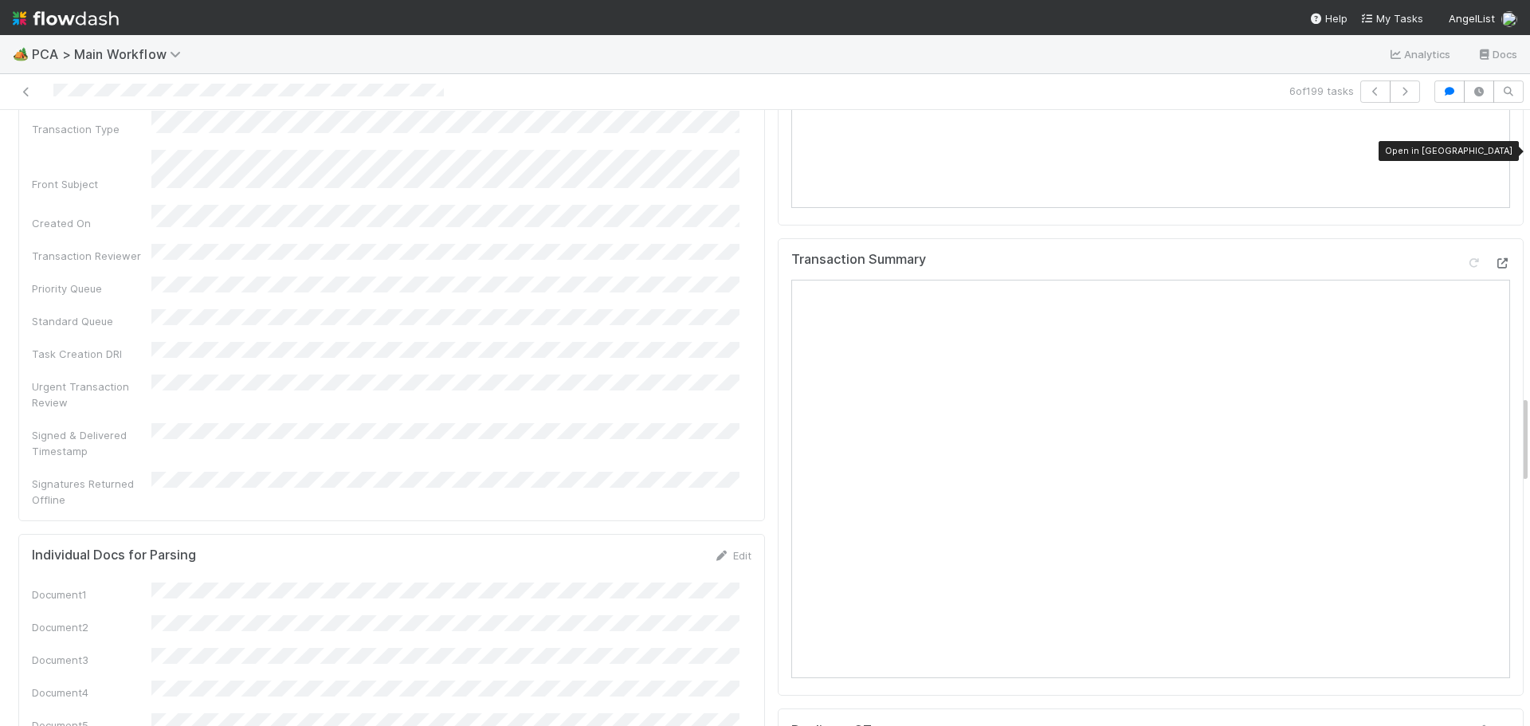
click at [1494, 258] on icon at bounding box center [1502, 263] width 16 height 10
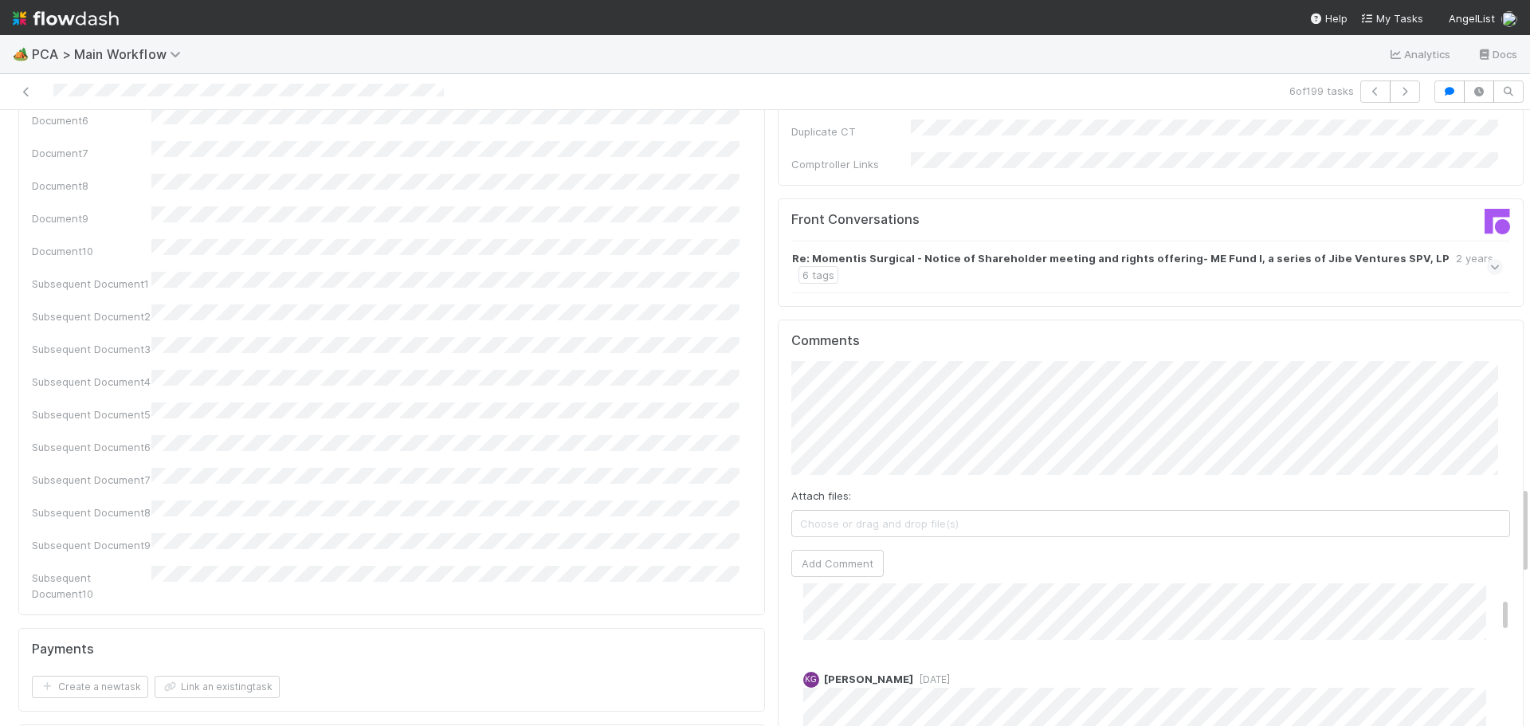
scroll to position [0, 0]
click at [816, 550] on button "Add Comment" at bounding box center [837, 563] width 92 height 27
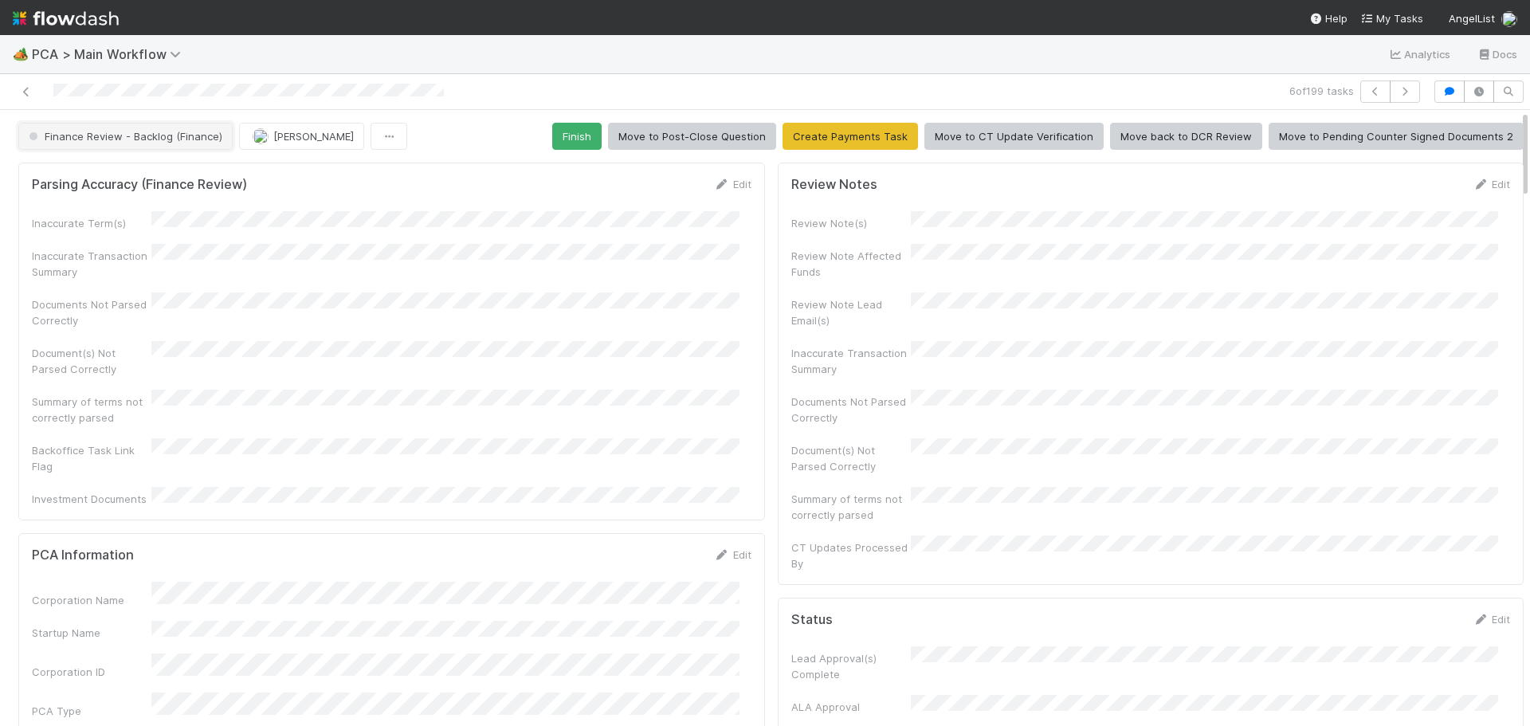
click at [159, 143] on button "Finance Review - Backlog (Finance)" at bounding box center [125, 136] width 214 height 27
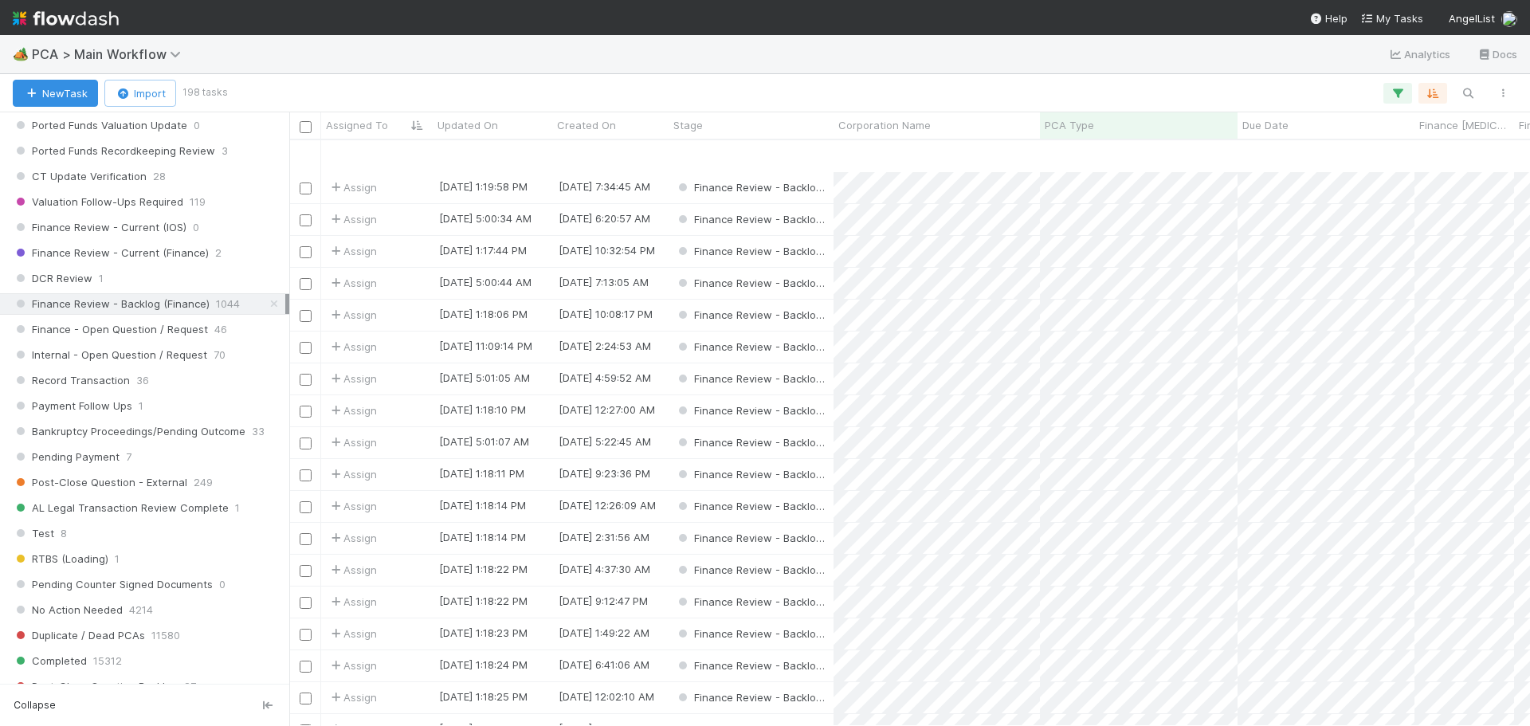
scroll to position [80, 0]
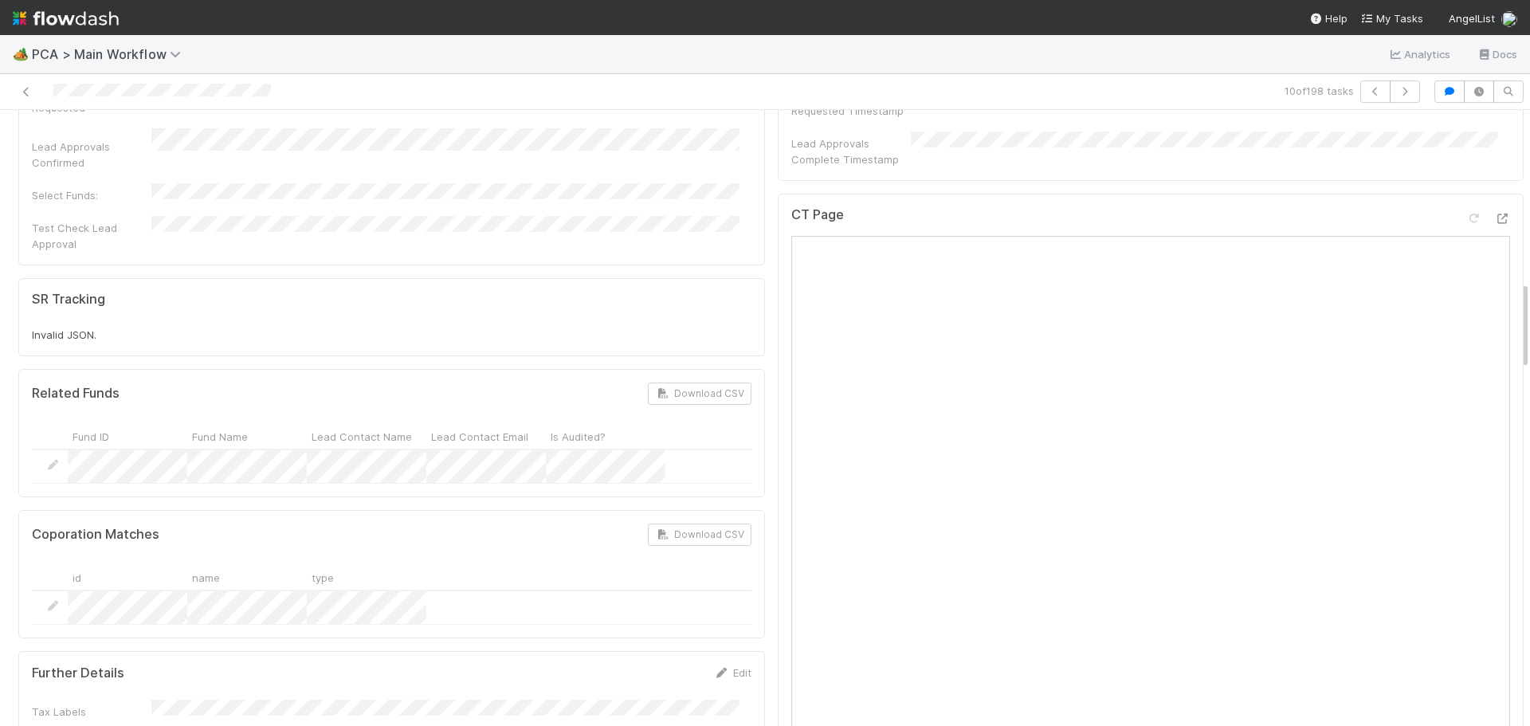
scroll to position [1195, 0]
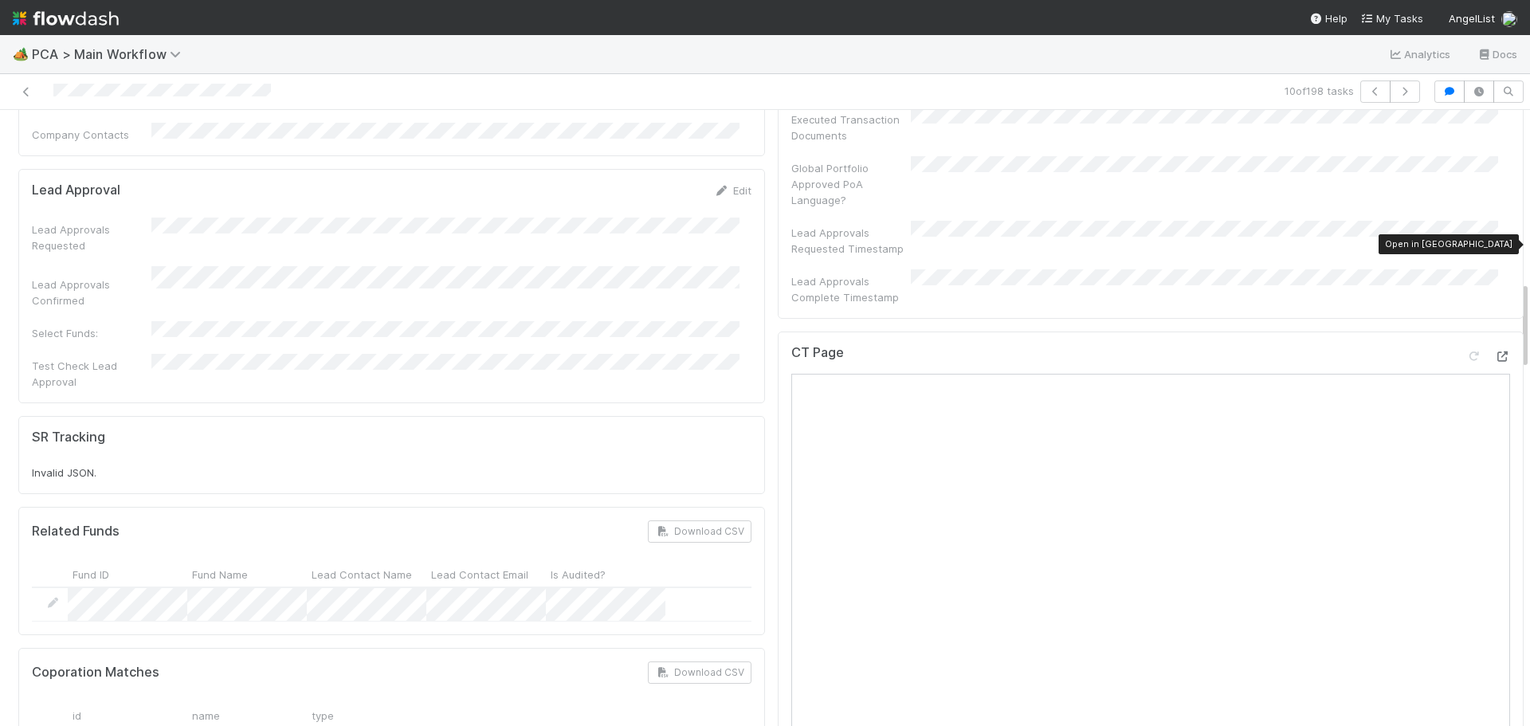
click at [1494, 351] on icon at bounding box center [1502, 356] width 16 height 10
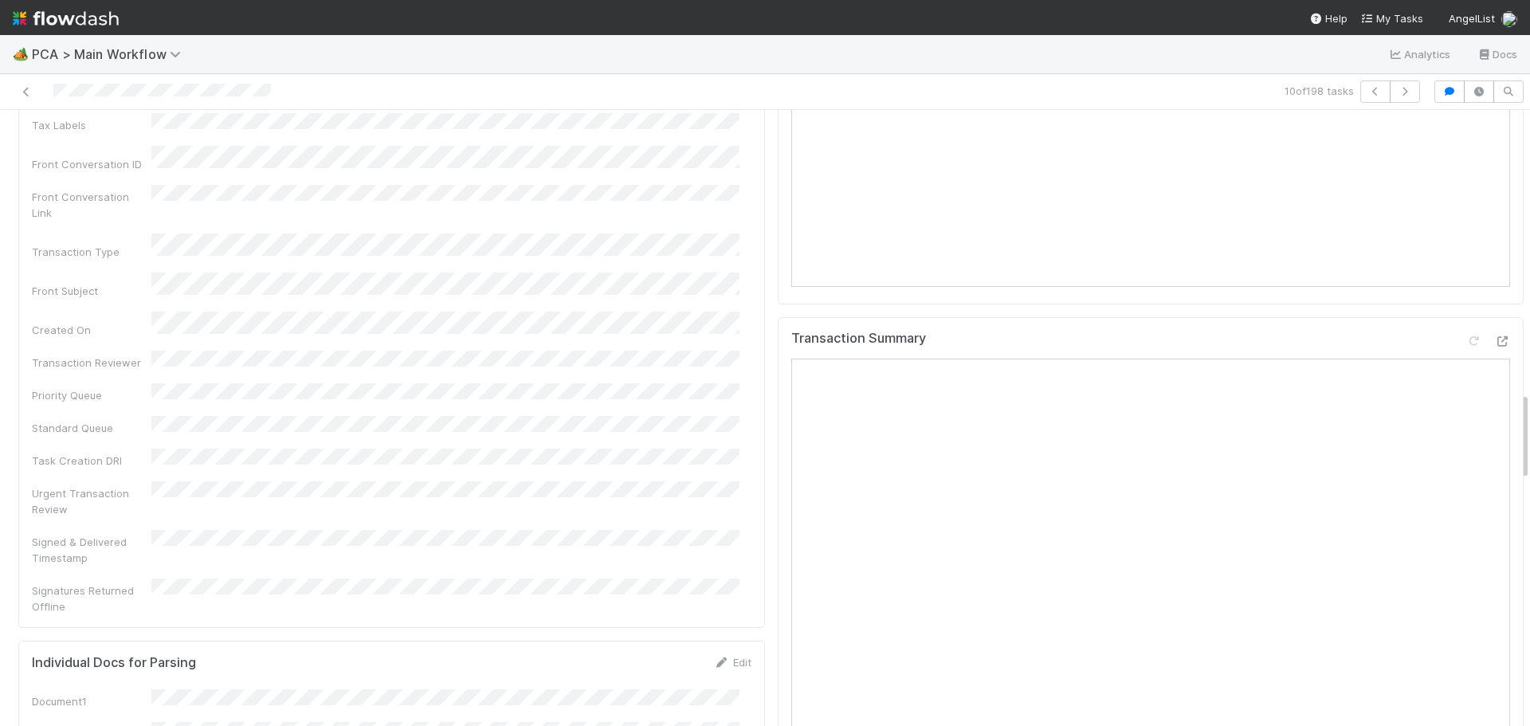
scroll to position [1912, 0]
click at [1494, 343] on icon at bounding box center [1502, 348] width 16 height 10
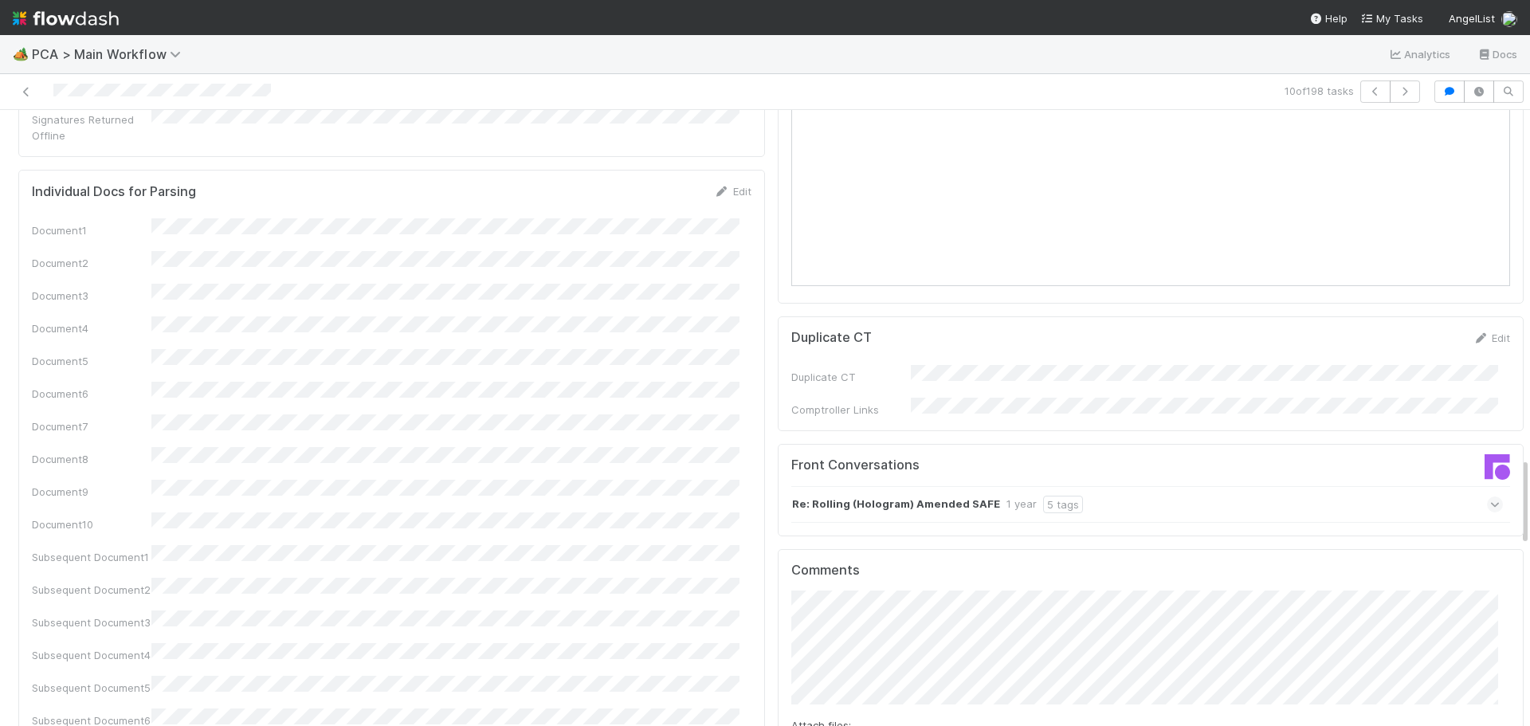
scroll to position [2549, 0]
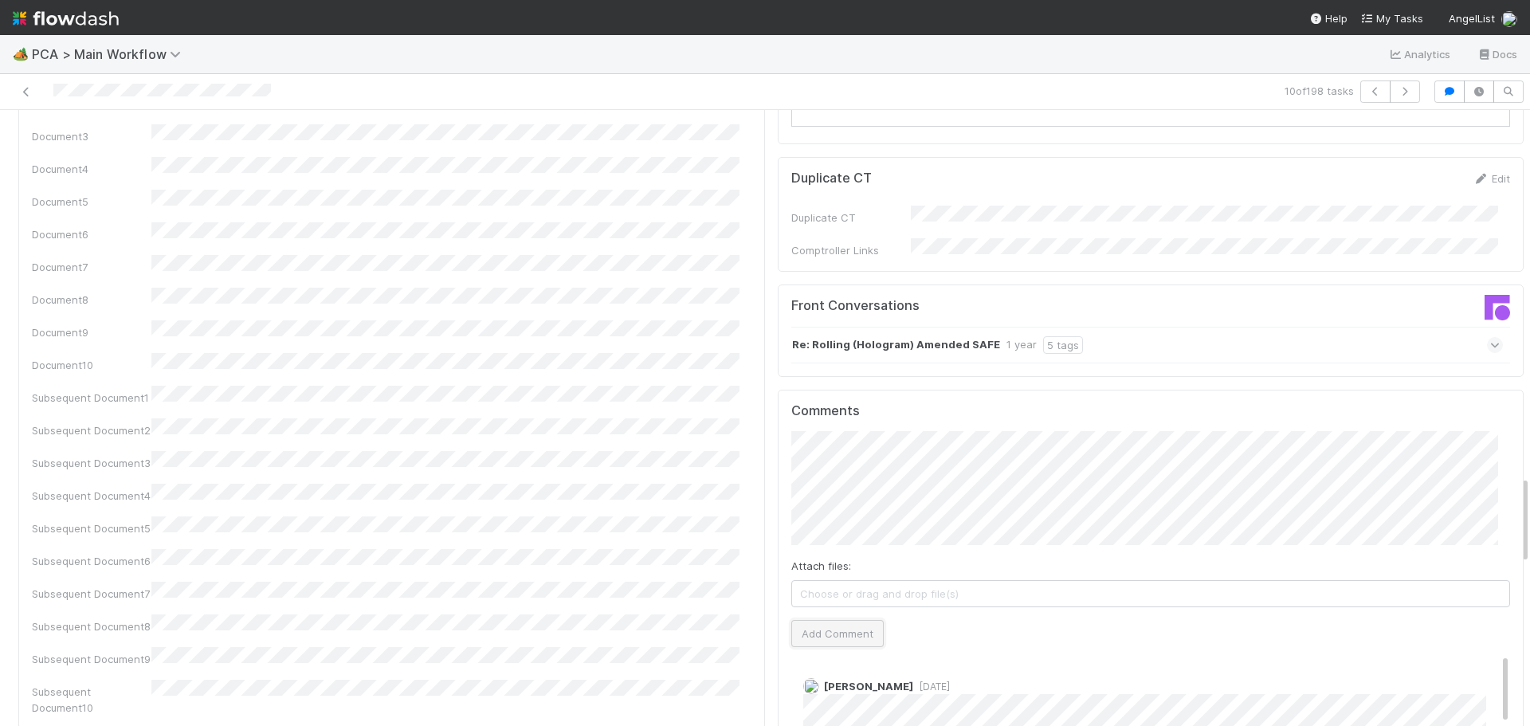
click at [825, 620] on button "Add Comment" at bounding box center [837, 633] width 92 height 27
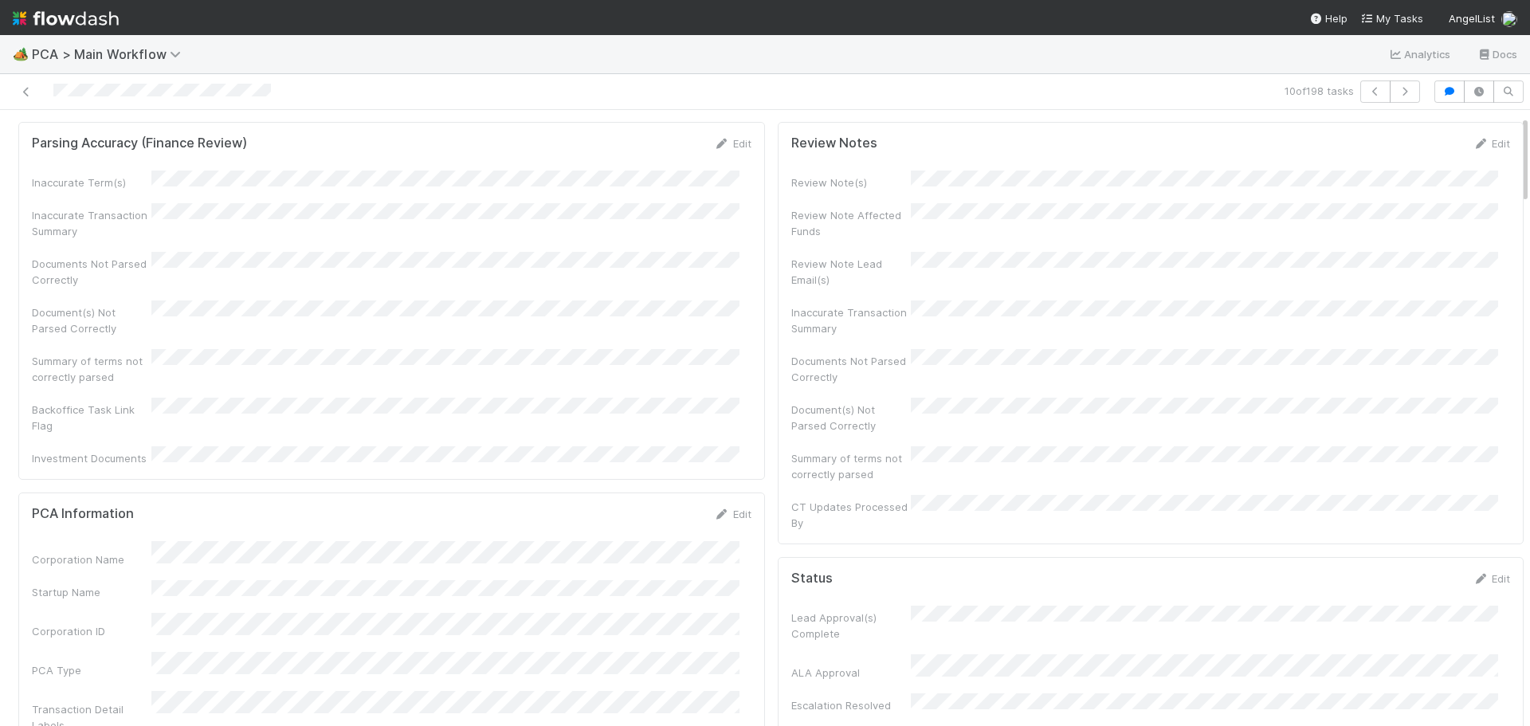
scroll to position [0, 0]
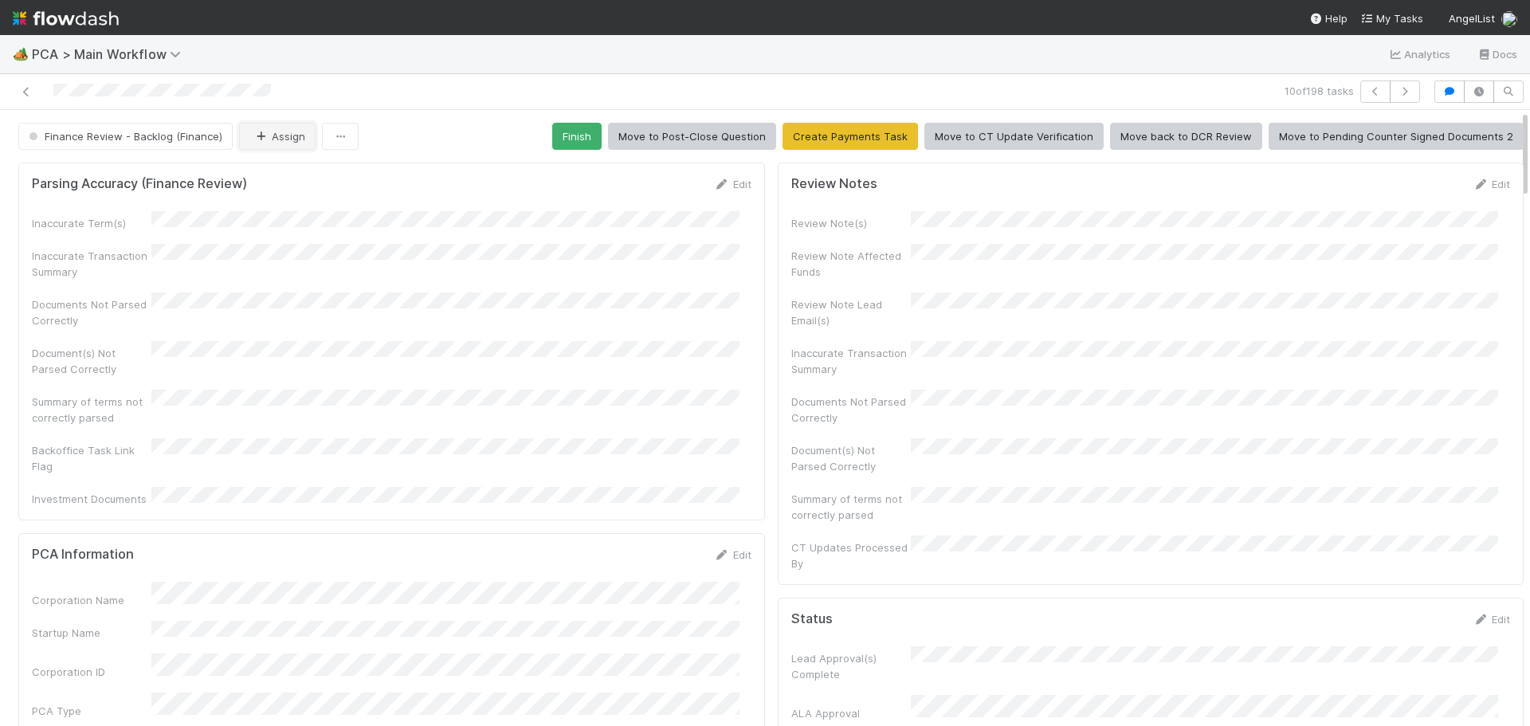
click at [279, 131] on button "Assign" at bounding box center [277, 136] width 76 height 27
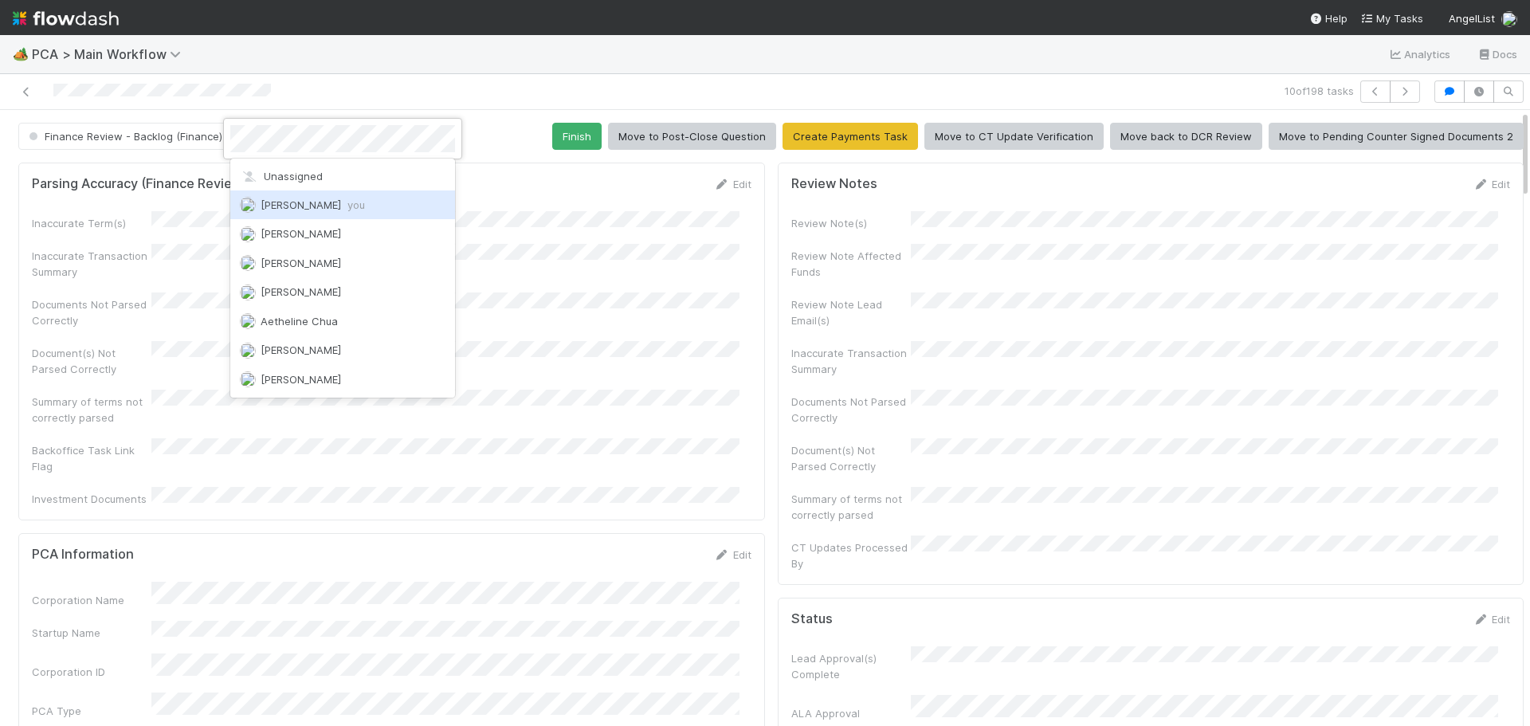
click at [285, 208] on span "Marenz Trajano you" at bounding box center [313, 204] width 104 height 13
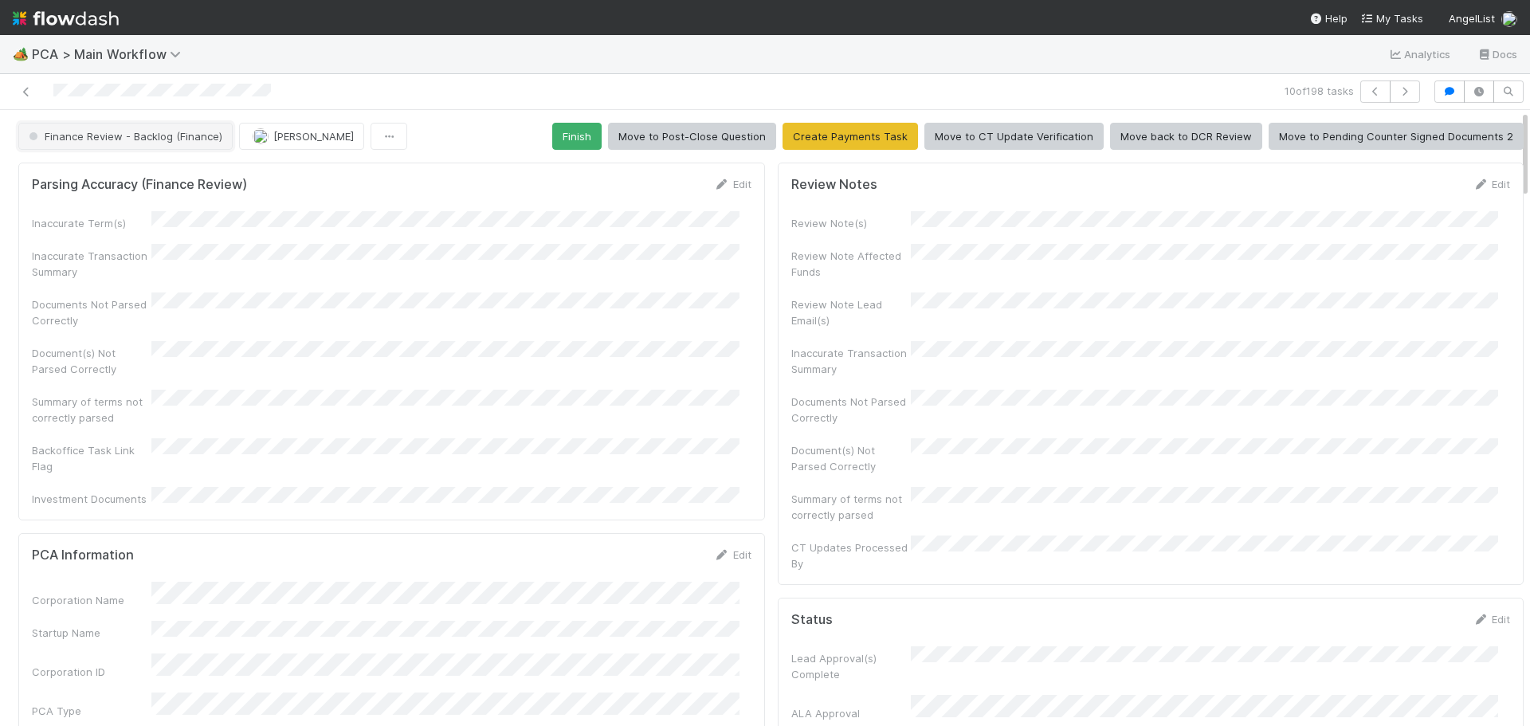
click at [188, 138] on span "Finance Review - Backlog (Finance)" at bounding box center [123, 136] width 197 height 13
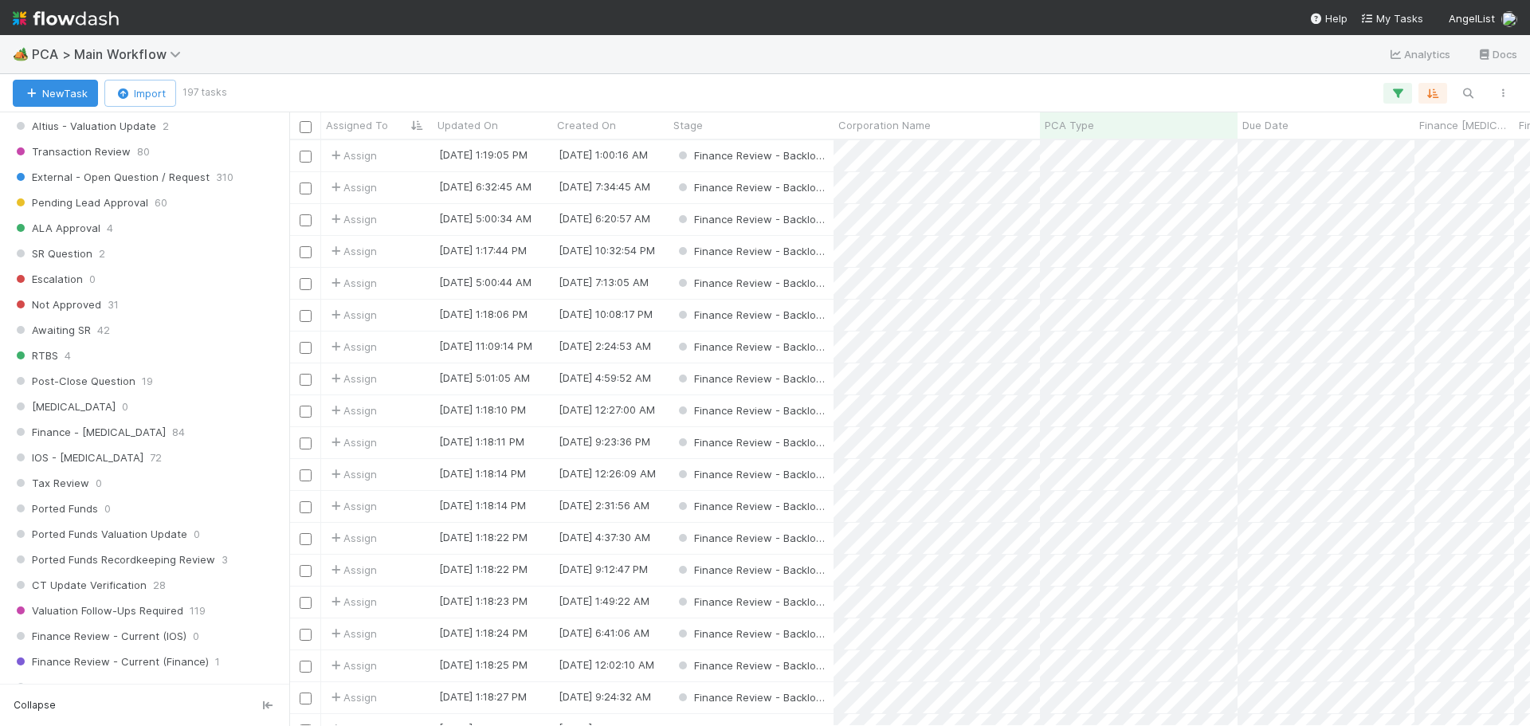
scroll to position [1115, 0]
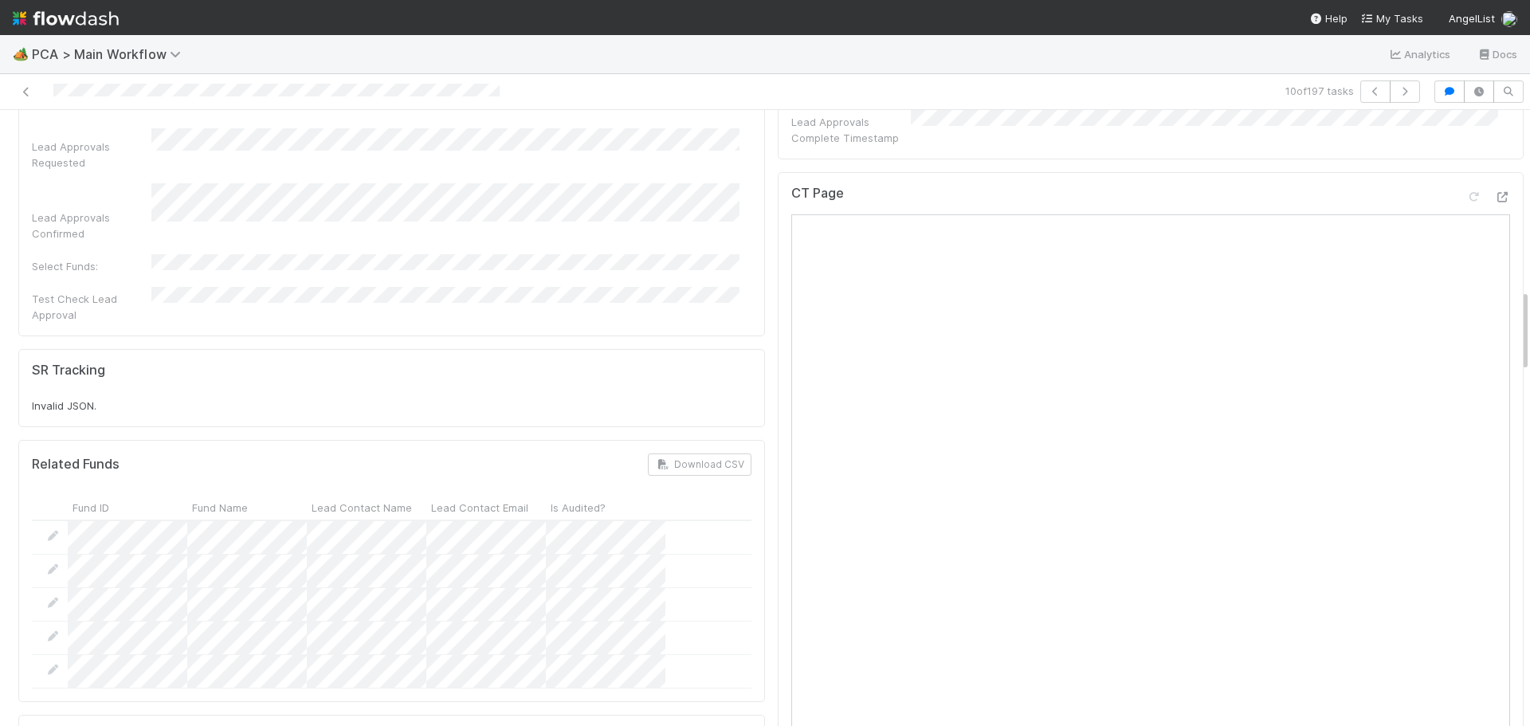
scroll to position [1195, 0]
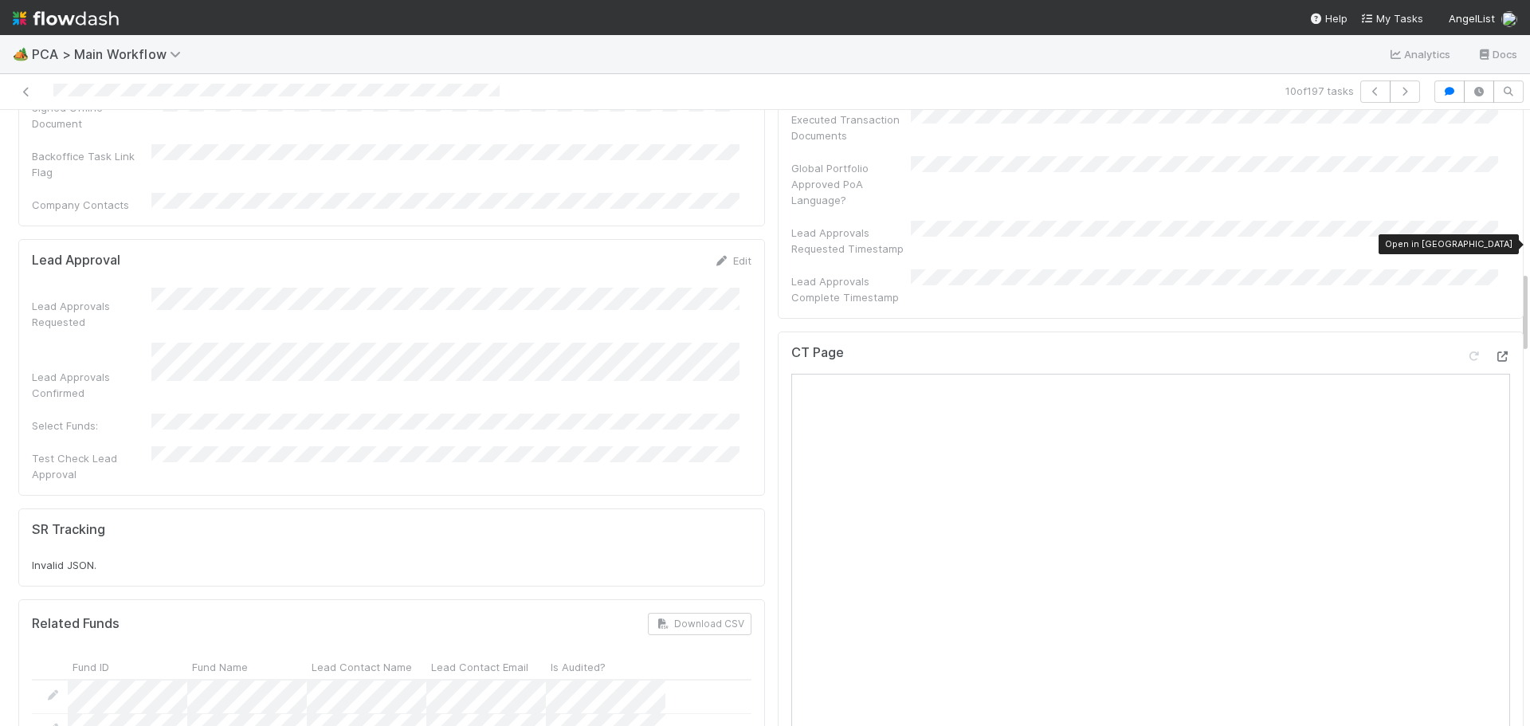
click at [1494, 351] on icon at bounding box center [1502, 356] width 16 height 10
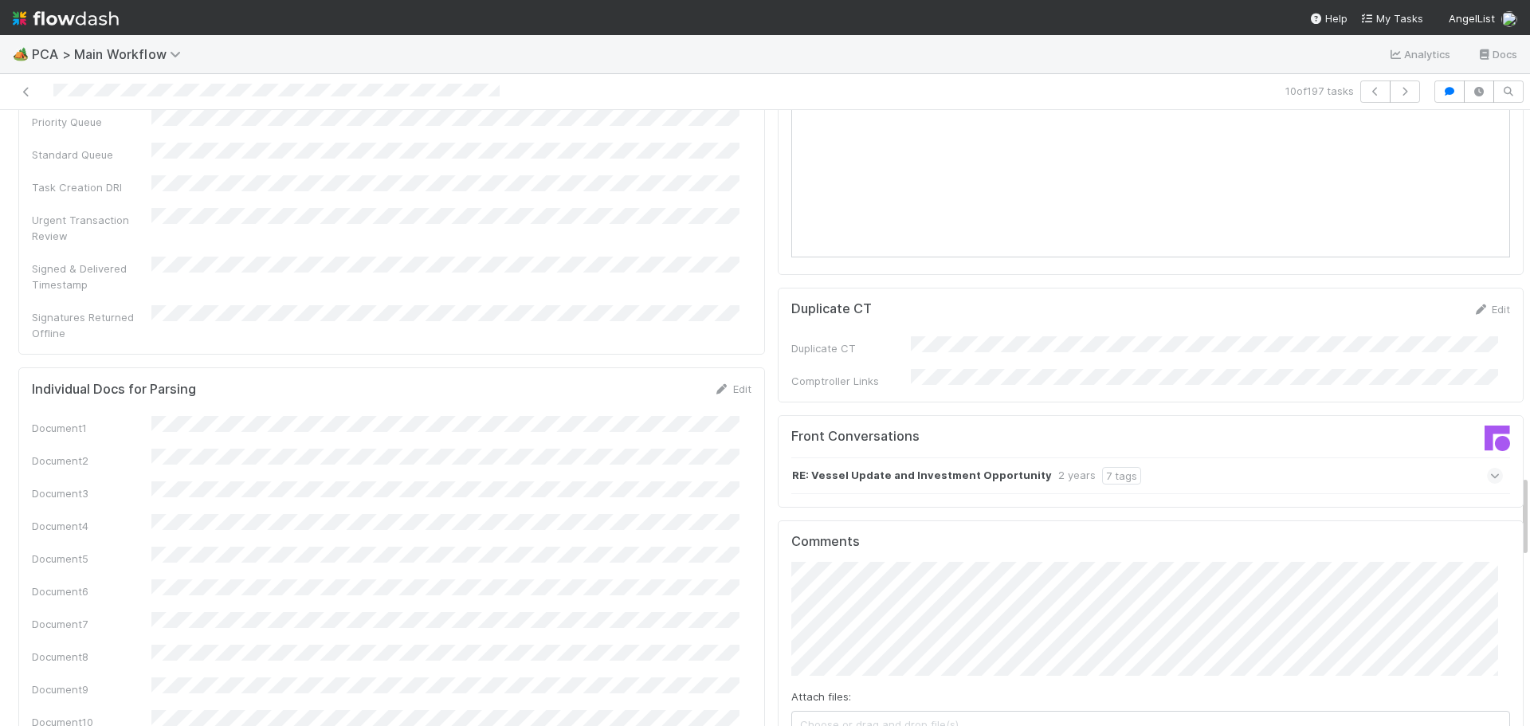
scroll to position [2709, 0]
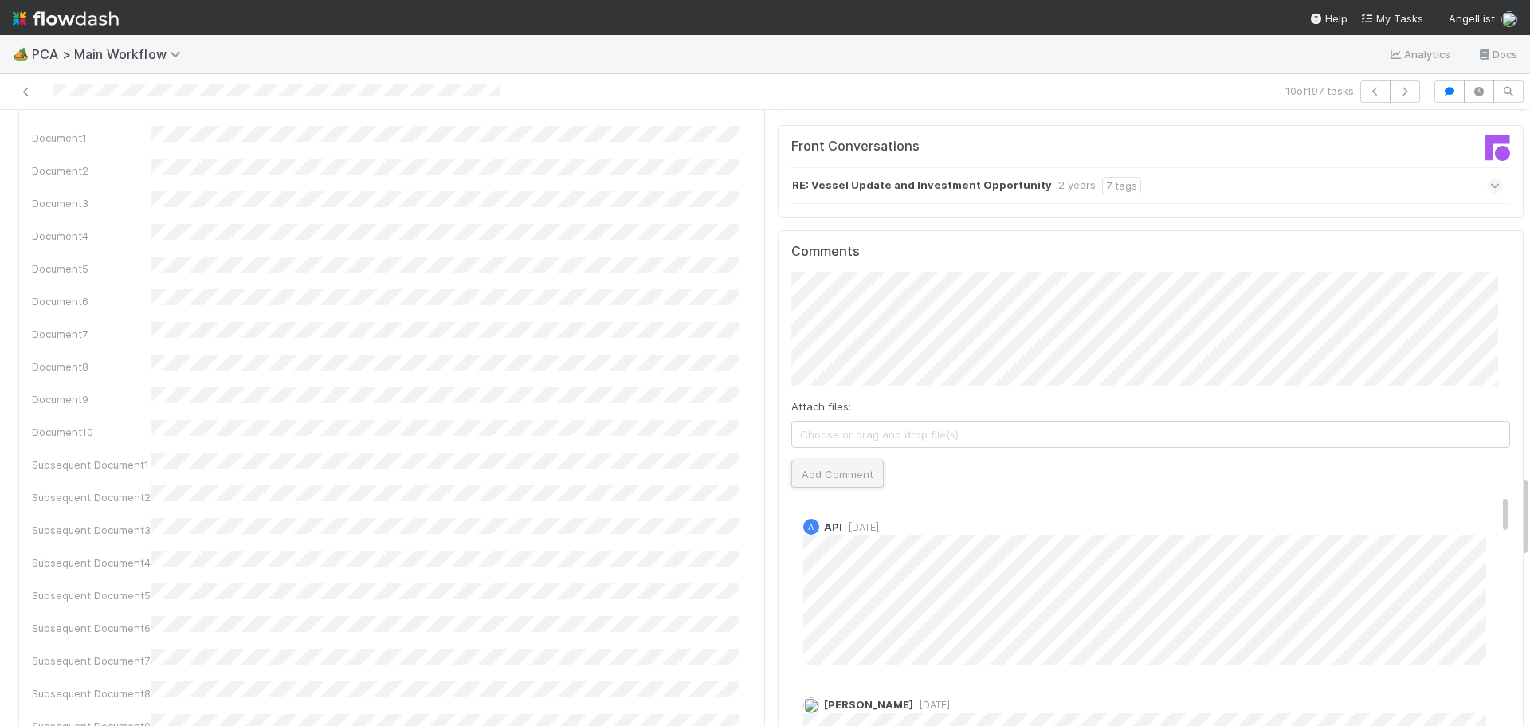
click at [809, 460] on button "Add Comment" at bounding box center [837, 473] width 92 height 27
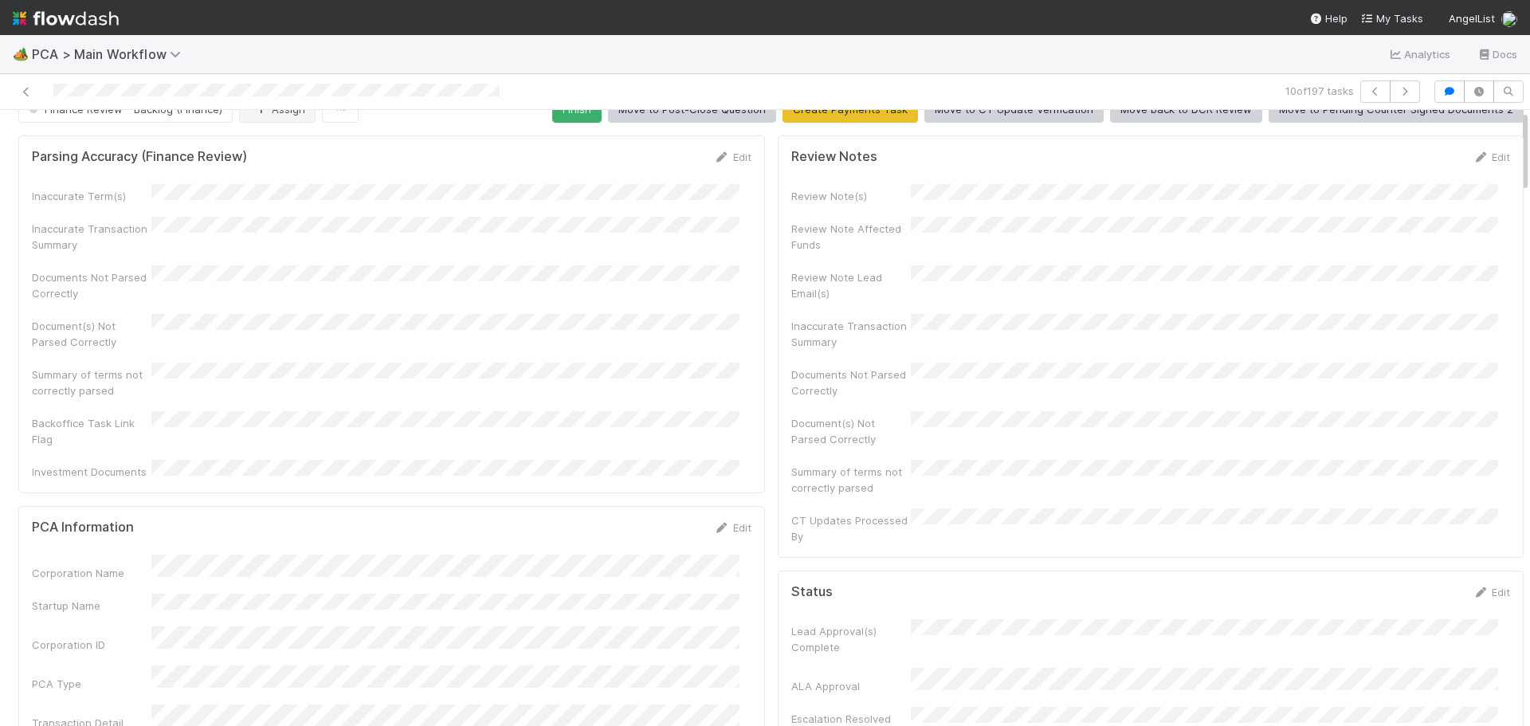
scroll to position [0, 0]
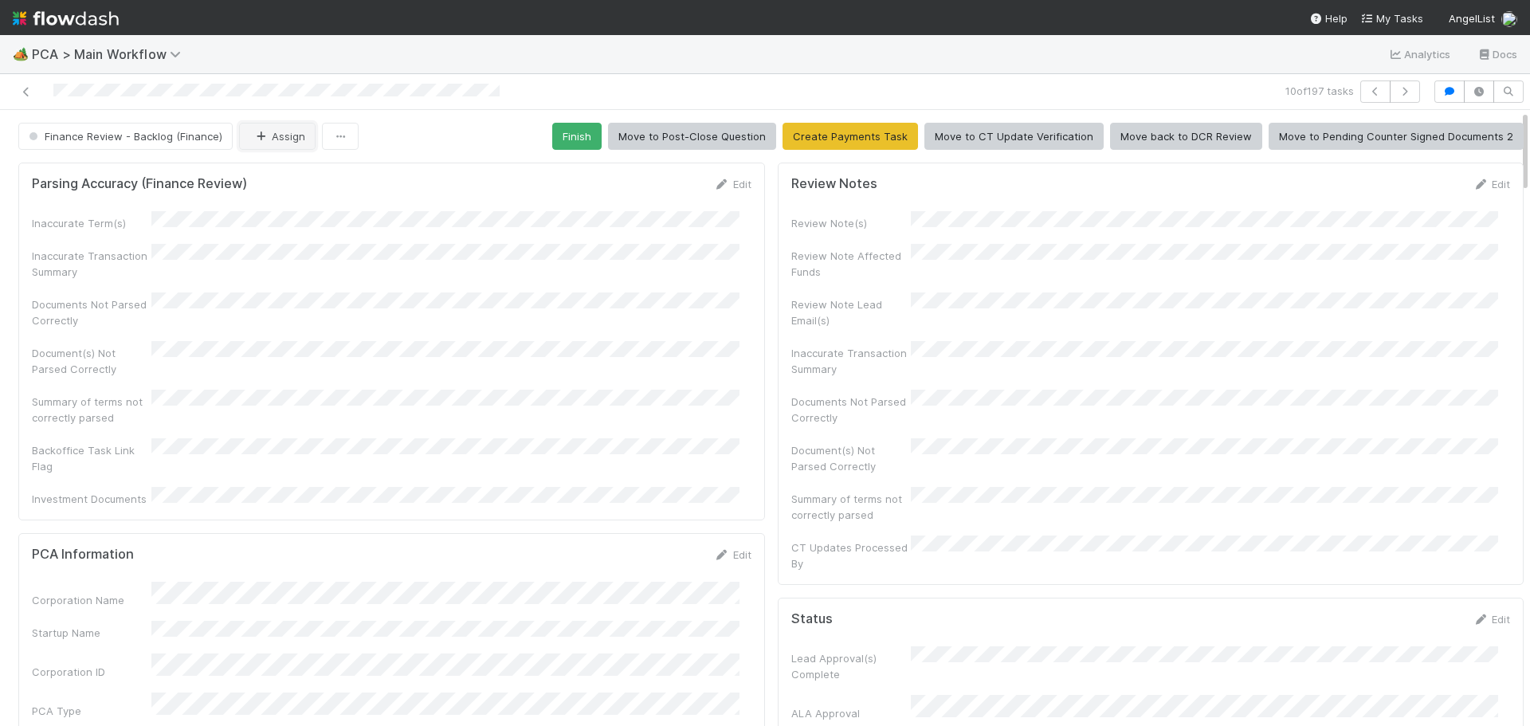
click at [283, 139] on button "Assign" at bounding box center [277, 136] width 76 height 27
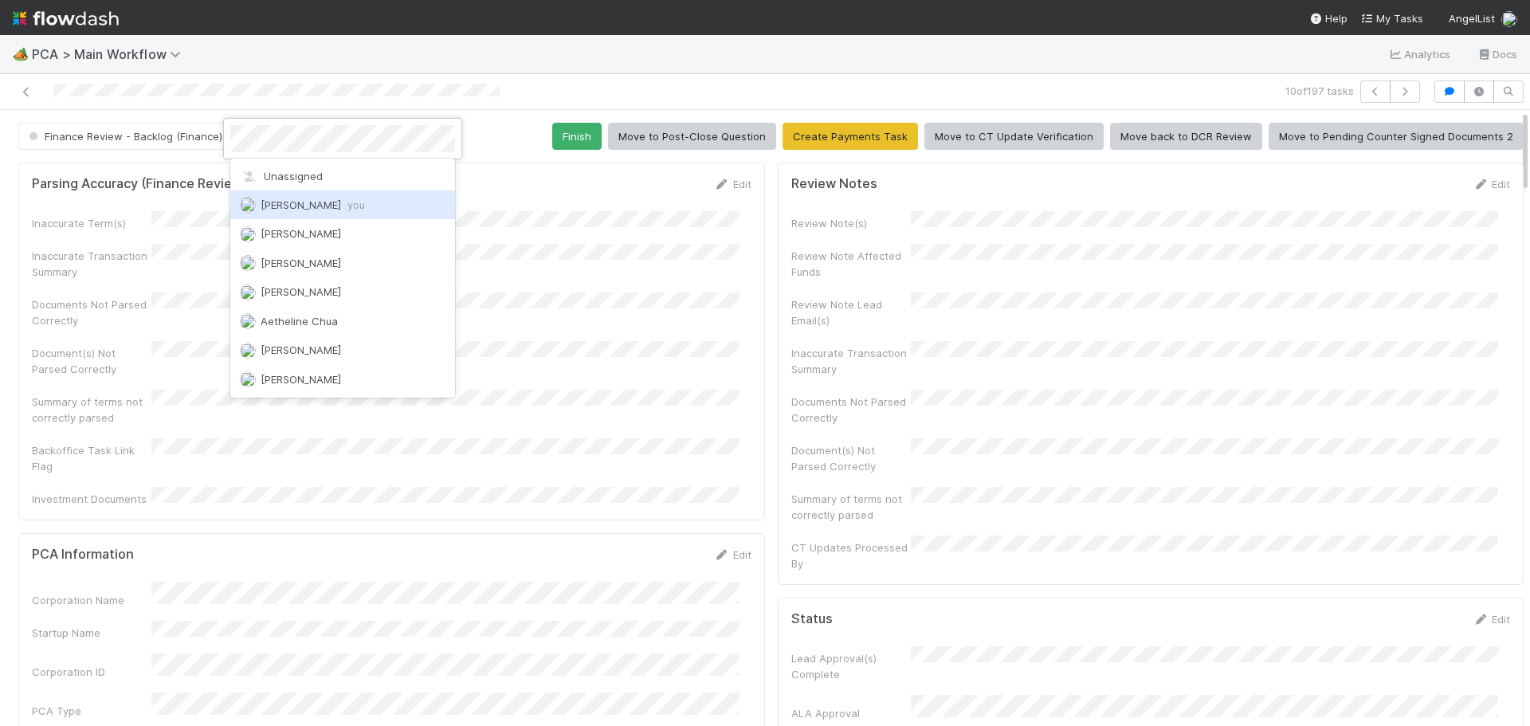
click at [301, 199] on span "Marenz Trajano you" at bounding box center [313, 204] width 104 height 13
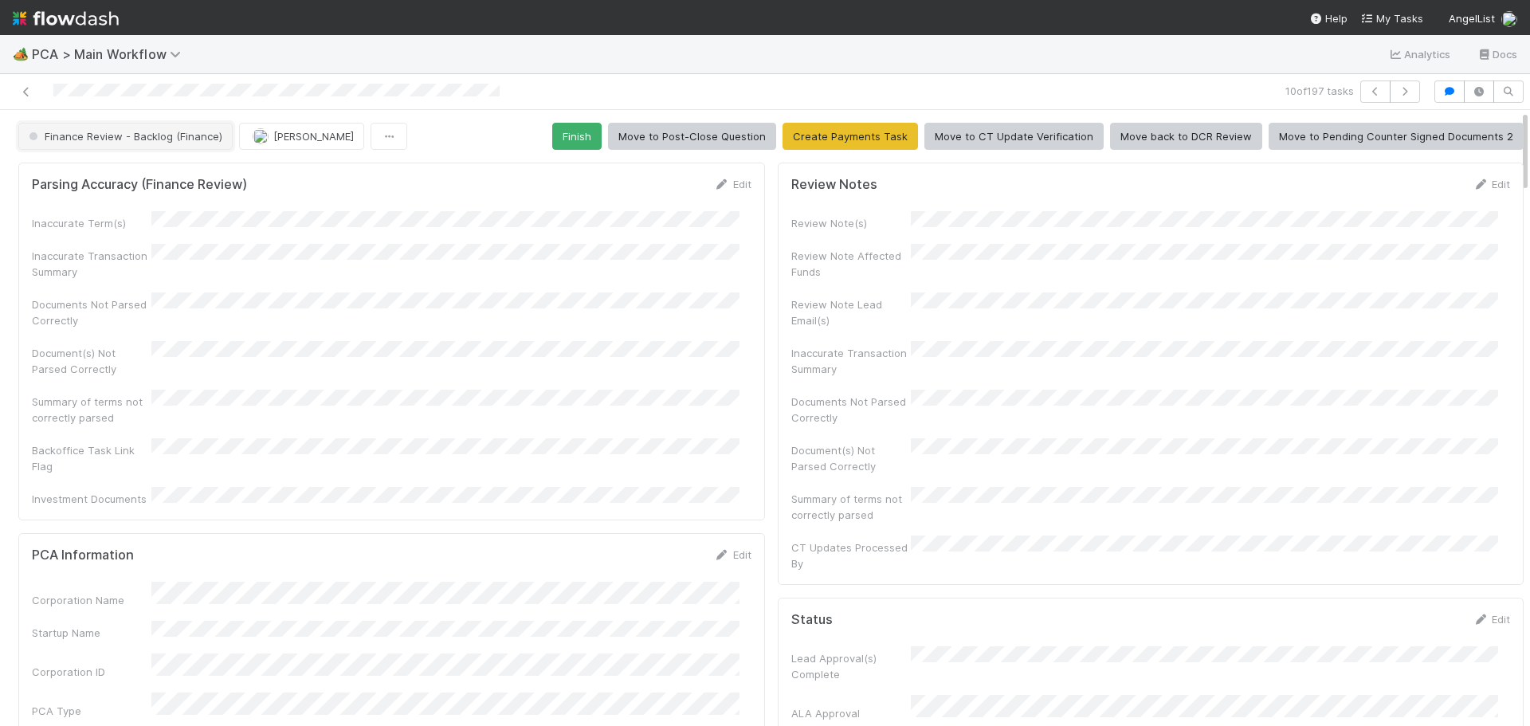
click at [180, 136] on span "Finance Review - Backlog (Finance)" at bounding box center [123, 136] width 197 height 13
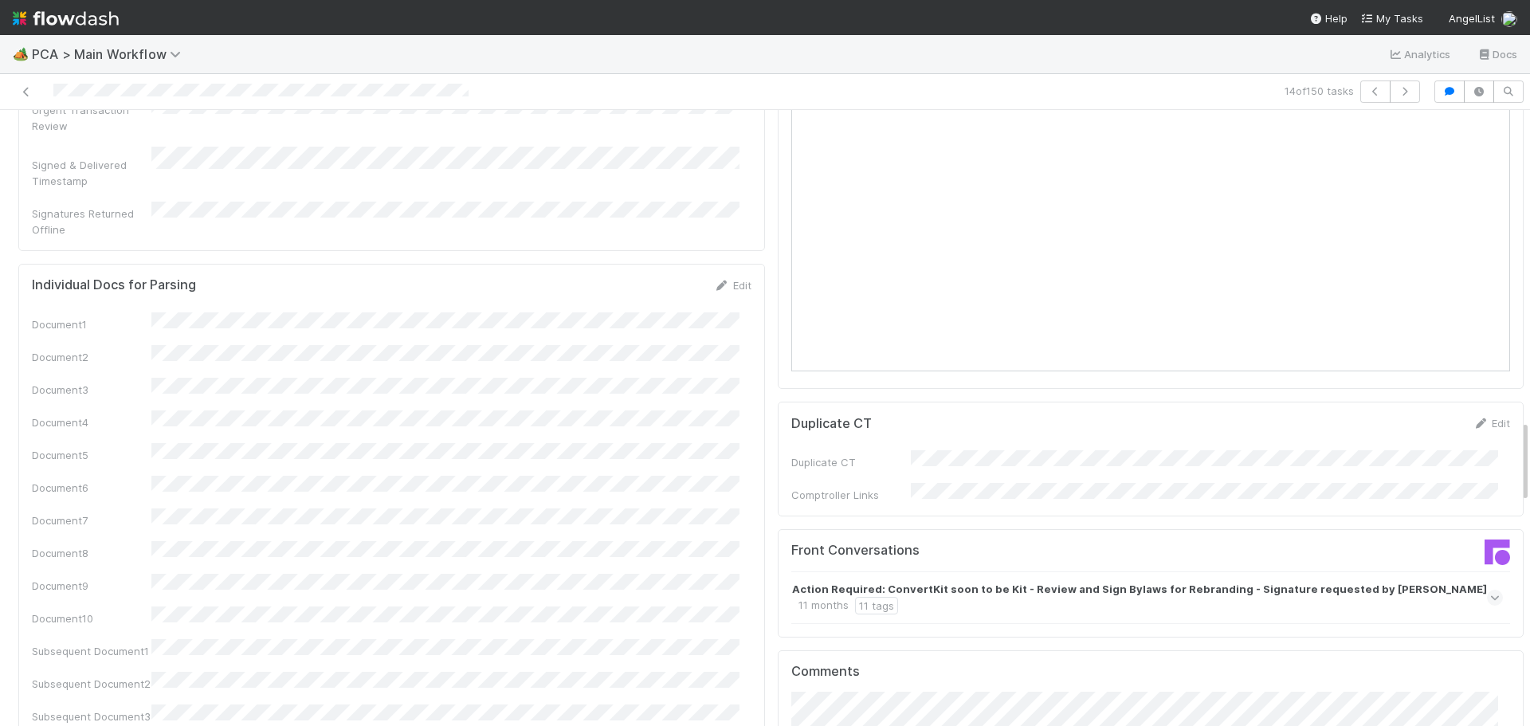
scroll to position [2629, 0]
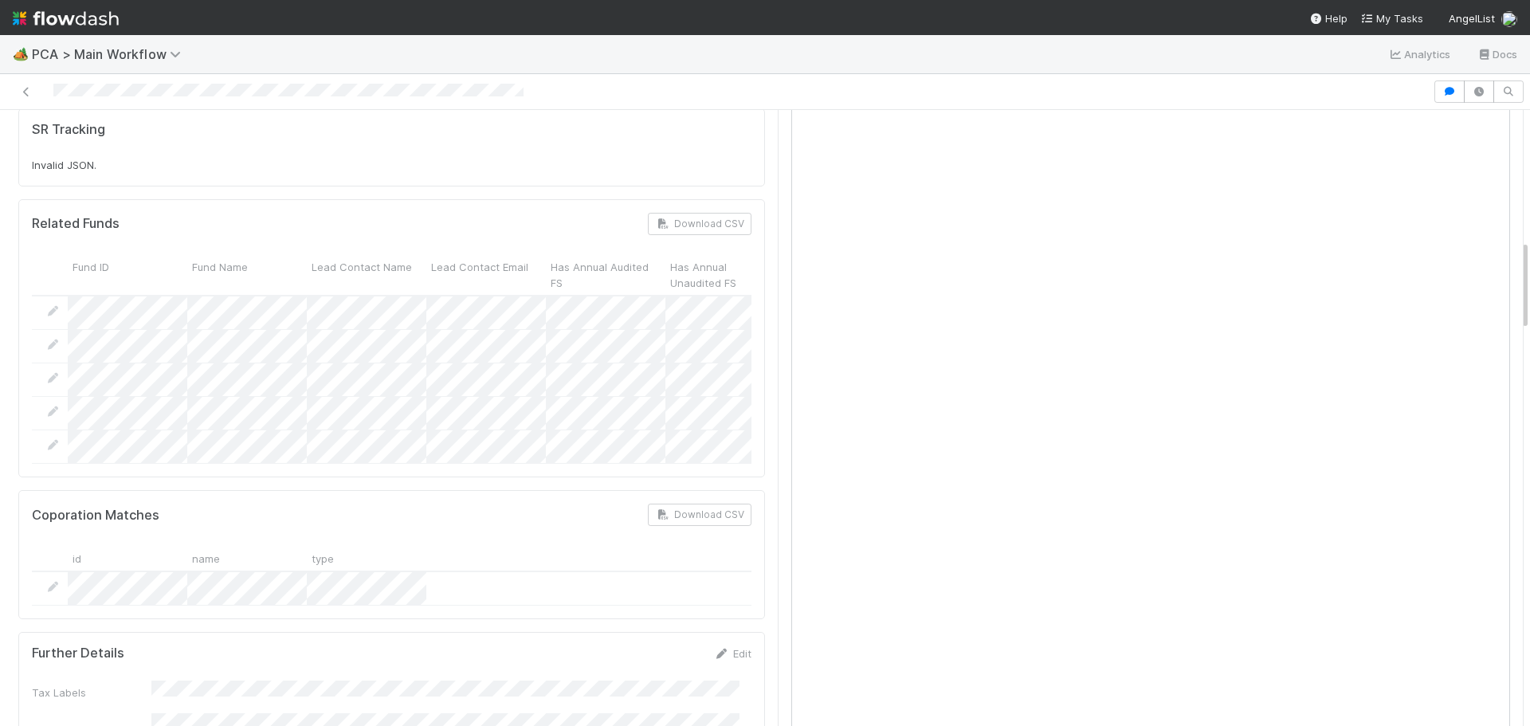
scroll to position [876, 0]
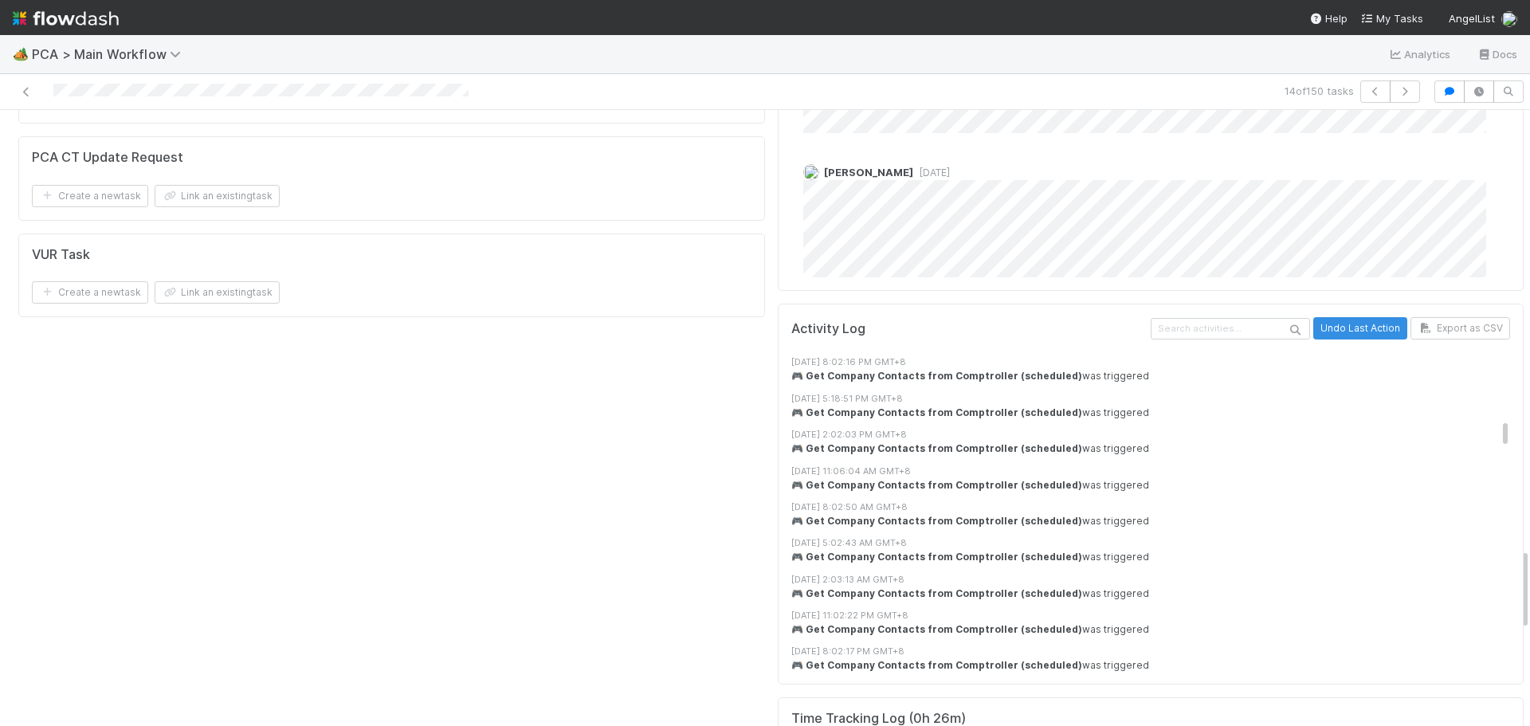
scroll to position [1275, 0]
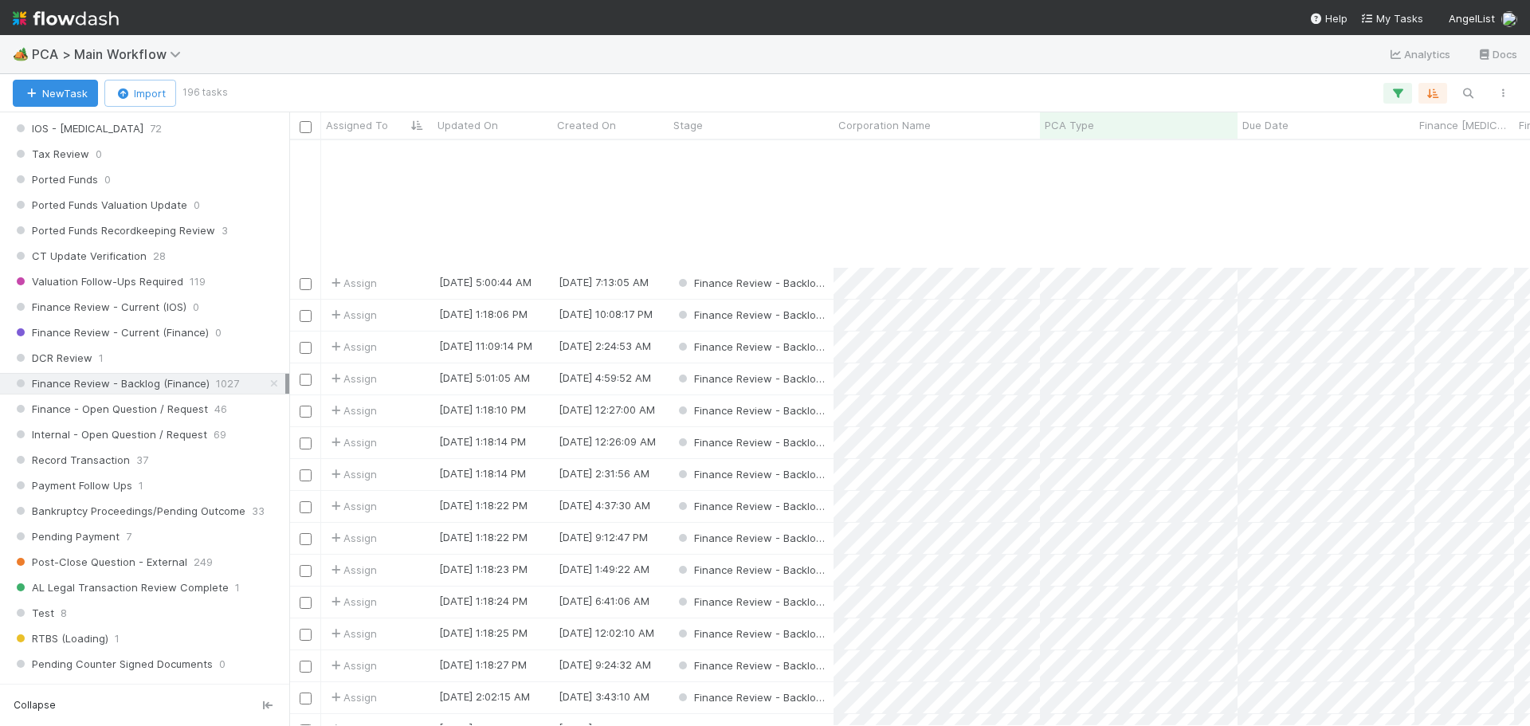
scroll to position [159, 0]
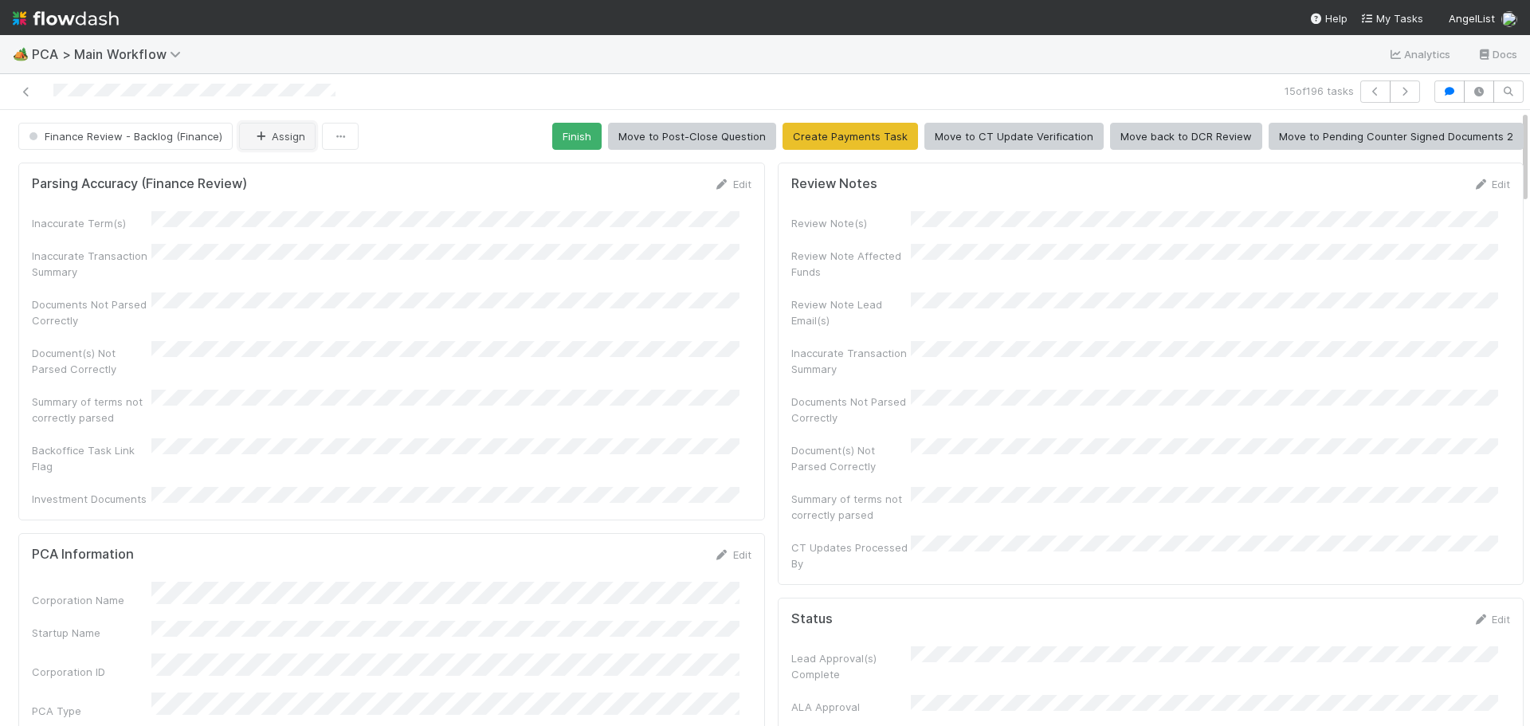
click at [253, 134] on icon "button" at bounding box center [261, 136] width 16 height 10
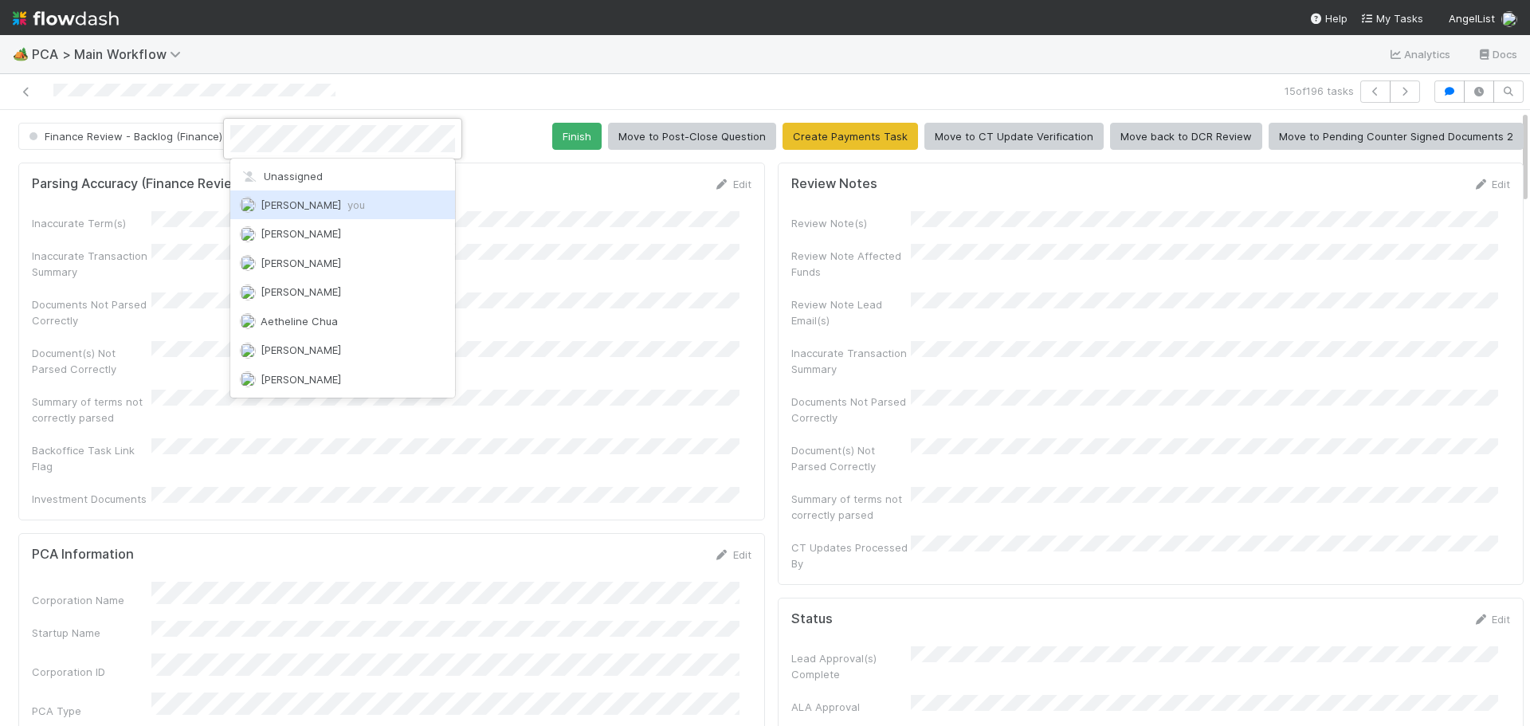
click at [332, 206] on span "[PERSON_NAME] you" at bounding box center [313, 204] width 104 height 13
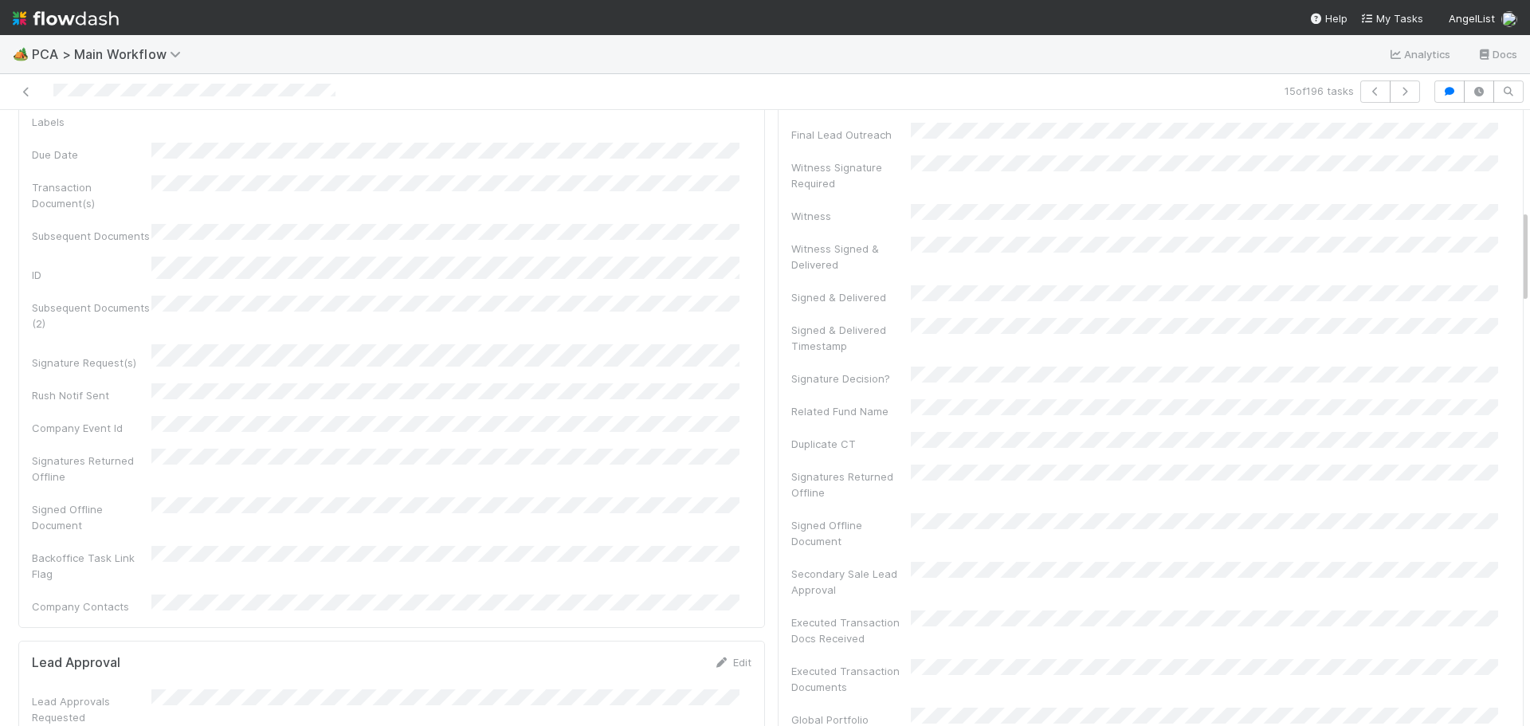
scroll to position [1115, 0]
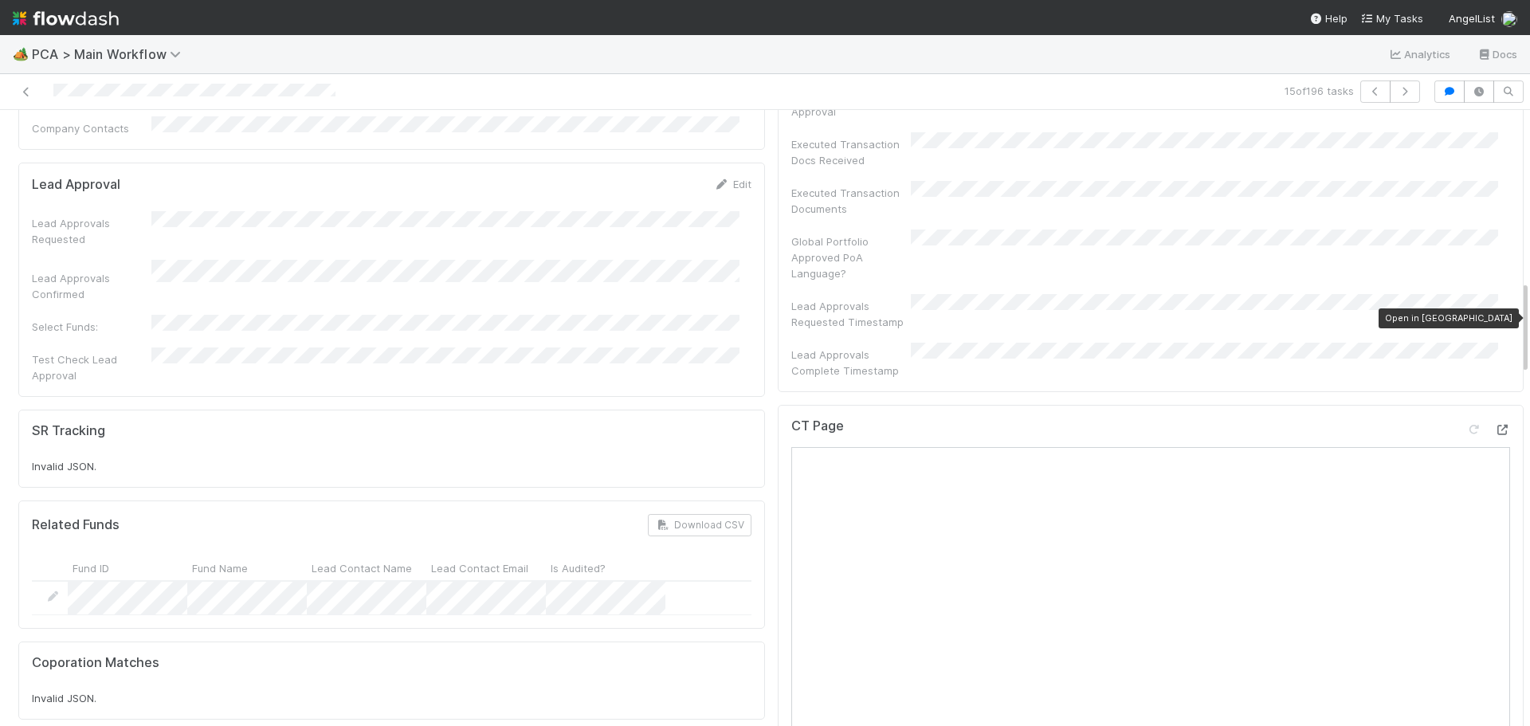
click at [1494, 425] on icon at bounding box center [1502, 430] width 16 height 10
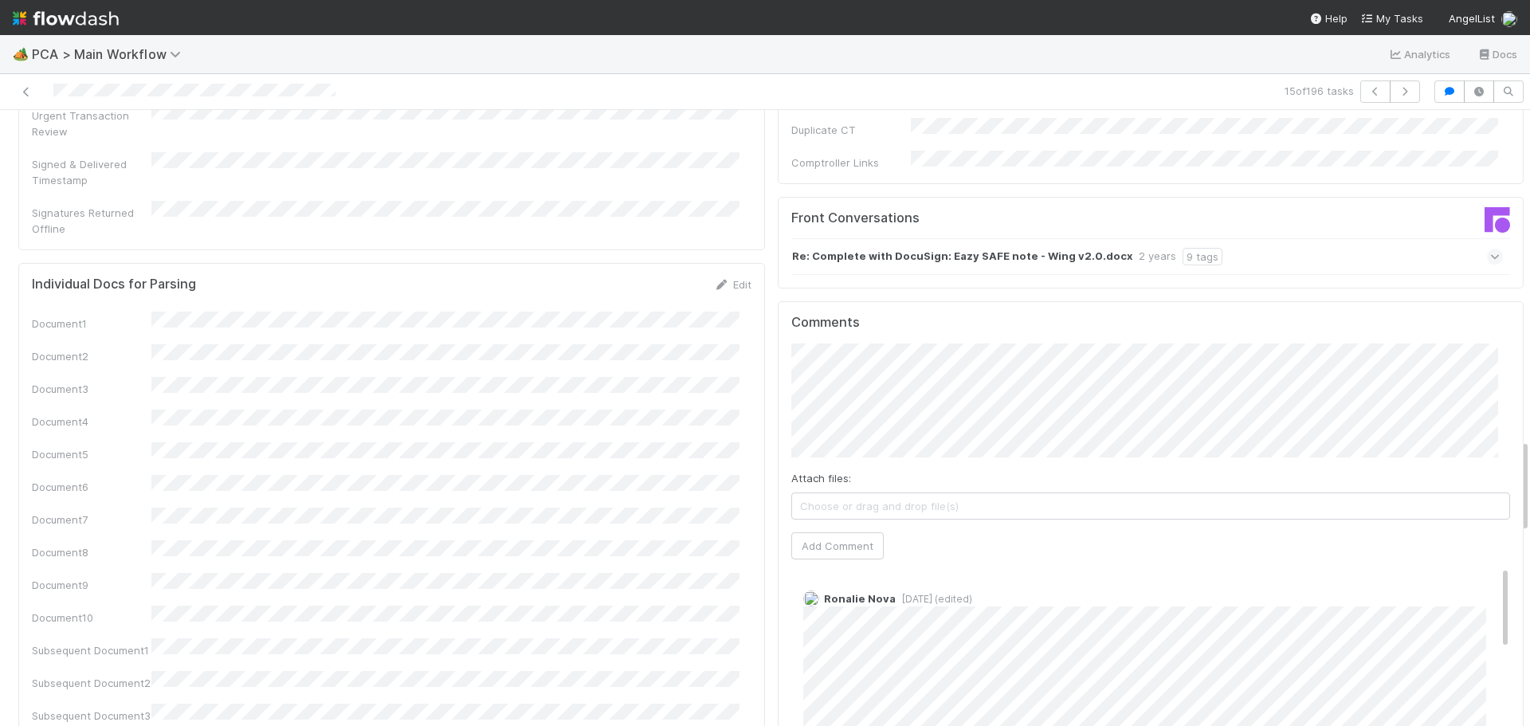
scroll to position [2151, 0]
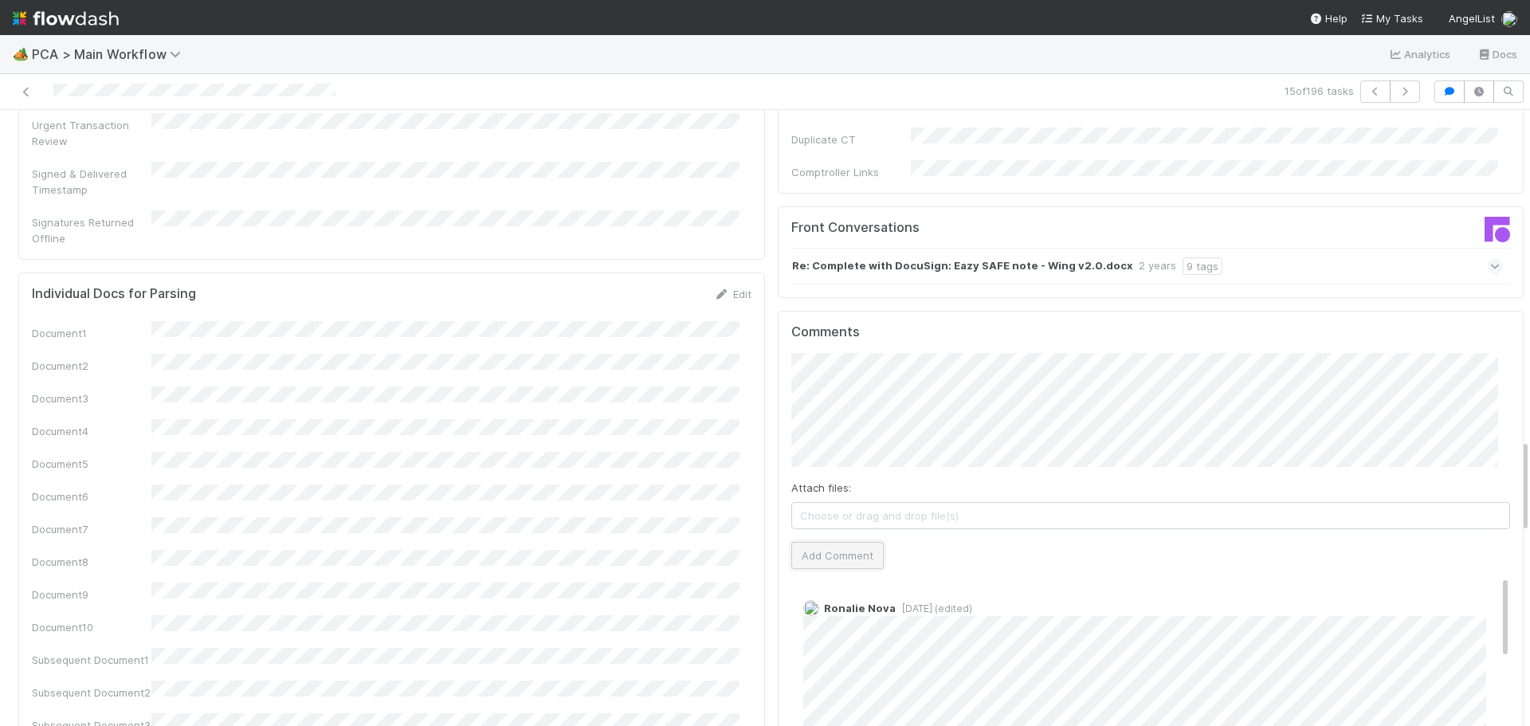
click at [829, 542] on button "Add Comment" at bounding box center [837, 555] width 92 height 27
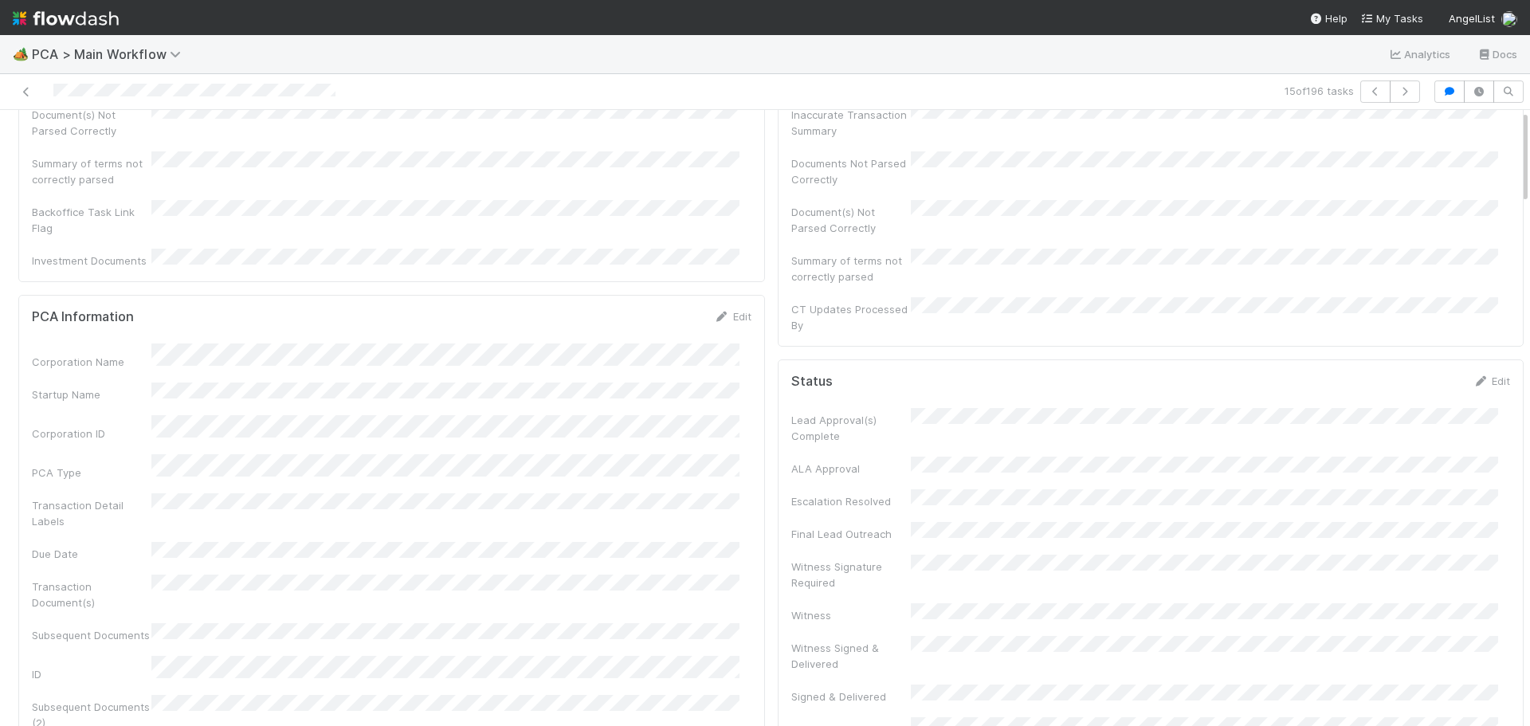
scroll to position [0, 0]
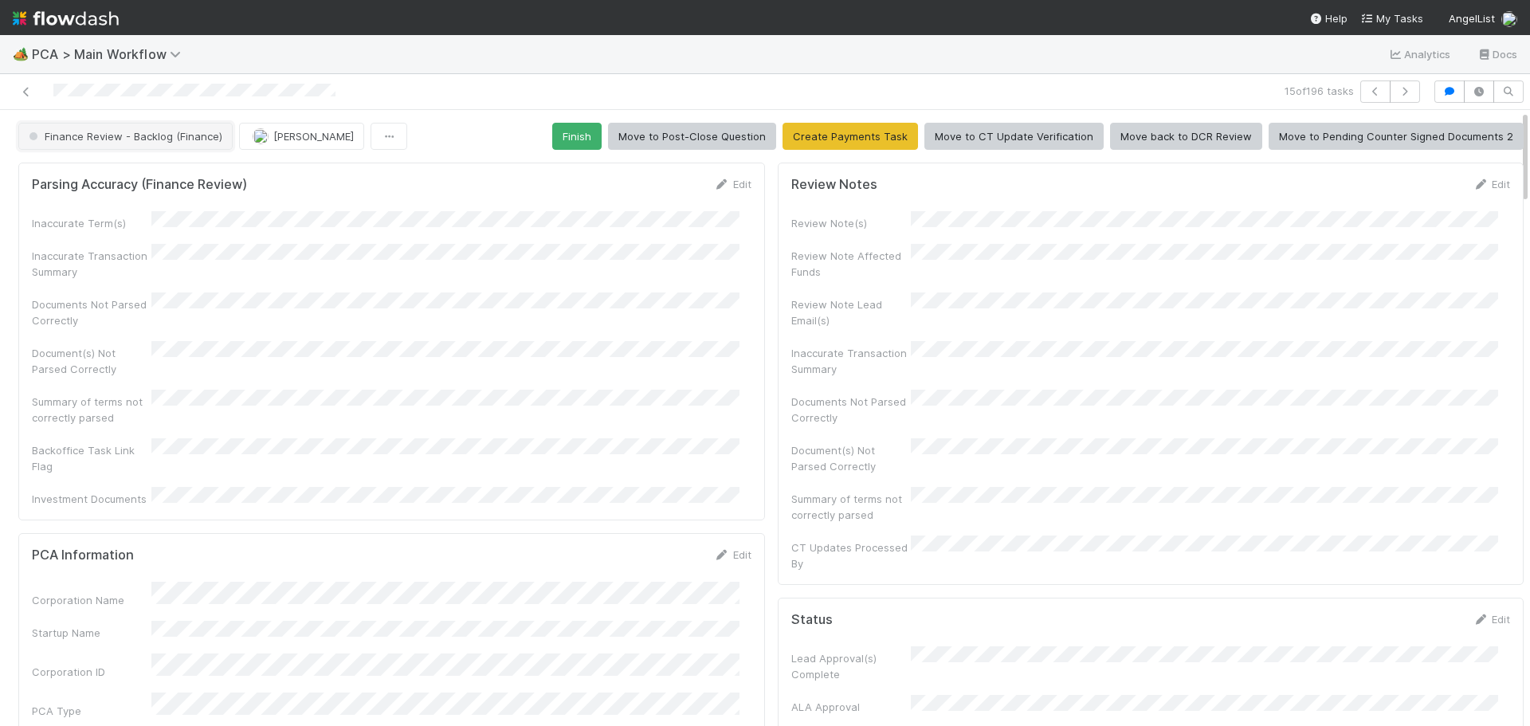
click at [178, 139] on span "Finance Review - Backlog (Finance)" at bounding box center [123, 136] width 197 height 13
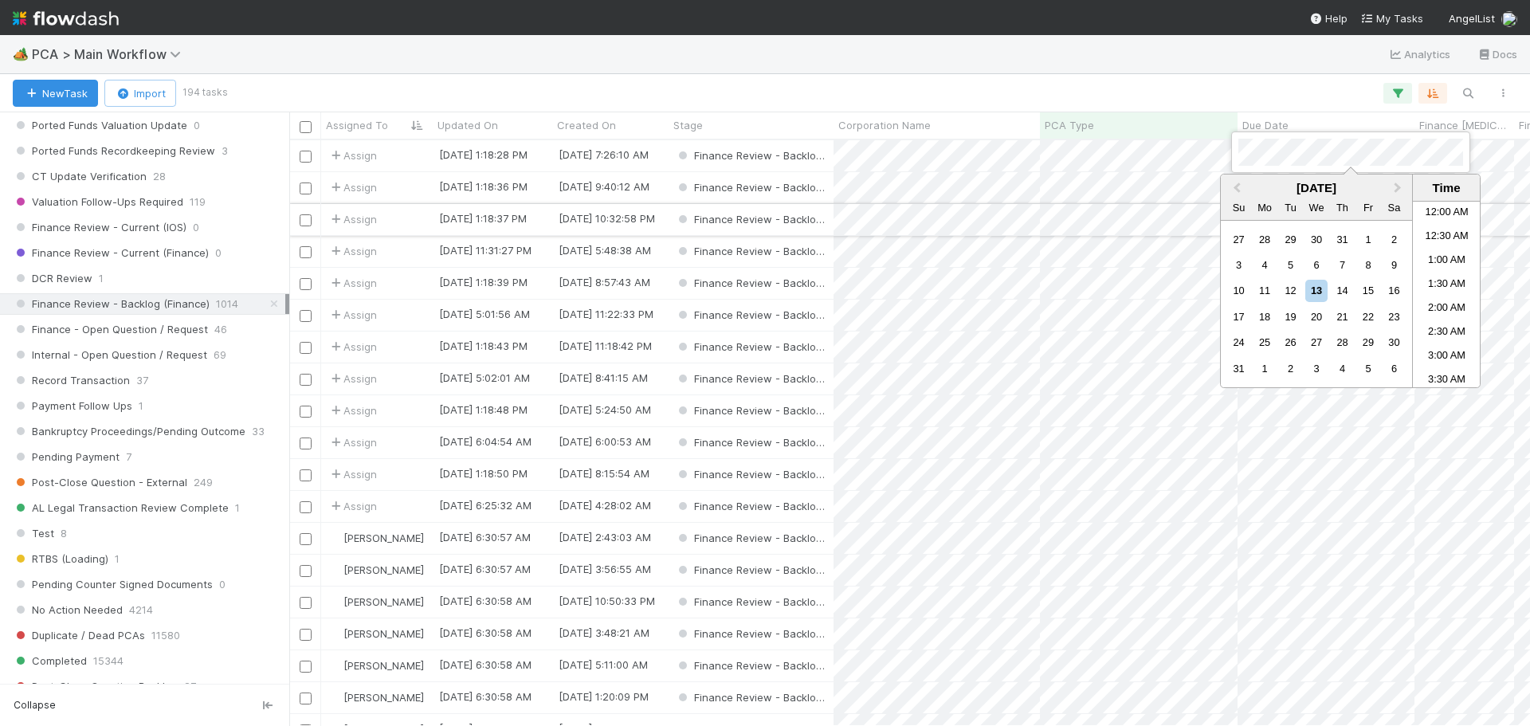
scroll to position [230, 0]
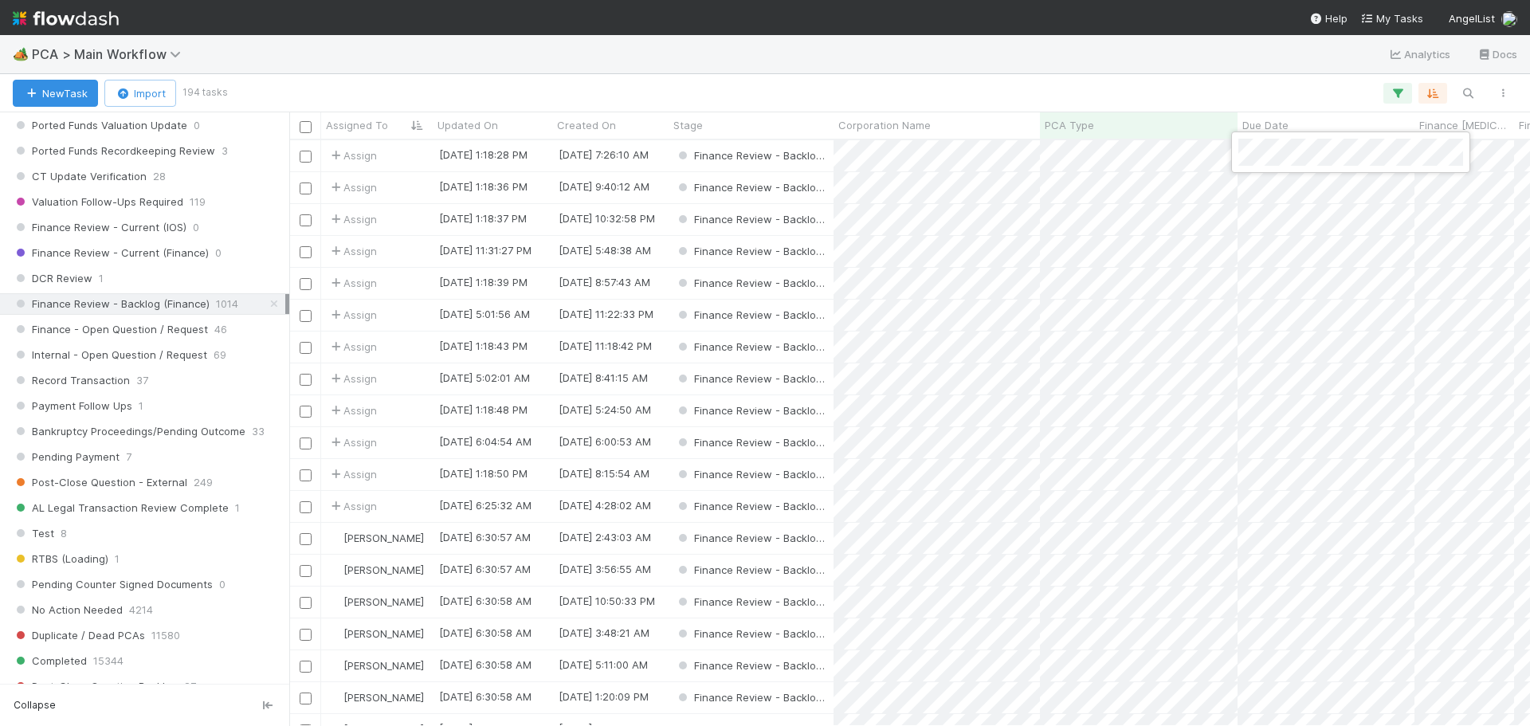
click at [1195, 47] on div at bounding box center [765, 363] width 1530 height 726
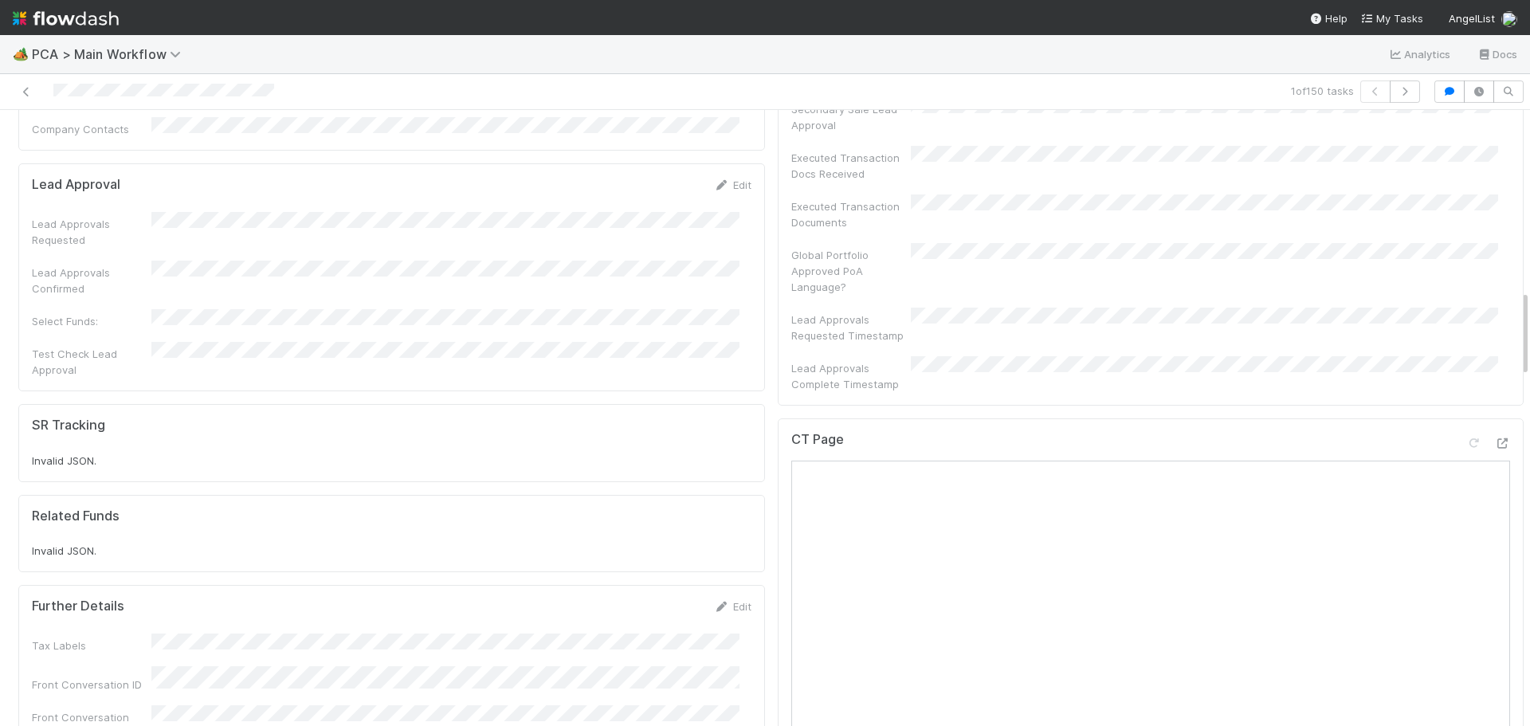
scroll to position [1275, 0]
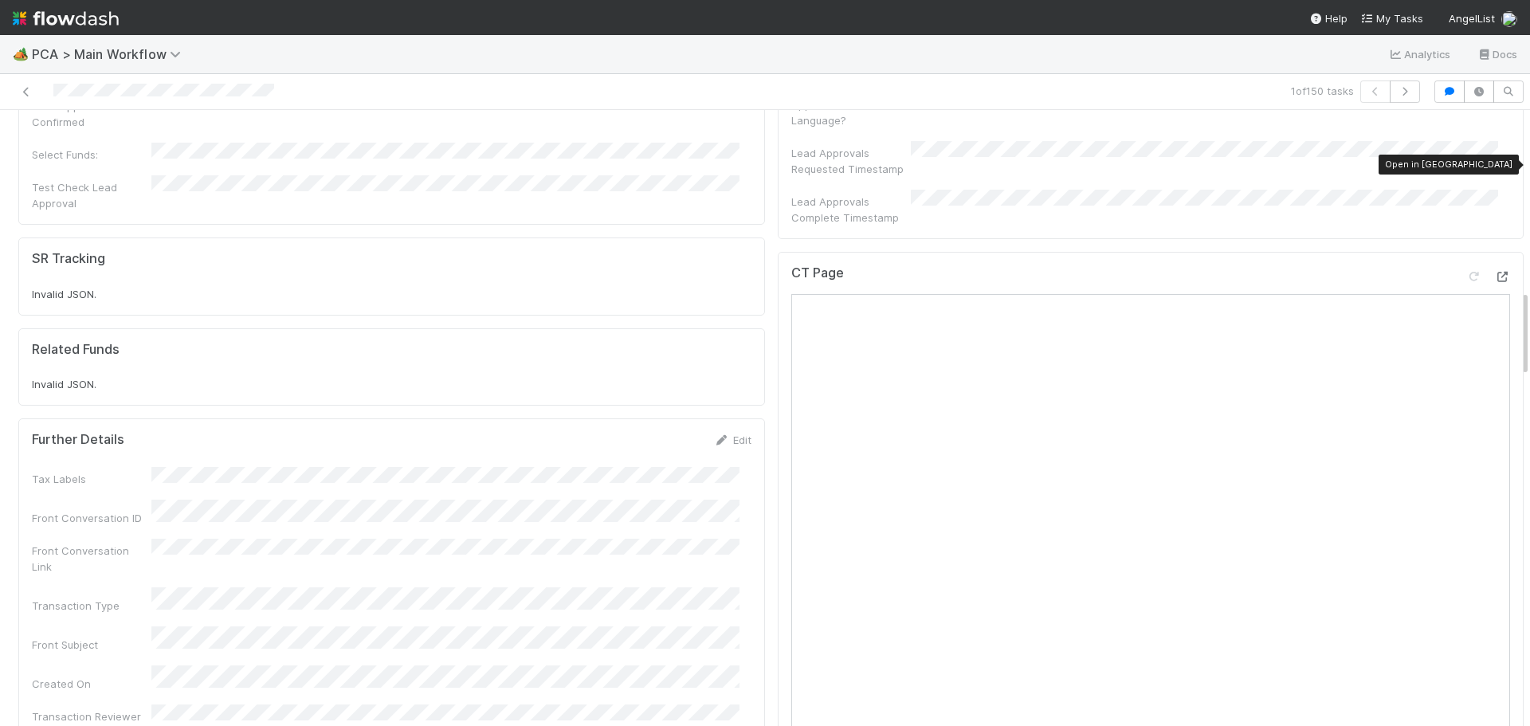
click at [1494, 272] on icon at bounding box center [1502, 277] width 16 height 10
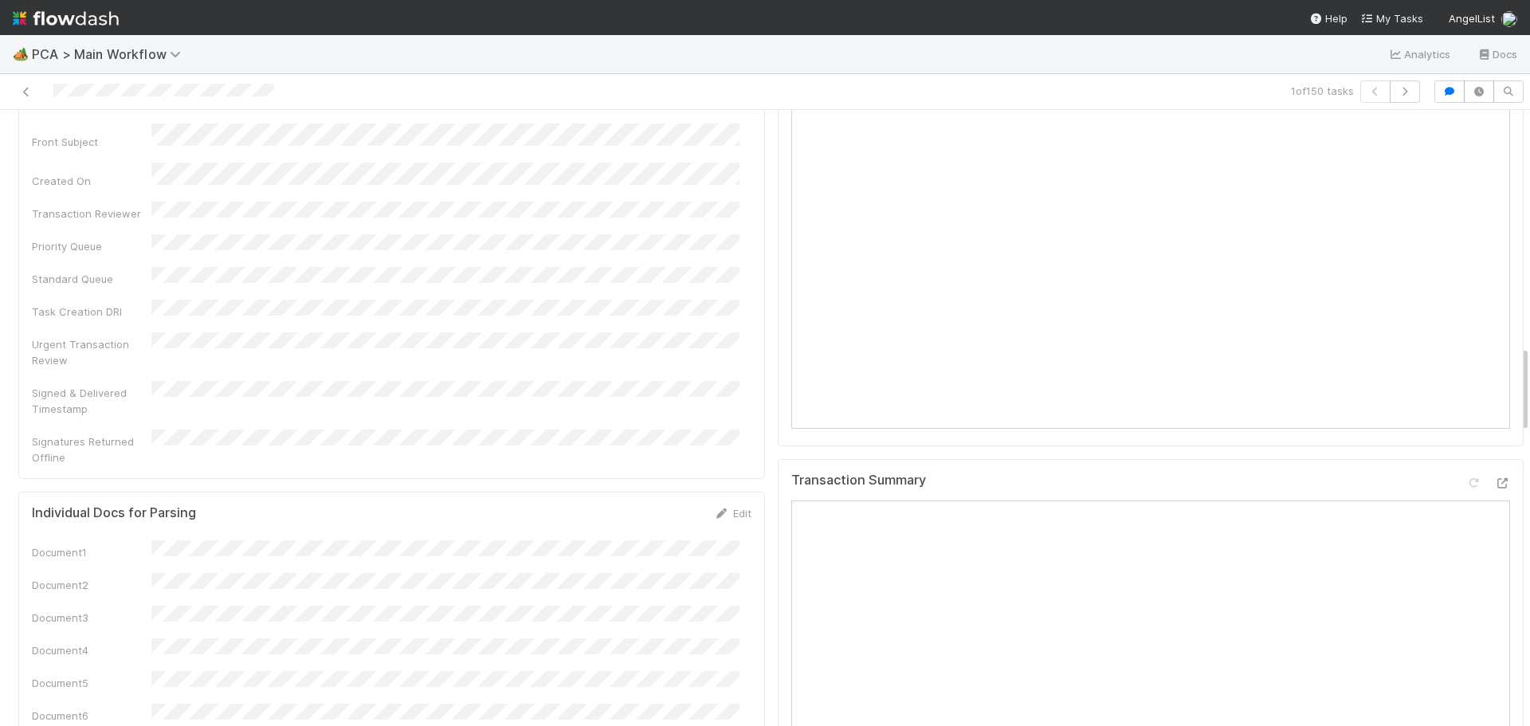
scroll to position [1912, 0]
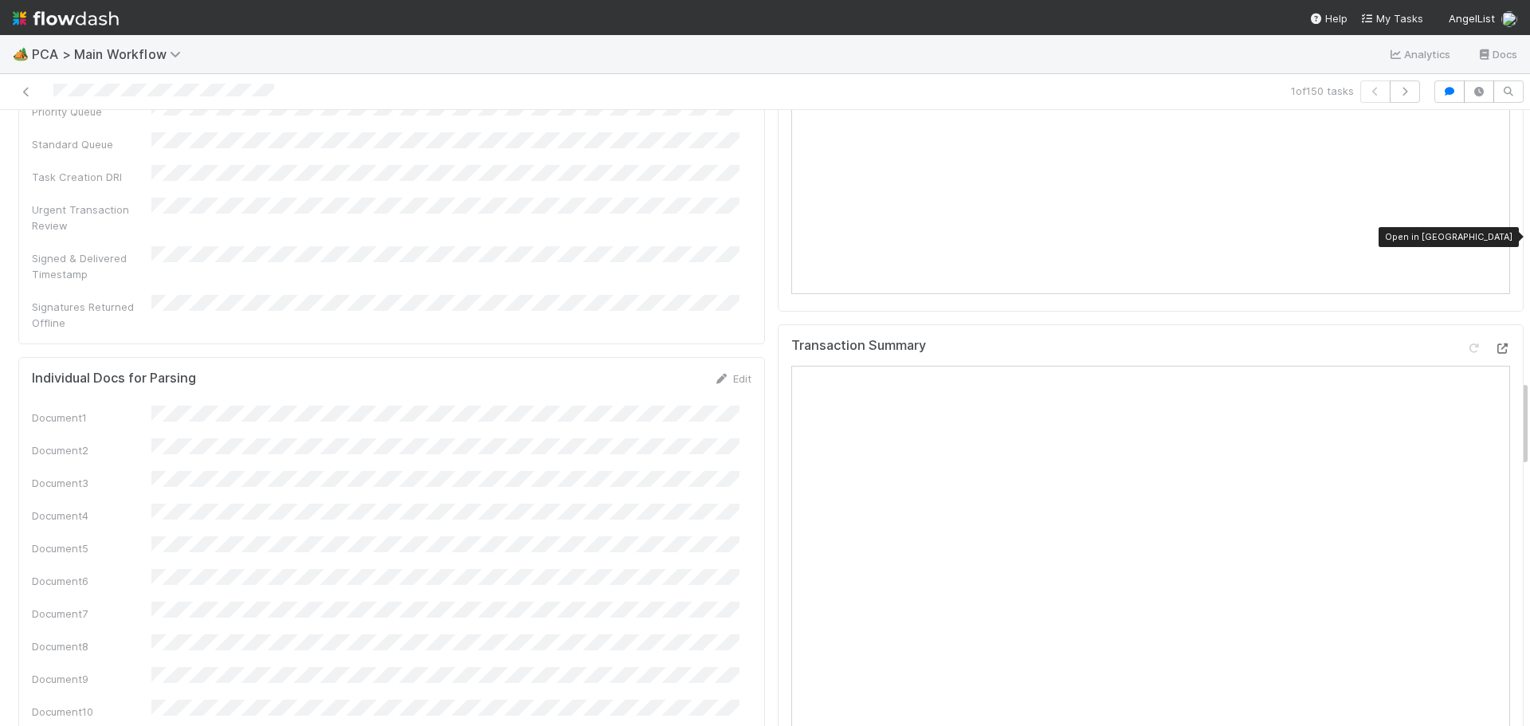
click at [1494, 343] on icon at bounding box center [1502, 348] width 16 height 10
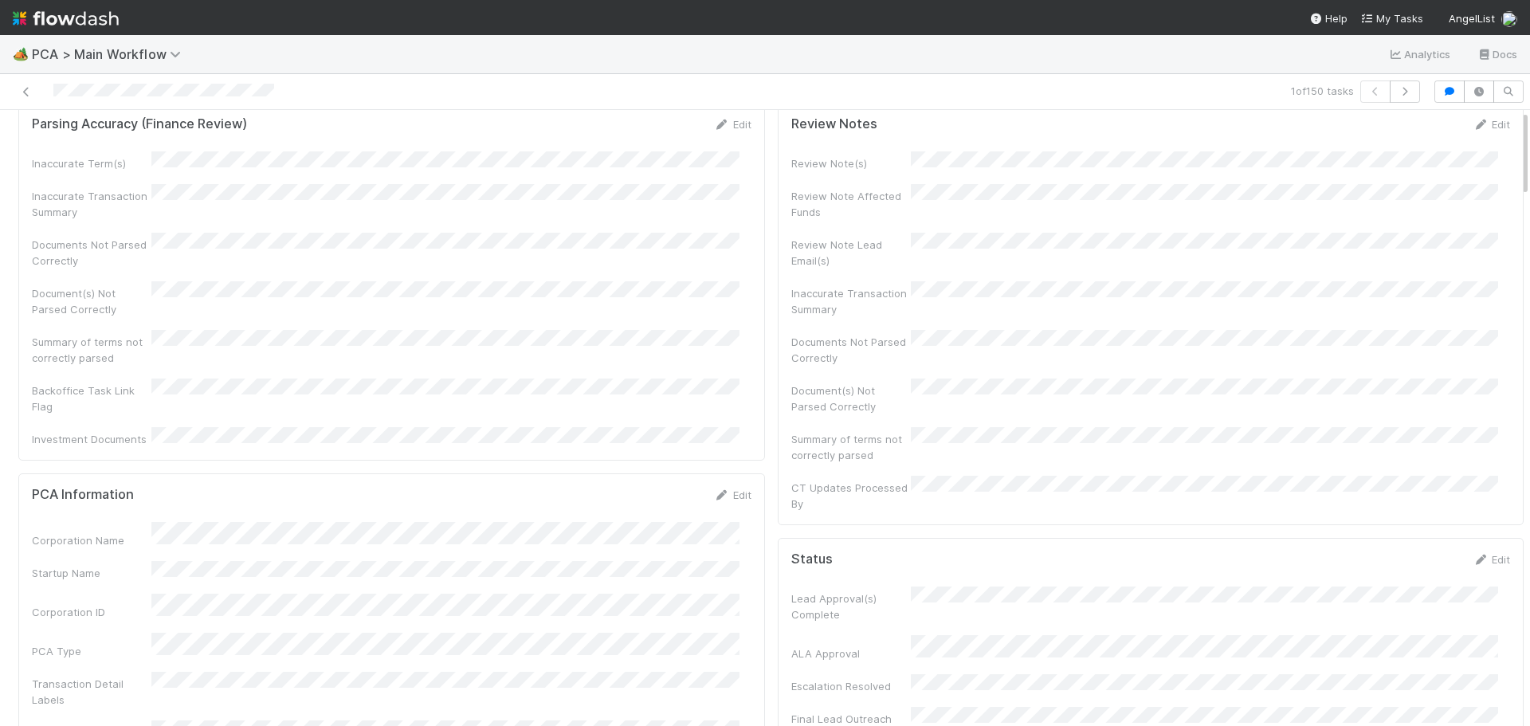
scroll to position [0, 0]
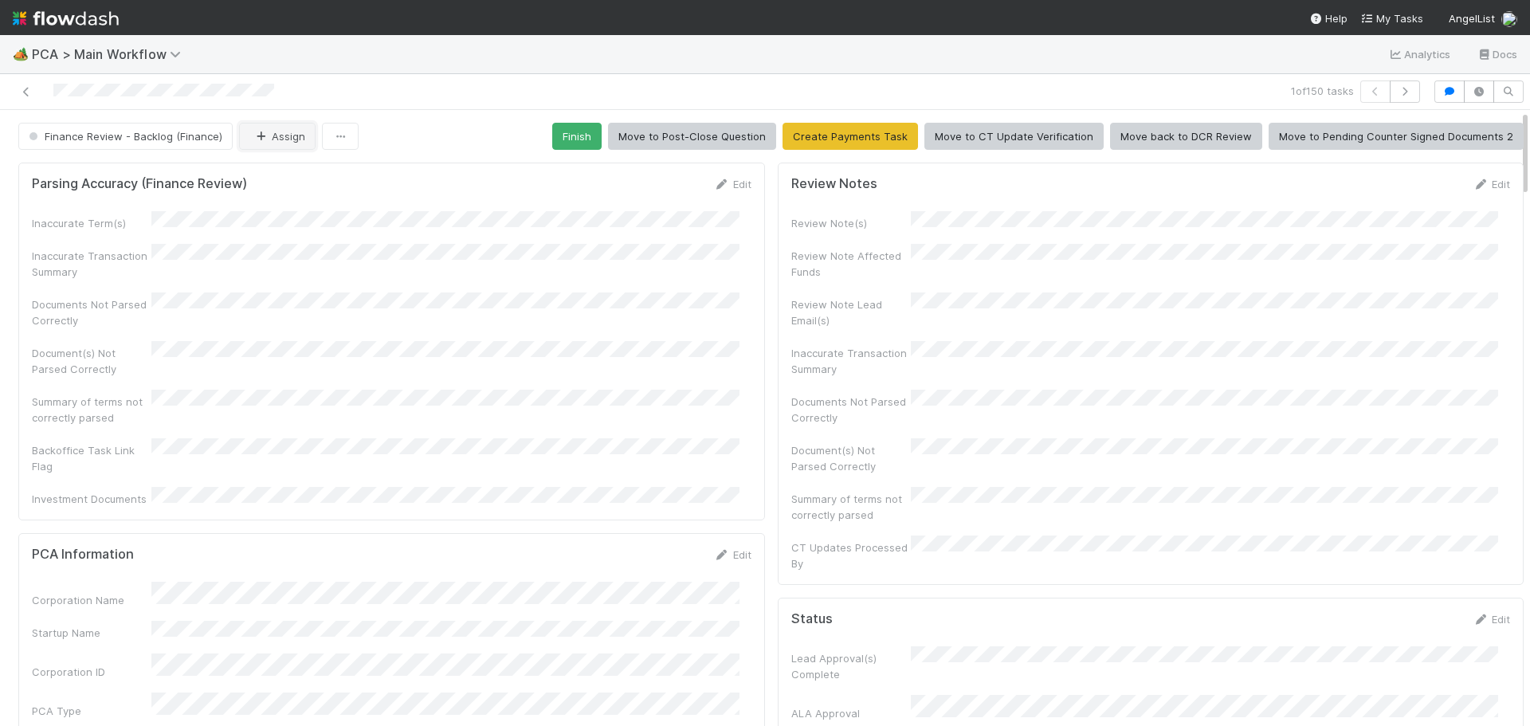
click at [272, 135] on button "Assign" at bounding box center [277, 136] width 76 height 27
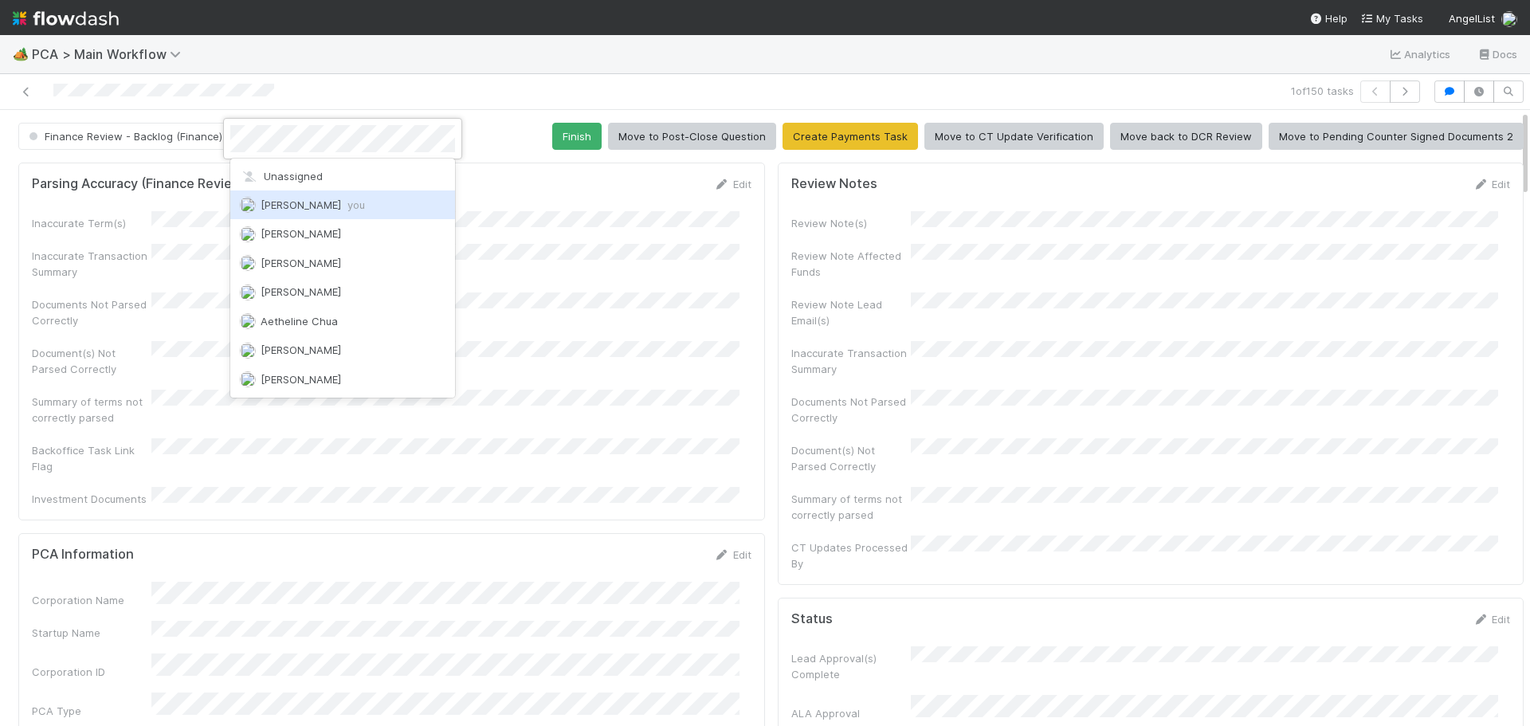
click at [314, 198] on span "[PERSON_NAME] you" at bounding box center [313, 204] width 104 height 13
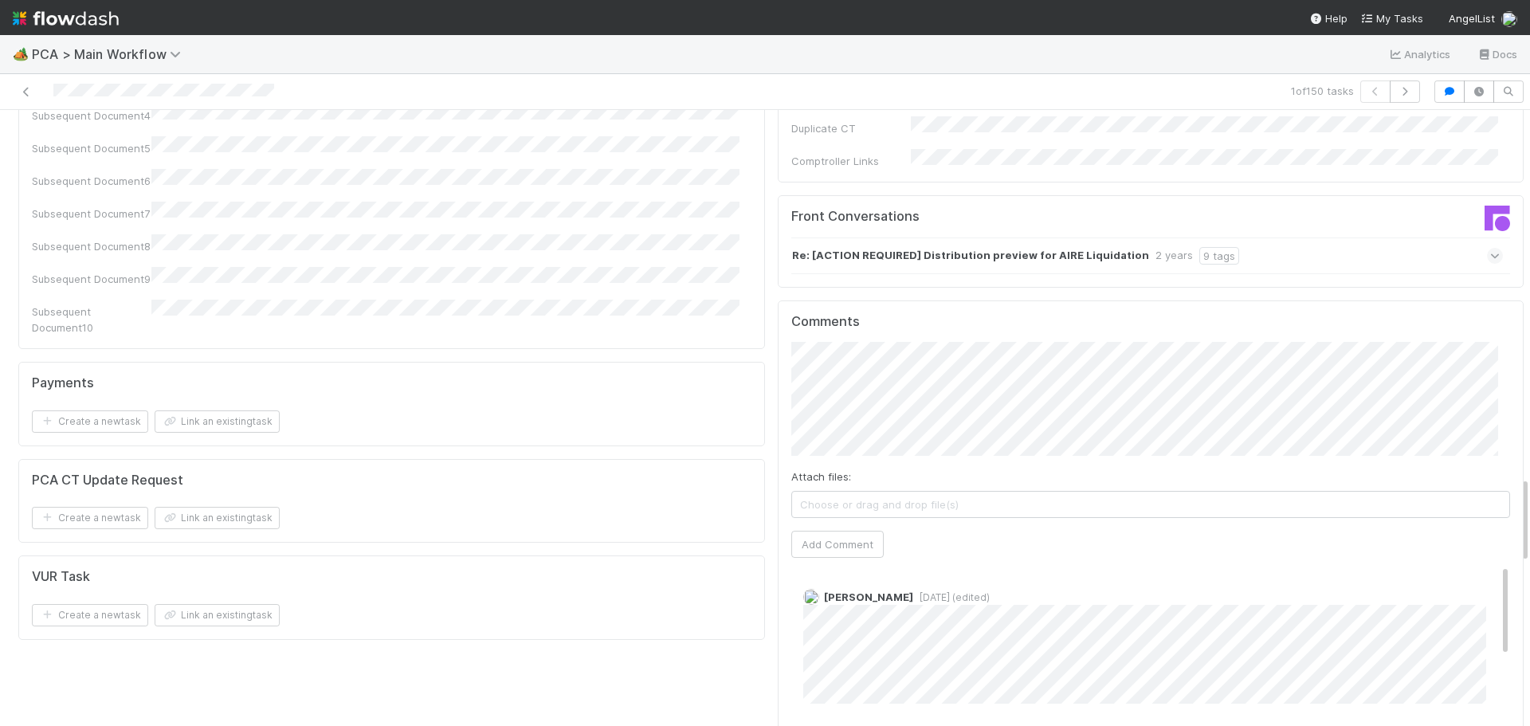
scroll to position [2470, 0]
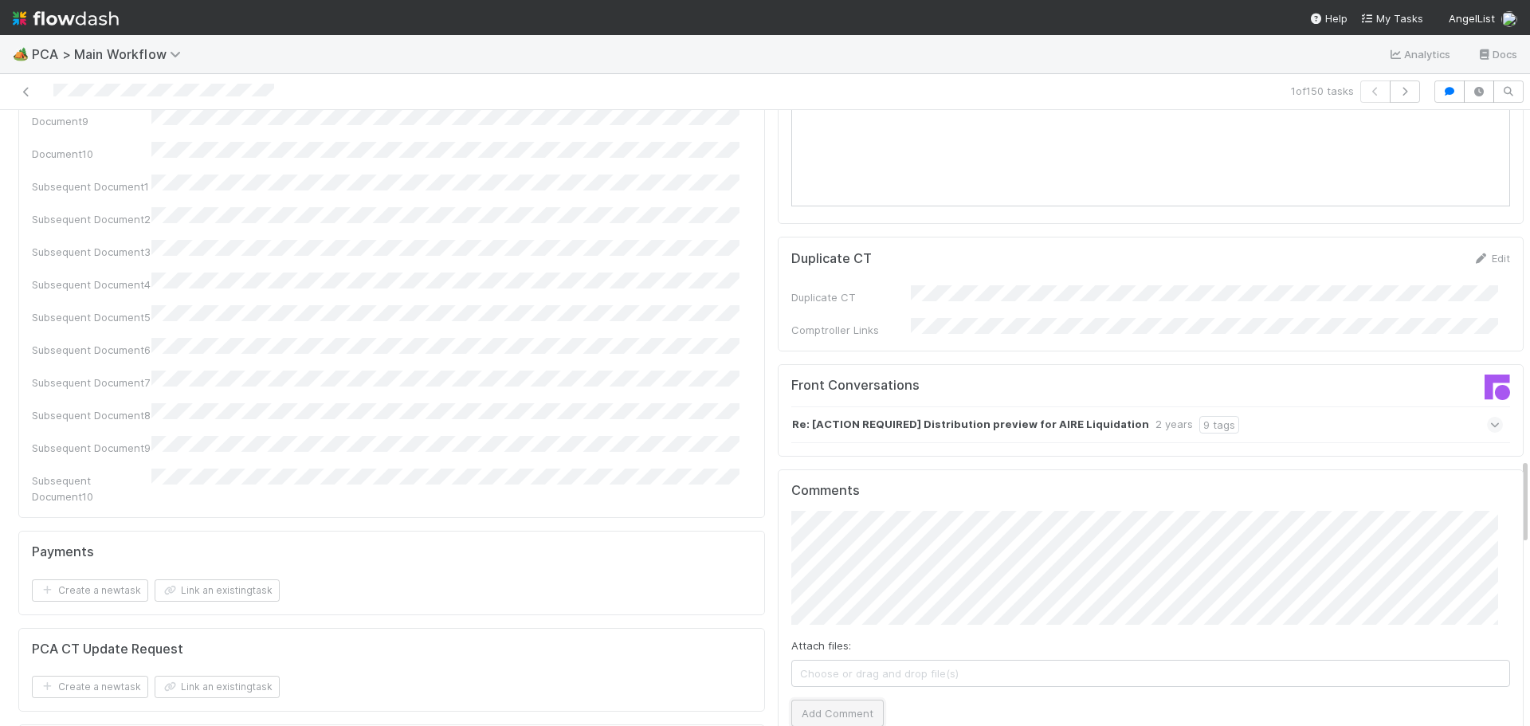
click at [830, 700] on button "Add Comment" at bounding box center [837, 713] width 92 height 27
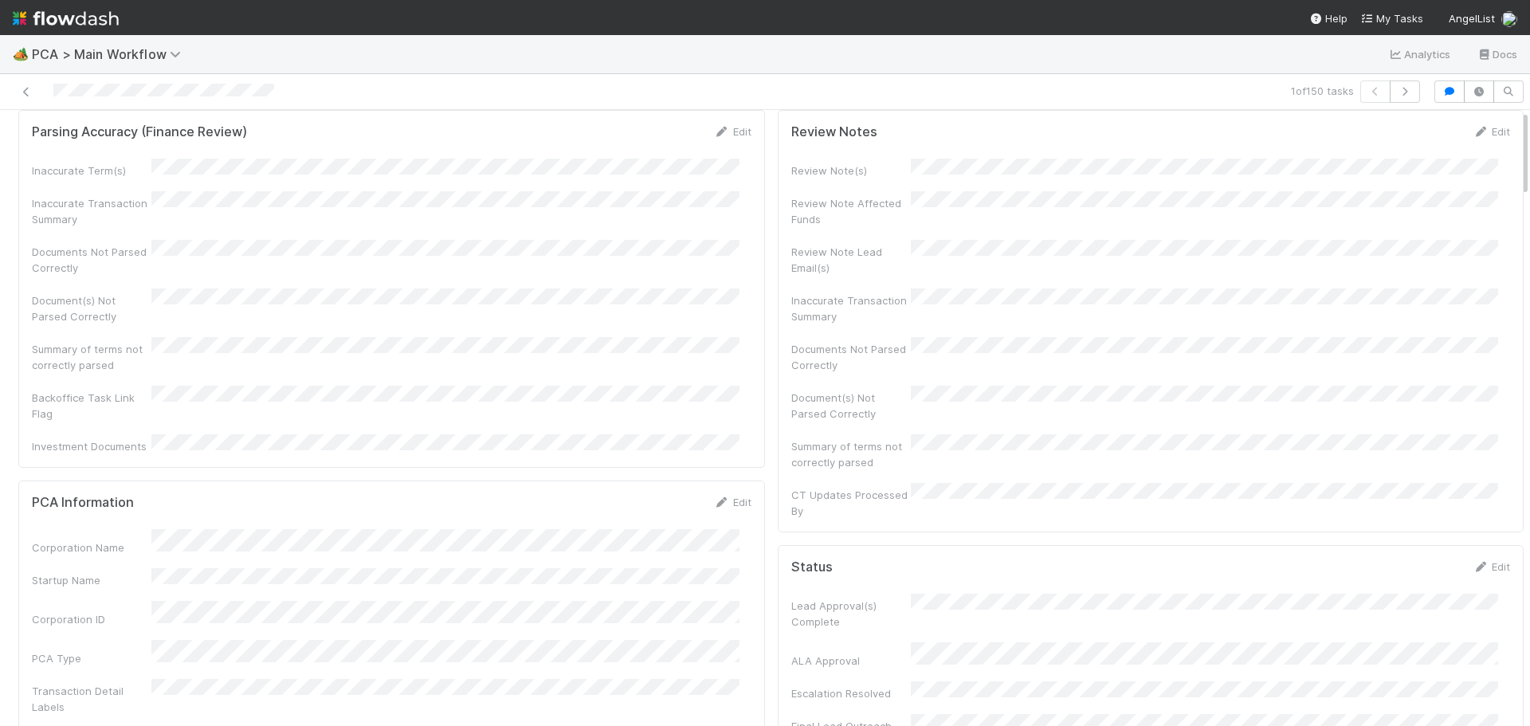
scroll to position [0, 0]
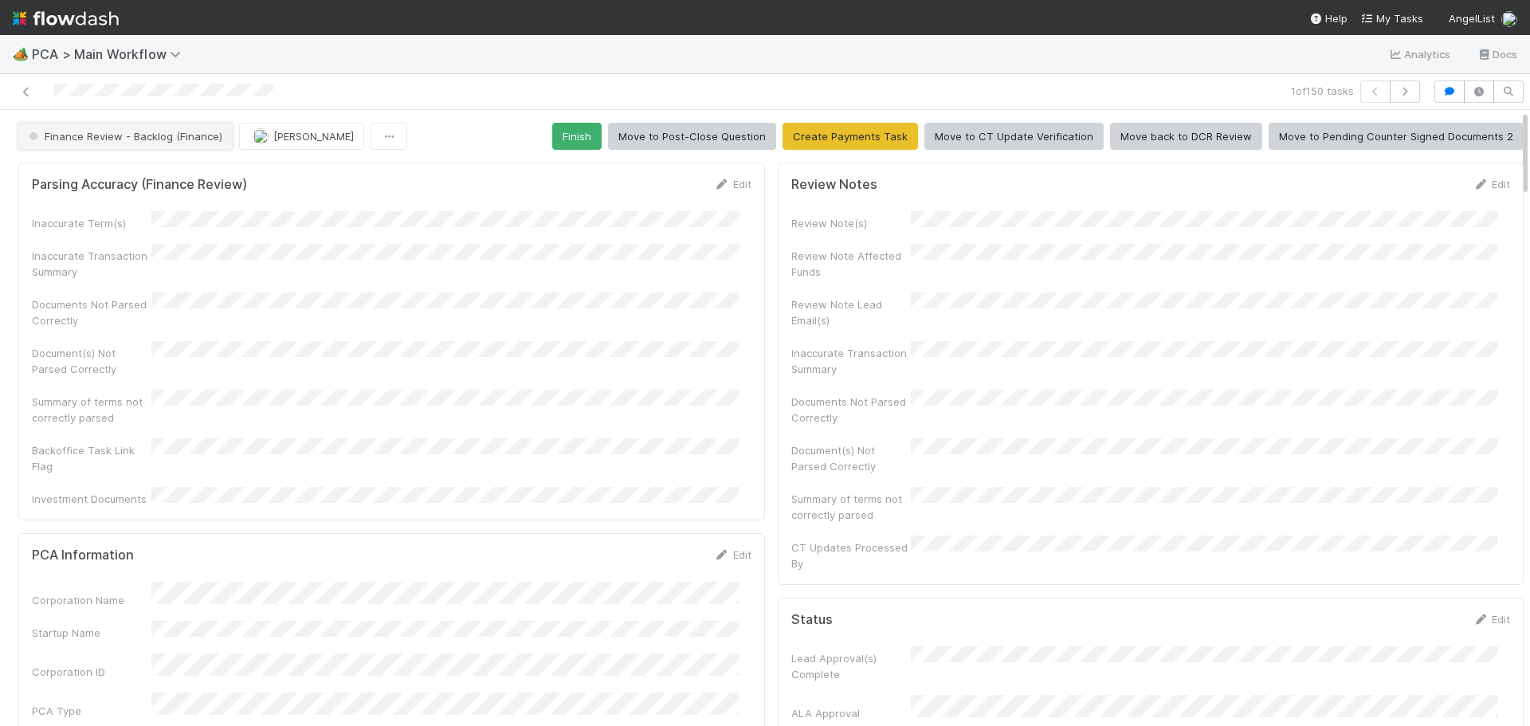
click at [165, 135] on span "Finance Review - Backlog (Finance)" at bounding box center [123, 136] width 197 height 13
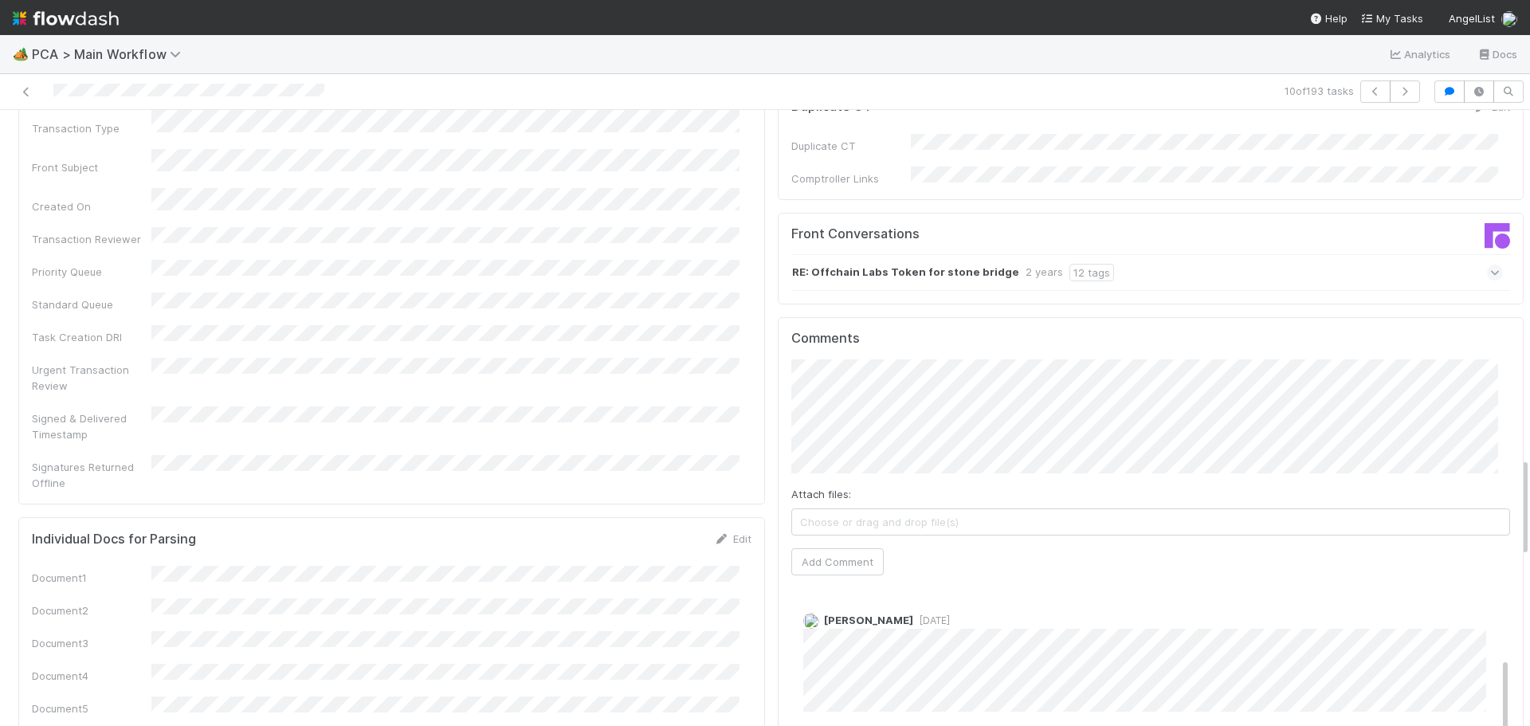
scroll to position [319, 0]
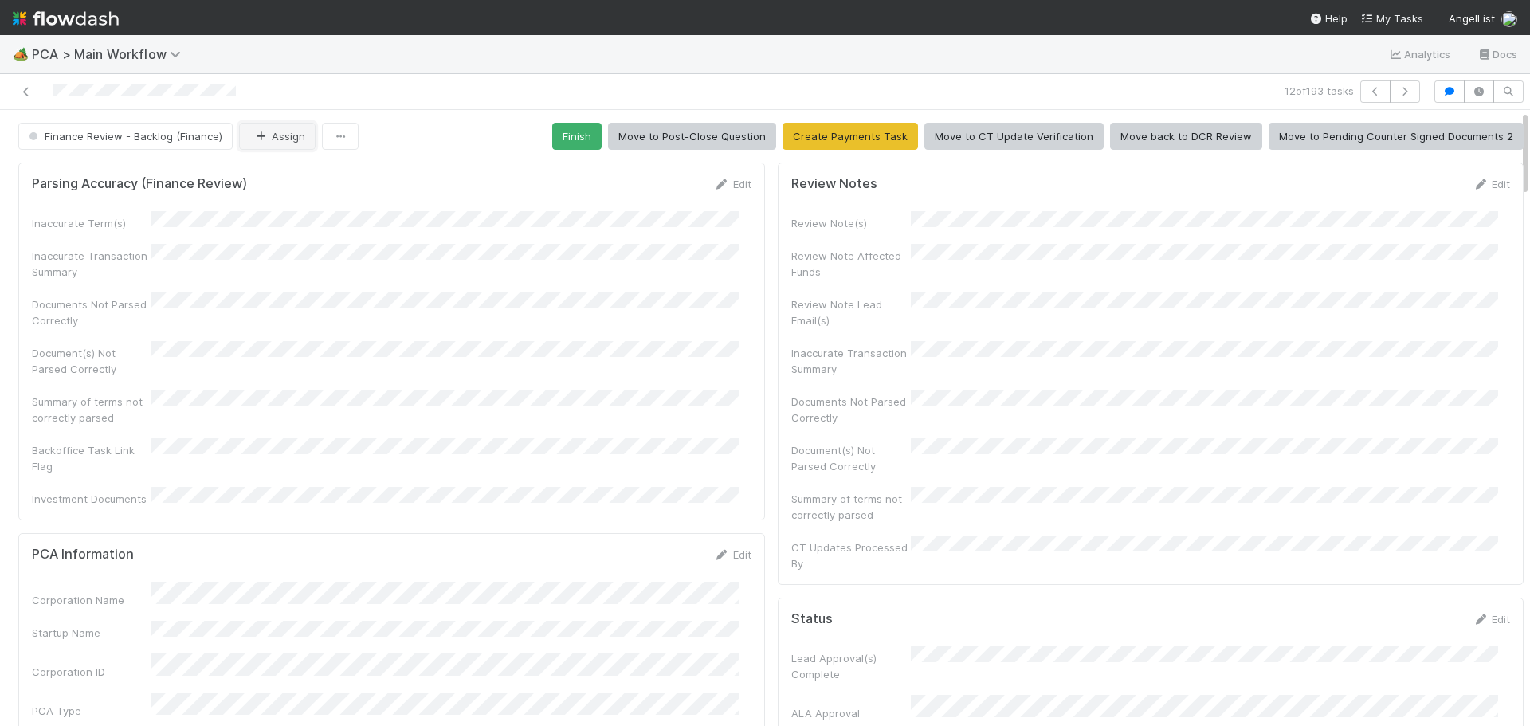
click at [273, 143] on button "Assign" at bounding box center [277, 136] width 76 height 27
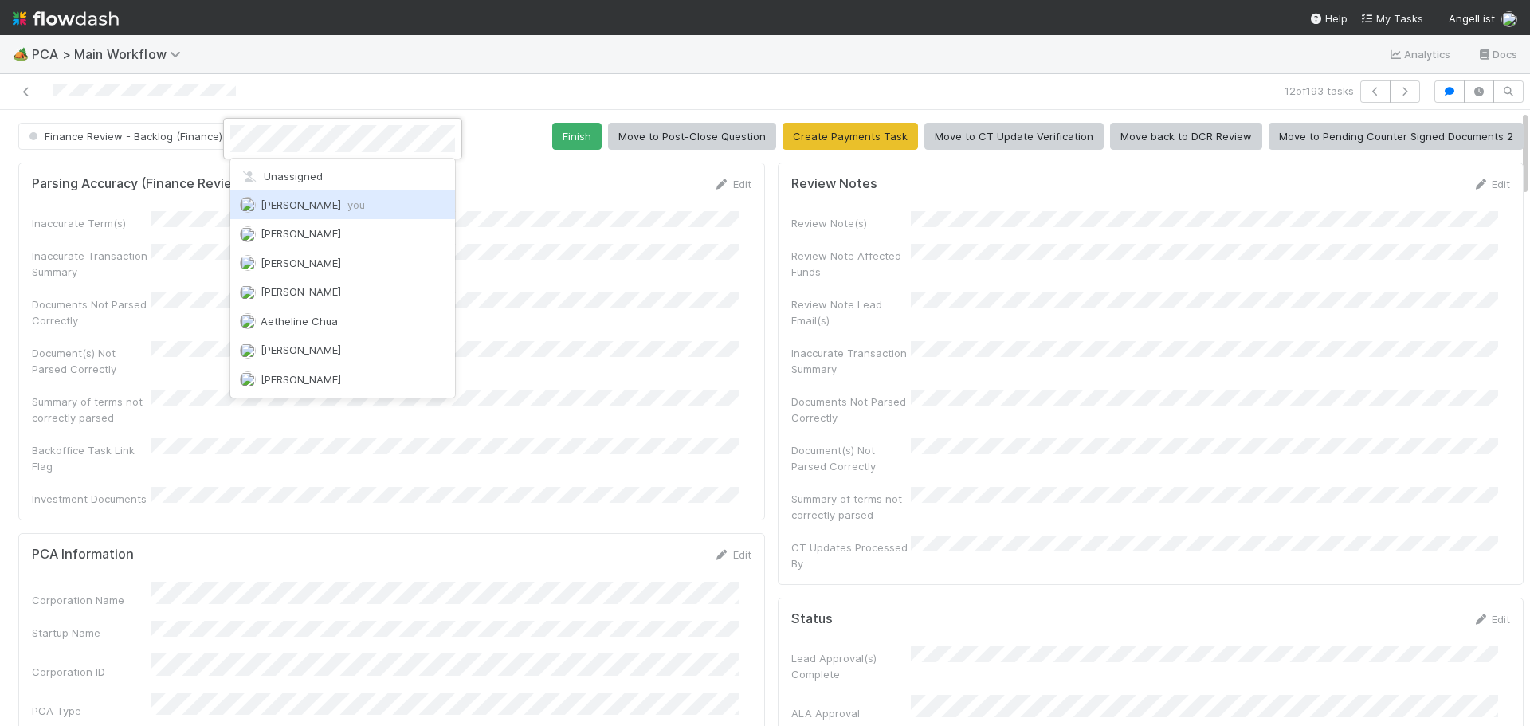
click at [296, 204] on span "Marenz Trajano you" at bounding box center [313, 204] width 104 height 13
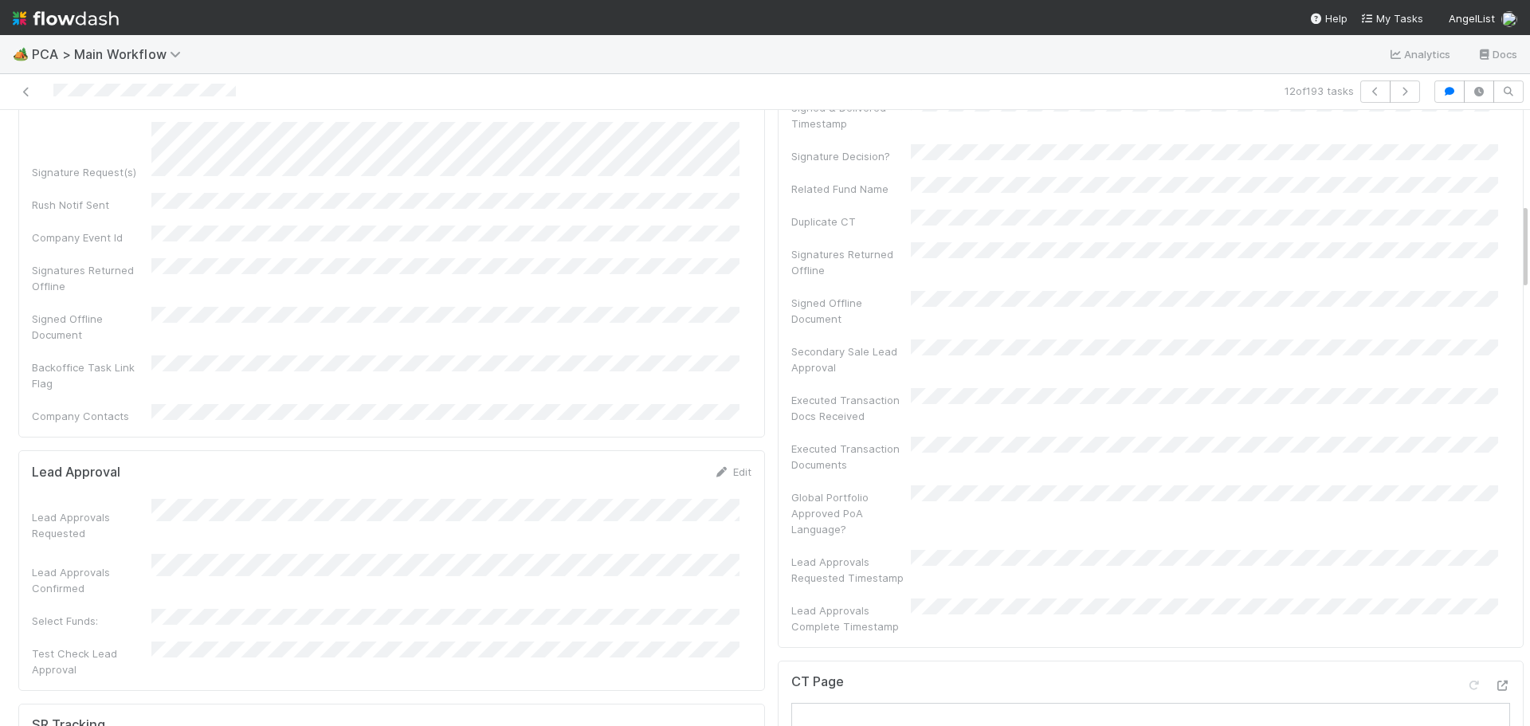
scroll to position [1115, 0]
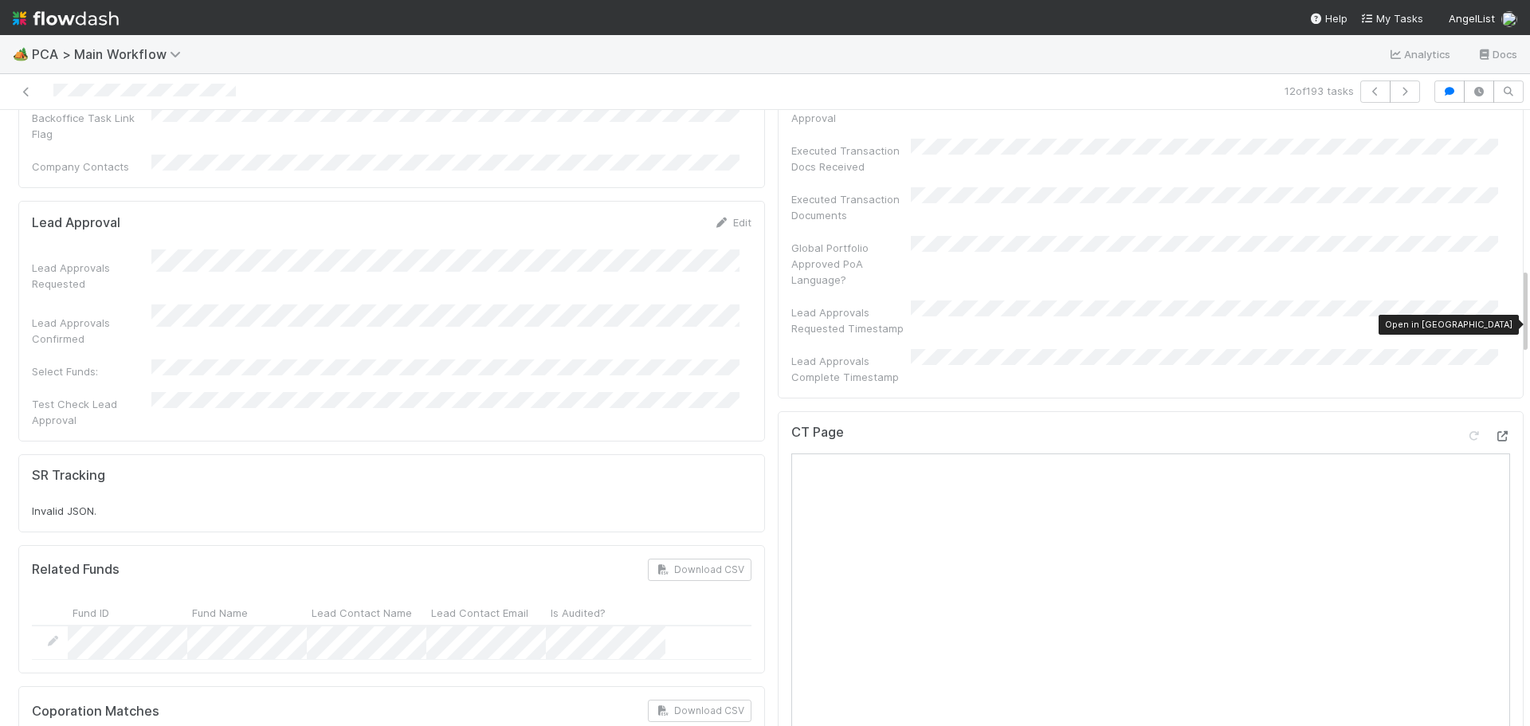
click at [1494, 431] on icon at bounding box center [1502, 436] width 16 height 10
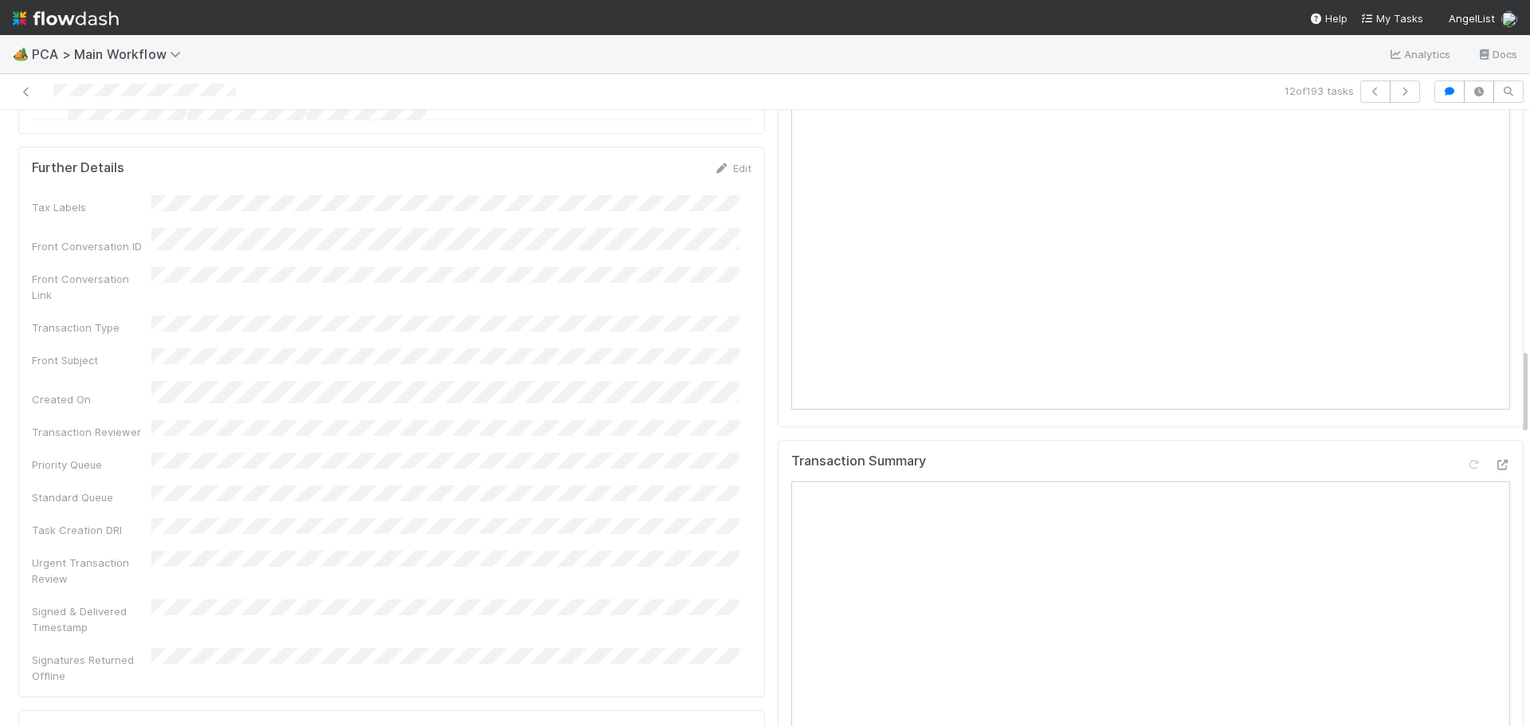
scroll to position [1992, 0]
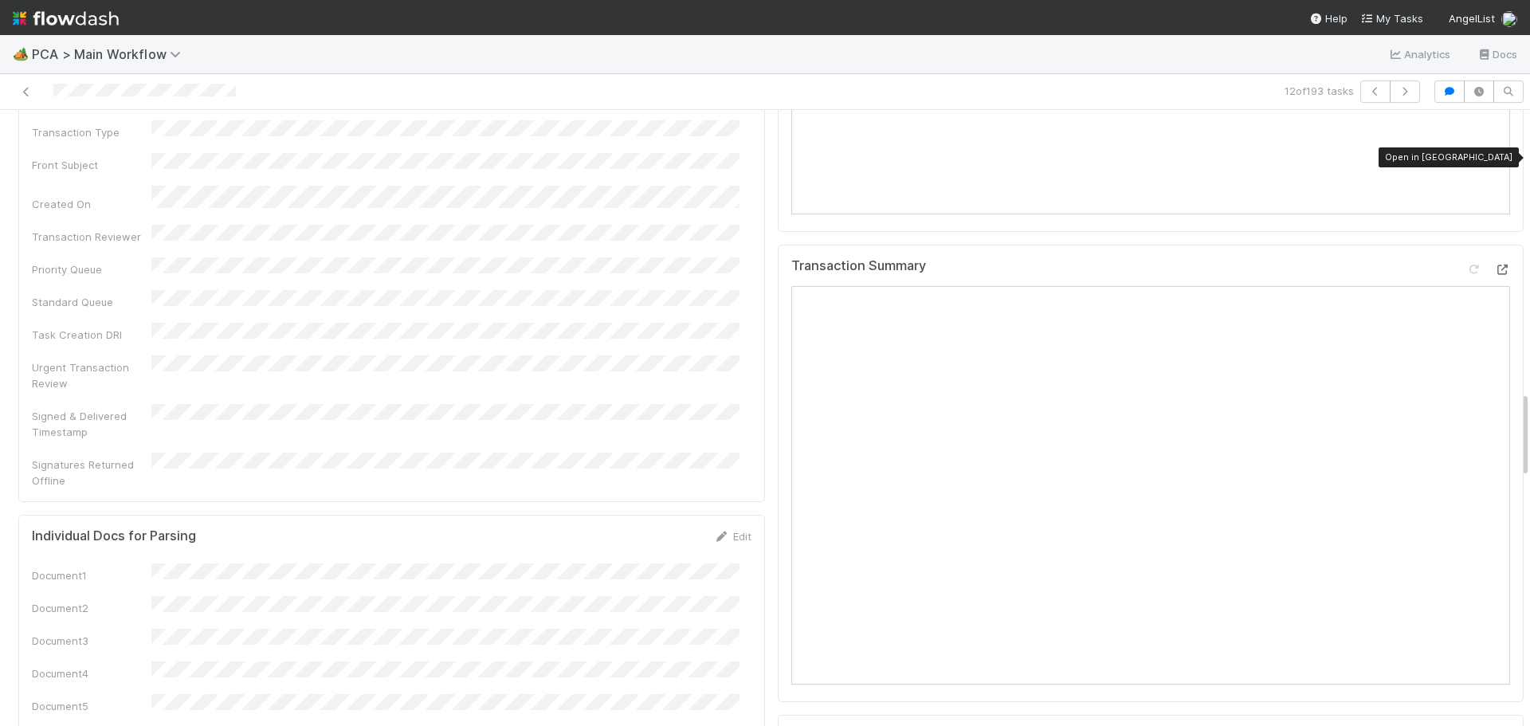
click at [1494, 265] on icon at bounding box center [1502, 270] width 16 height 10
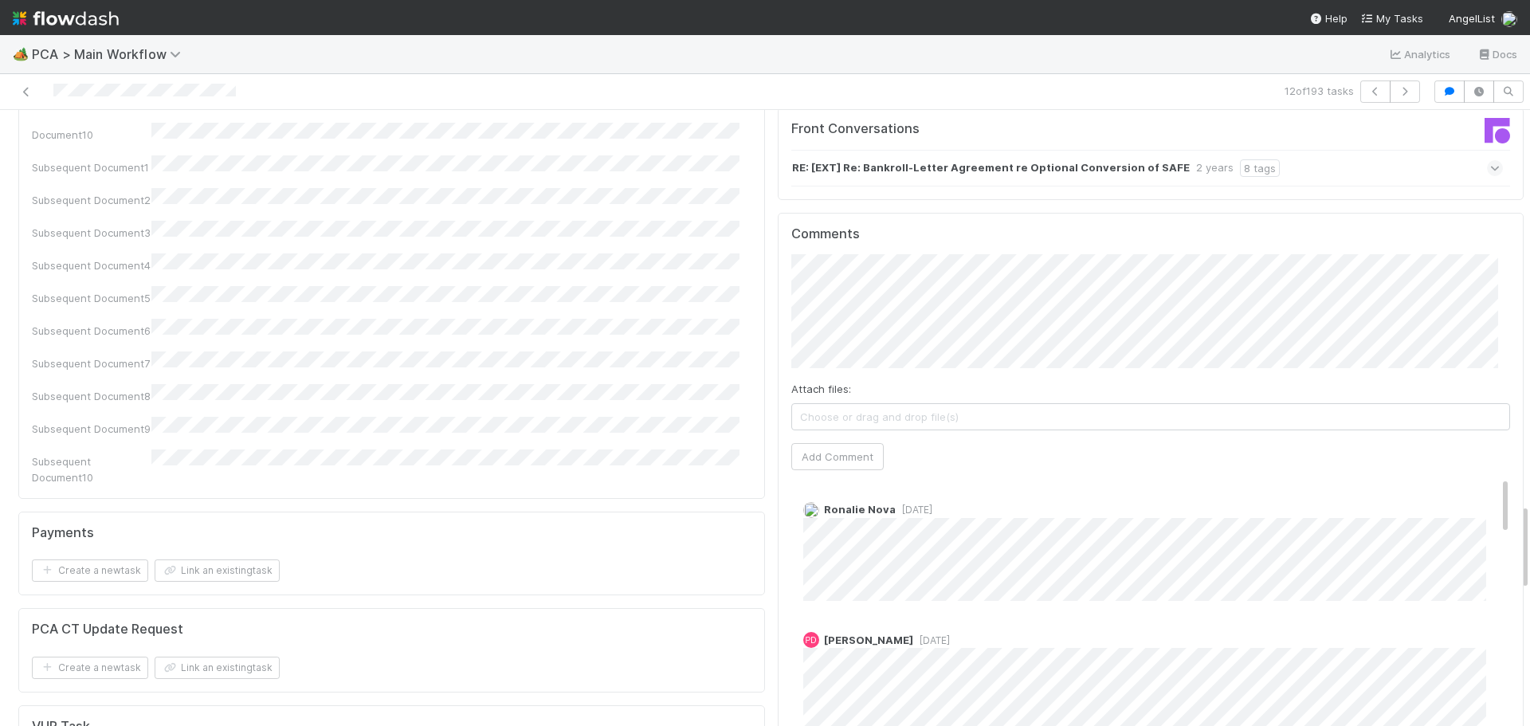
scroll to position [2709, 0]
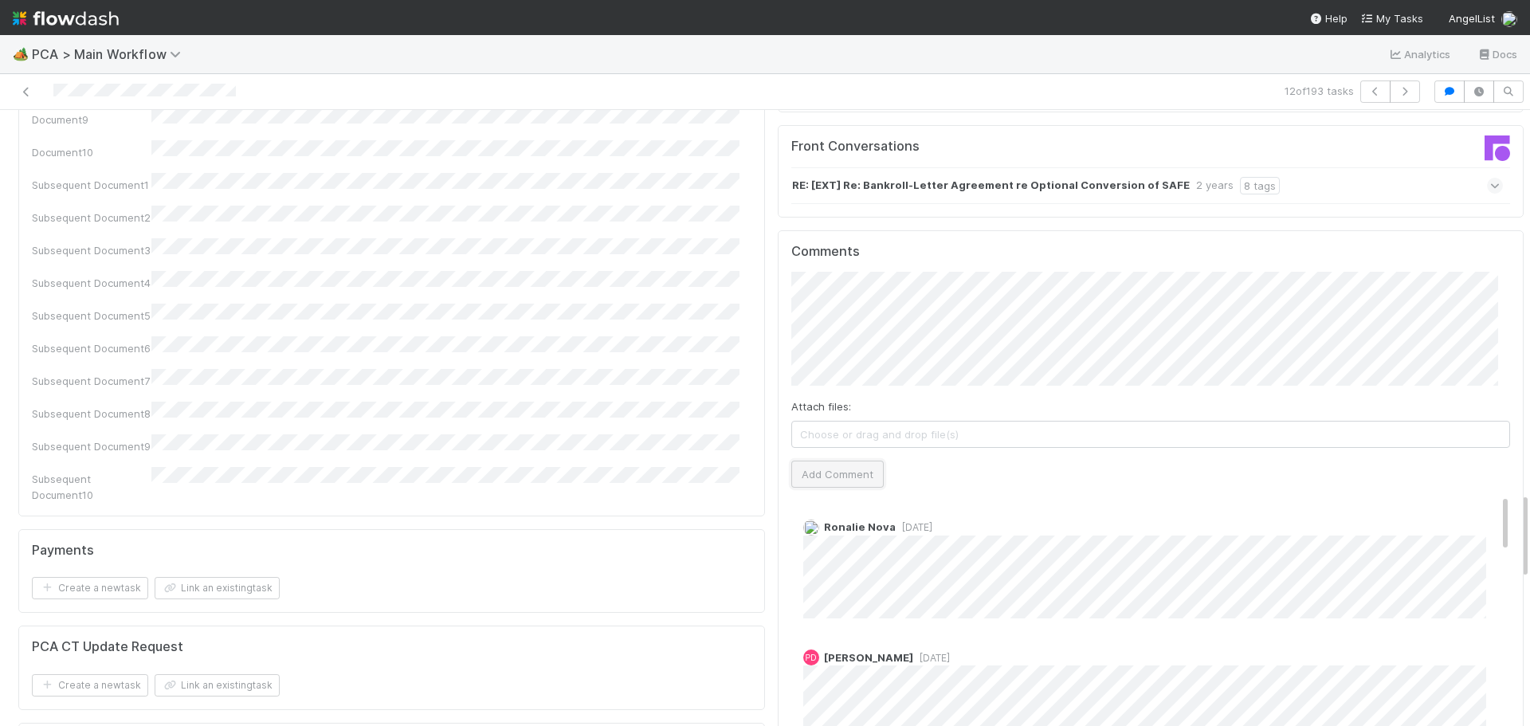
click at [806, 460] on button "Add Comment" at bounding box center [837, 473] width 92 height 27
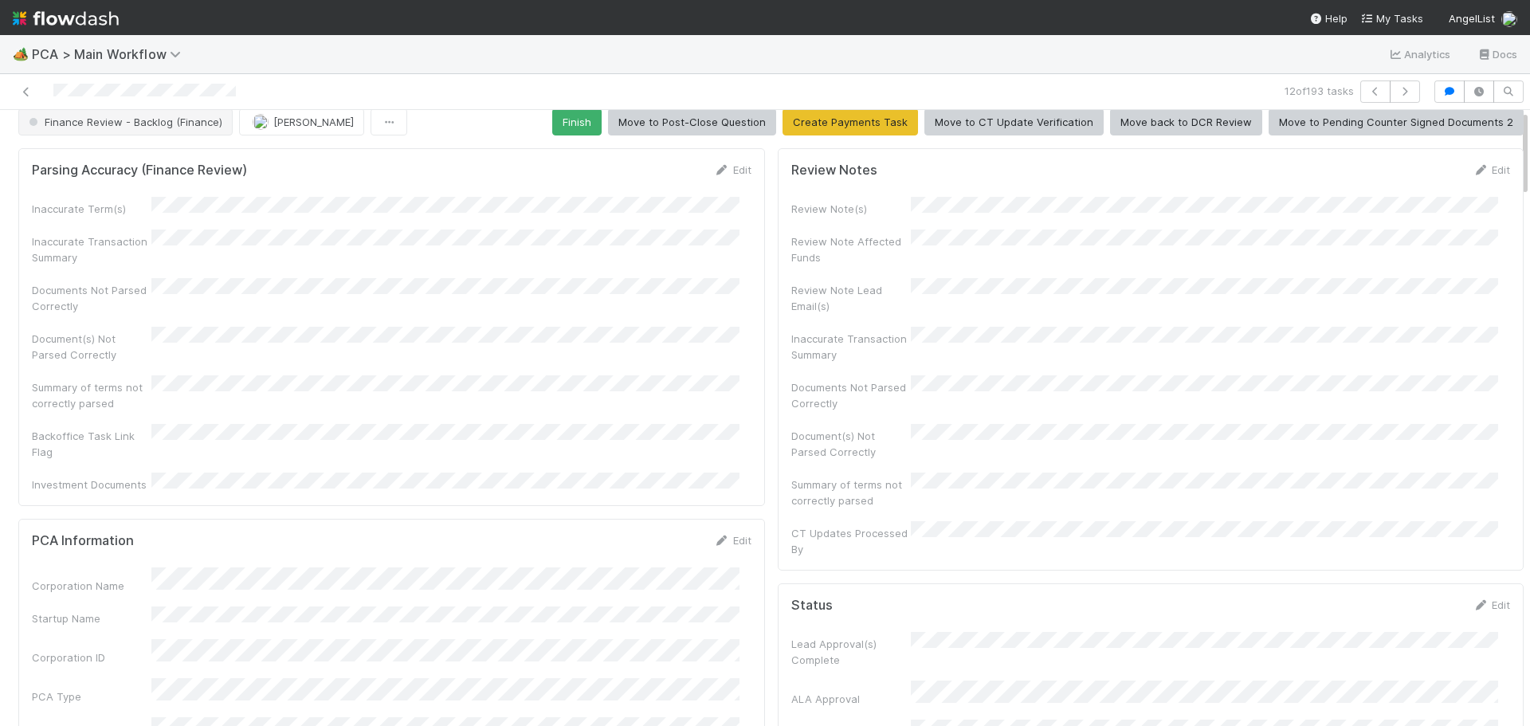
scroll to position [0, 0]
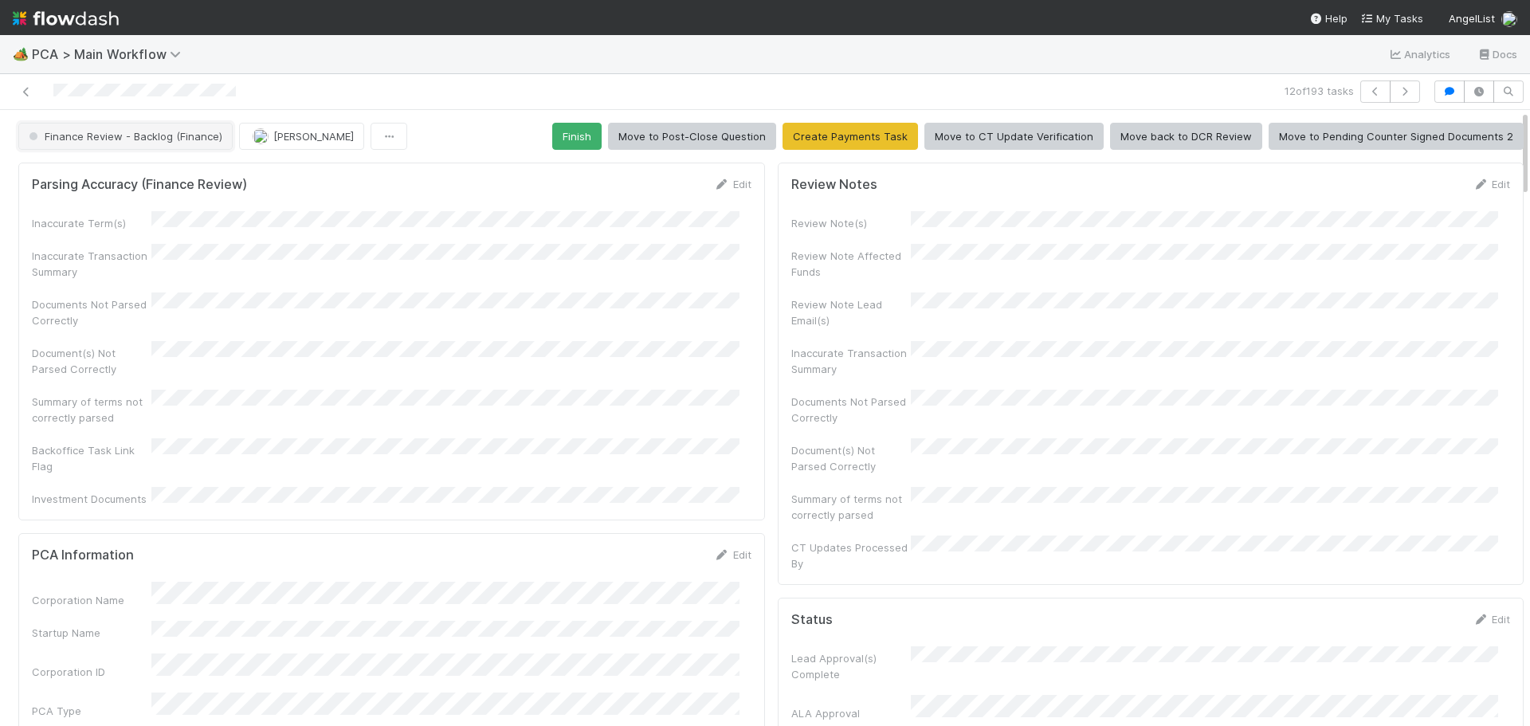
click at [145, 132] on span "Finance Review - Backlog (Finance)" at bounding box center [123, 136] width 197 height 13
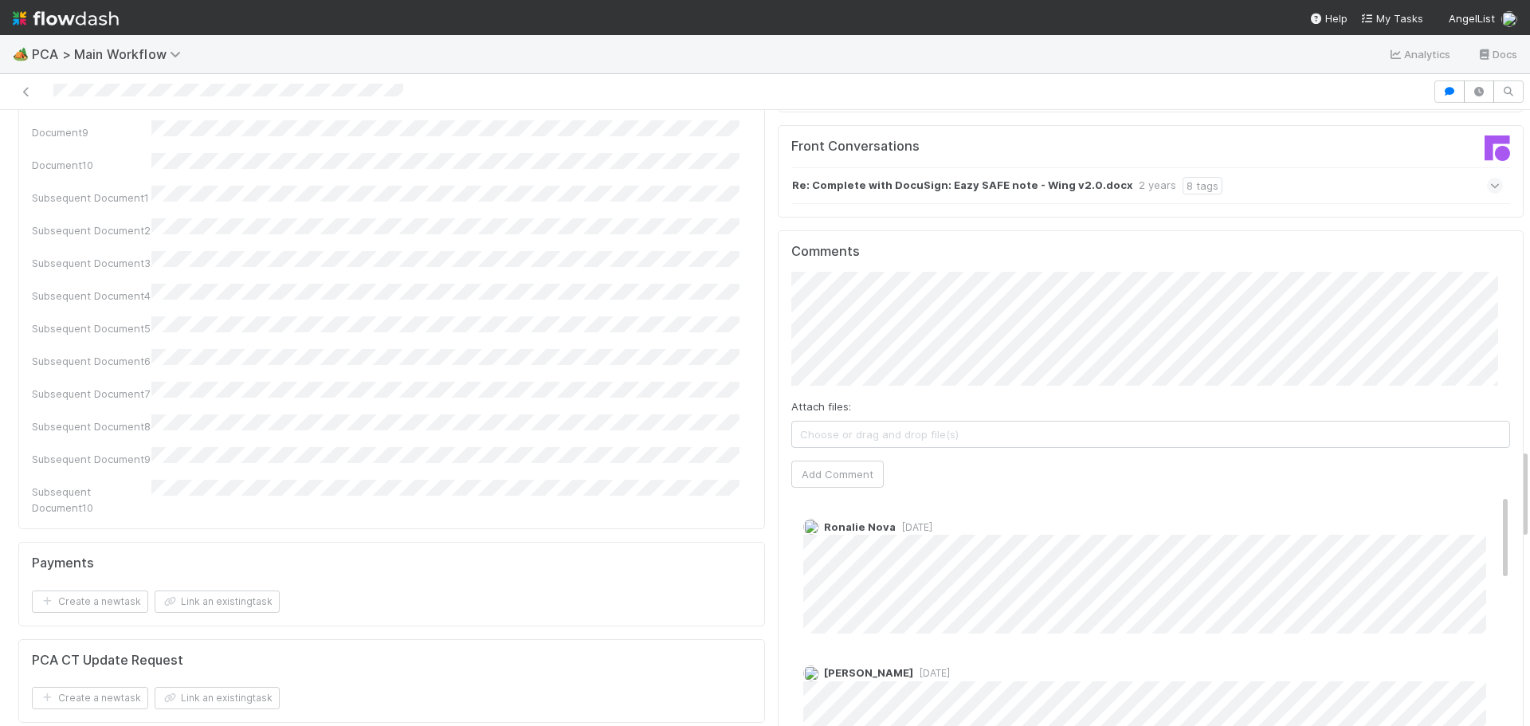
scroll to position [2310, 0]
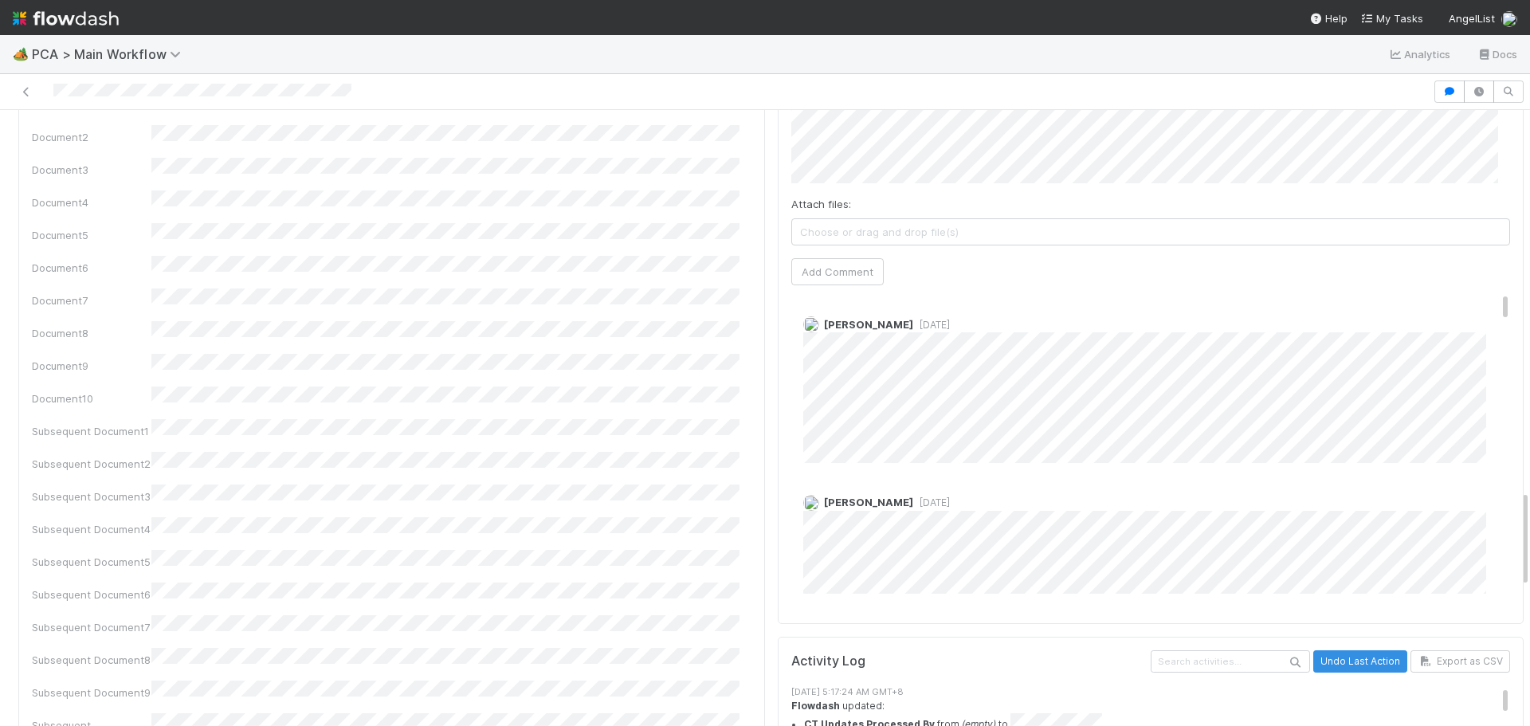
scroll to position [2310, 0]
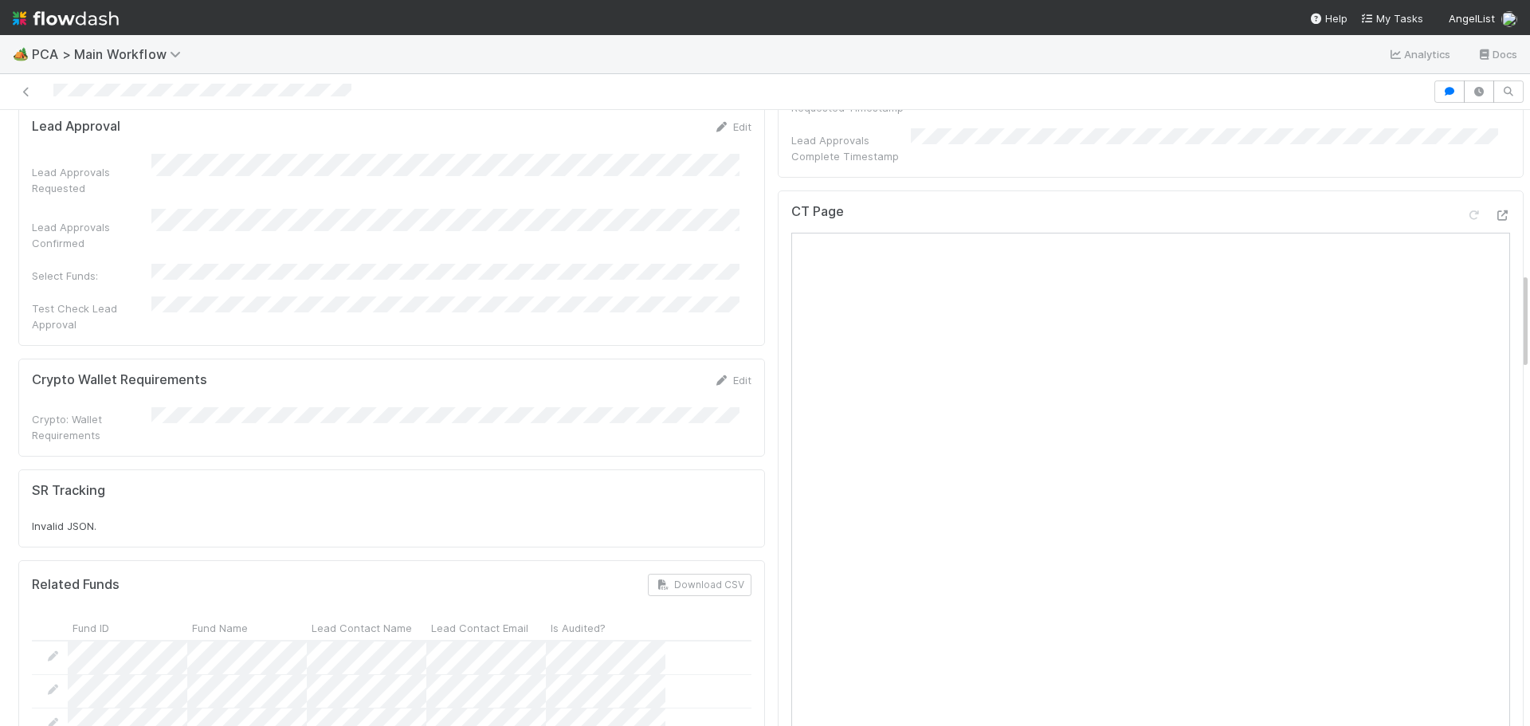
scroll to position [1036, 0]
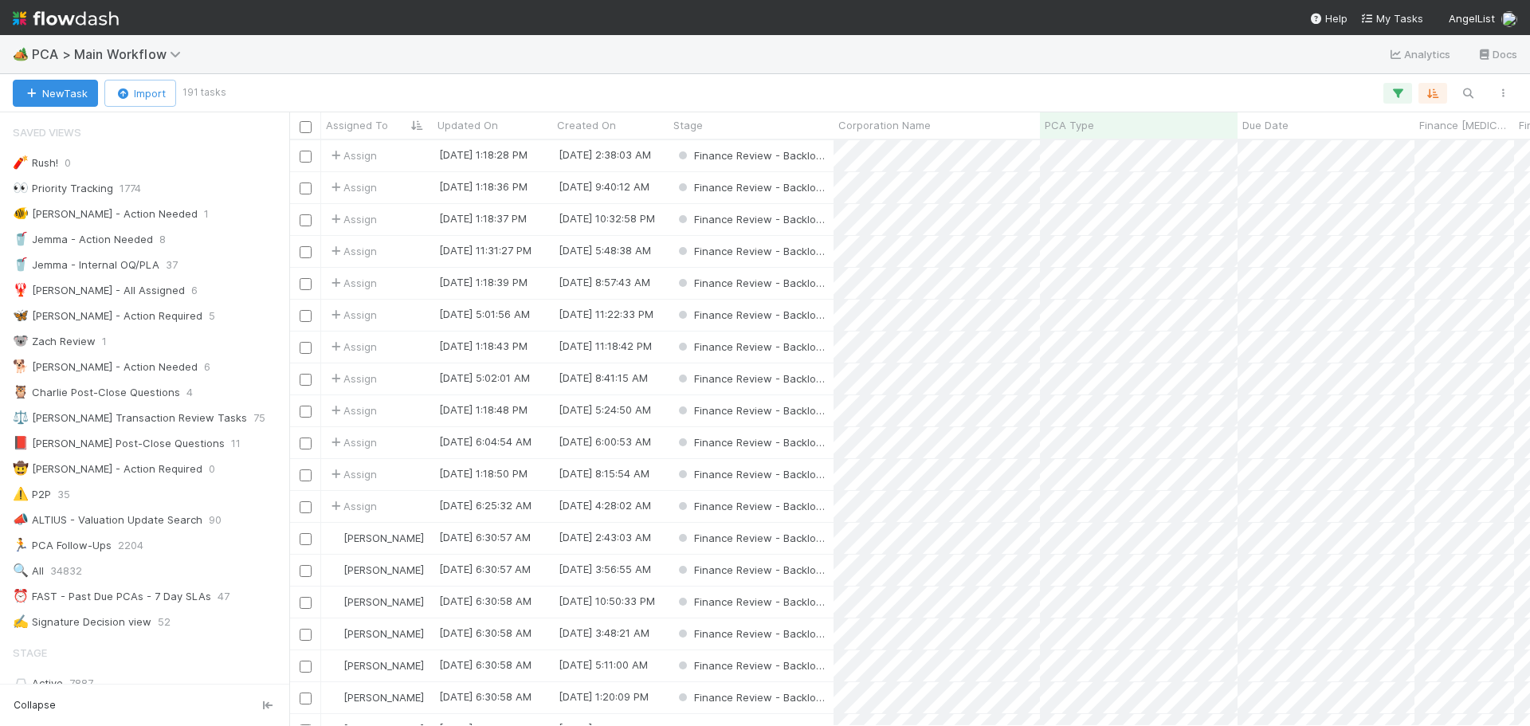
scroll to position [1115, 0]
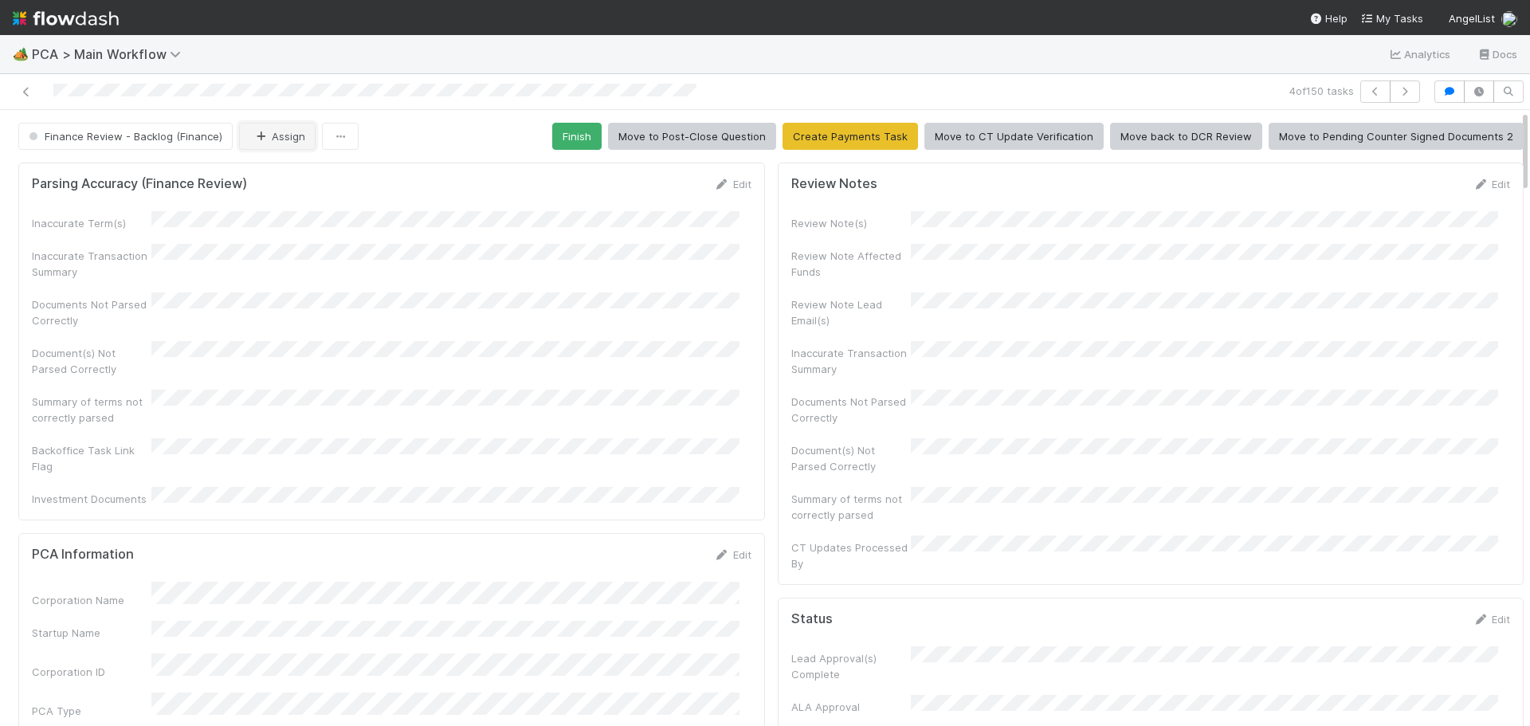
click at [264, 127] on button "Assign" at bounding box center [277, 136] width 76 height 27
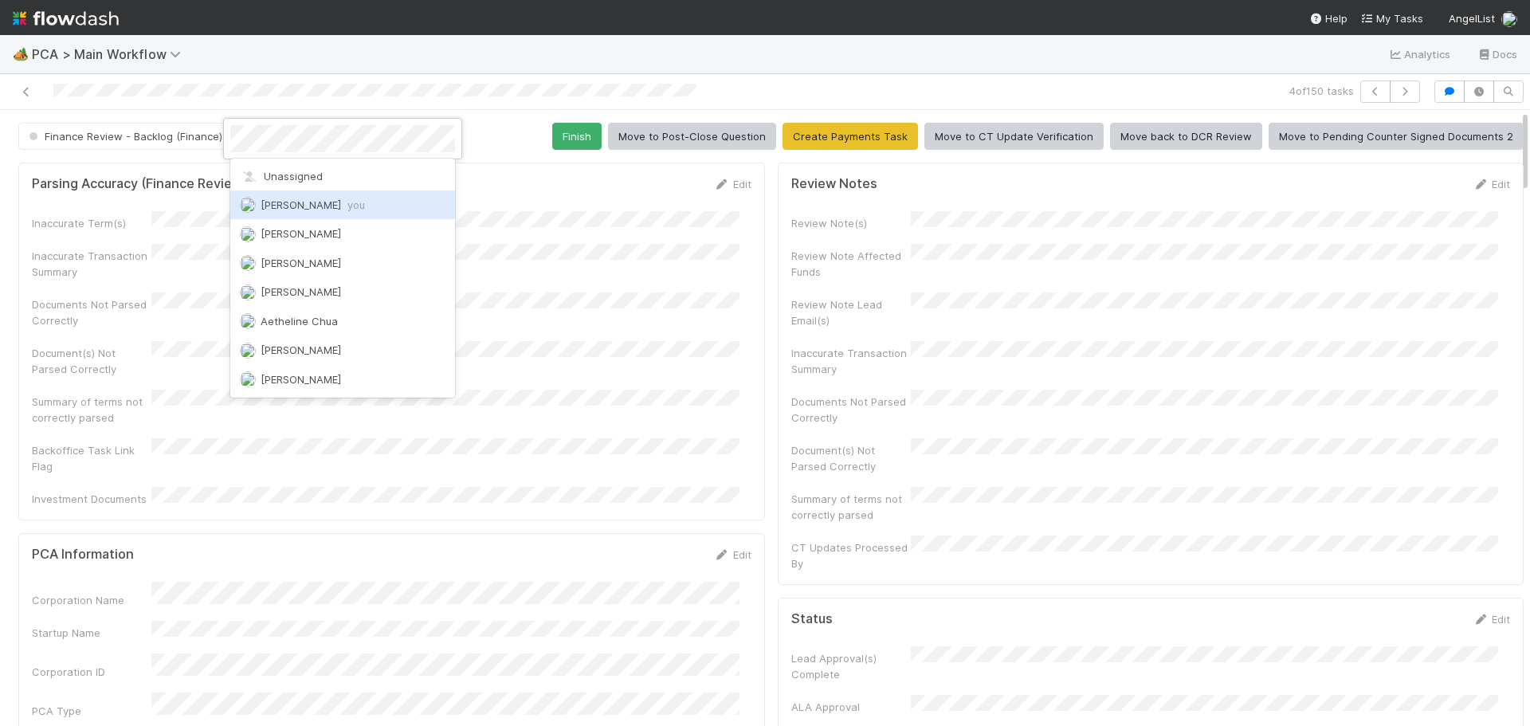
click at [309, 210] on span "Marenz Trajano you" at bounding box center [313, 204] width 104 height 13
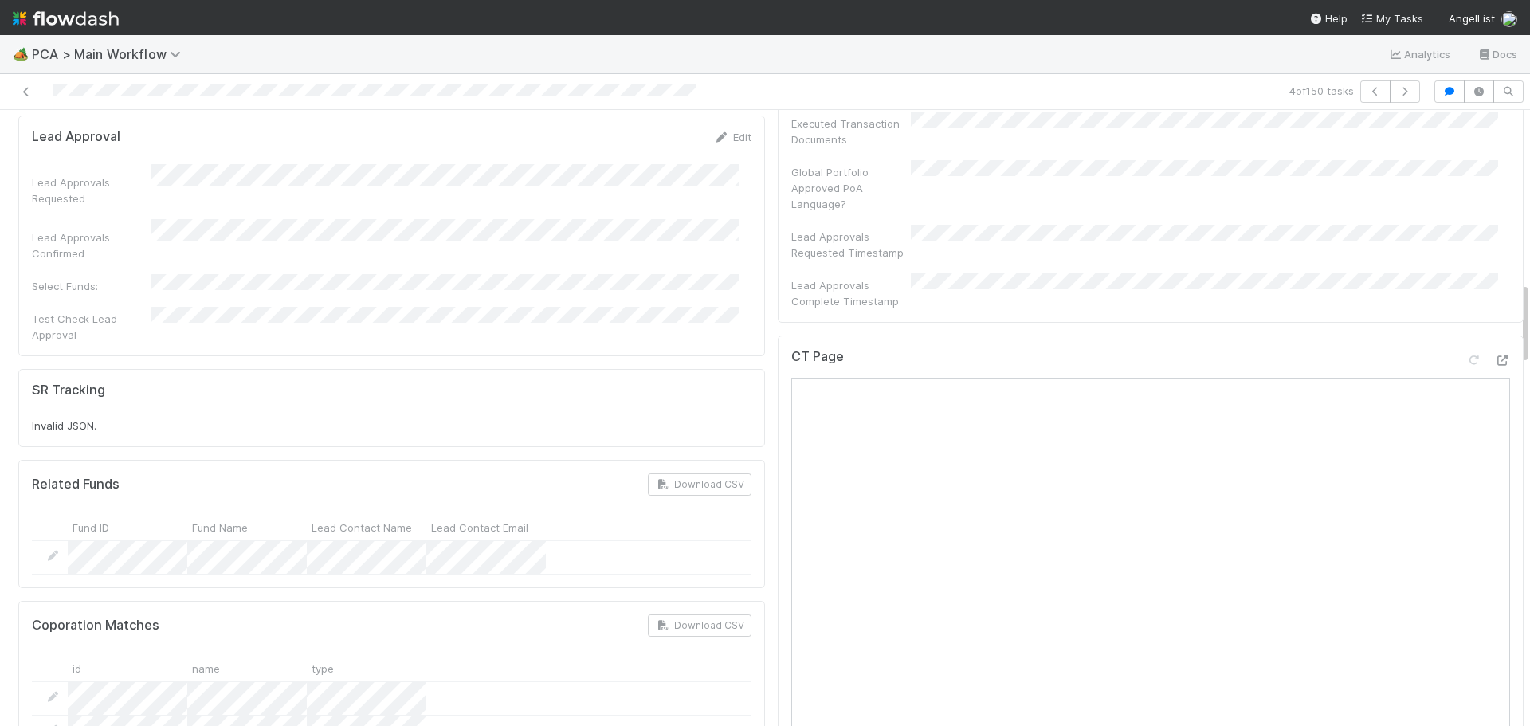
scroll to position [1275, 0]
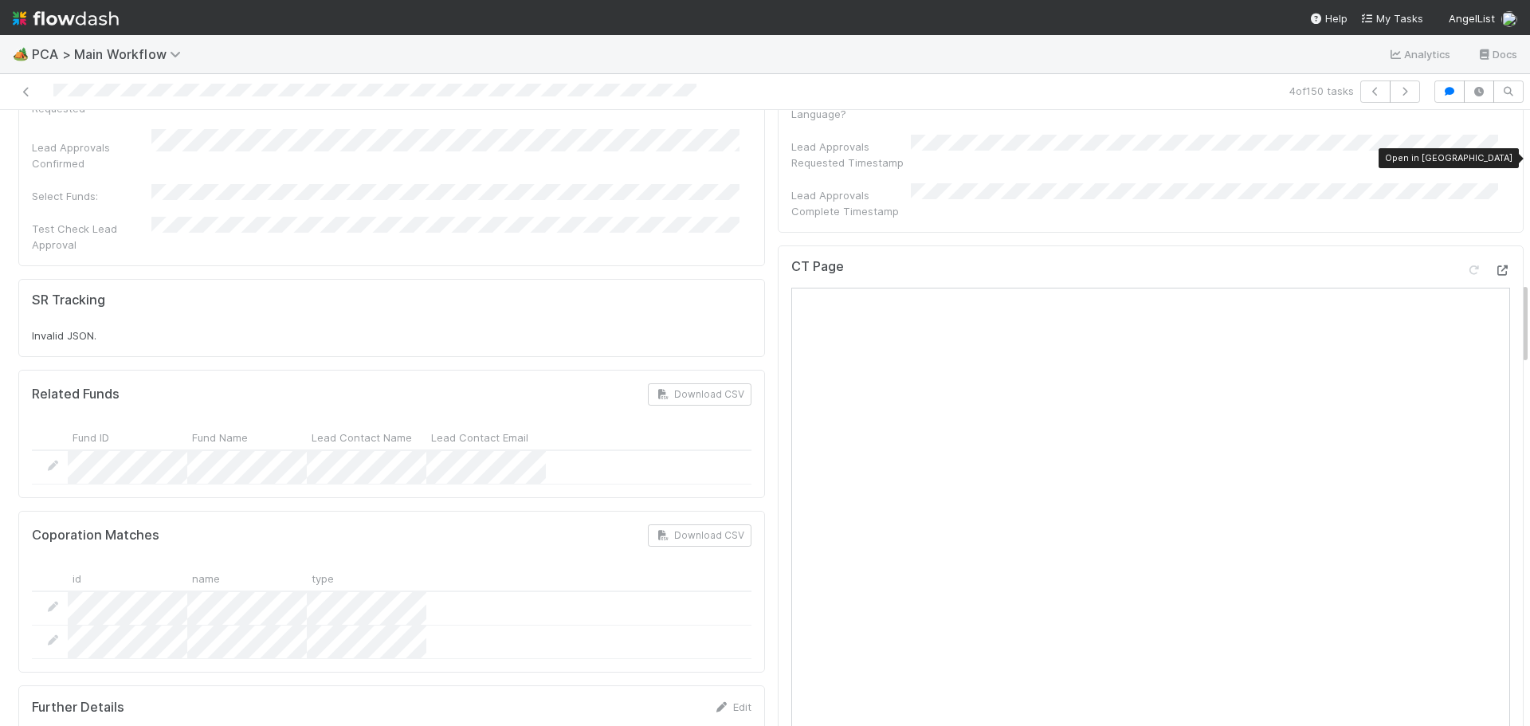
click at [1494, 265] on icon at bounding box center [1502, 270] width 16 height 10
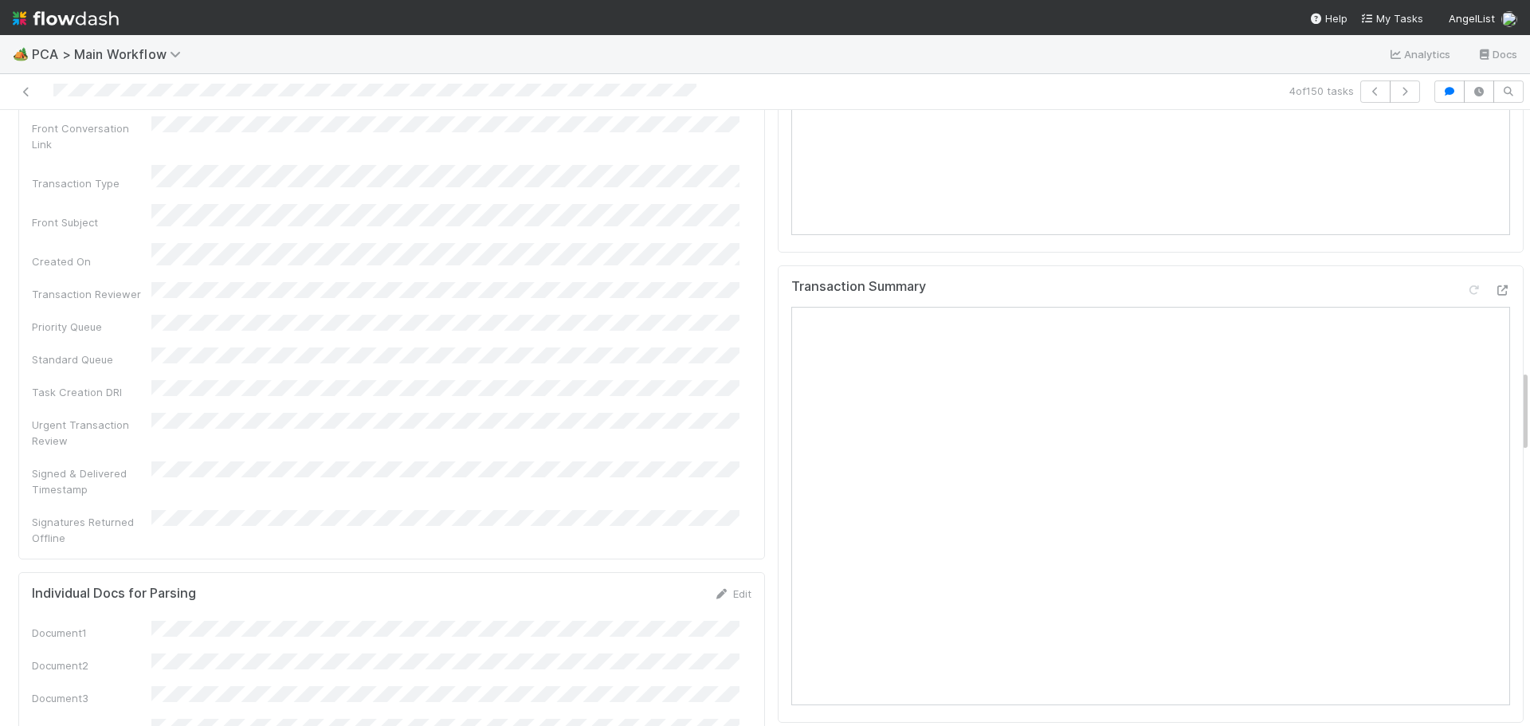
scroll to position [1913, 0]
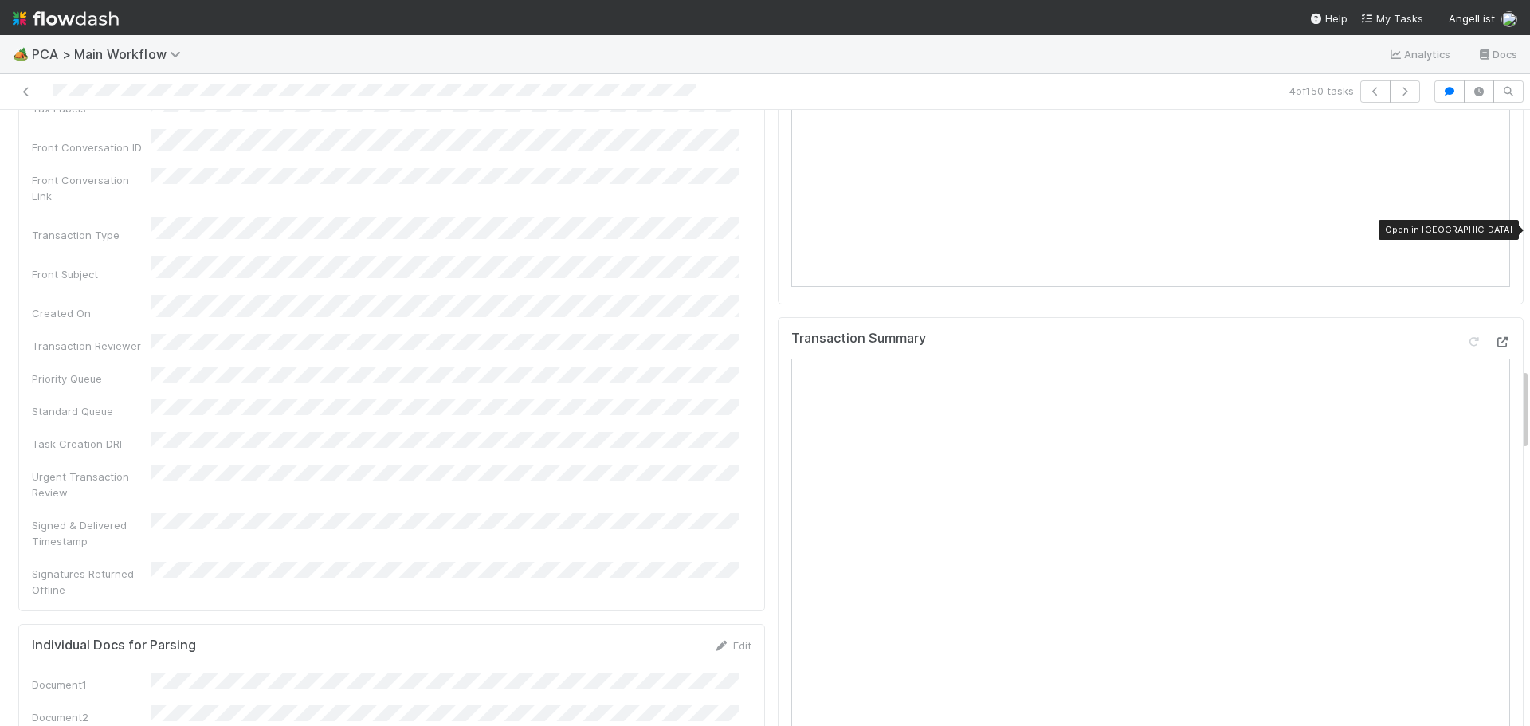
click at [1494, 337] on icon at bounding box center [1502, 342] width 16 height 10
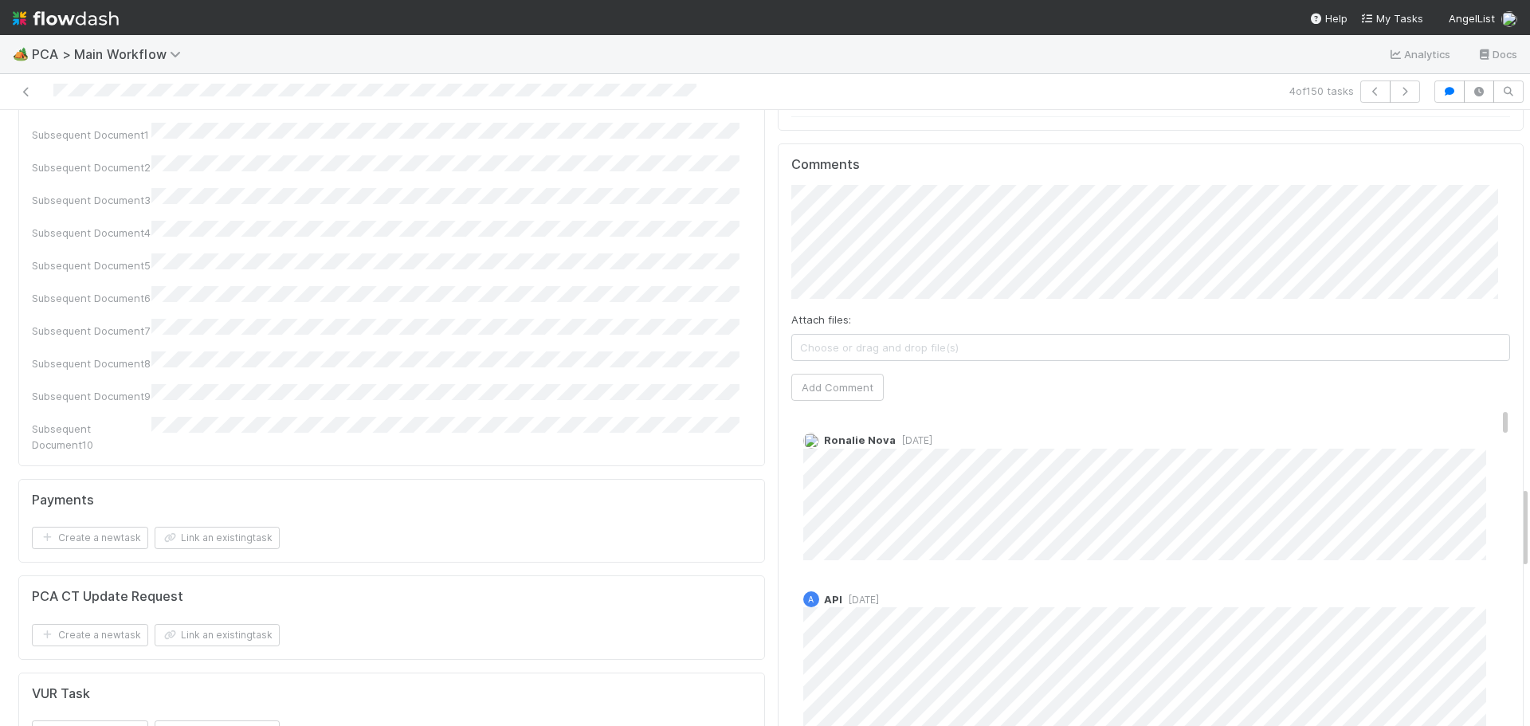
scroll to position [2550, 0]
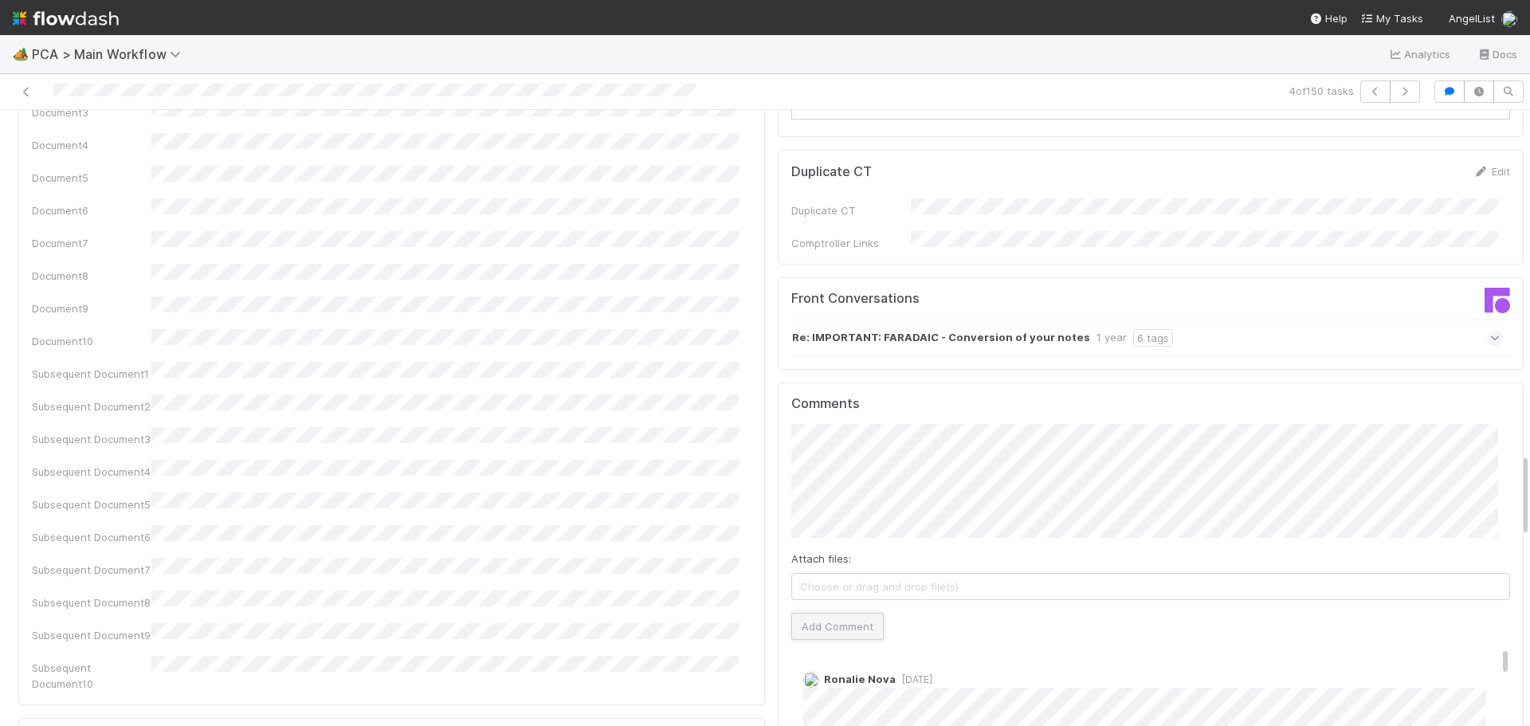
click at [816, 613] on button "Add Comment" at bounding box center [837, 626] width 92 height 27
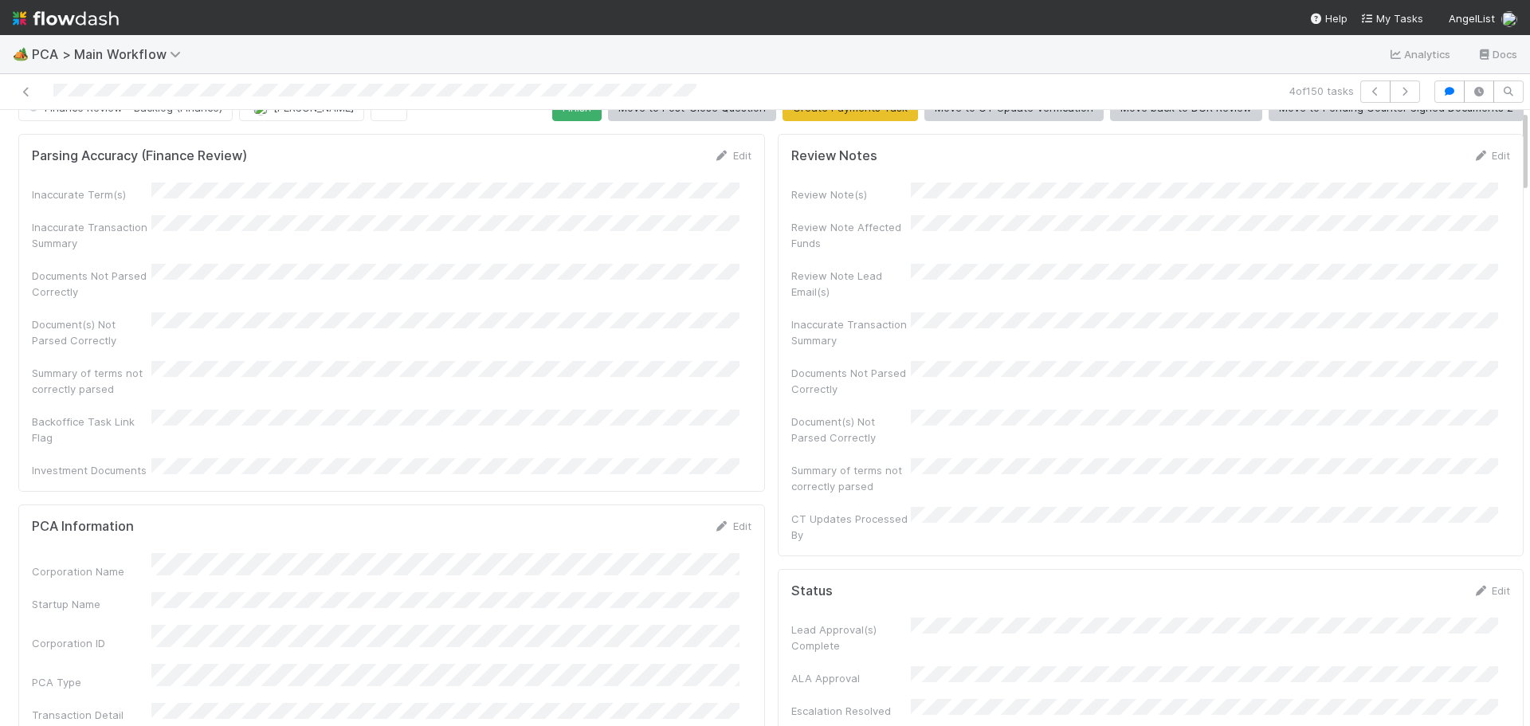
scroll to position [0, 0]
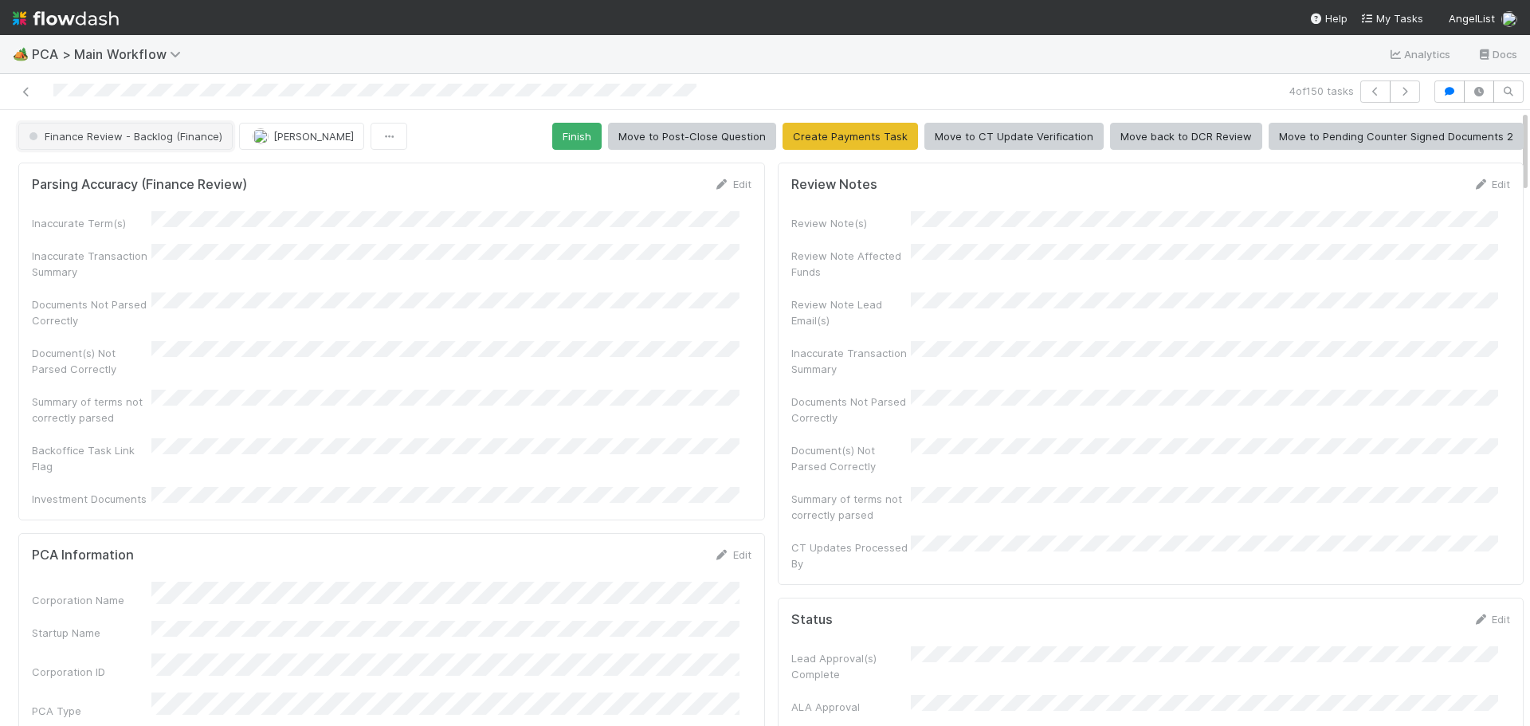
click at [194, 131] on span "Finance Review - Backlog (Finance)" at bounding box center [123, 136] width 197 height 13
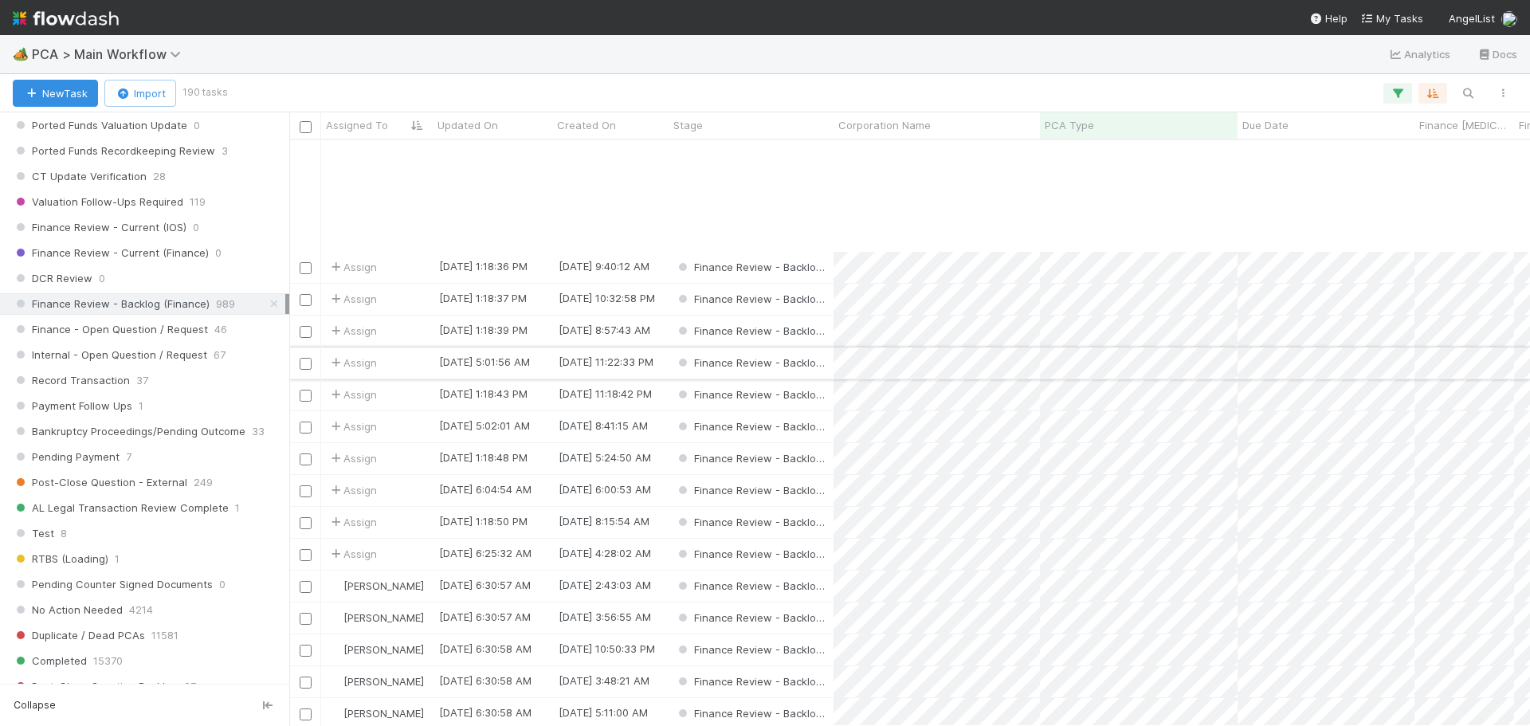
scroll to position [159, 0]
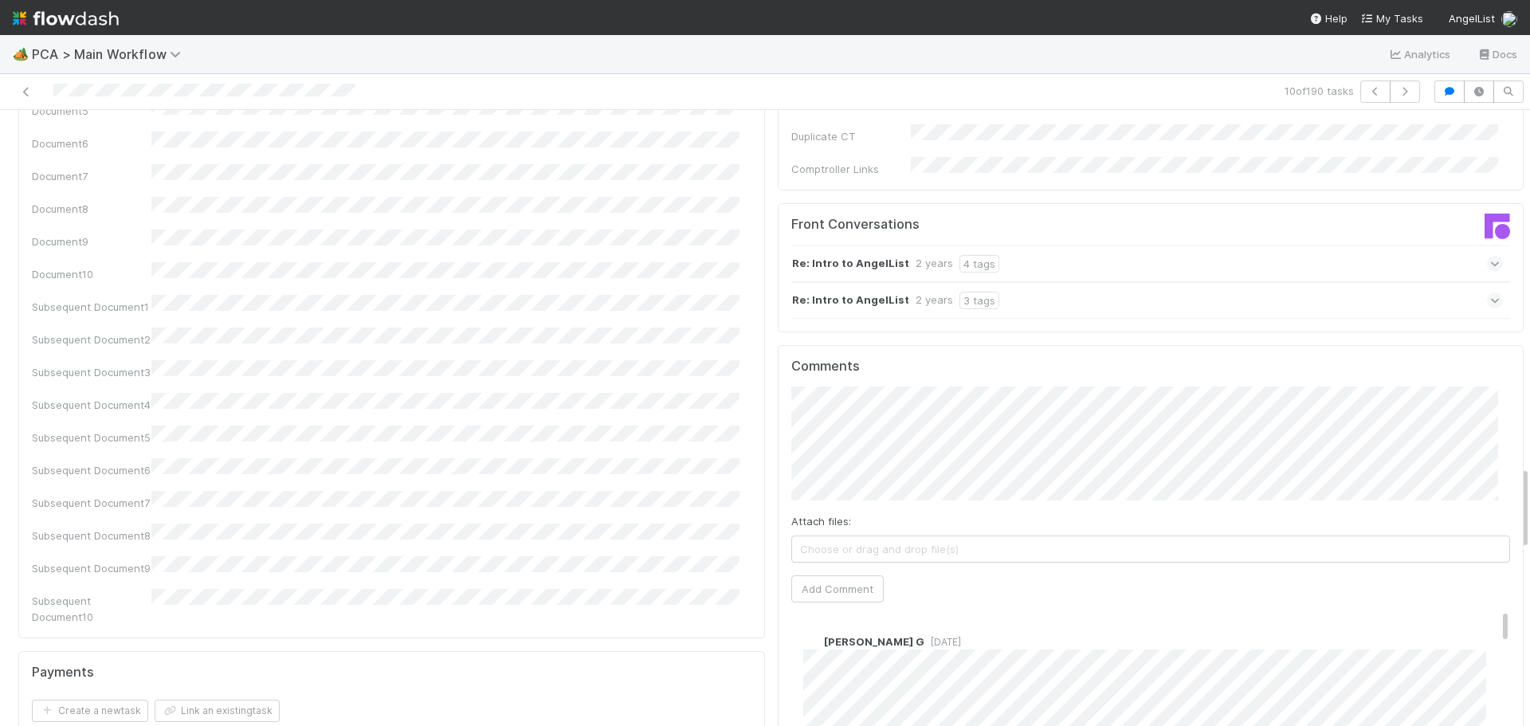
scroll to position [2629, 0]
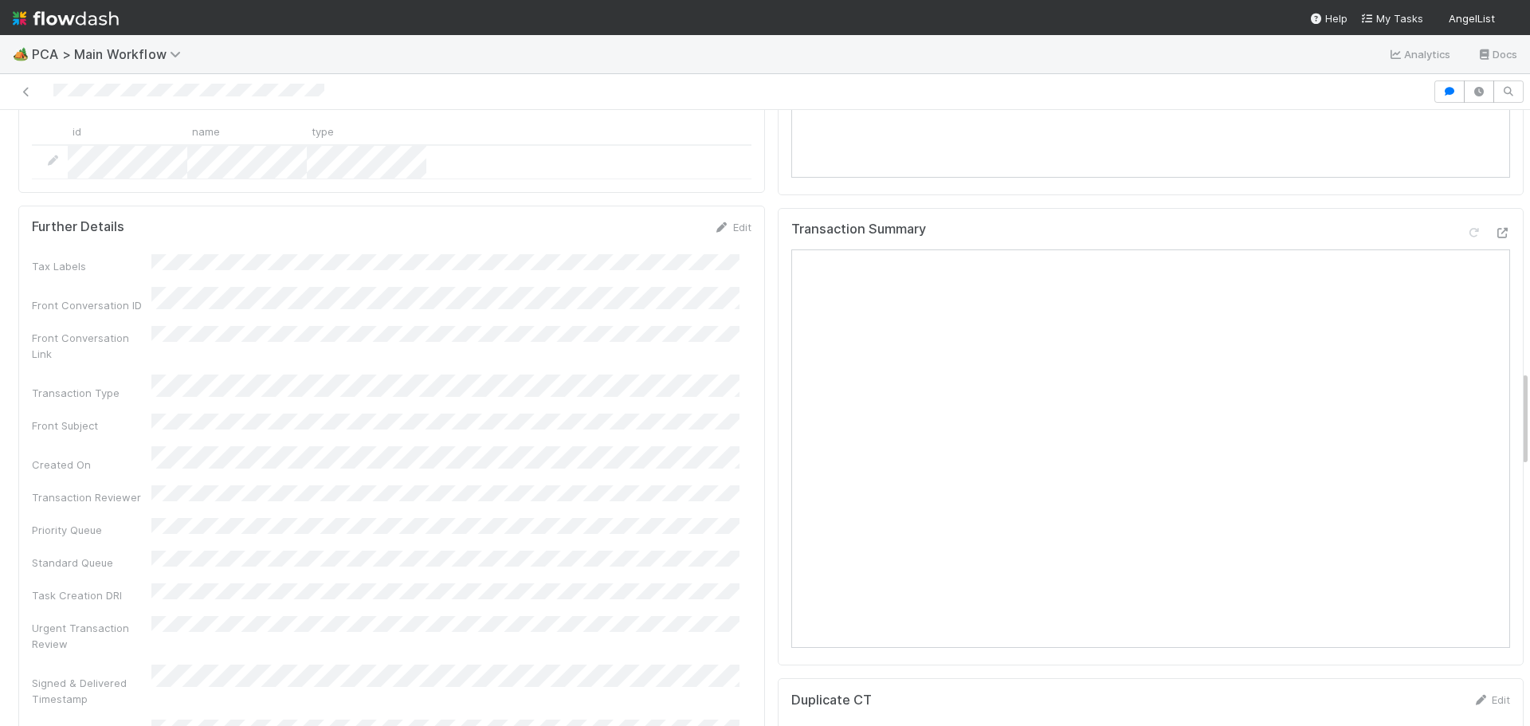
scroll to position [2071, 0]
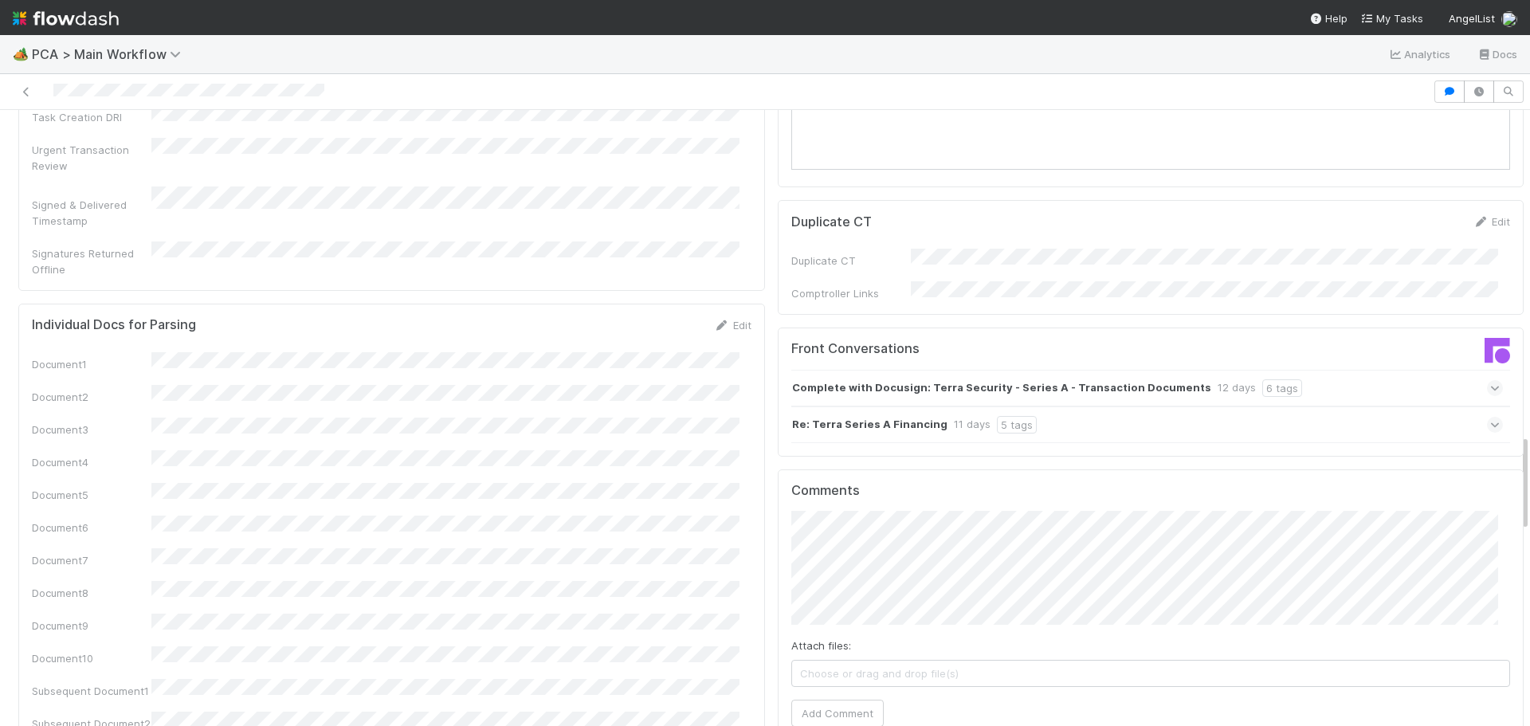
click at [1490, 417] on icon at bounding box center [1495, 425] width 10 height 16
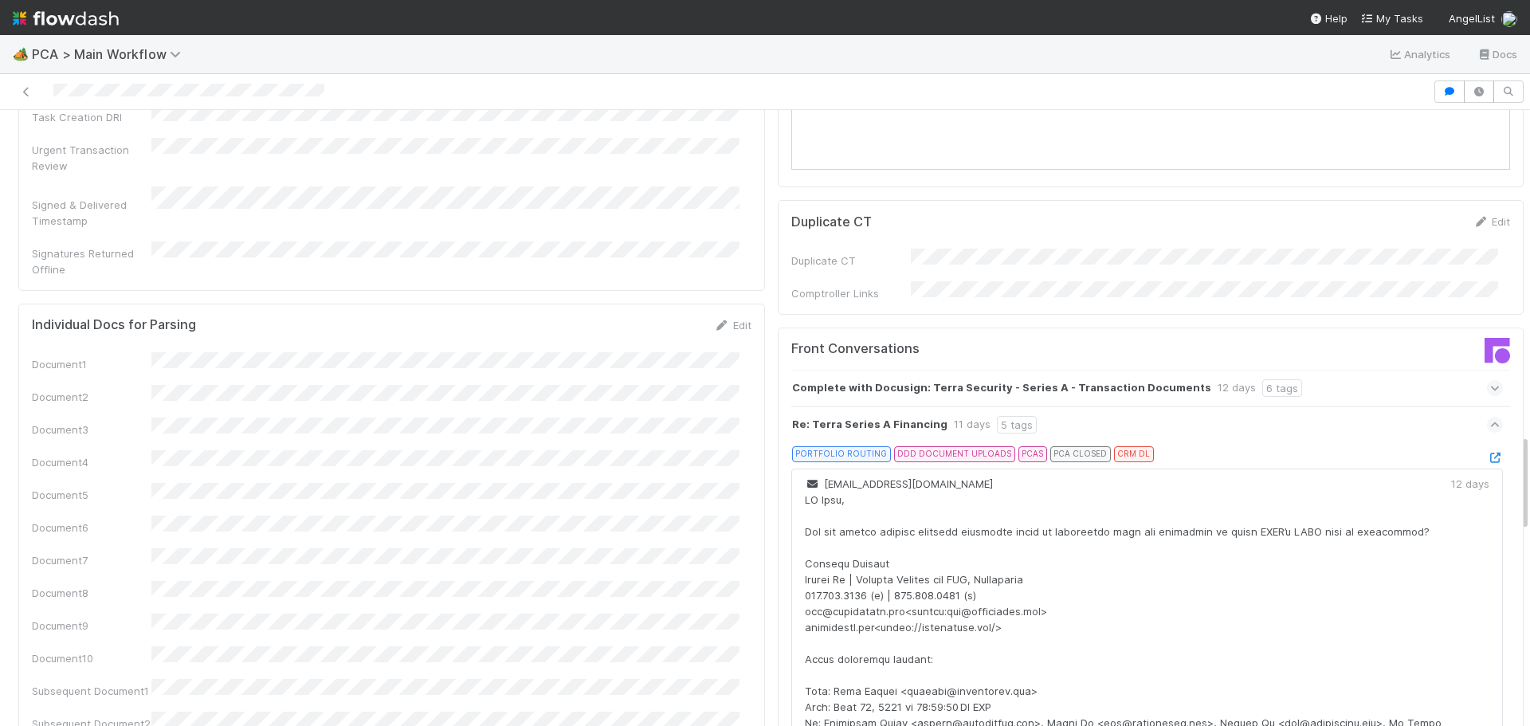
click at [1487, 449] on div at bounding box center [1495, 457] width 16 height 16
click at [1487, 453] on icon at bounding box center [1495, 458] width 16 height 10
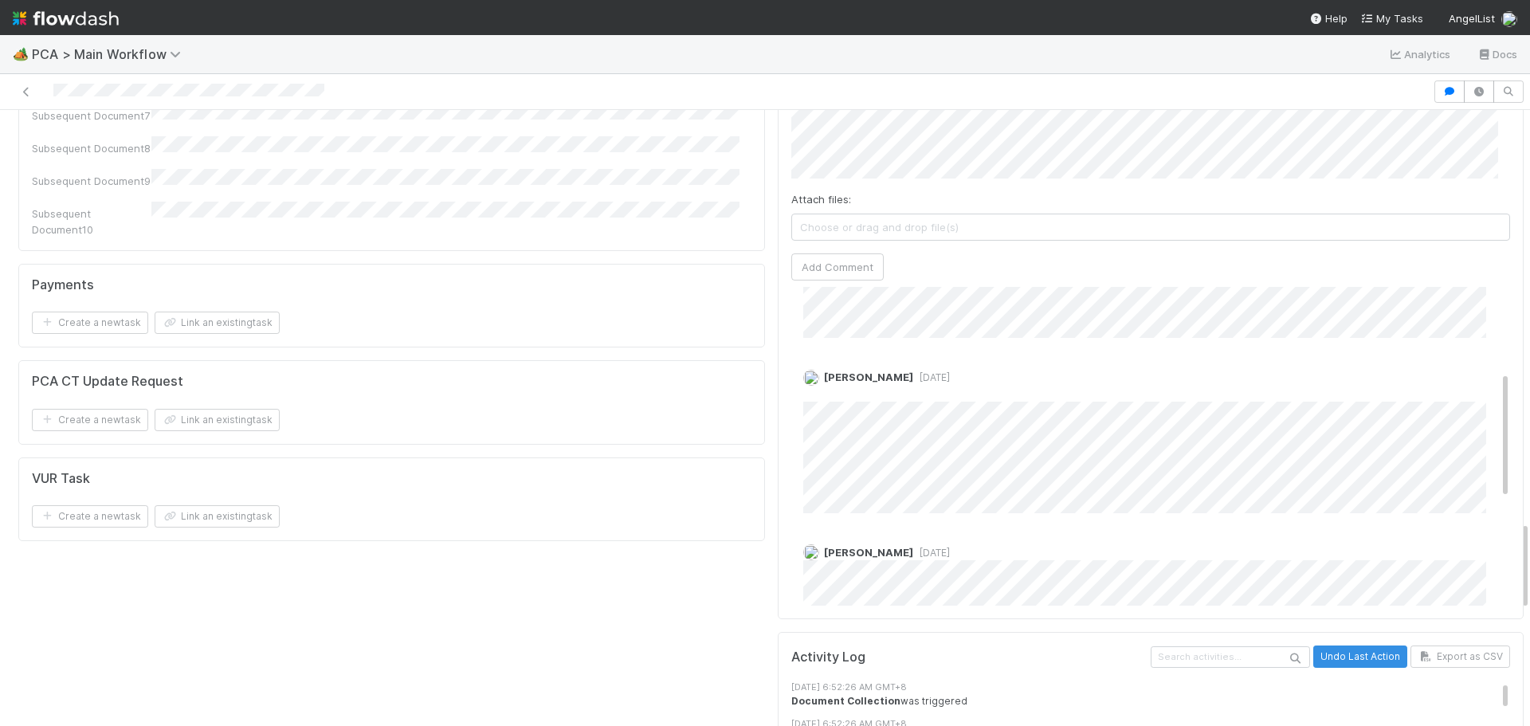
scroll to position [319, 0]
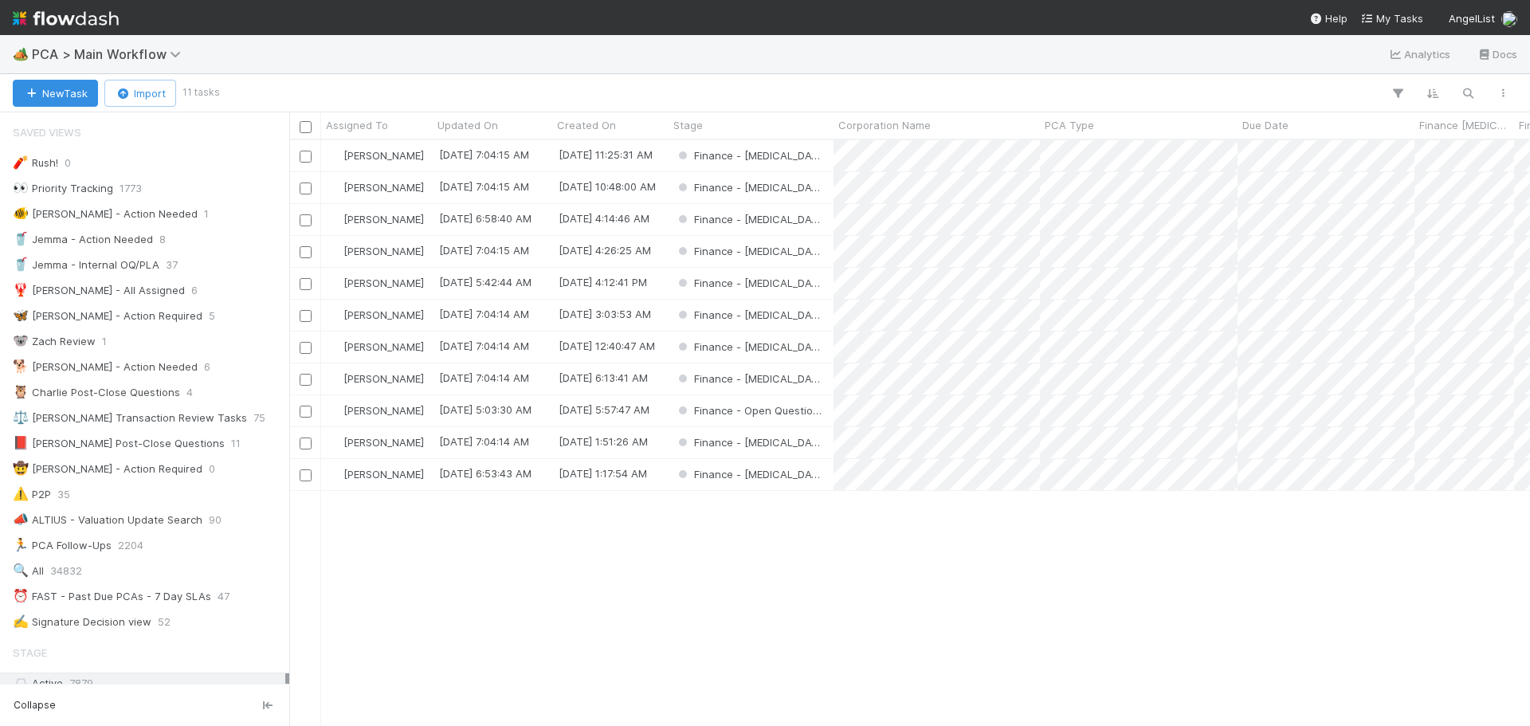
scroll to position [574, 1229]
click at [799, 311] on div "Finance - [MEDICAL_DATA]" at bounding box center [750, 315] width 165 height 31
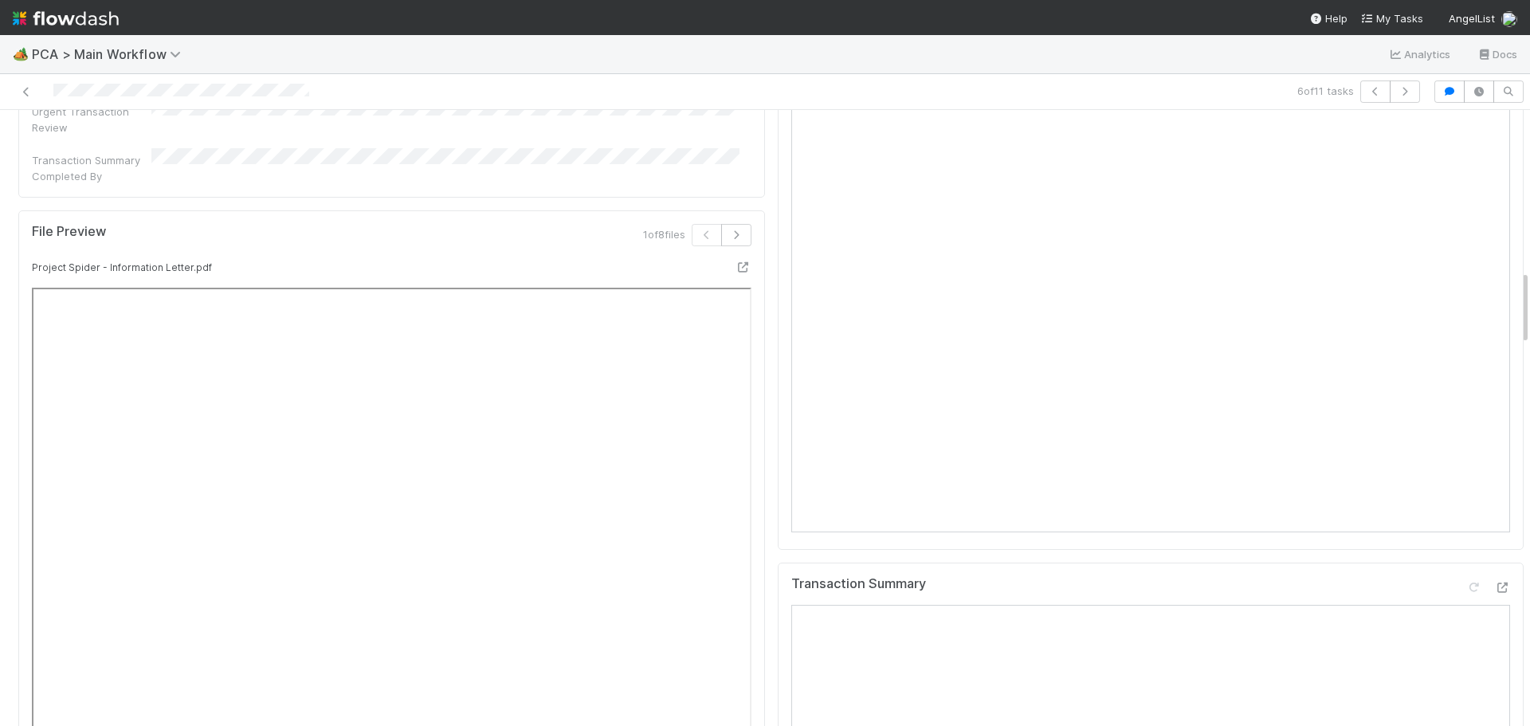
scroll to position [1275, 0]
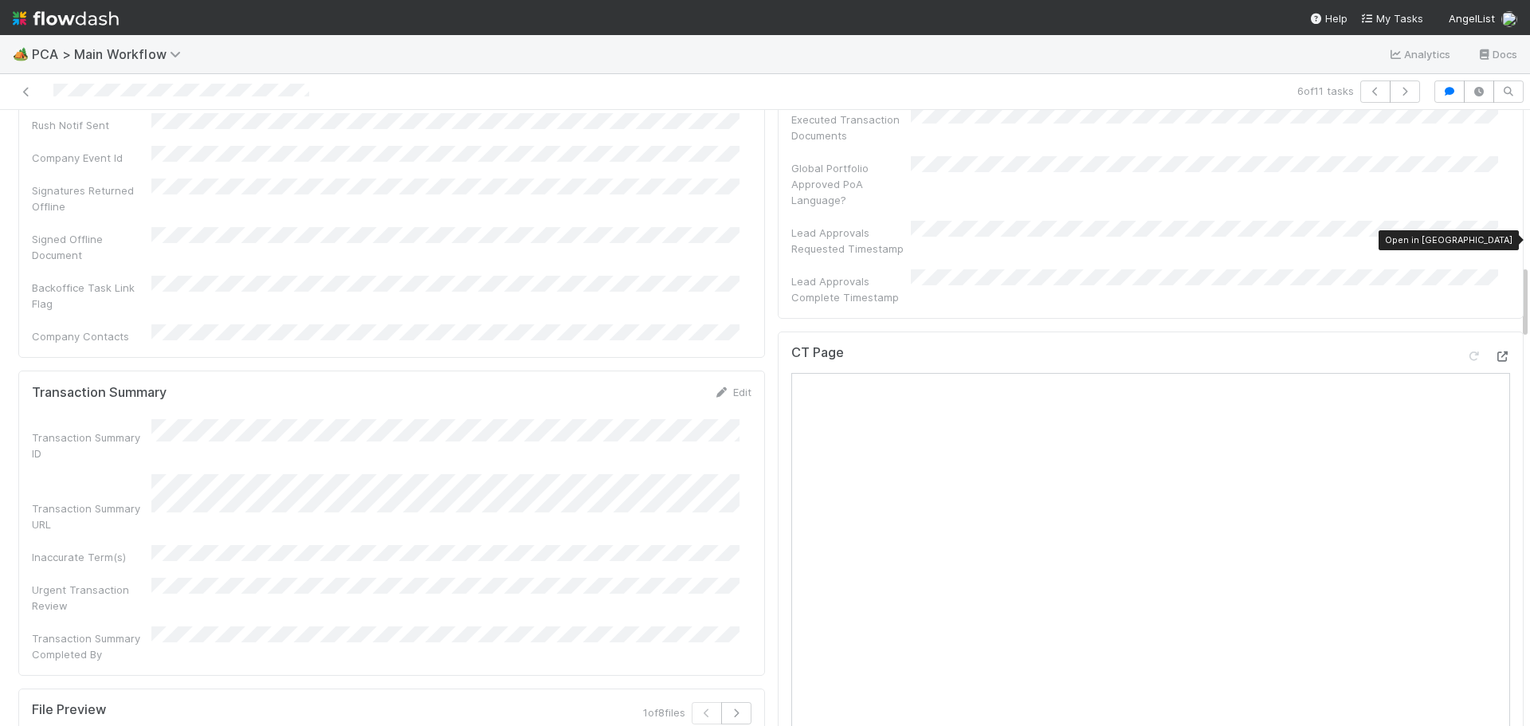
click at [1494, 351] on icon at bounding box center [1502, 356] width 16 height 10
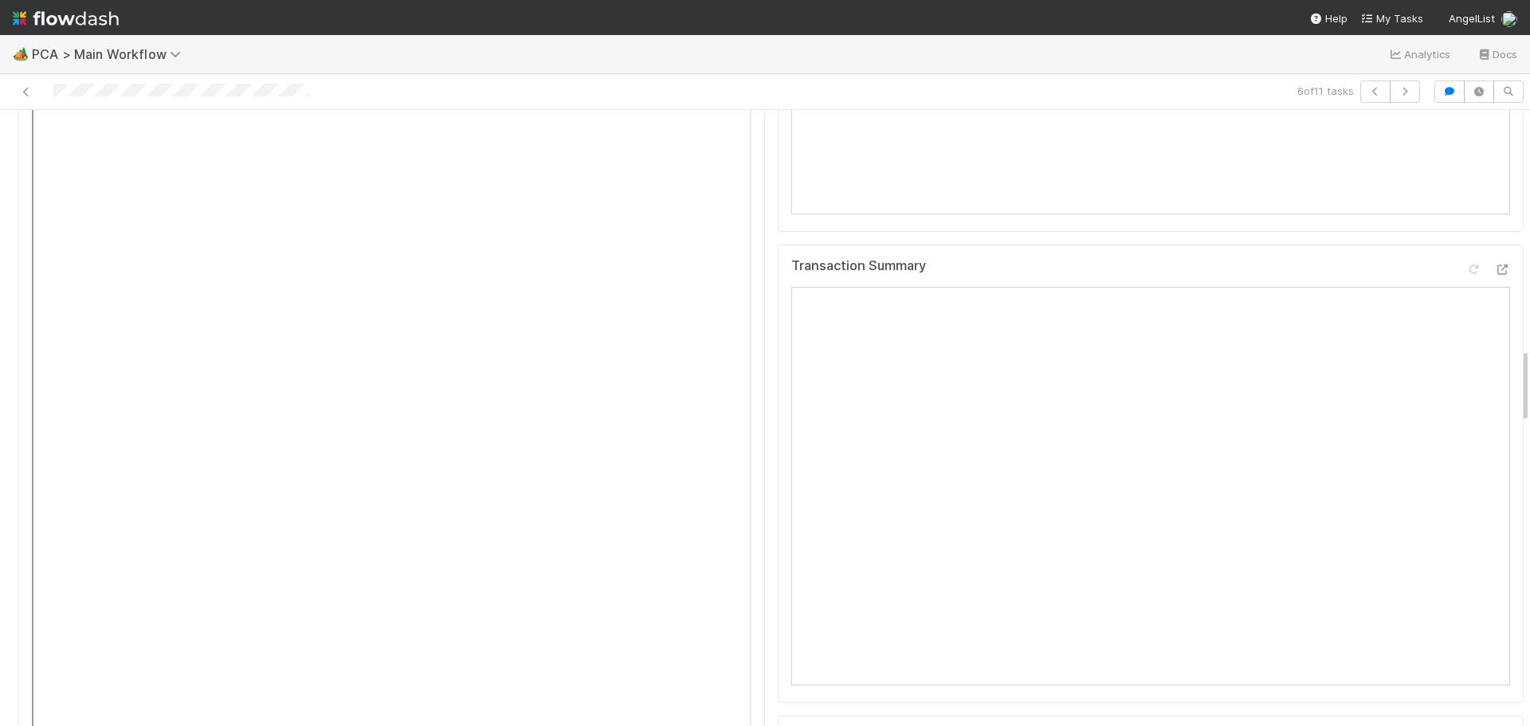
scroll to position [1912, 0]
click at [1494, 423] on icon at bounding box center [1502, 428] width 16 height 10
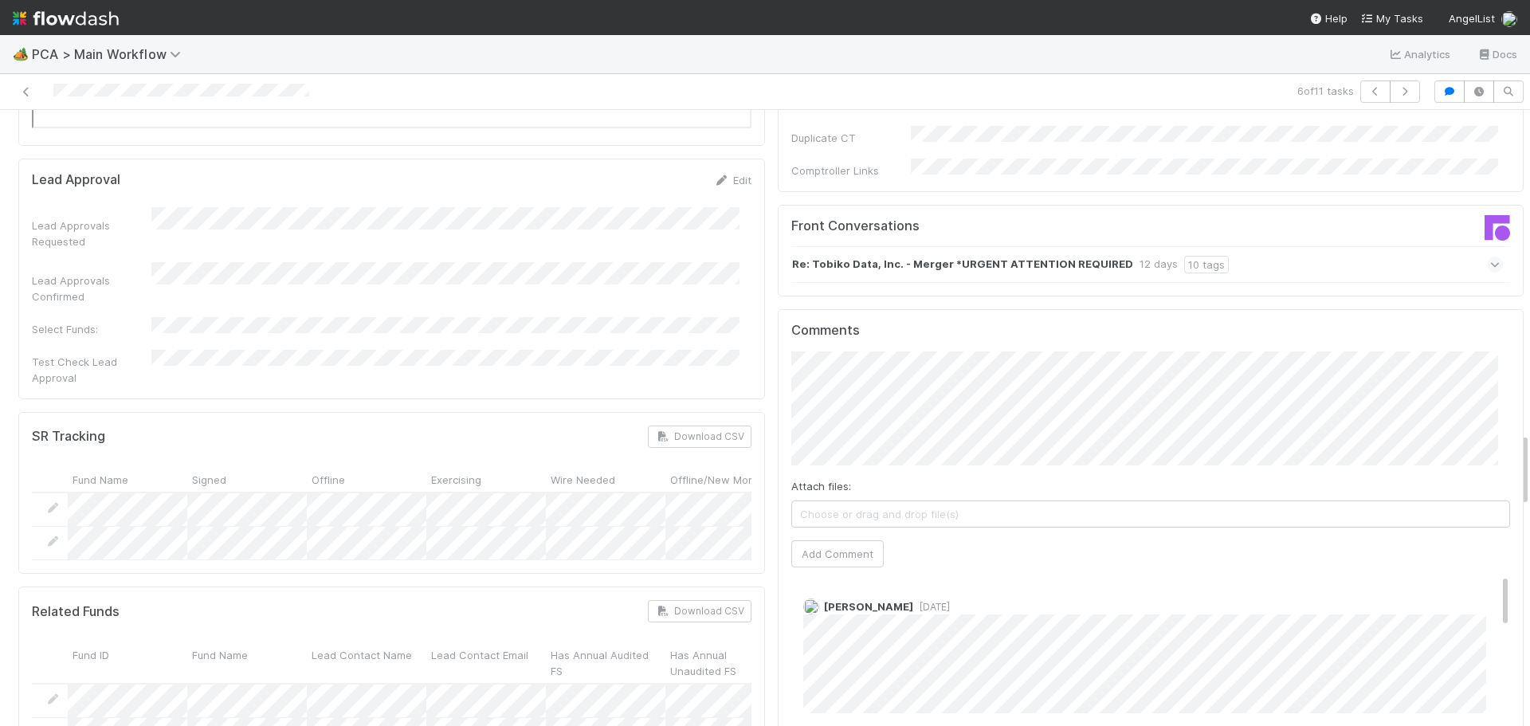
scroll to position [2549, 0]
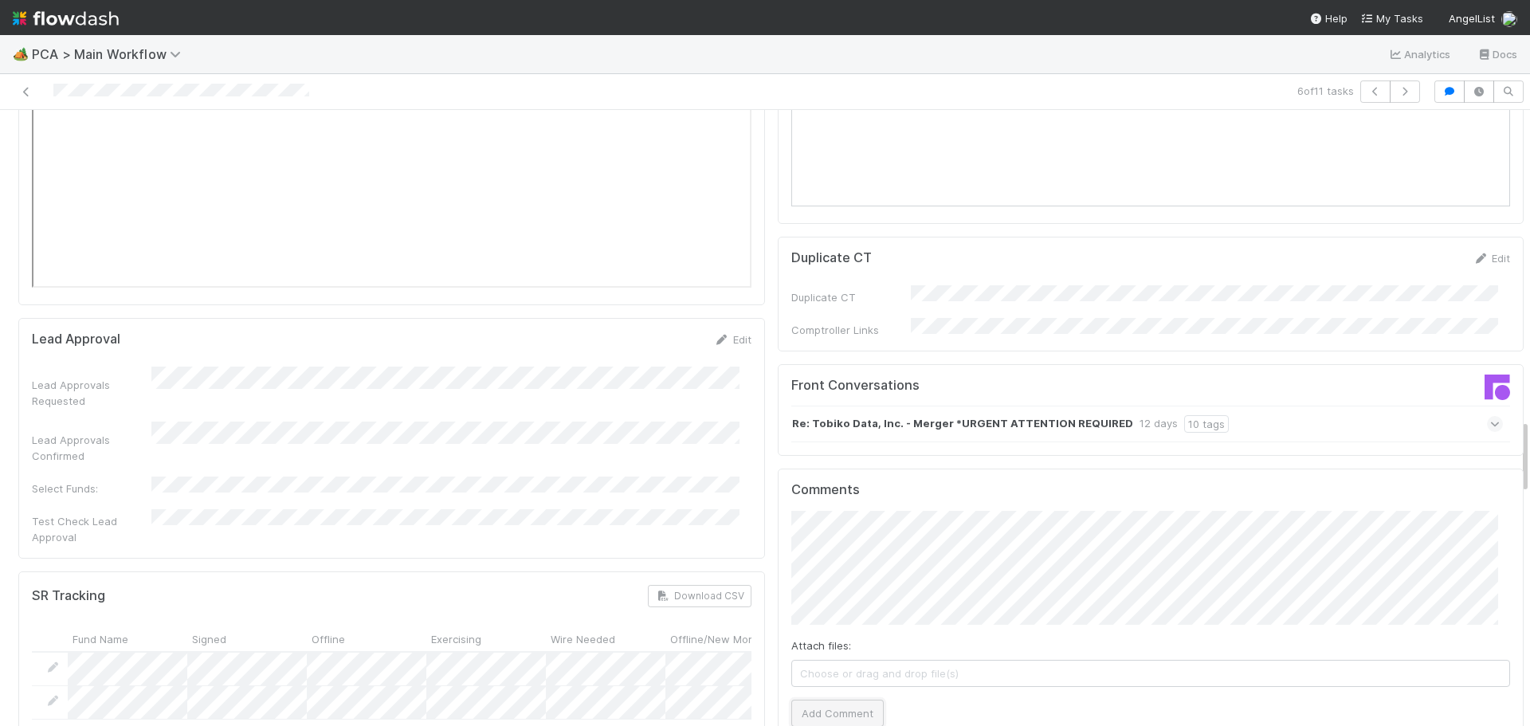
click at [833, 700] on button "Add Comment" at bounding box center [837, 713] width 92 height 27
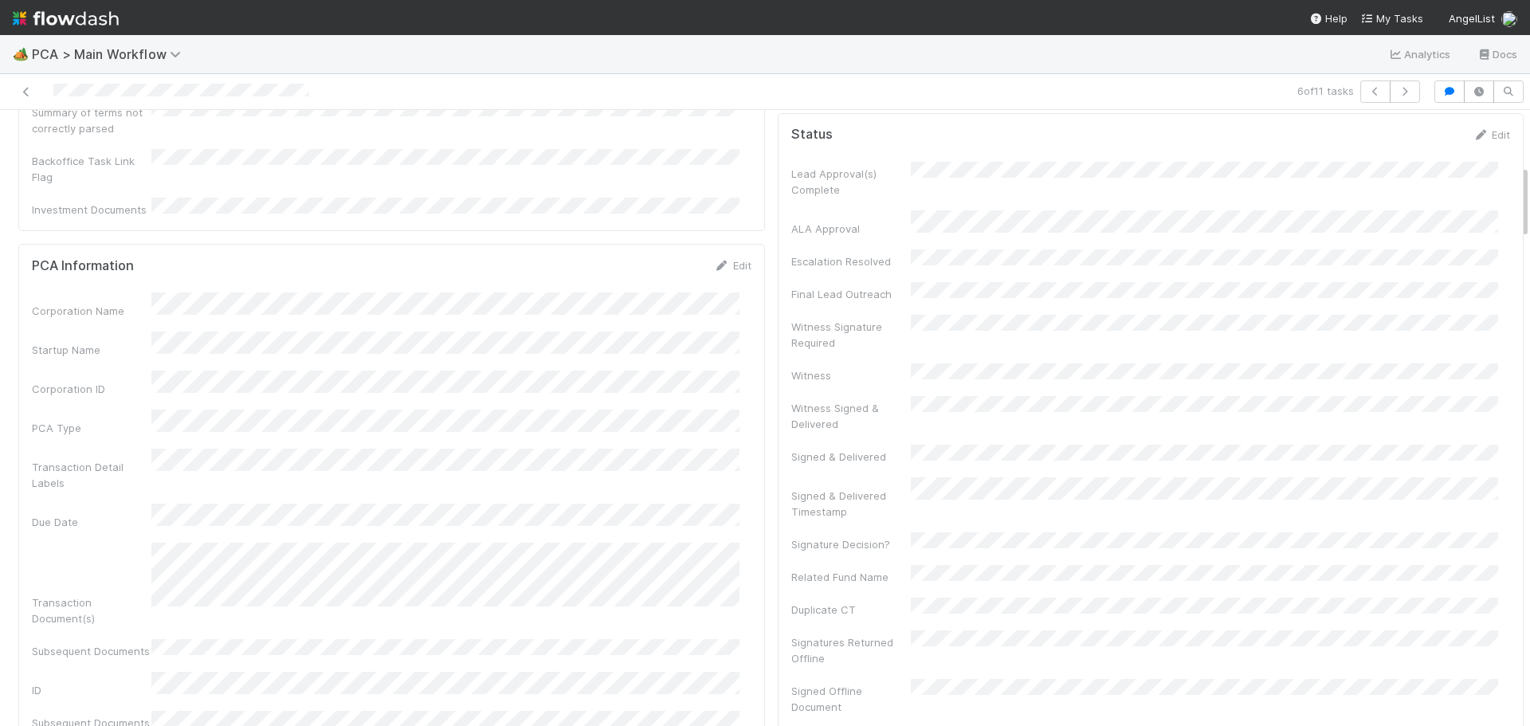
scroll to position [0, 0]
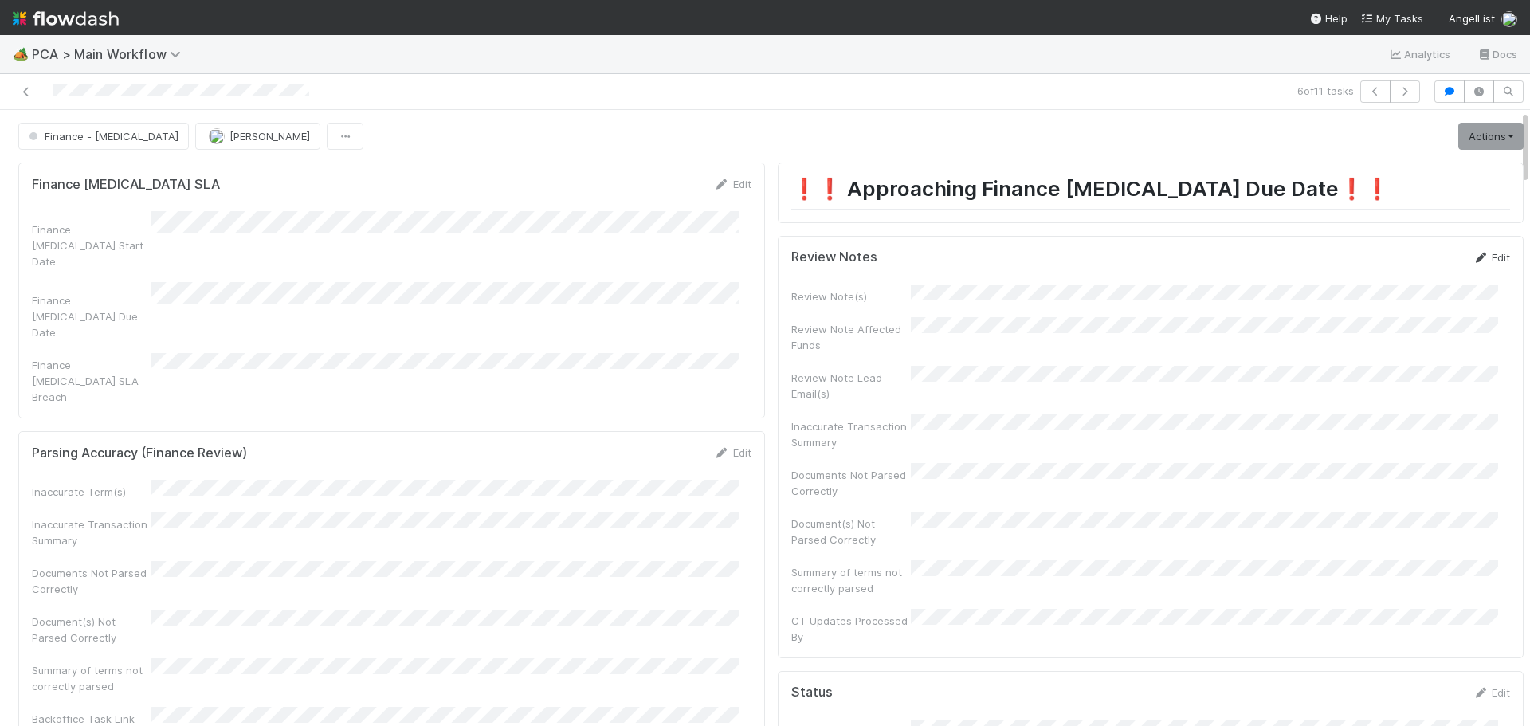
click at [1478, 253] on link "Edit" at bounding box center [1490, 257] width 37 height 13
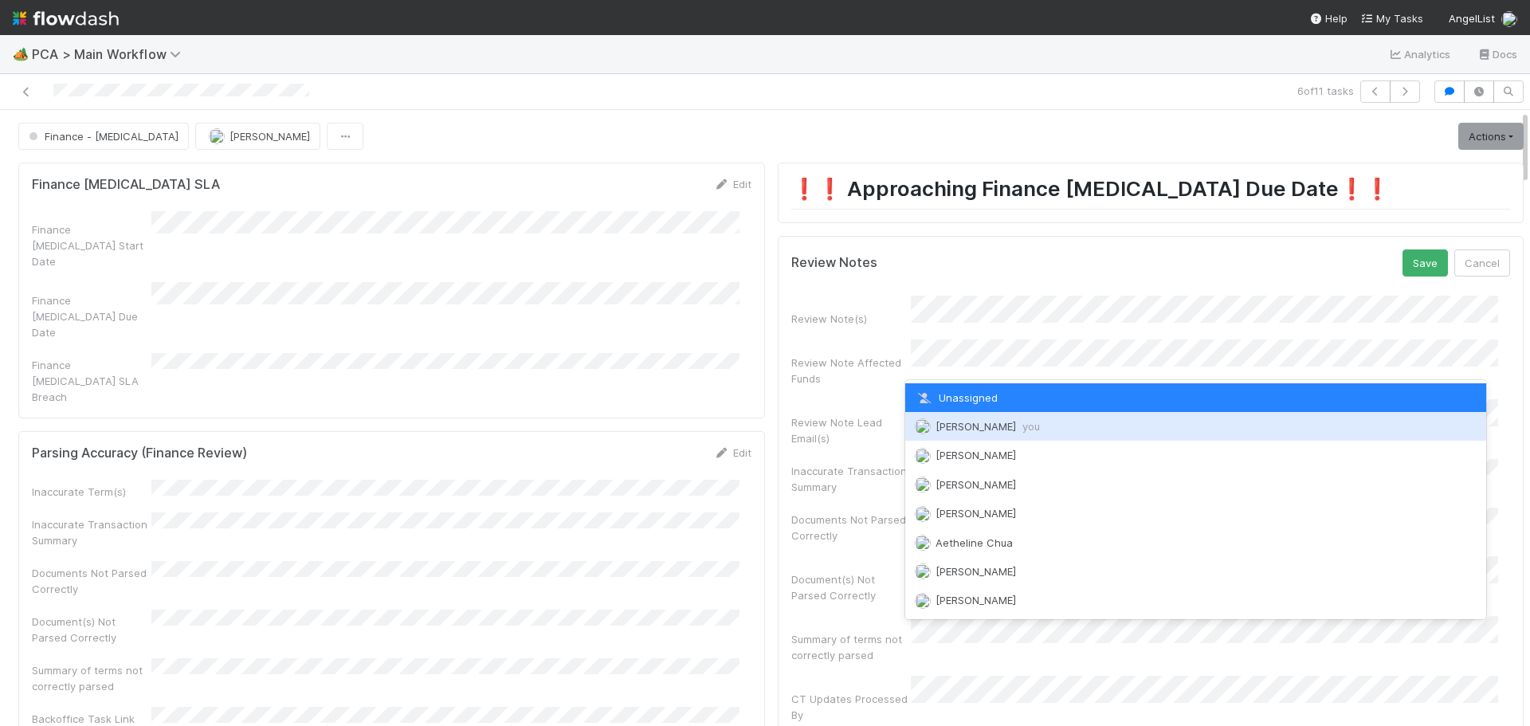
click at [968, 426] on span "Marenz Trajano you" at bounding box center [987, 426] width 104 height 13
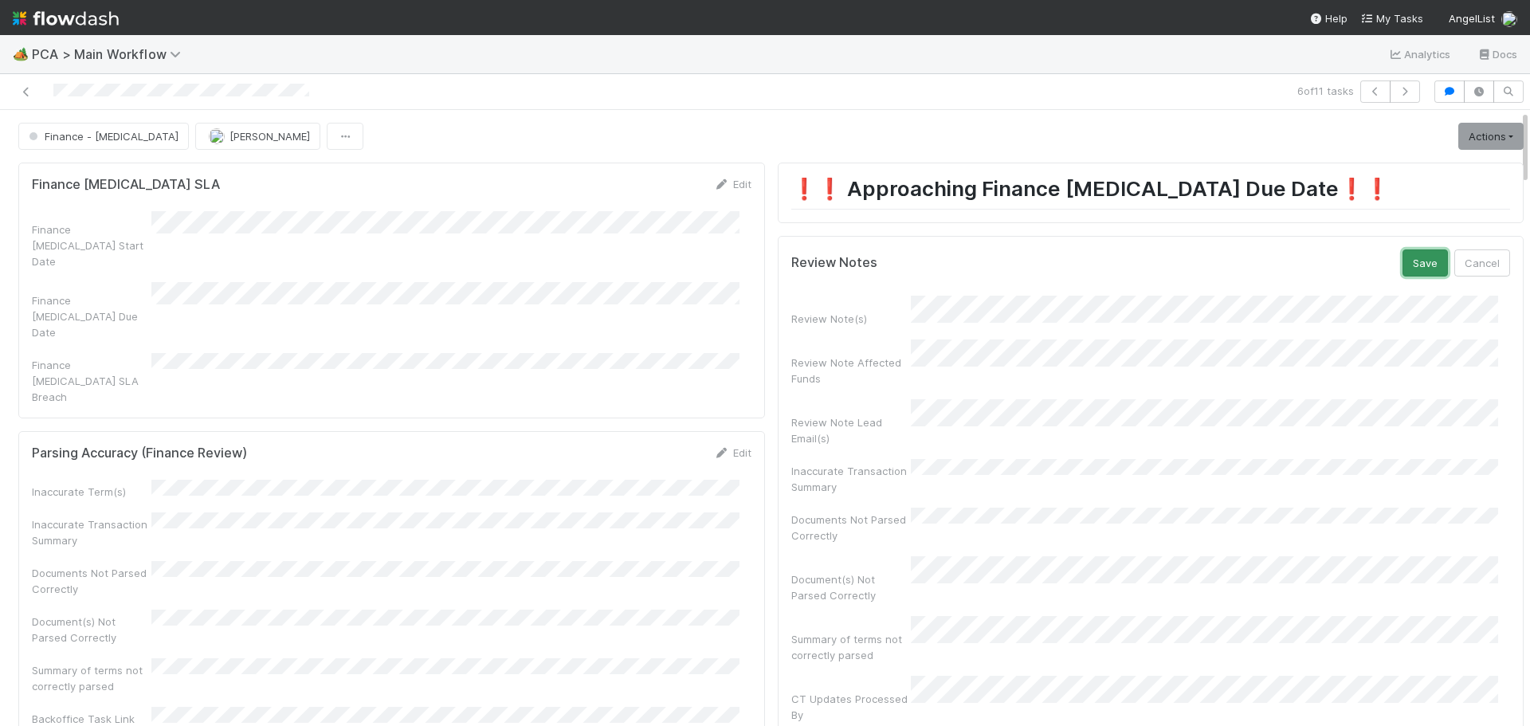
click at [1402, 263] on button "Save" at bounding box center [1424, 262] width 45 height 27
click at [1473, 133] on link "Actions" at bounding box center [1490, 136] width 65 height 27
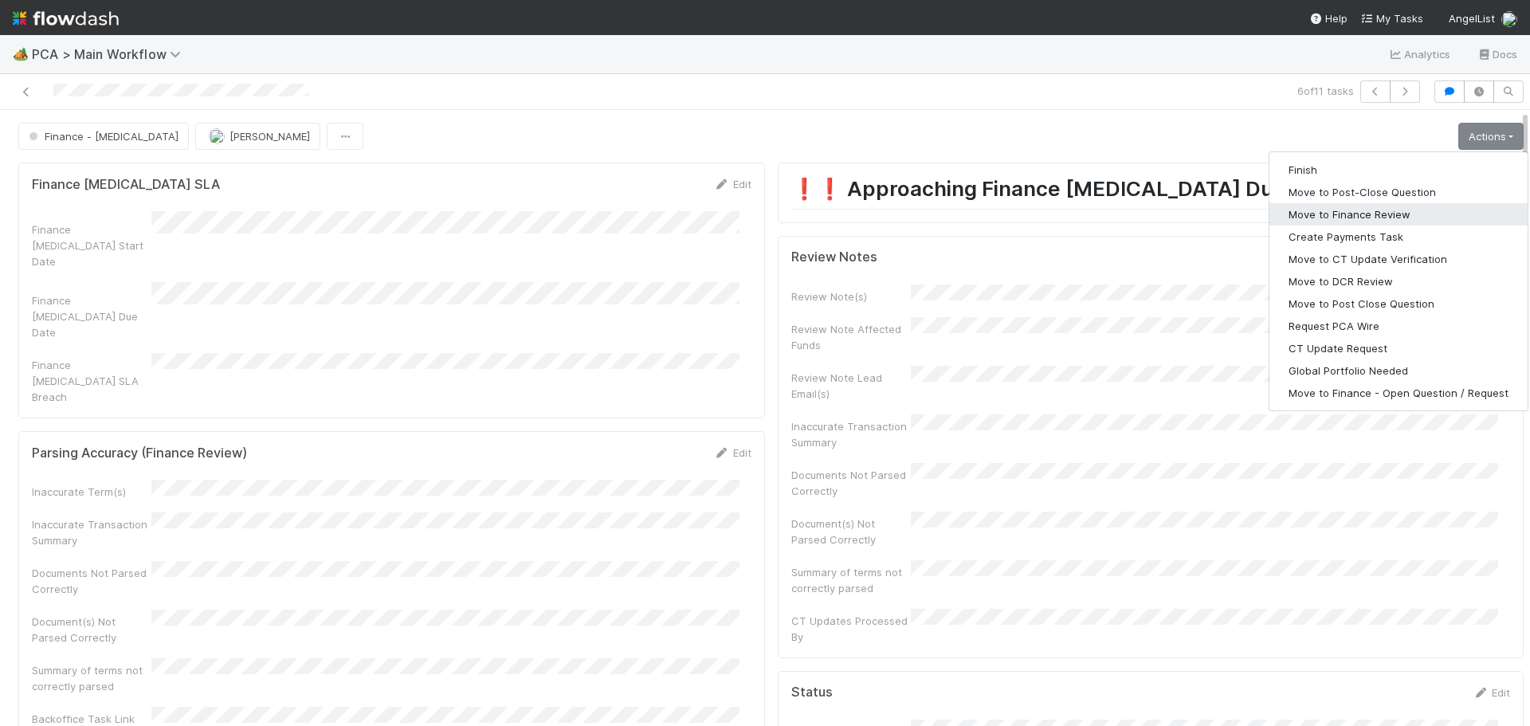
click at [1362, 210] on button "Move to Finance Review" at bounding box center [1398, 214] width 258 height 22
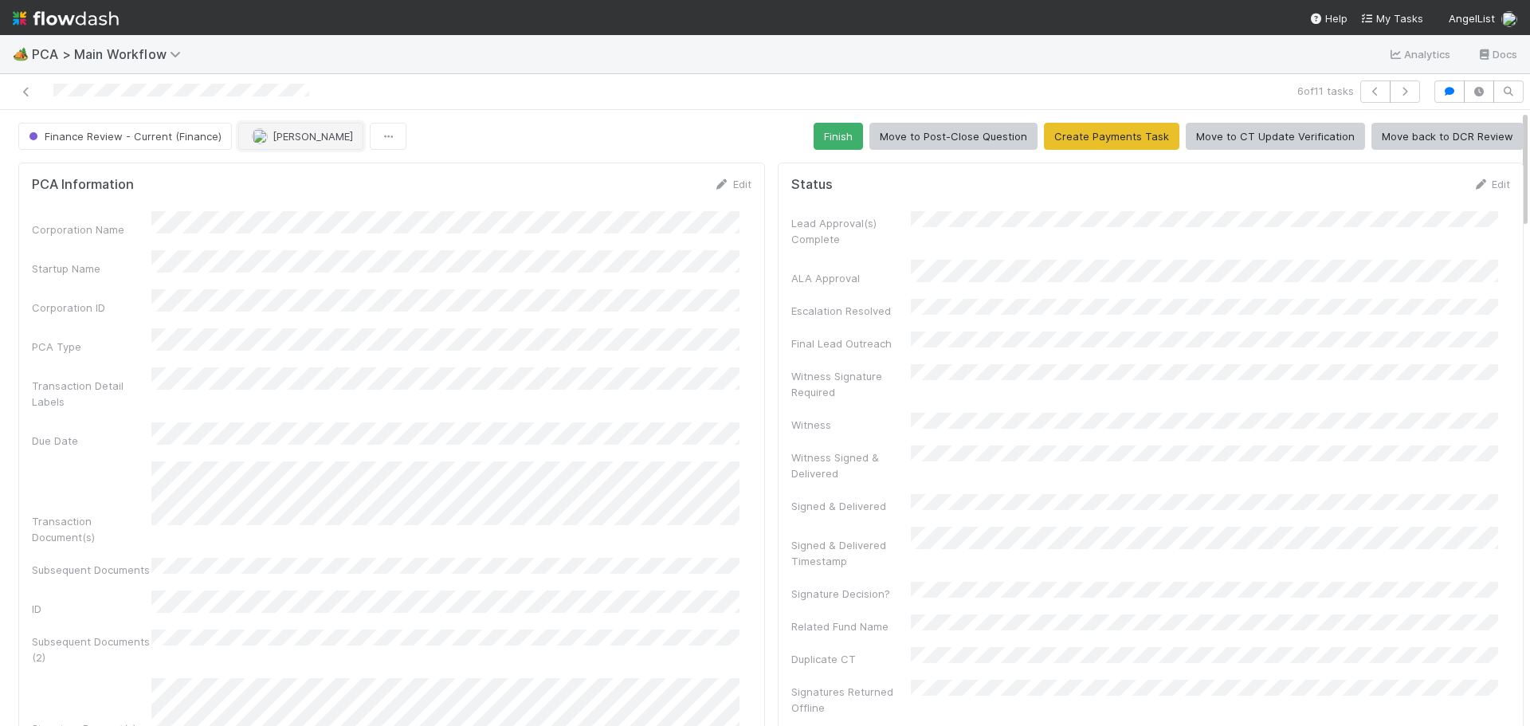
click at [293, 132] on span "Marenz Trajano" at bounding box center [312, 136] width 80 height 13
click at [322, 172] on div "Ronalie Nova" at bounding box center [340, 176] width 225 height 29
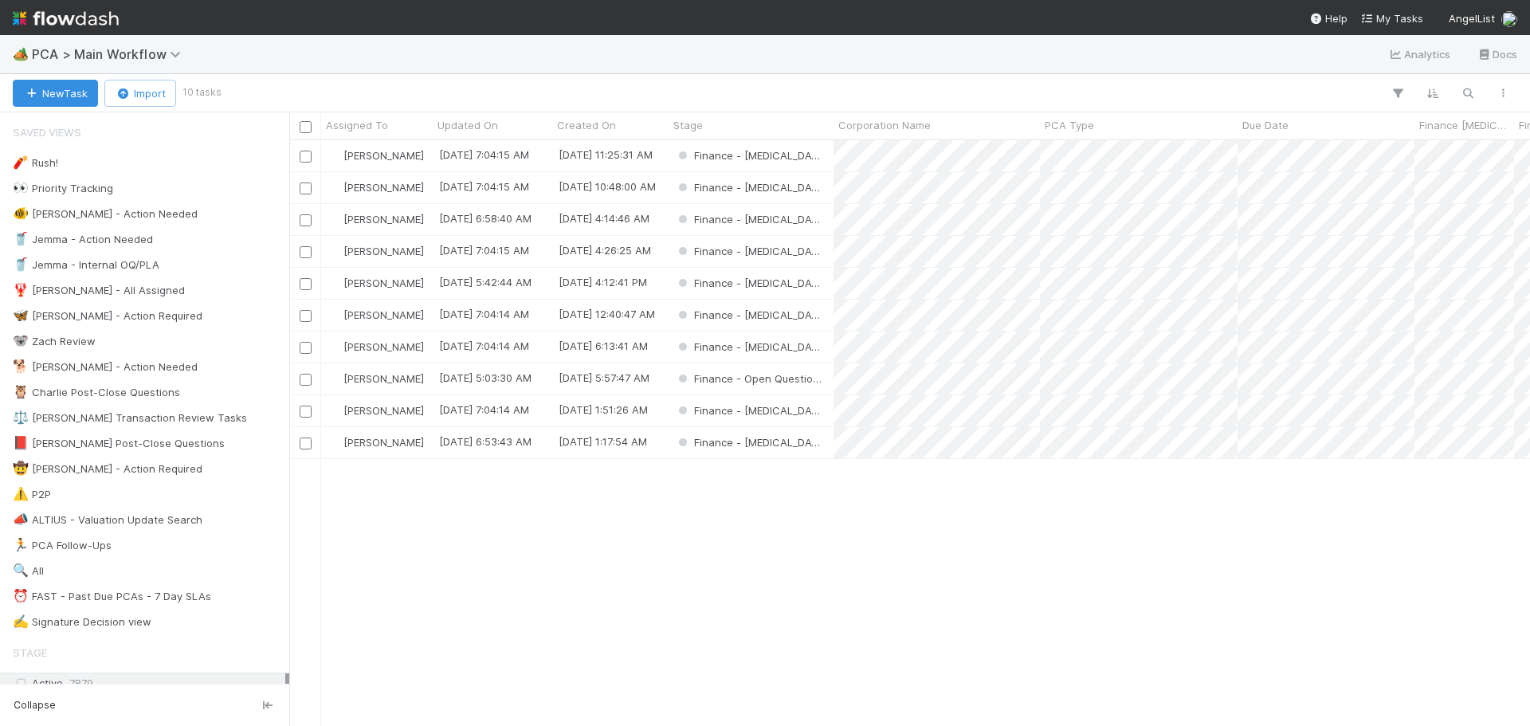
scroll to position [574, 1229]
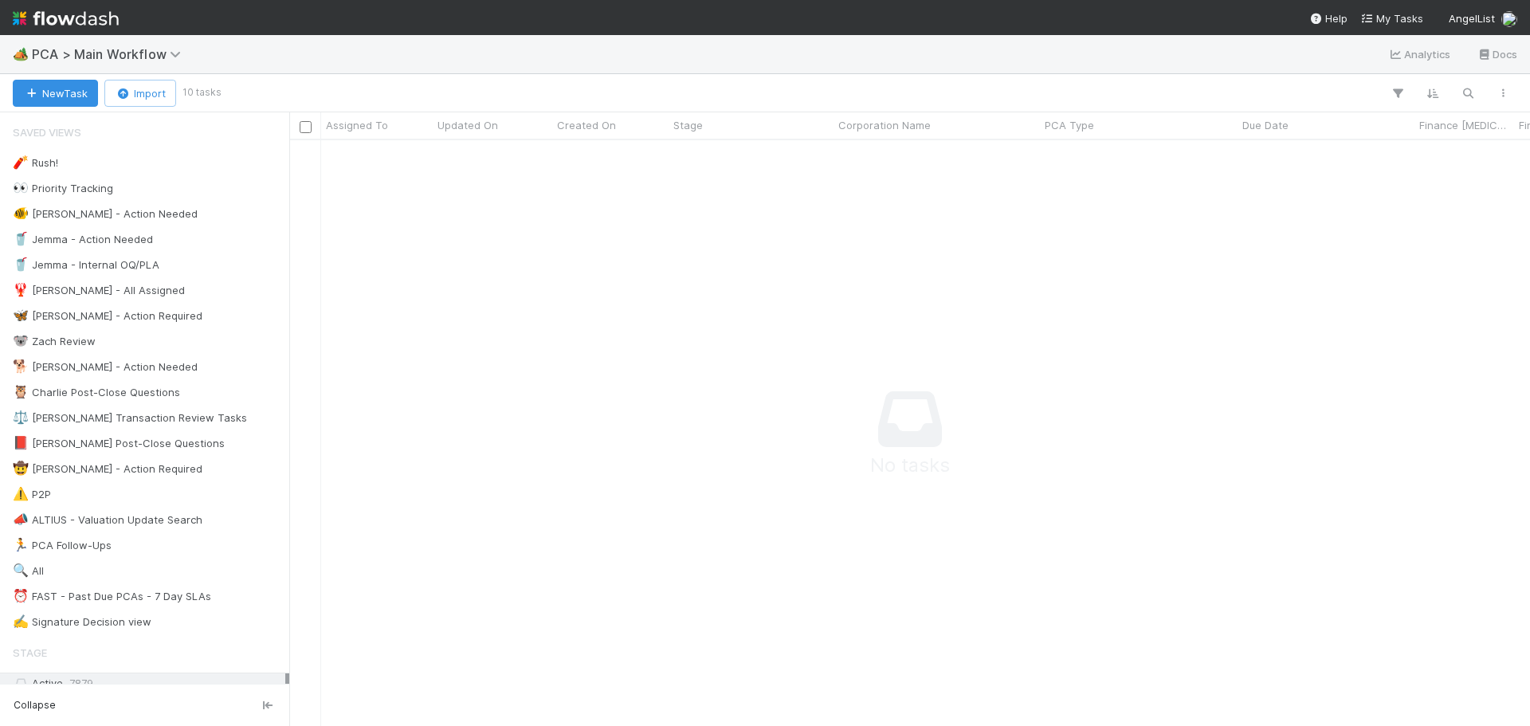
scroll to position [562, 1229]
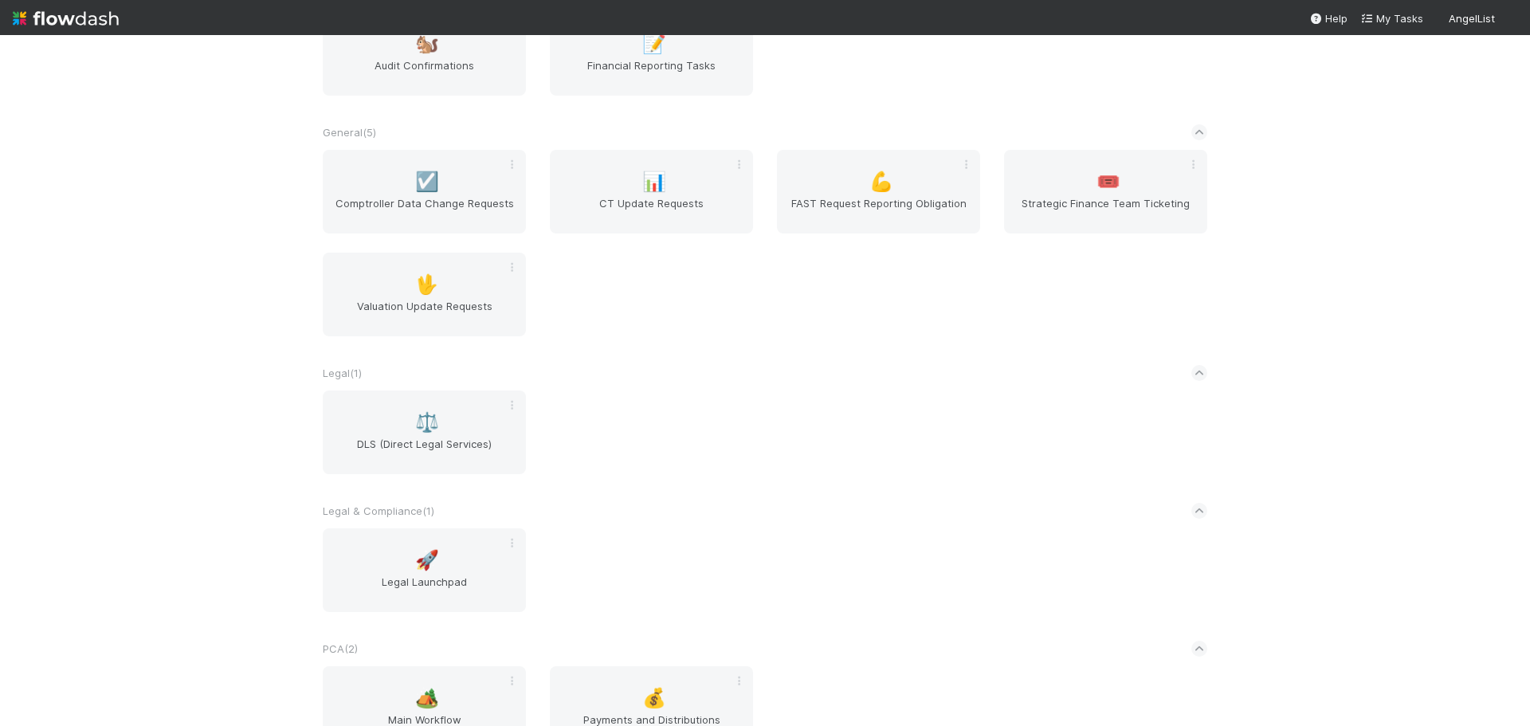
scroll to position [455, 0]
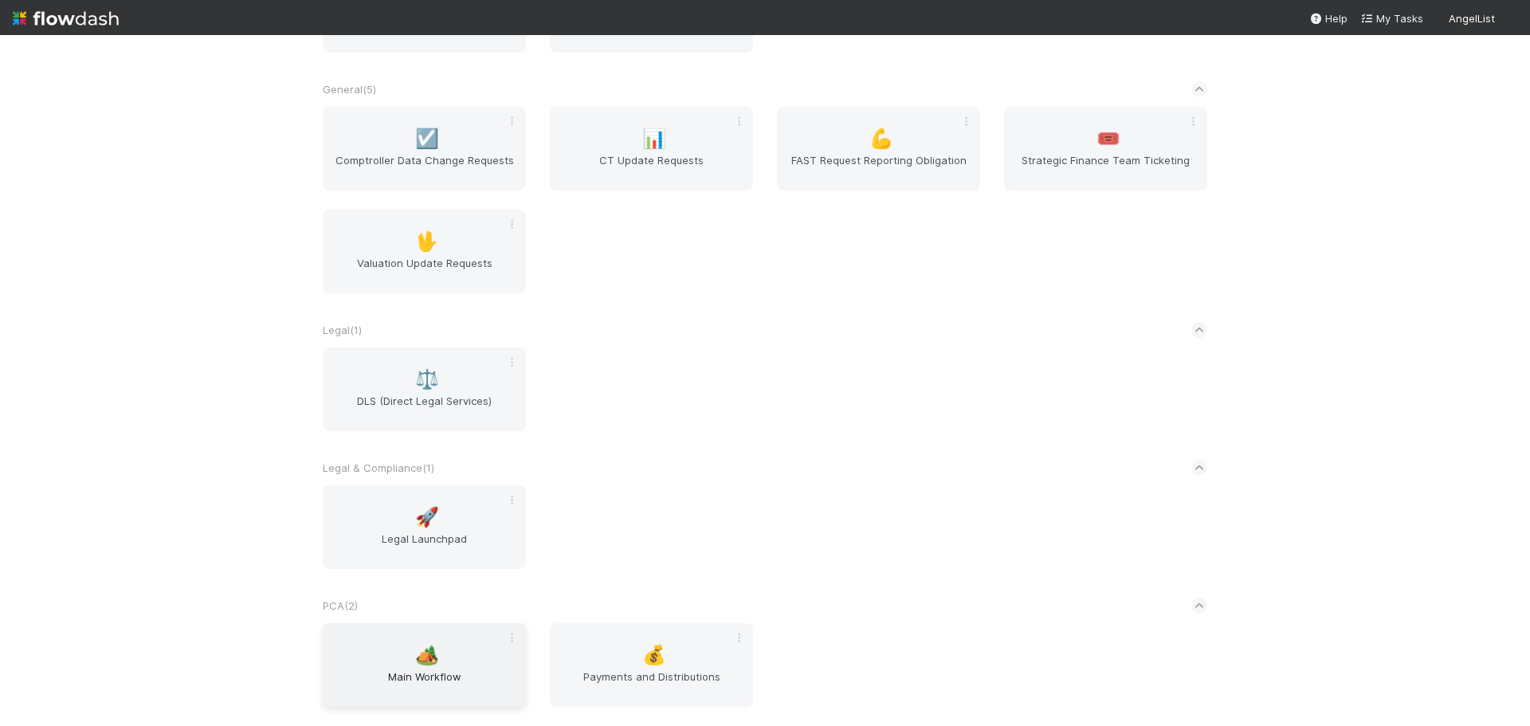
click at [444, 660] on div "🏕️ Main Workflow" at bounding box center [424, 665] width 203 height 84
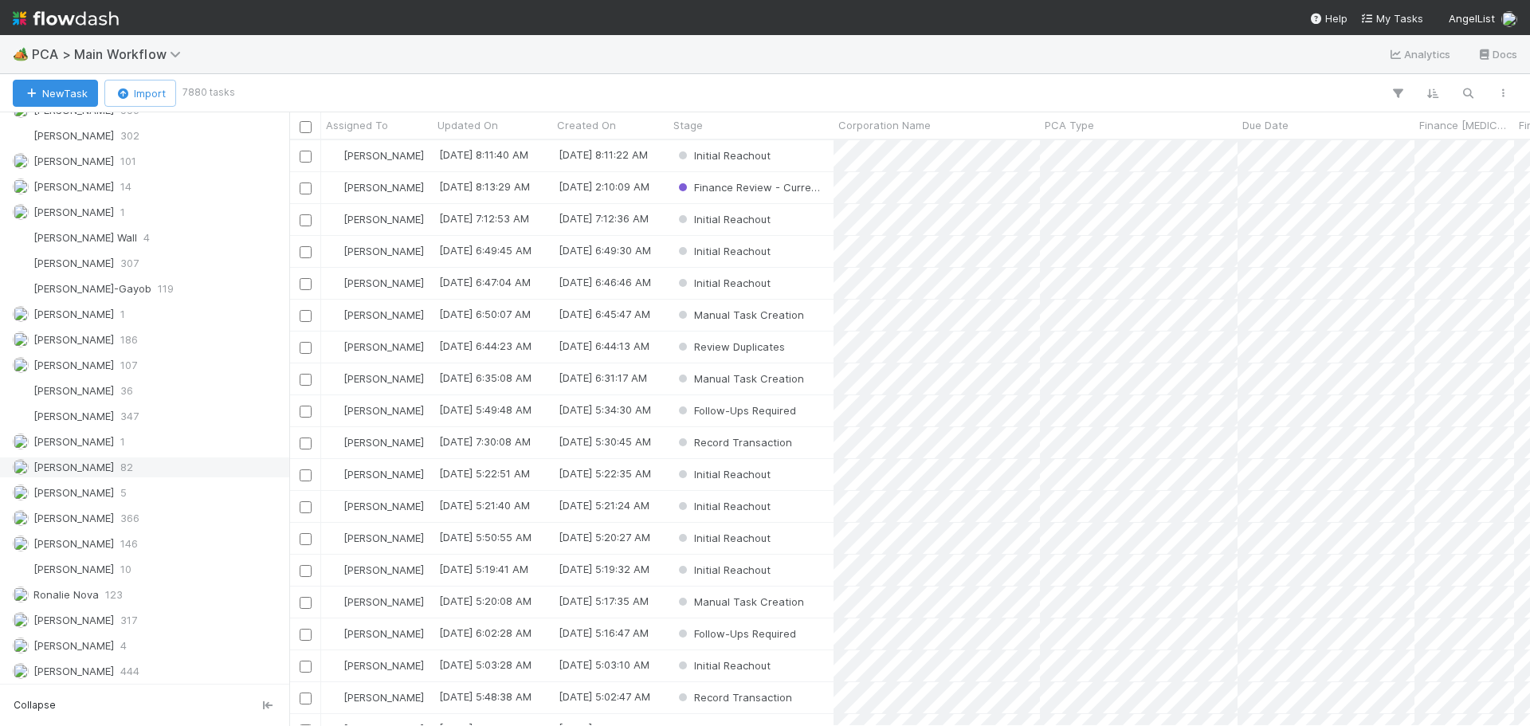
scroll to position [2294, 0]
click at [113, 319] on div "Marenz Trajano 186" at bounding box center [149, 312] width 272 height 20
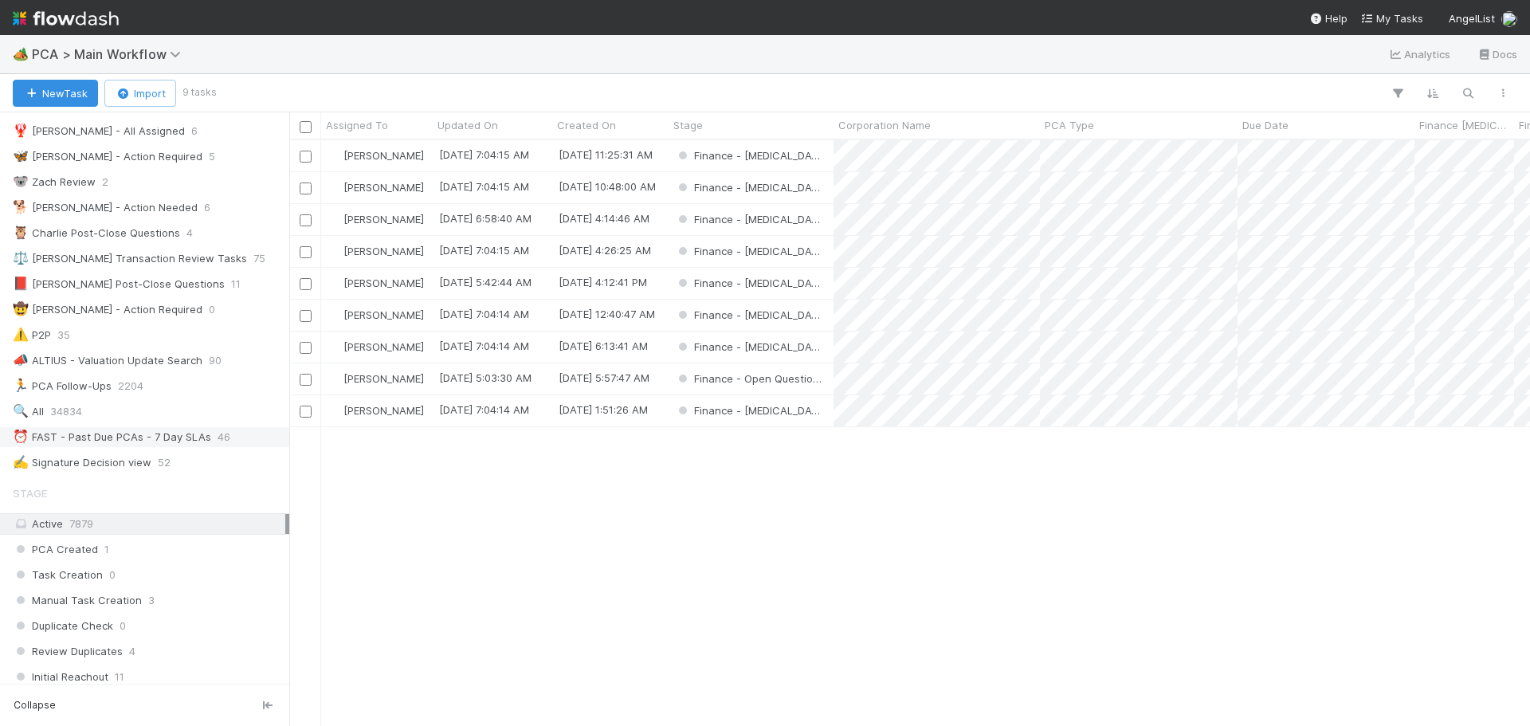
scroll to position [143, 0]
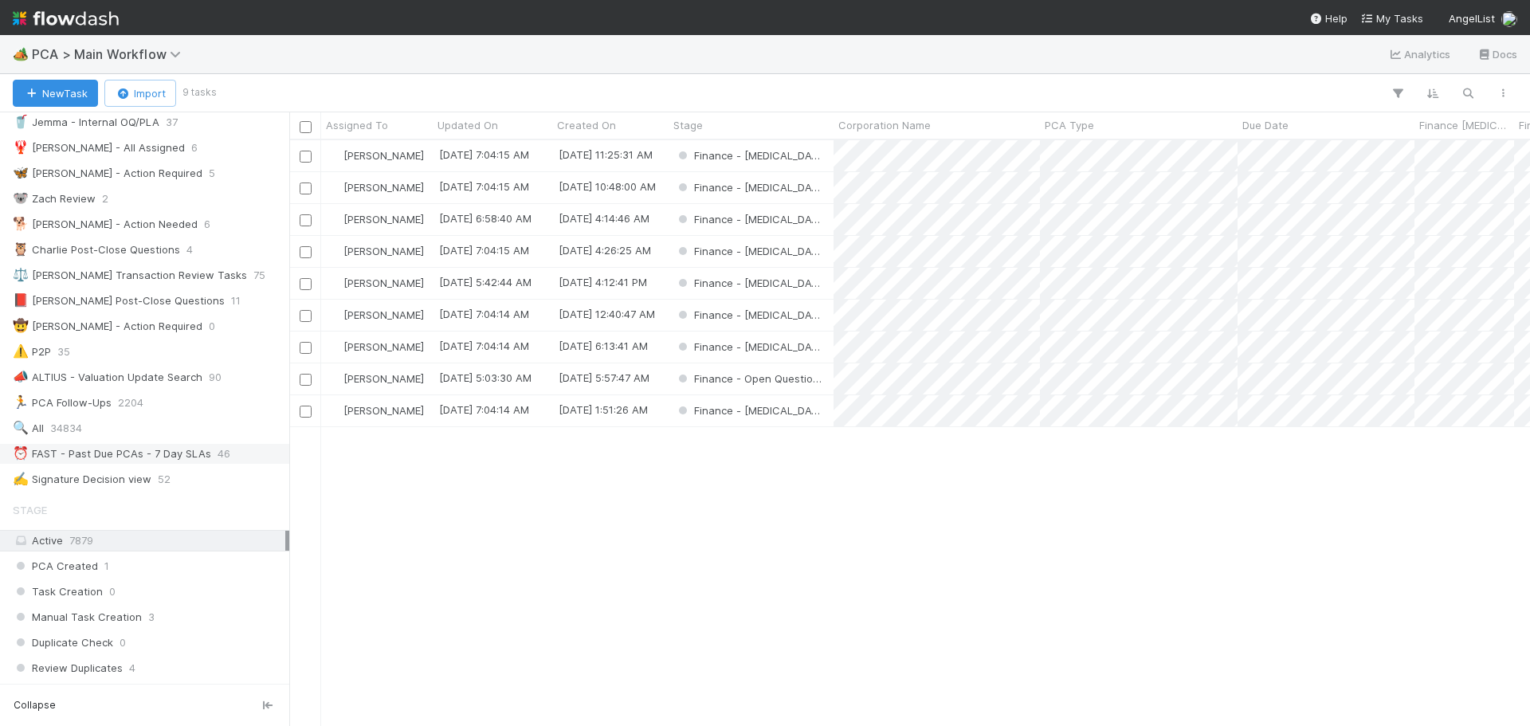
click at [145, 449] on div "⏰ FAST - Past Due PCAs - 7 Day SLAs" at bounding box center [112, 454] width 198 height 20
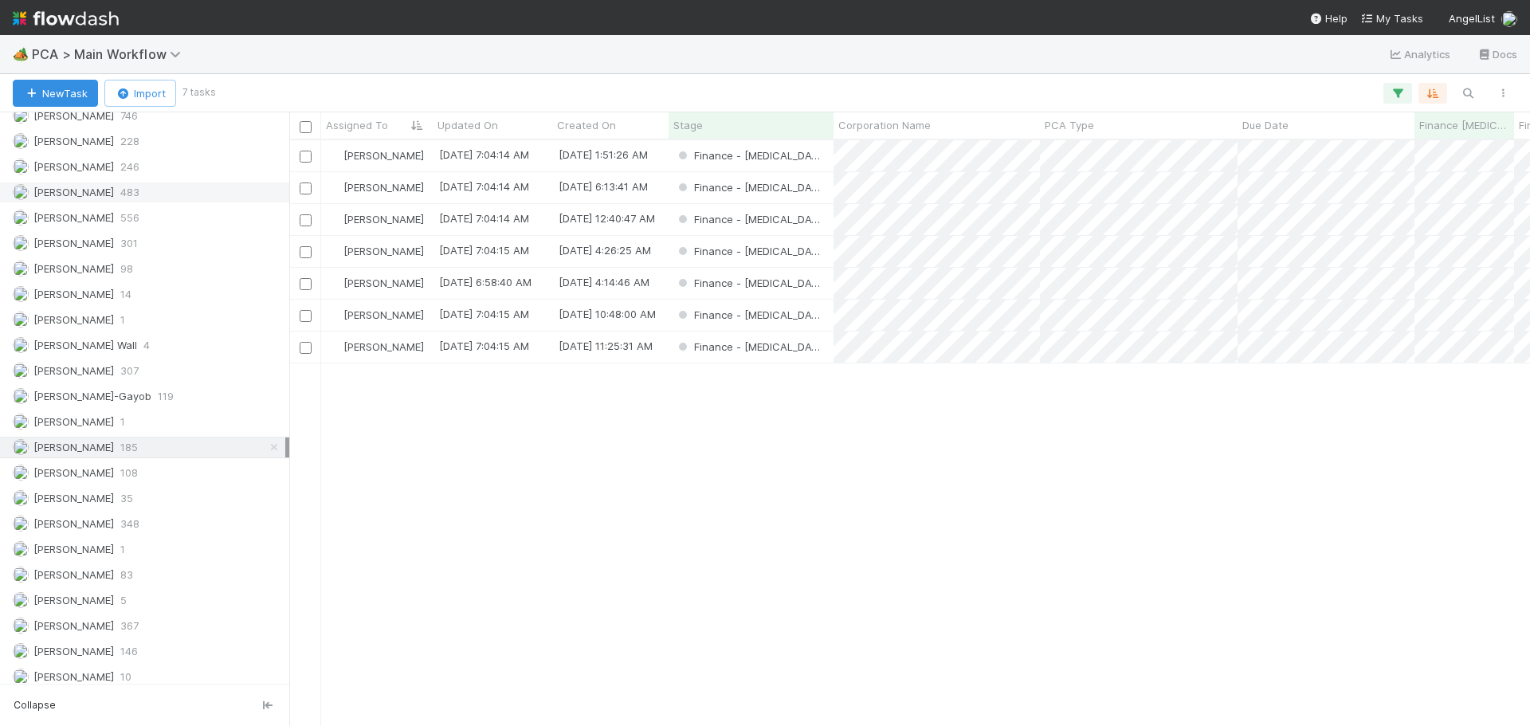
scroll to position [2294, 0]
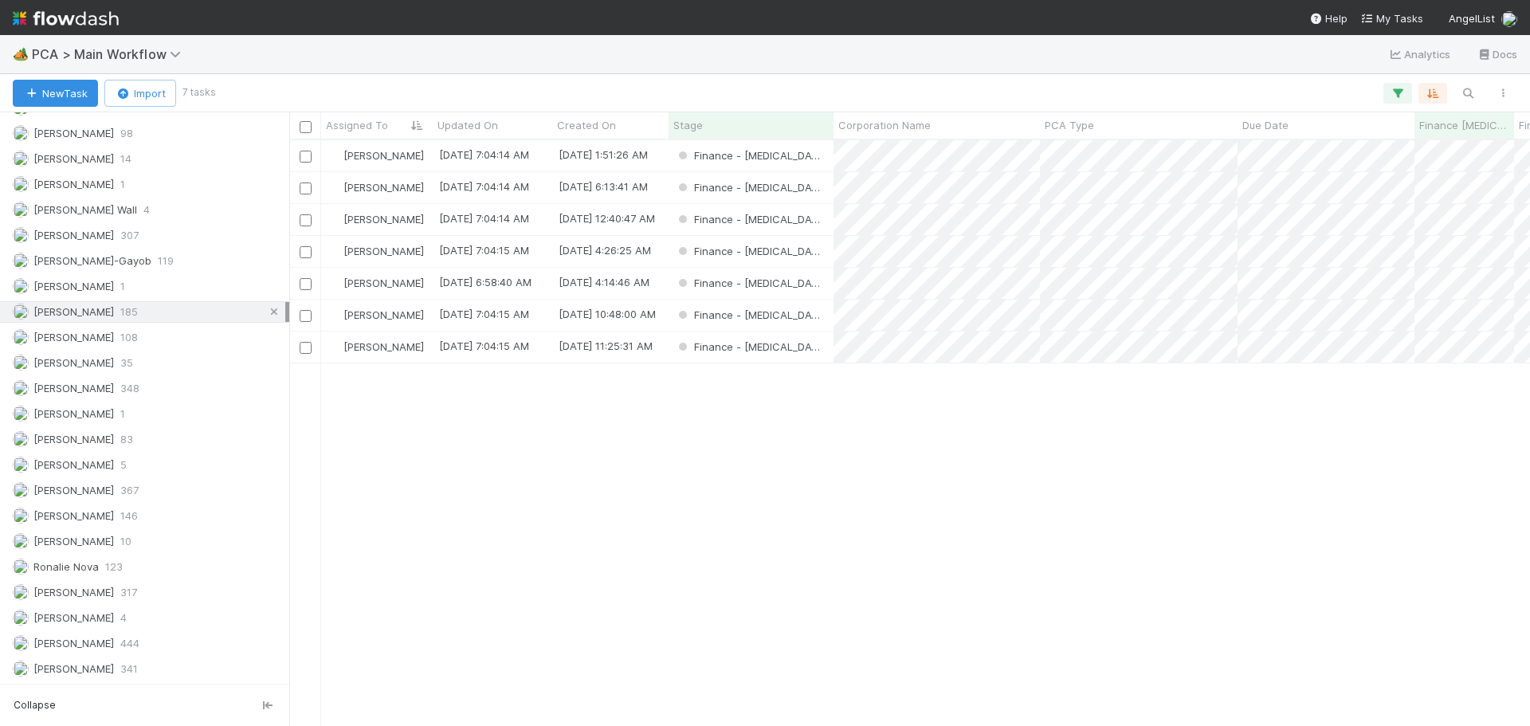
click at [266, 317] on link at bounding box center [274, 312] width 16 height 20
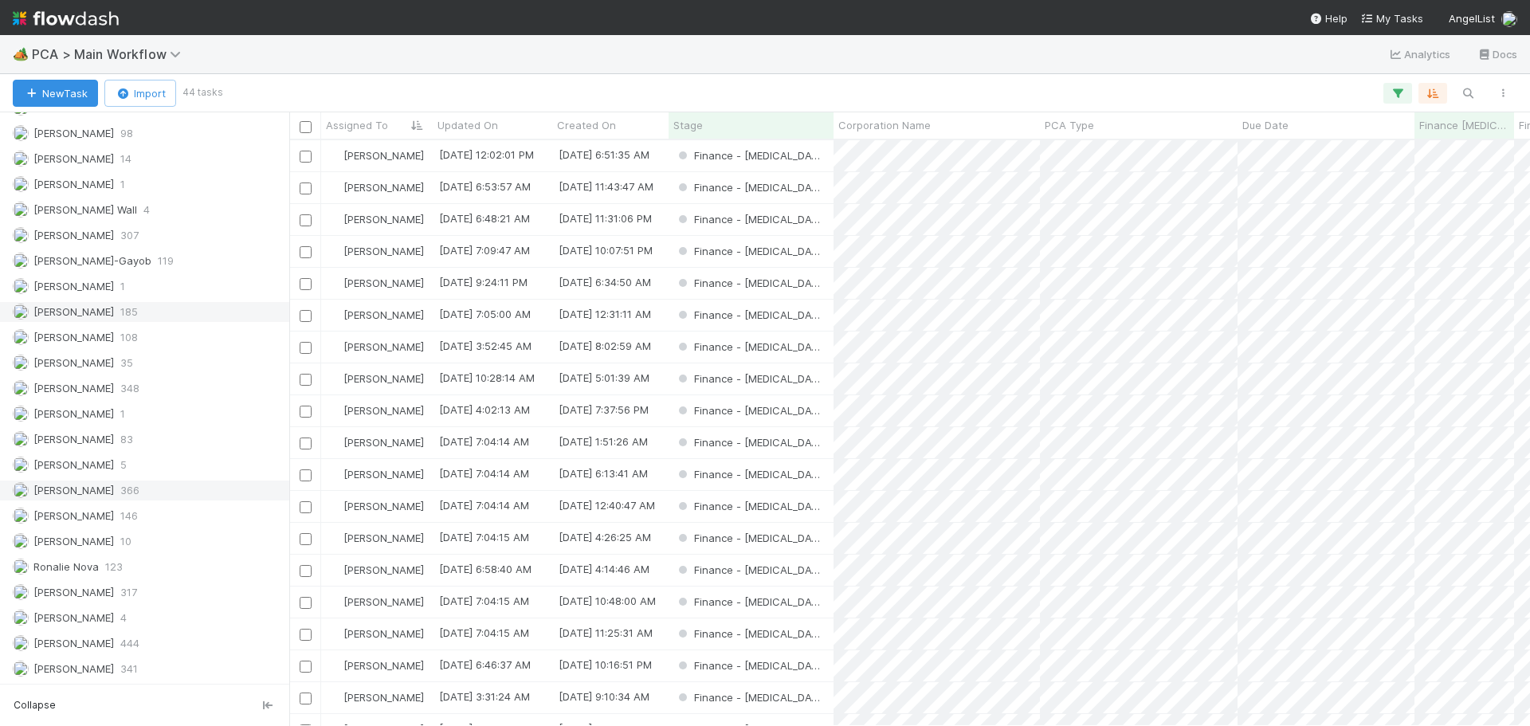
scroll to position [2134, 0]
click at [112, 471] on div "[PERSON_NAME] 185" at bounding box center [149, 471] width 272 height 20
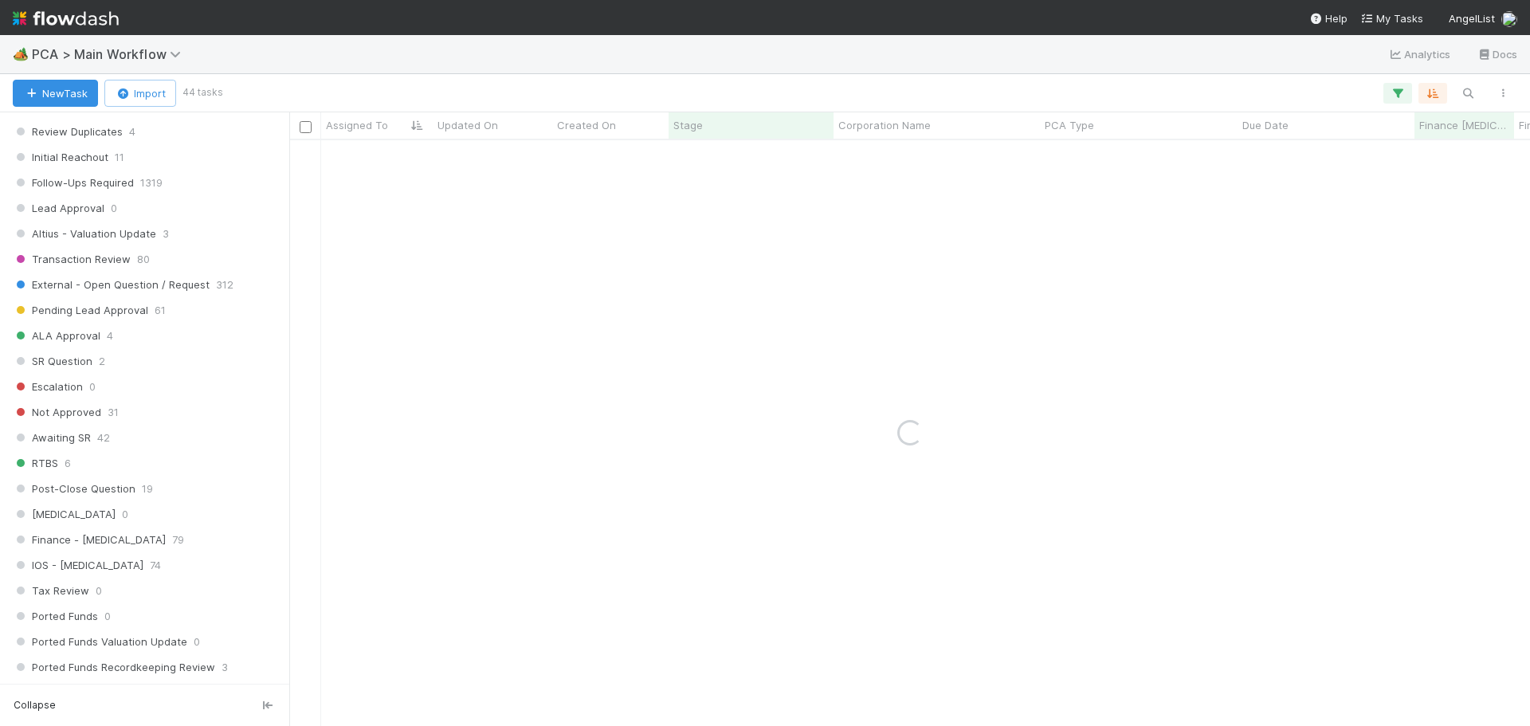
scroll to position [302, 0]
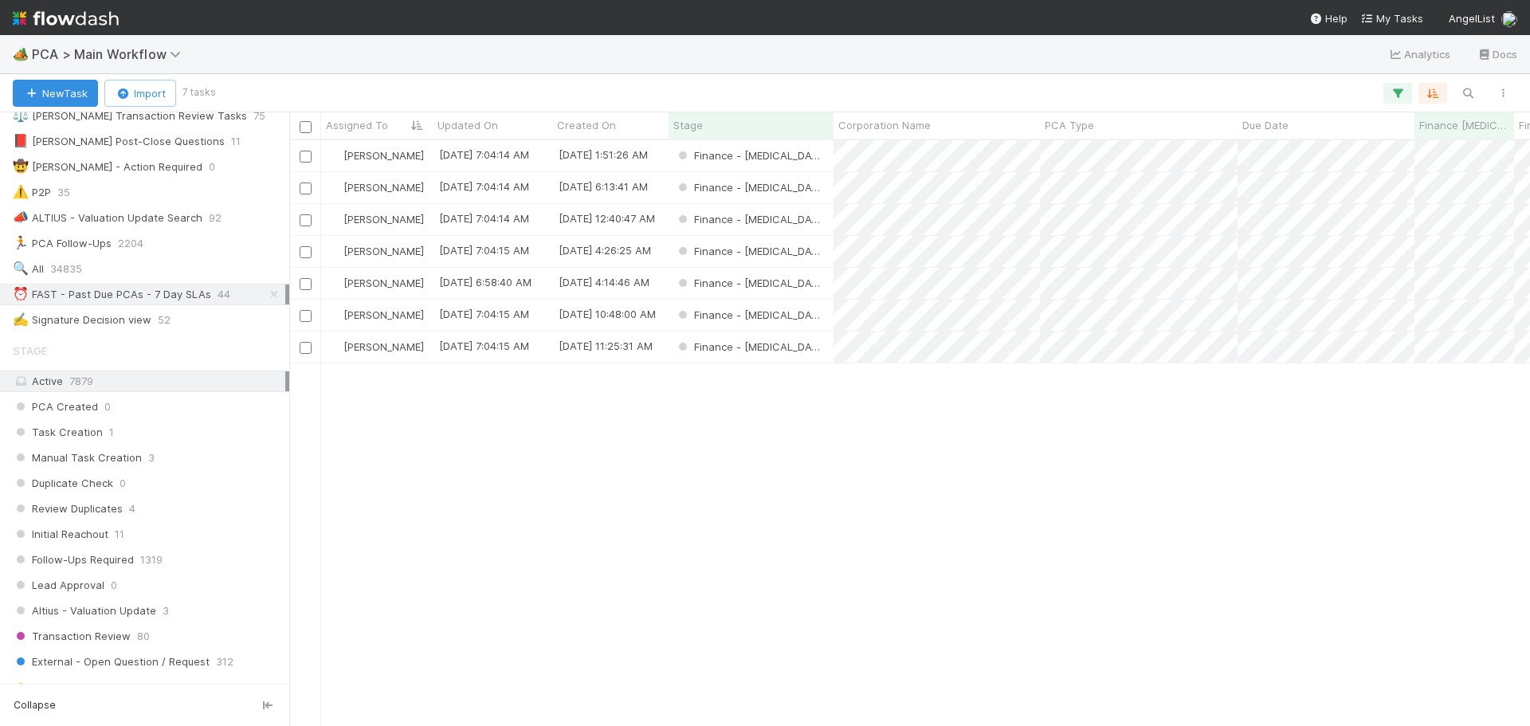
drag, startPoint x: 261, startPoint y: 296, endPoint x: 276, endPoint y: 301, distance: 16.9
click at [266, 296] on icon at bounding box center [274, 294] width 16 height 10
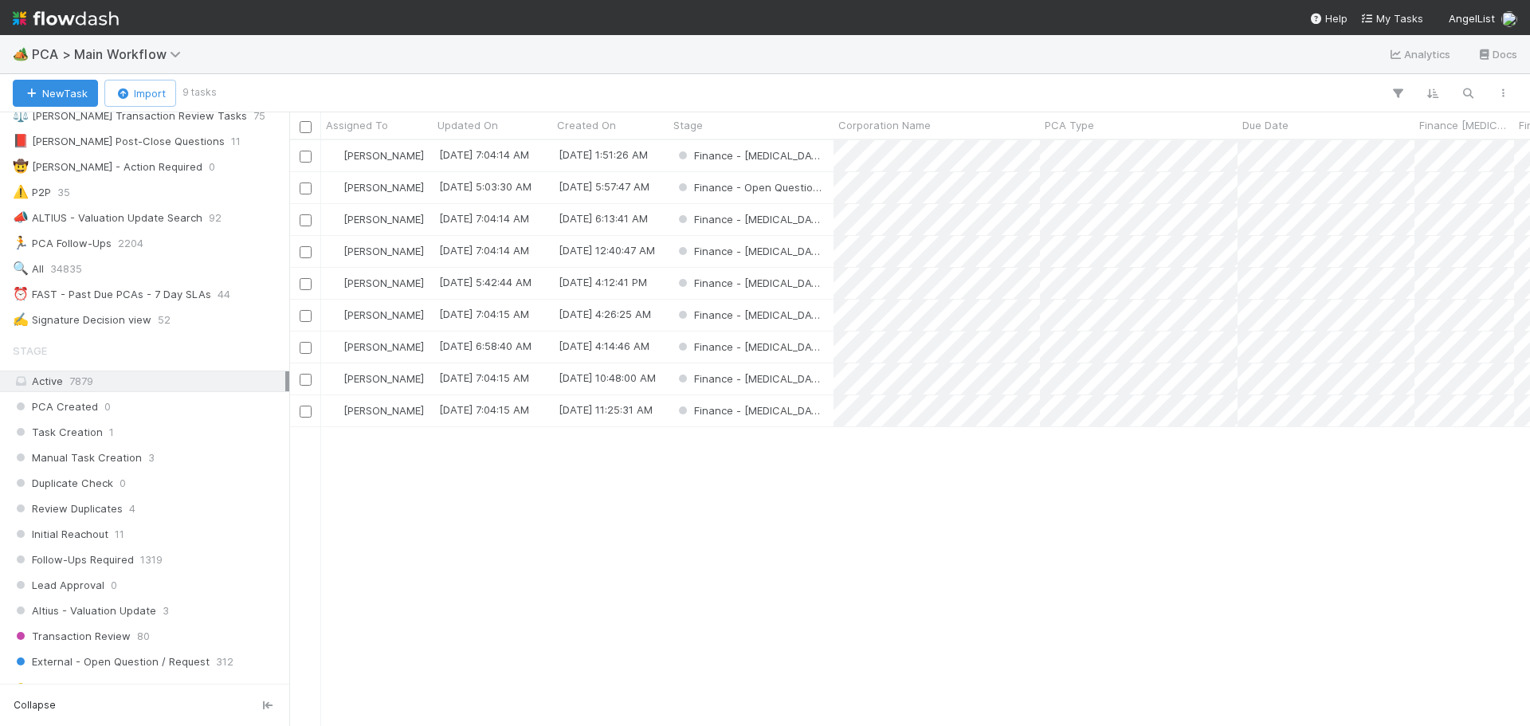
scroll to position [574, 1229]
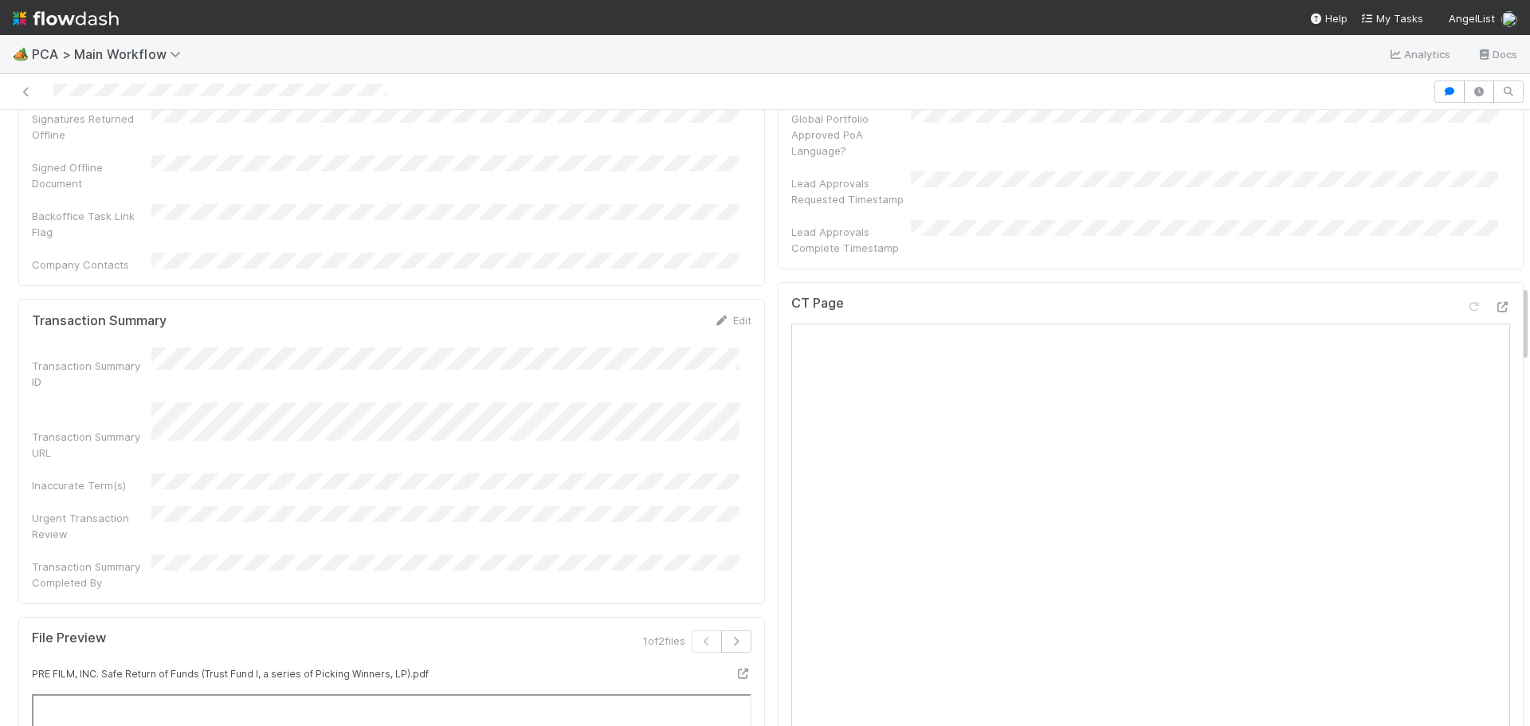
scroll to position [1322, 0]
click at [1494, 304] on icon at bounding box center [1502, 309] width 16 height 10
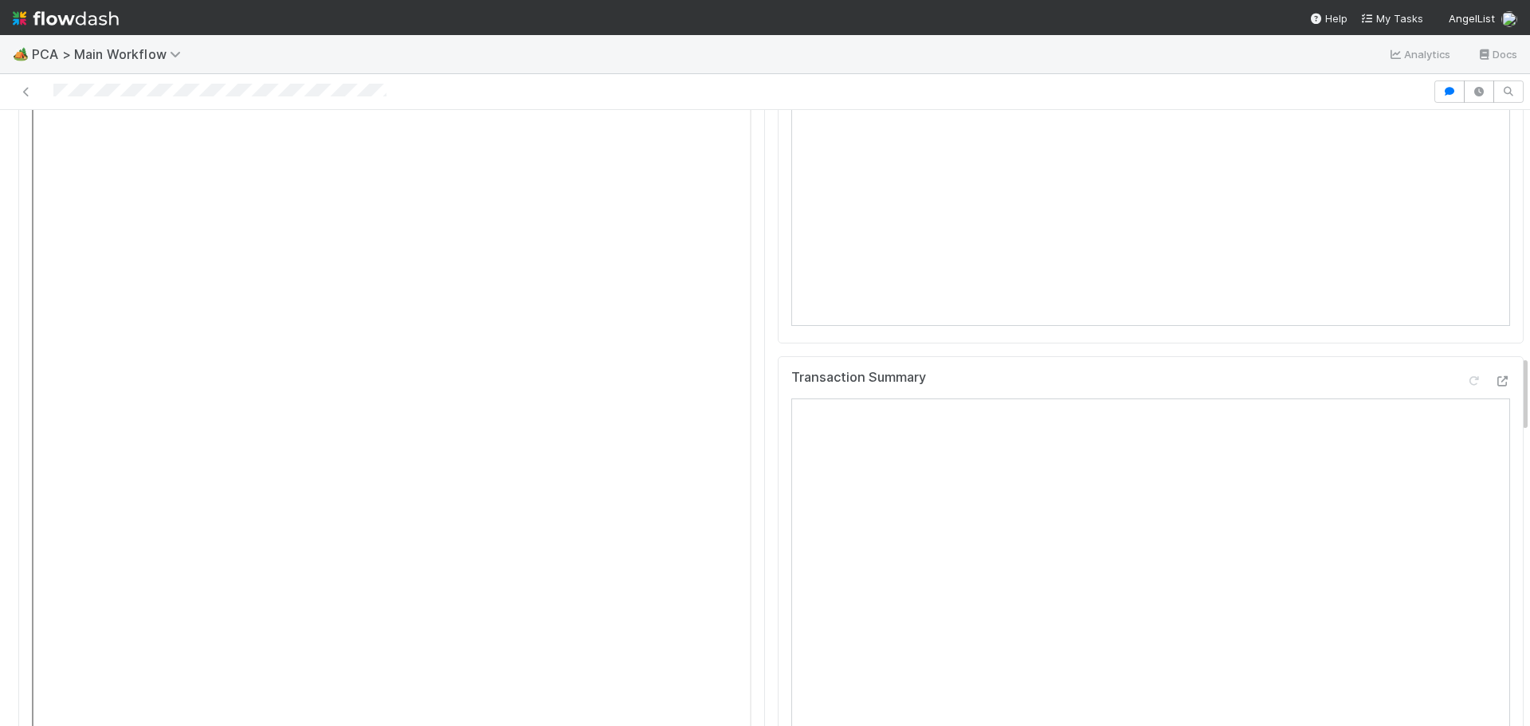
scroll to position [1800, 0]
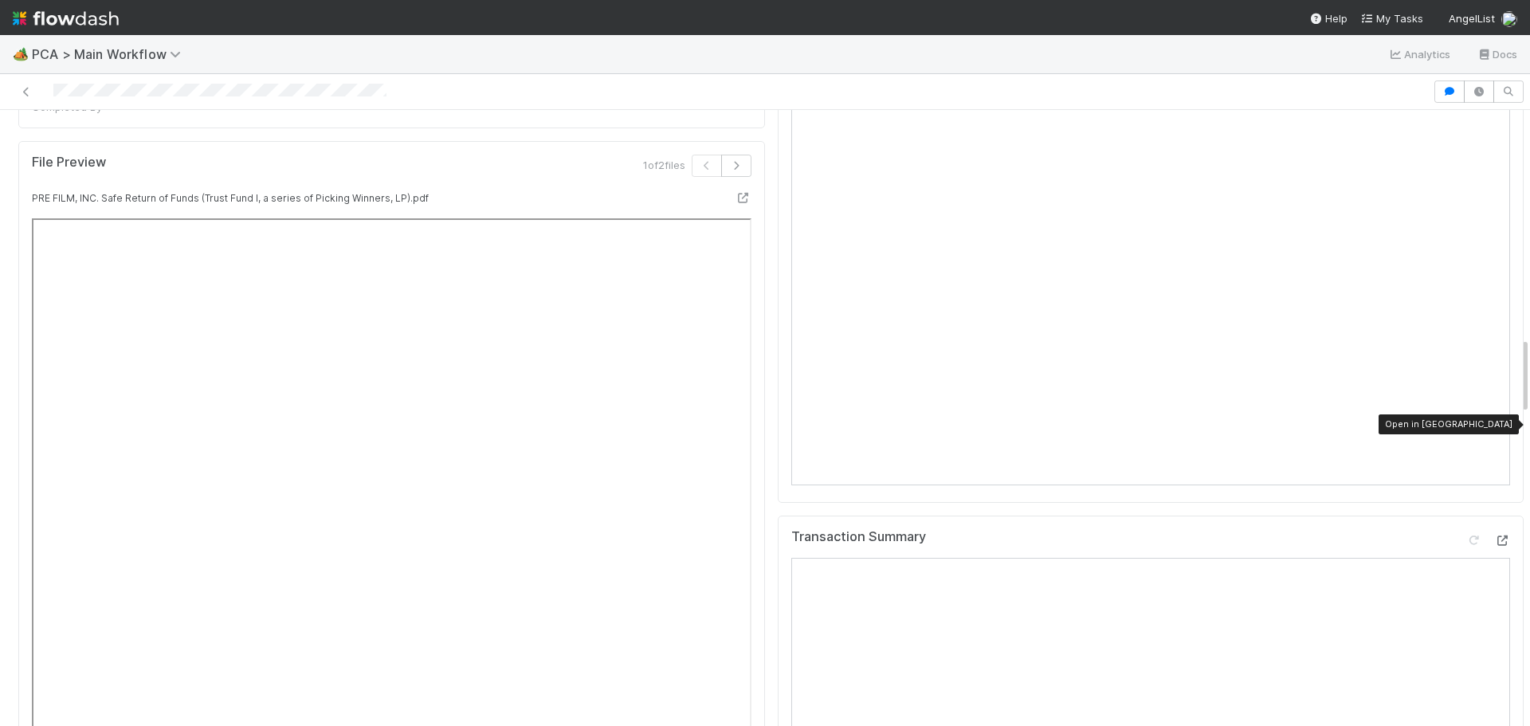
click at [1494, 535] on icon at bounding box center [1502, 540] width 16 height 10
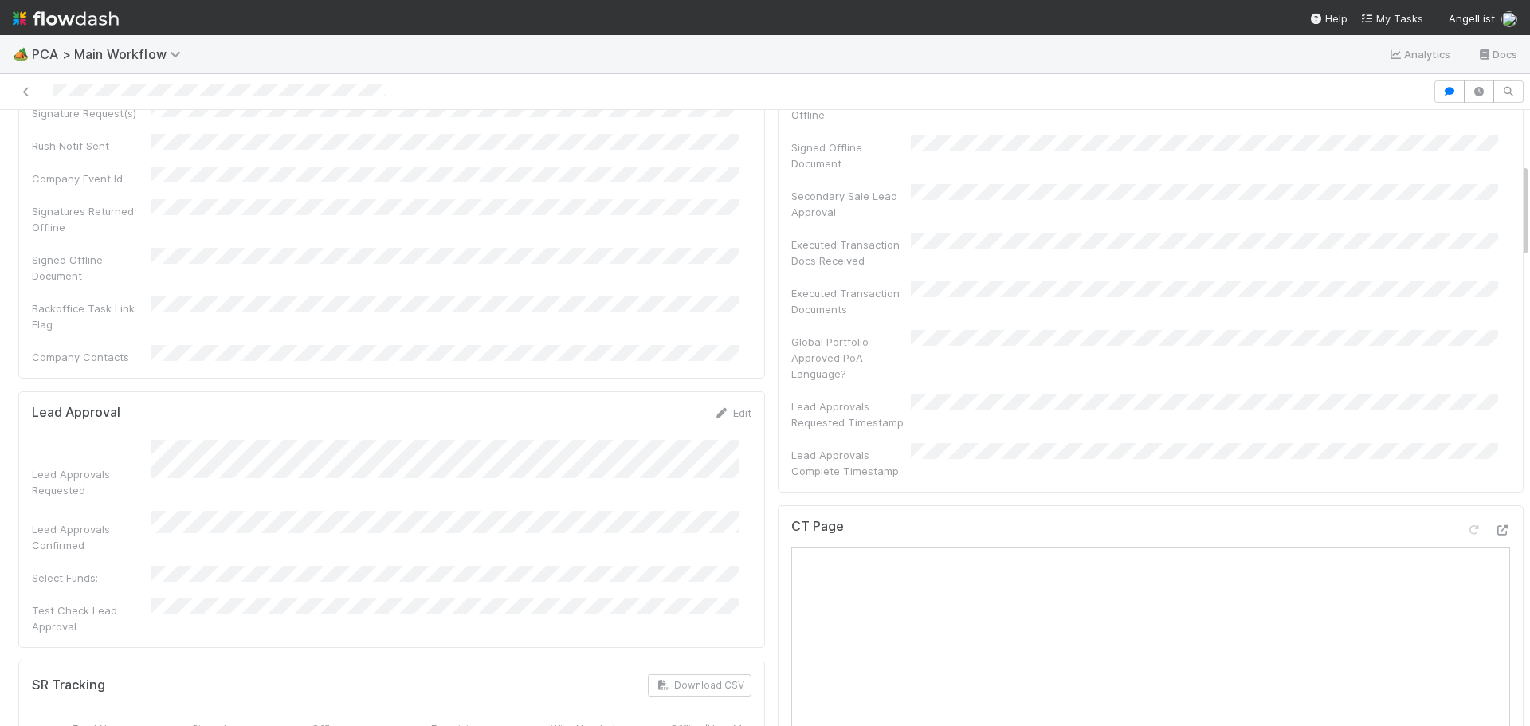
scroll to position [0, 0]
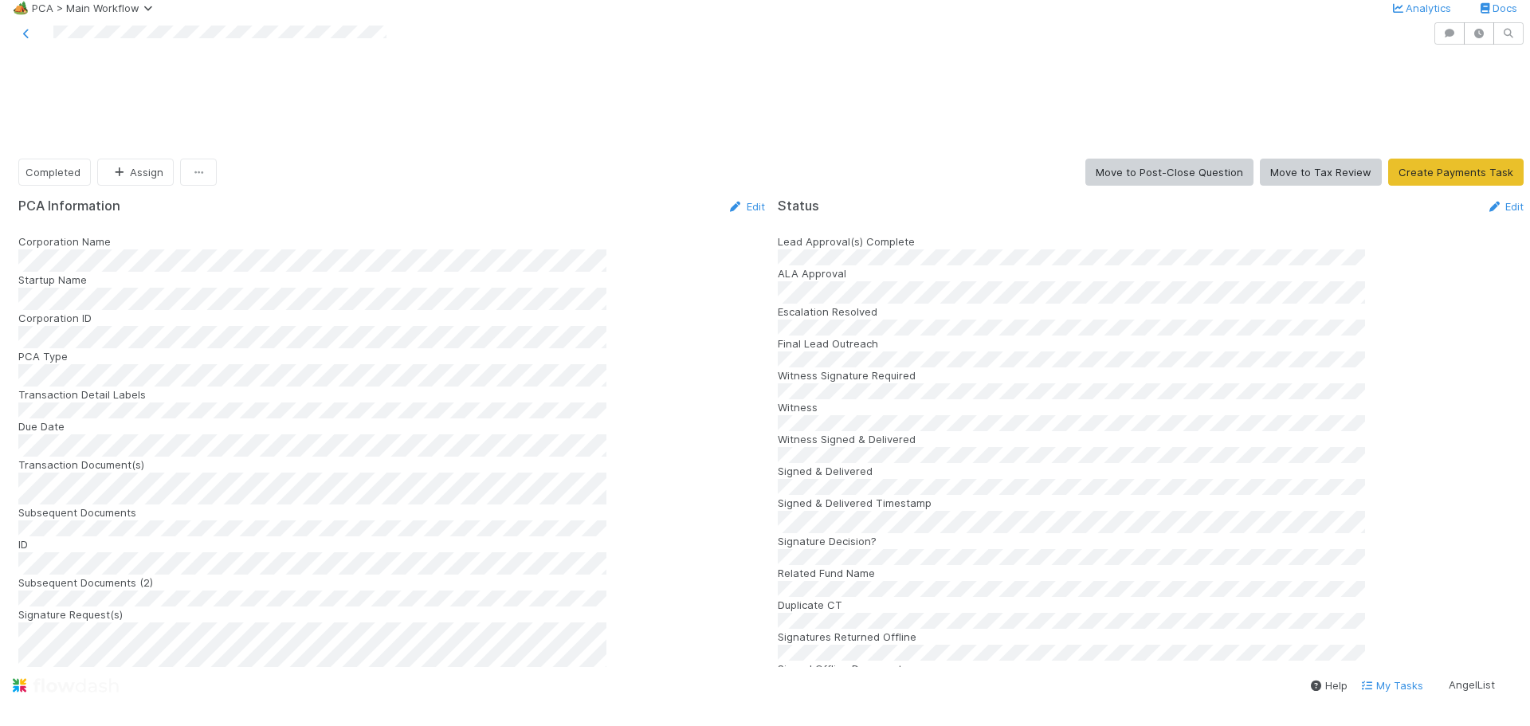
scroll to position [2231, 0]
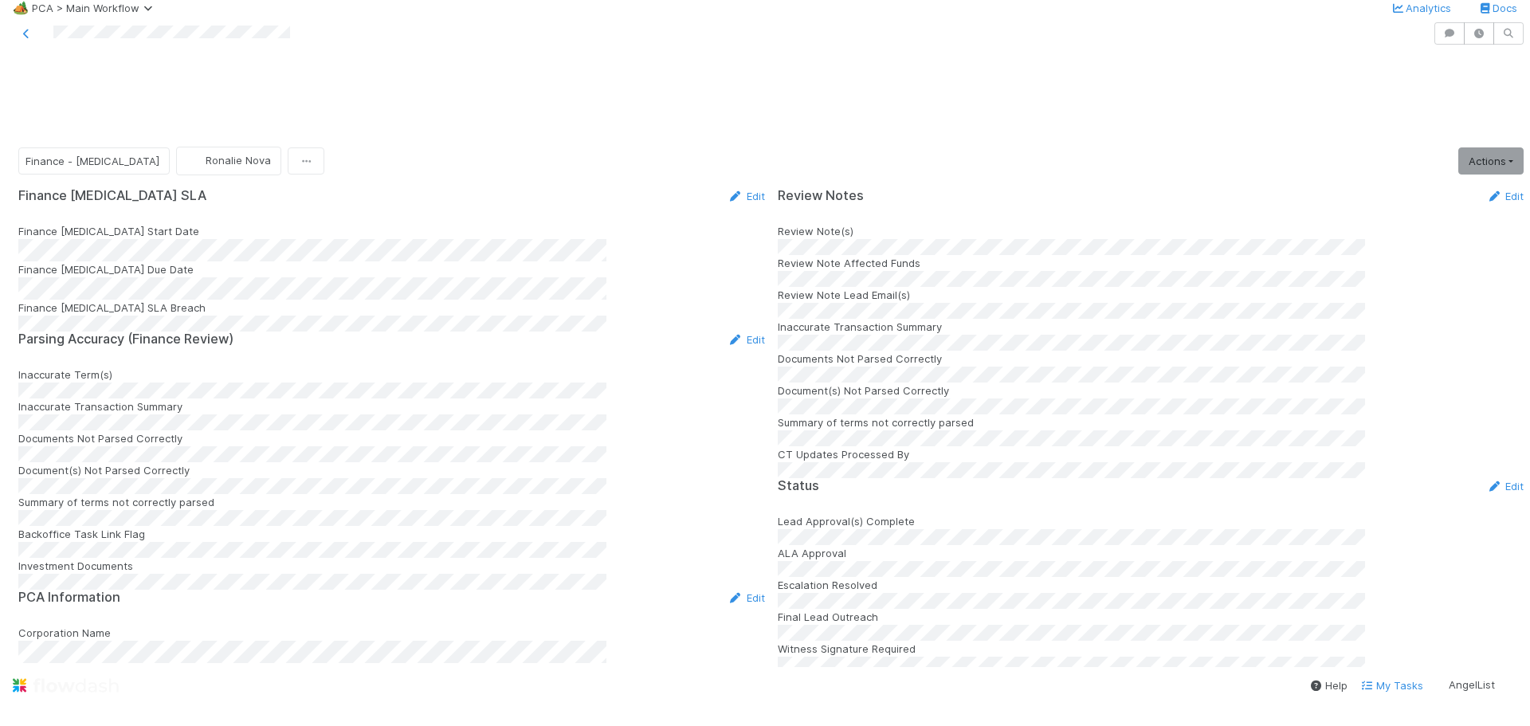
scroll to position [1832, 0]
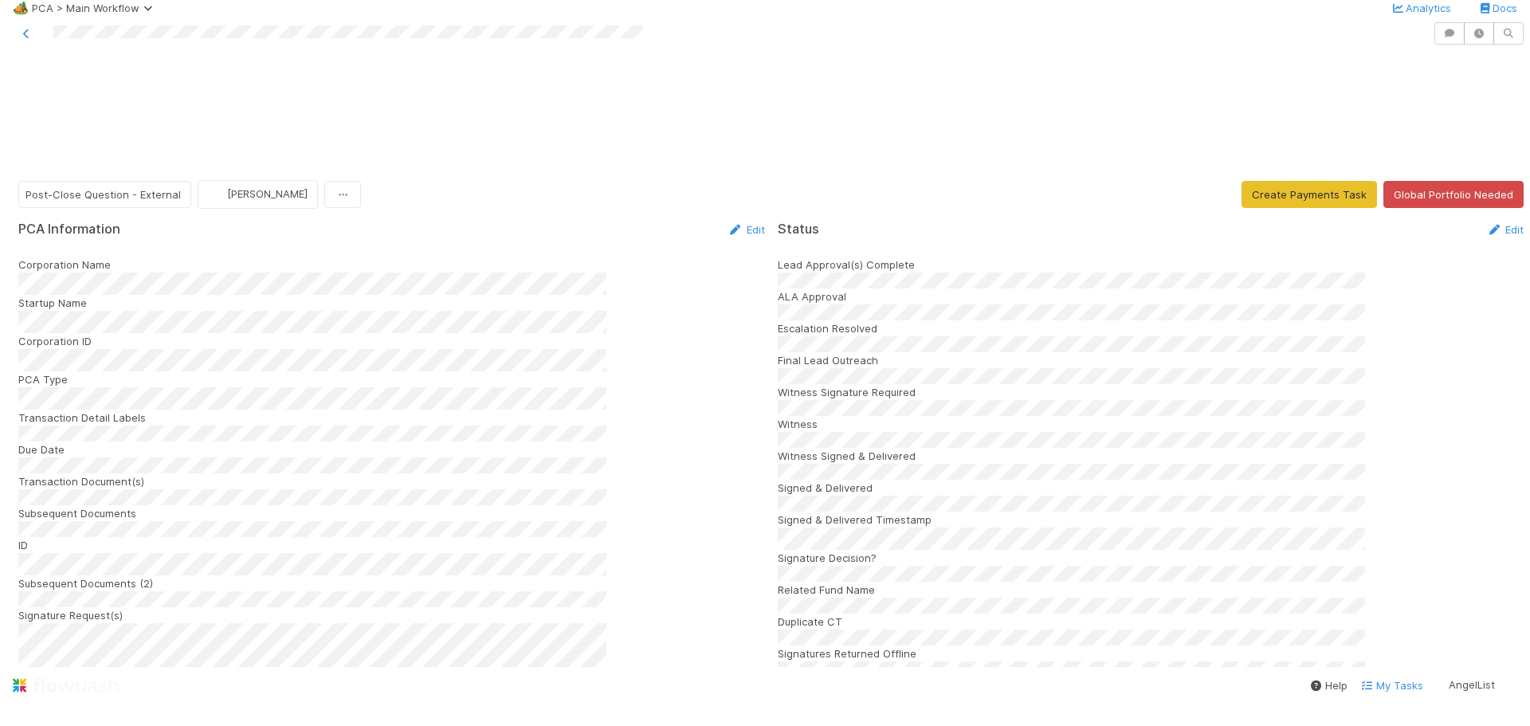
scroll to position [558, 0]
